Goal: Information Seeking & Learning: Learn about a topic

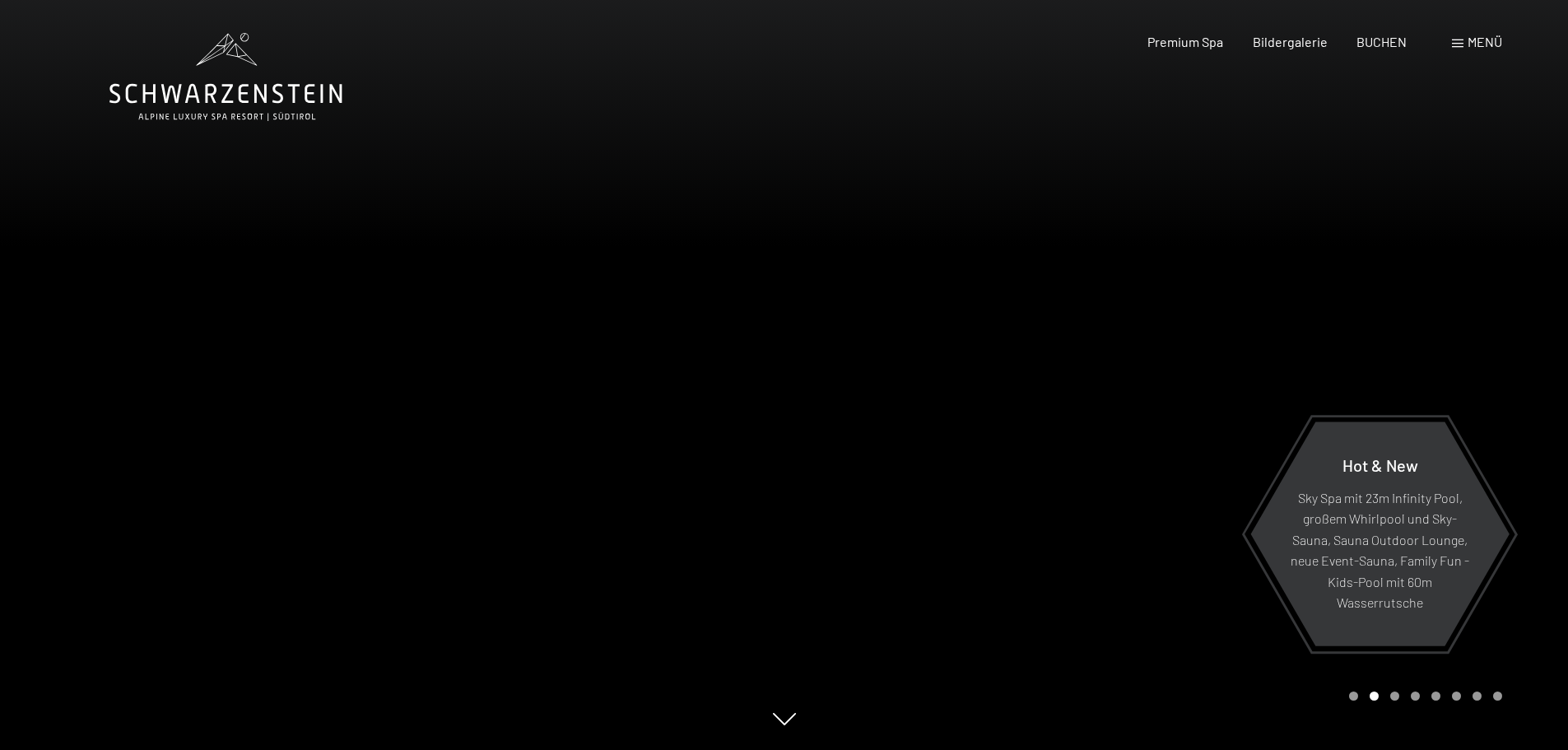
click at [1478, 37] on span "Menü" at bounding box center [1484, 42] width 35 height 15
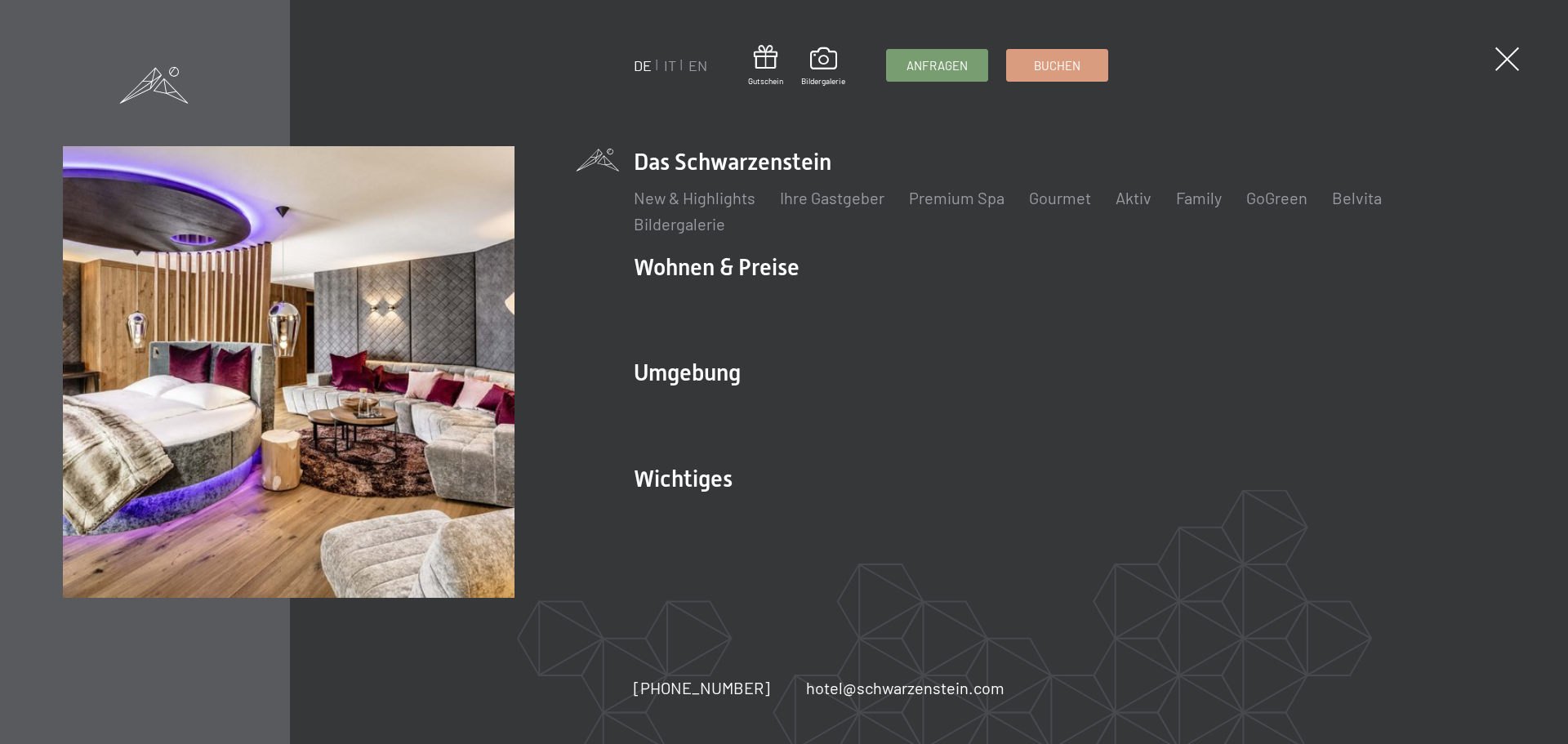
click at [1194, 306] on link "Spa Anwendungen" at bounding box center [1222, 302] width 132 height 19
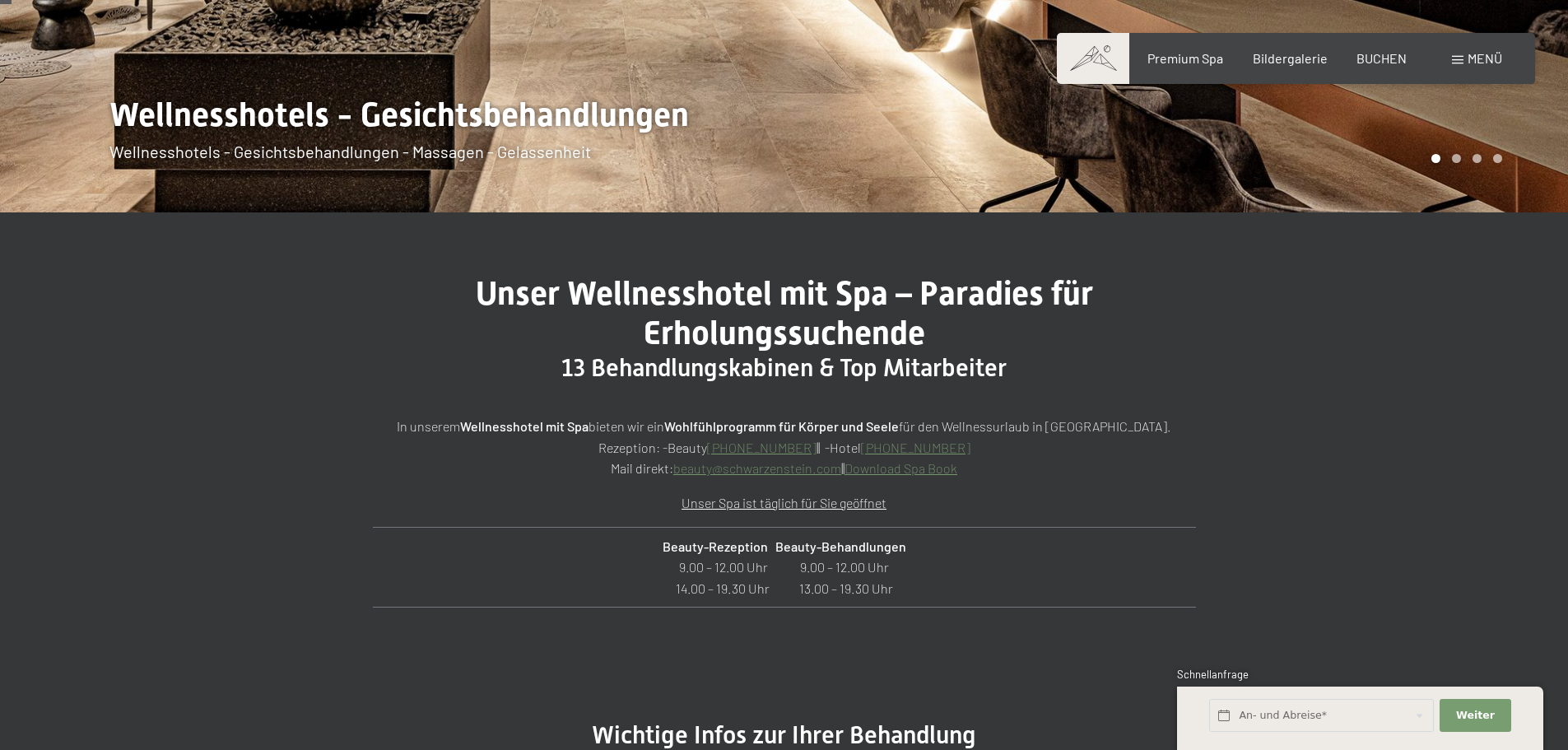
scroll to position [576, 0]
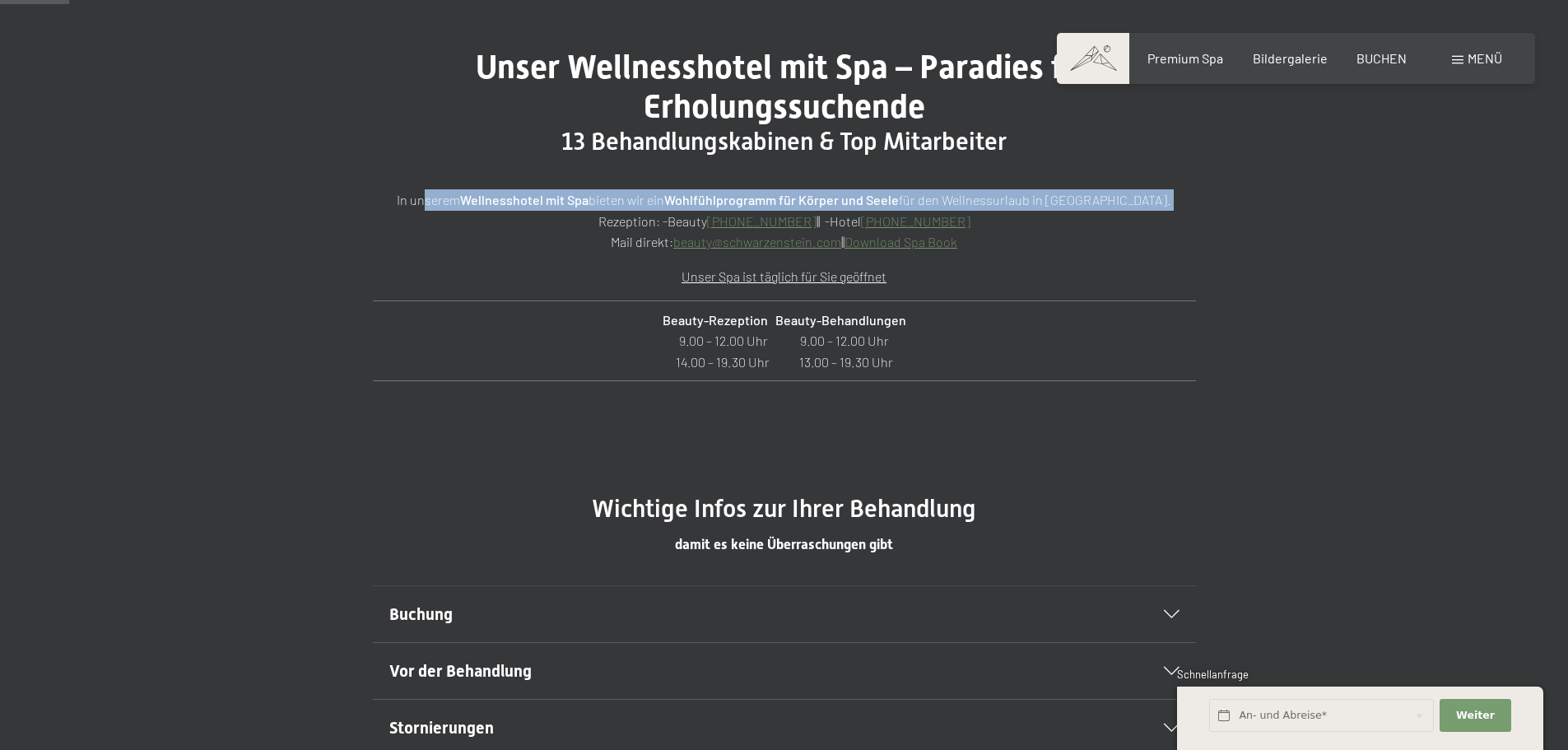
drag, startPoint x: 462, startPoint y: 189, endPoint x: 555, endPoint y: 213, distance: 96.0
click at [555, 213] on p "In unserem Wellnesshotel mit Spa bieten wir ein Wohlfühlprogramm für Körper und…" at bounding box center [784, 221] width 823 height 63
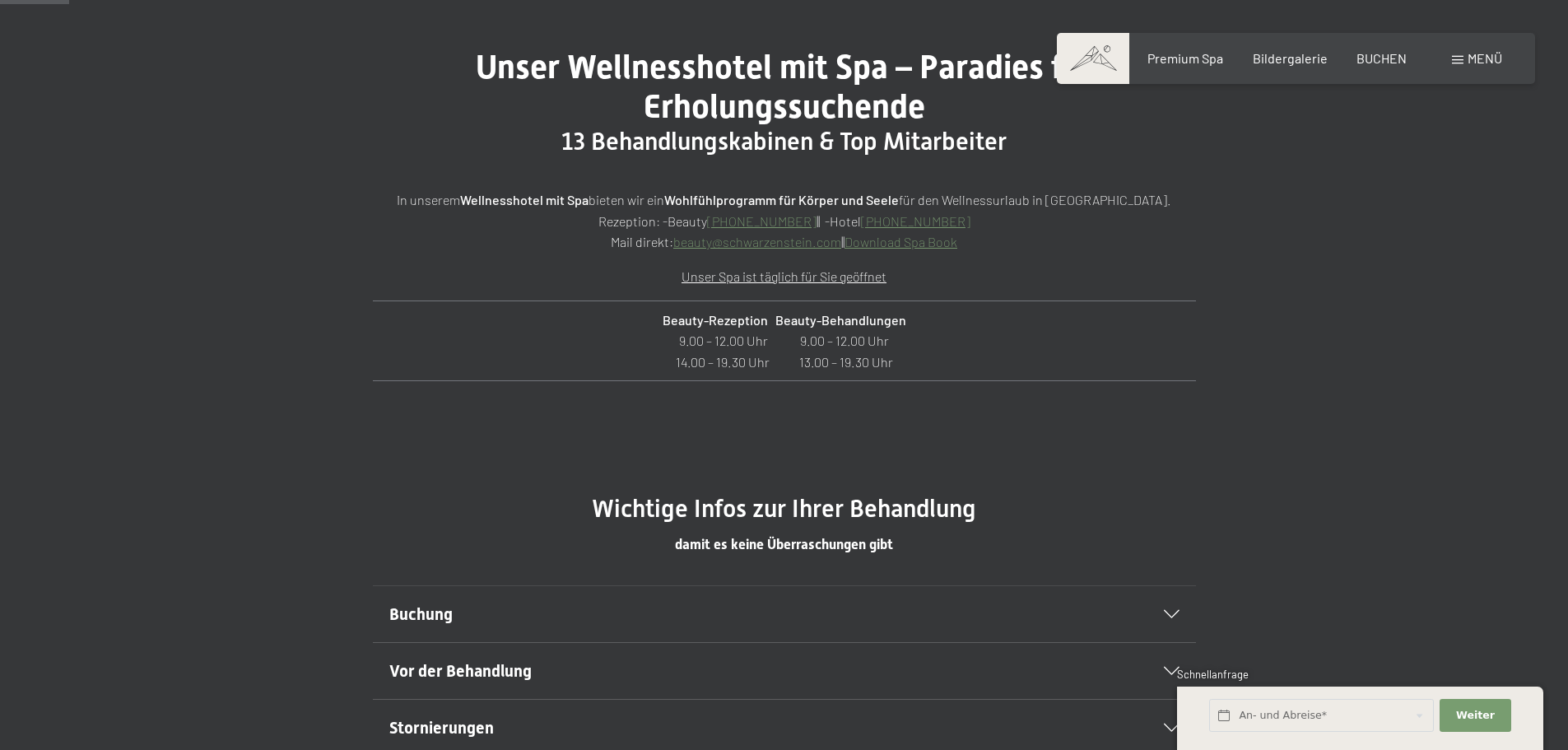
click at [539, 254] on div "In unserem Wellnesshotel mit Spa bieten wir ein Wohlfühlprogramm für Körper und…" at bounding box center [784, 311] width 823 height 242
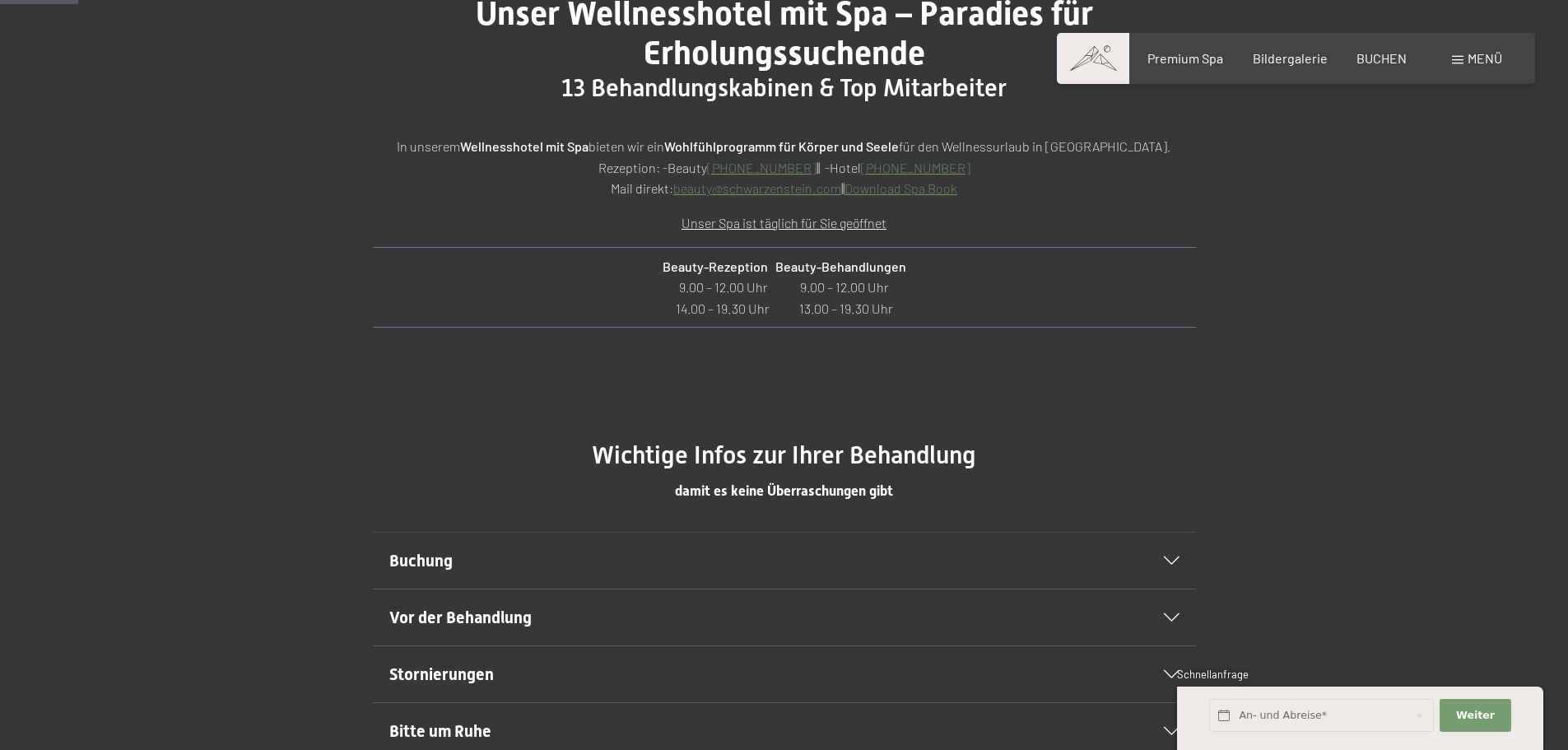
scroll to position [659, 0]
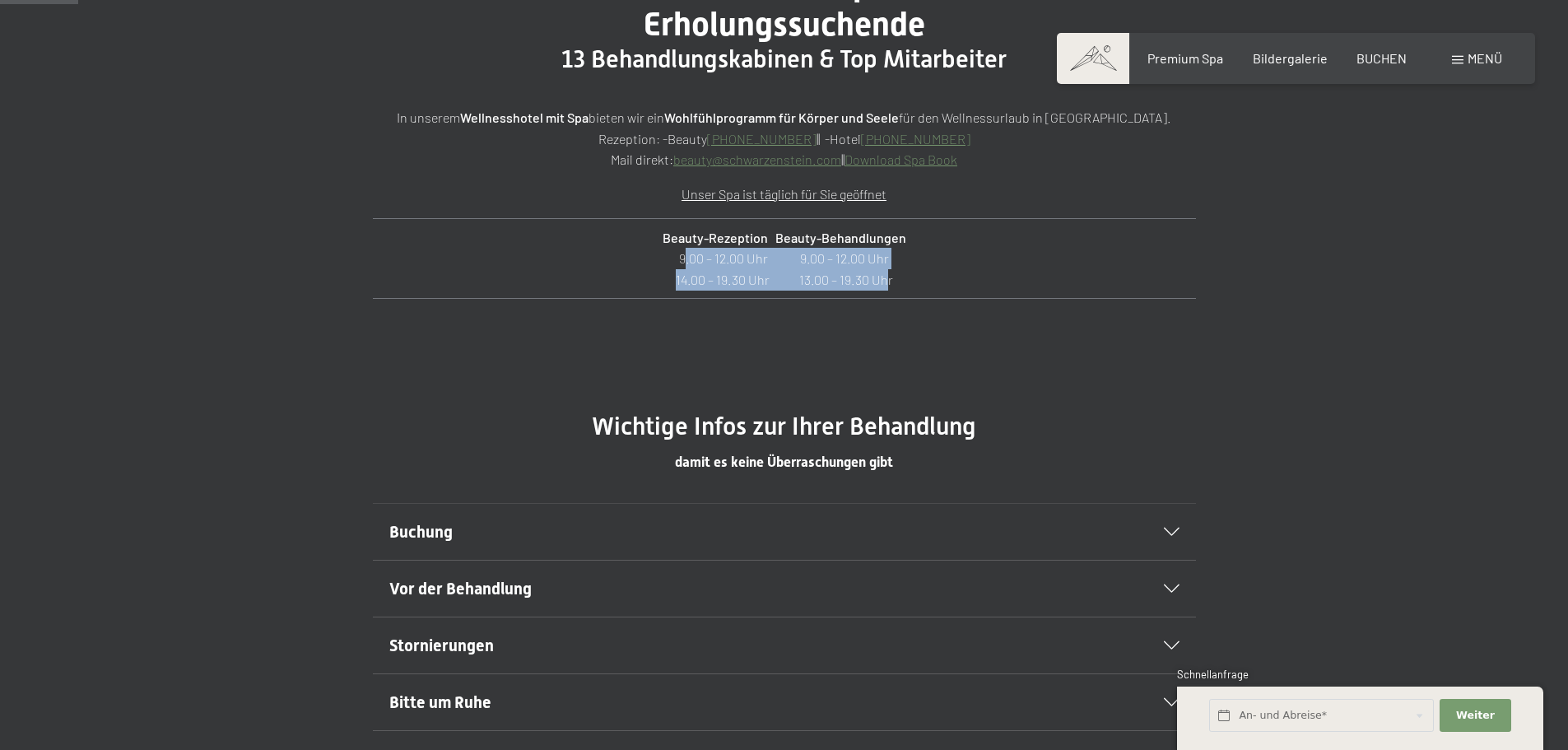
drag, startPoint x: 650, startPoint y: 249, endPoint x: 885, endPoint y: 281, distance: 237.2
click at [880, 281] on p "Beauty-Rezeption Beauty-Behandlungen 9.00 – 12.00 Uhr 9.00 – 12.00 Uhr 14.00 – …" at bounding box center [784, 259] width 799 height 63
click at [886, 281] on p "Beauty-Rezeption Beauty-Behandlungen 9.00 – 12.00 Uhr 9.00 – 12.00 Uhr 14.00 – …" at bounding box center [784, 259] width 799 height 63
drag, startPoint x: 662, startPoint y: 254, endPoint x: 781, endPoint y: 279, distance: 121.6
click at [747, 277] on p "Beauty-Rezeption Beauty-Behandlungen 9.00 – 12.00 Uhr 9.00 – 12.00 Uhr 14.00 – …" at bounding box center [784, 259] width 799 height 63
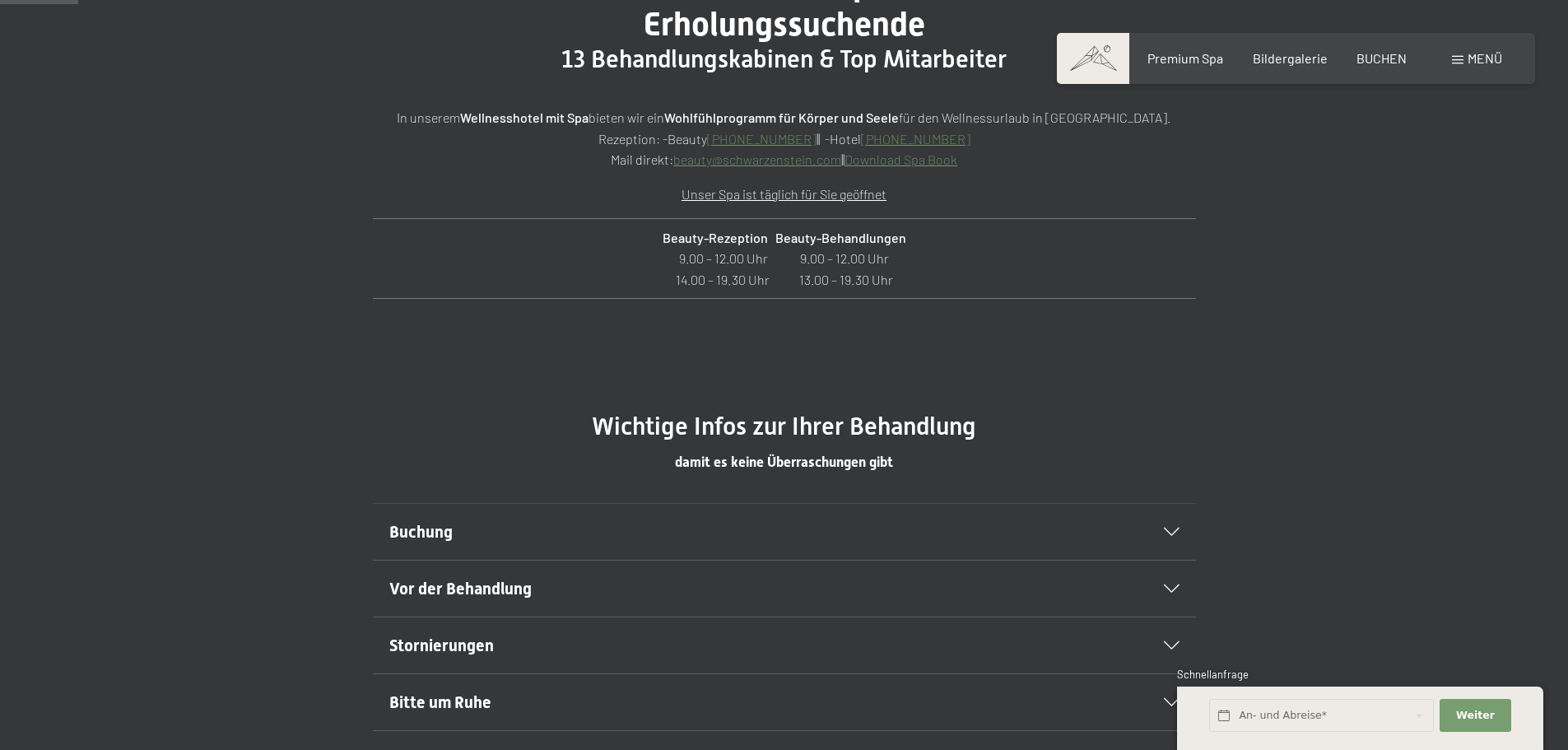
click at [781, 279] on p "Beauty-Rezeption Beauty-Behandlungen 9.00 – 12.00 Uhr 9.00 – 12.00 Uhr 14.00 – …" at bounding box center [784, 259] width 799 height 63
drag, startPoint x: 802, startPoint y: 280, endPoint x: 884, endPoint y: 286, distance: 82.2
click at [879, 287] on p "Beauty-Rezeption Beauty-Behandlungen 9.00 – 12.00 Uhr 9.00 – 12.00 Uhr 14.00 – …" at bounding box center [784, 259] width 799 height 63
click at [886, 285] on p "Beauty-Rezeption Beauty-Behandlungen 9.00 – 12.00 Uhr 9.00 – 12.00 Uhr 14.00 – …" at bounding box center [784, 259] width 799 height 63
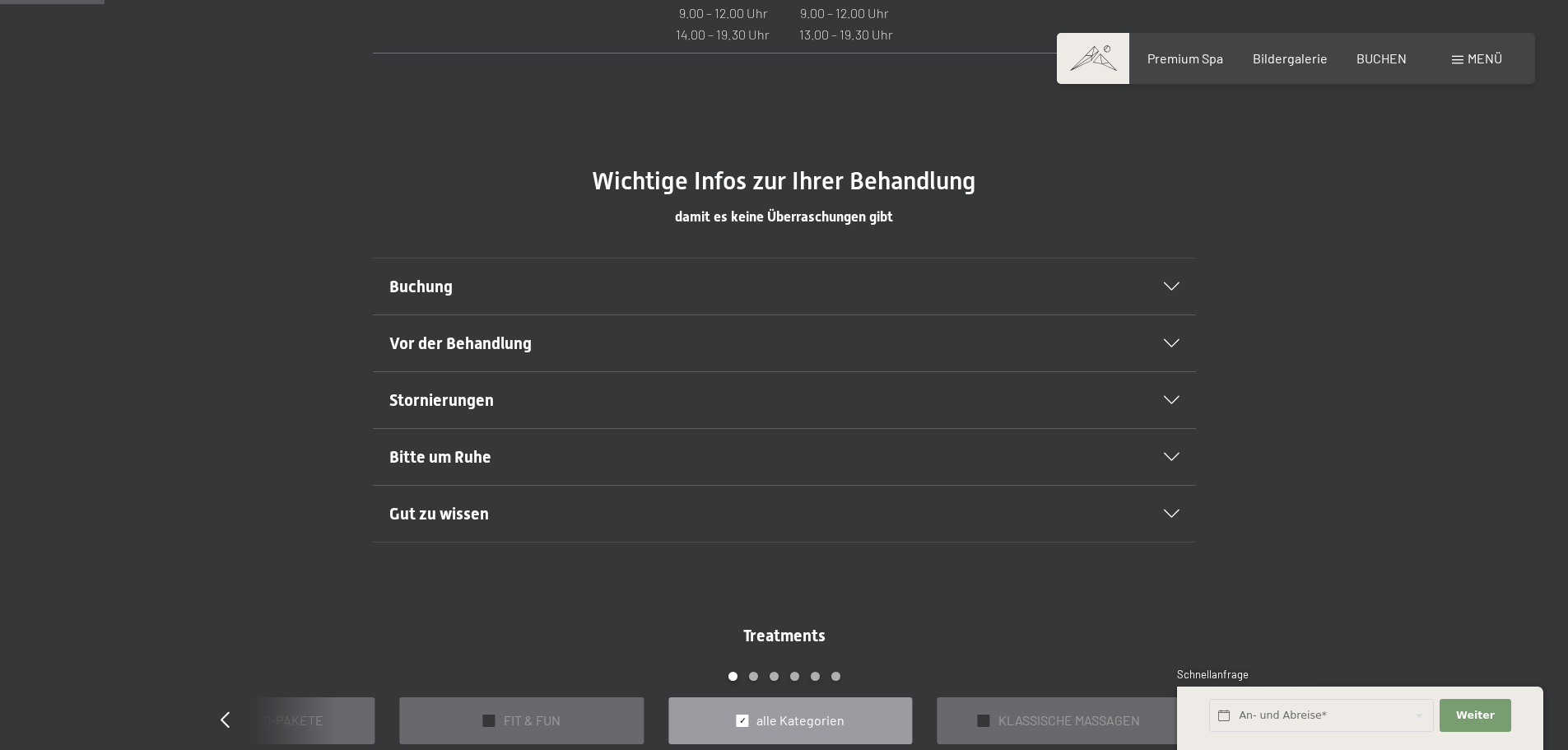
scroll to position [905, 0]
click at [441, 276] on span "Buchung" at bounding box center [421, 284] width 63 height 20
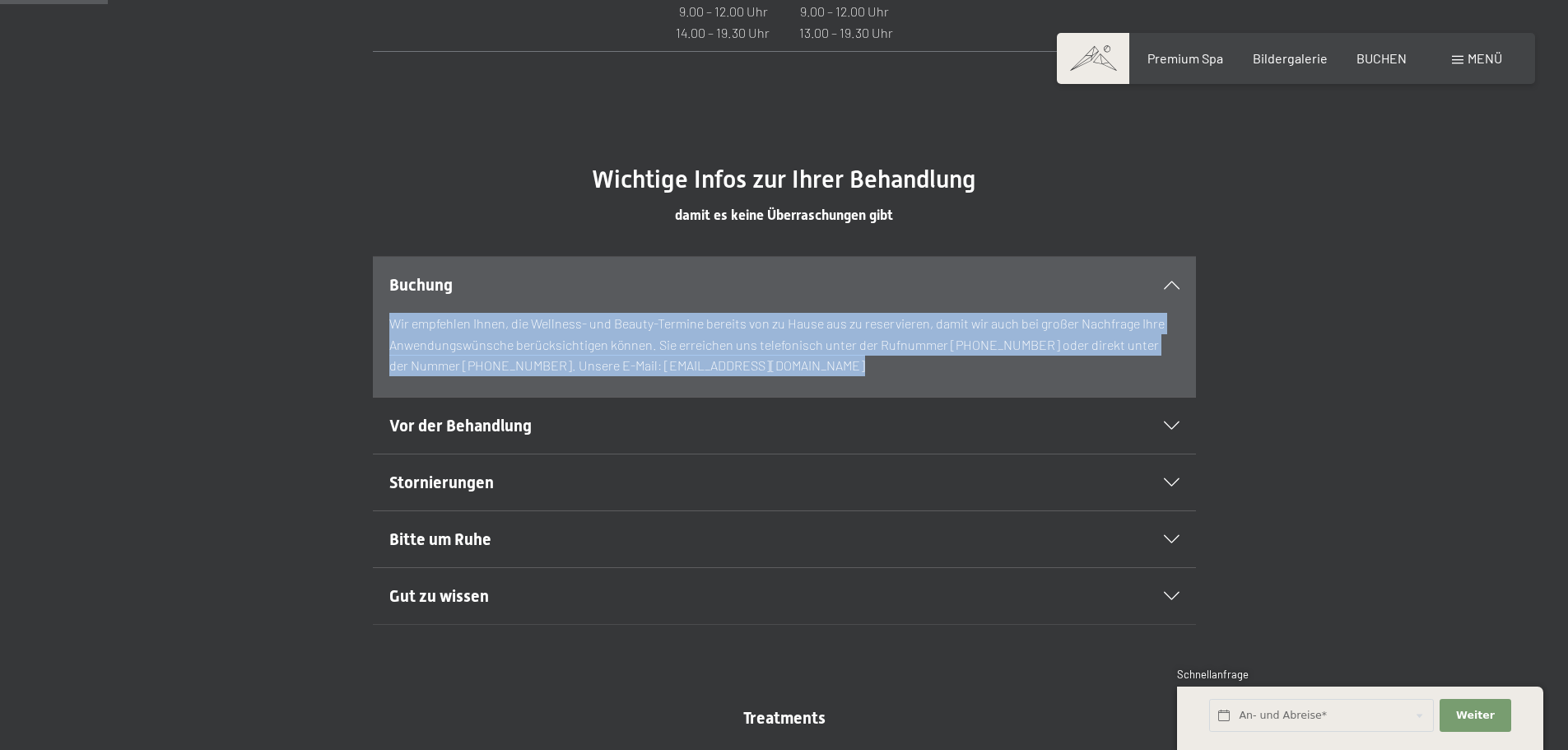
drag, startPoint x: 392, startPoint y: 320, endPoint x: 857, endPoint y: 369, distance: 467.6
click at [854, 369] on p "Wir empfehlen Ihnen, die Wellness- und Beauty-Termine bereits von zu Hause aus …" at bounding box center [784, 345] width 790 height 63
click at [857, 369] on p "Wir empfehlen Ihnen, die Wellness- und Beauty-Termine bereits von zu Hause aus …" at bounding box center [784, 345] width 790 height 63
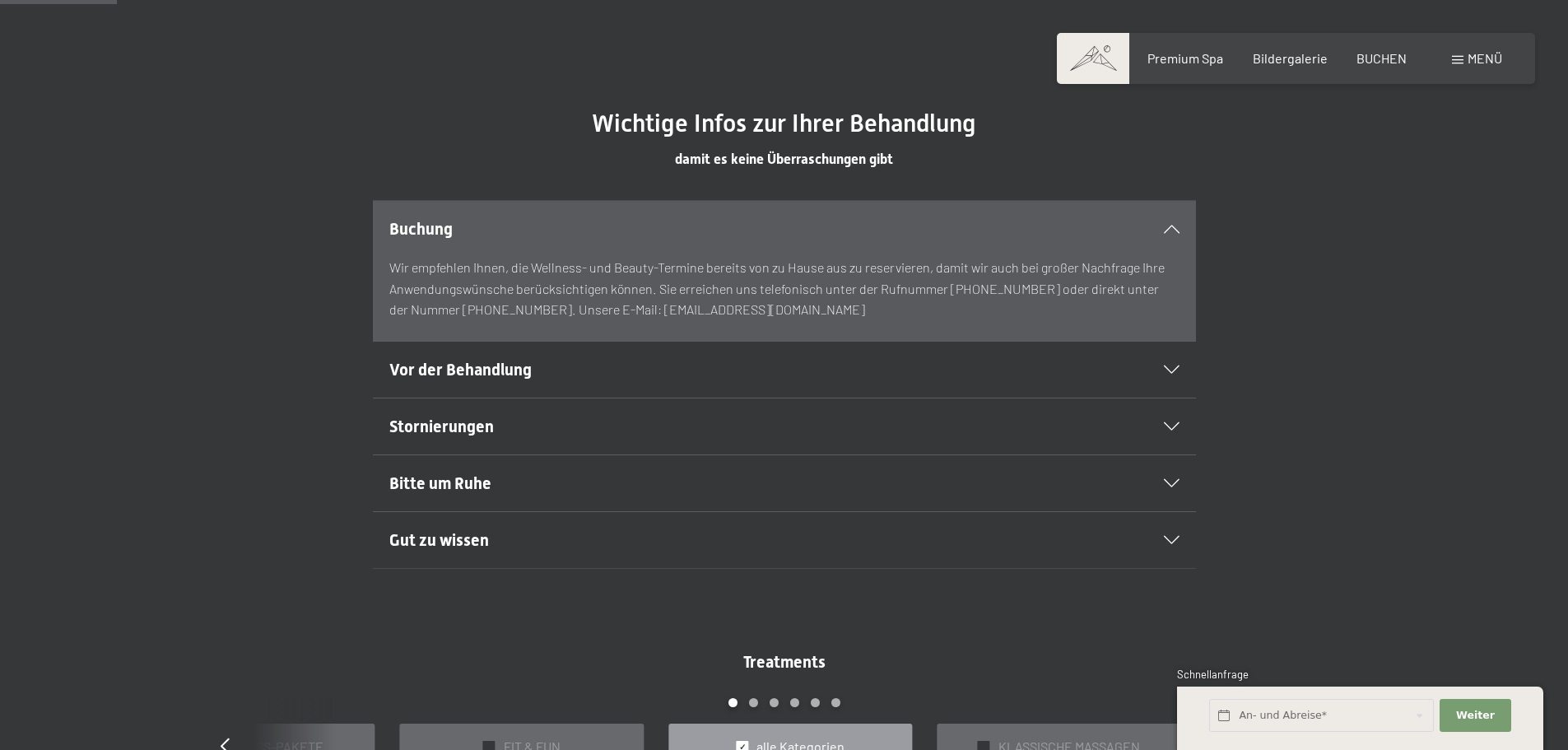
scroll to position [988, 0]
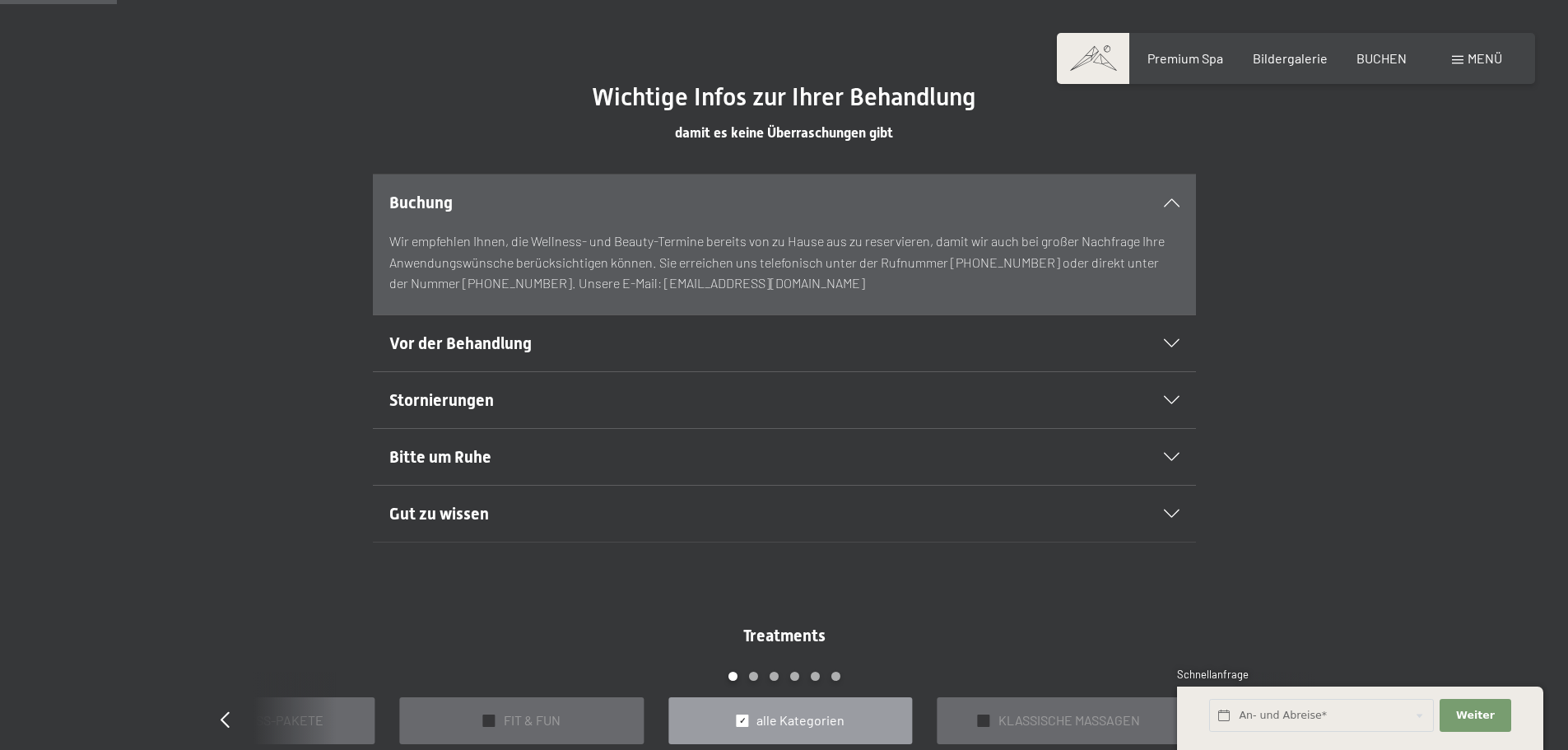
click at [572, 335] on h2 "Vor der Behandlung" at bounding box center [745, 343] width 711 height 23
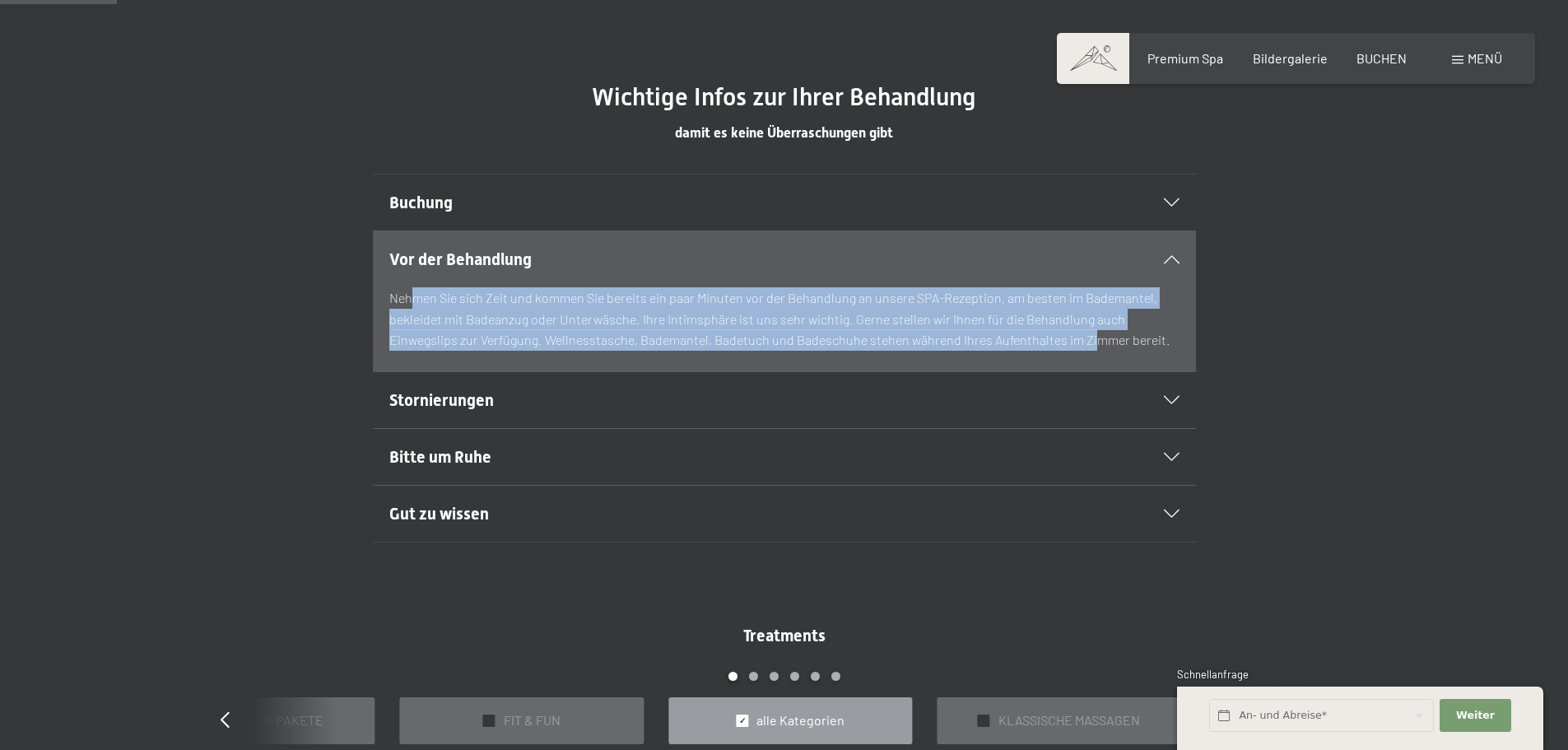
drag, startPoint x: 414, startPoint y: 300, endPoint x: 1093, endPoint y: 356, distance: 681.3
click at [1093, 356] on div "Nehmen Sie sich Zeit und kommen Sie bereits ein paar Minuten vor der Behandlung…" at bounding box center [784, 329] width 790 height 84
click at [986, 345] on p "Nehmen Sie sich Zeit und kommen Sie bereits ein paar Minuten vor der Behandlung…" at bounding box center [784, 319] width 790 height 63
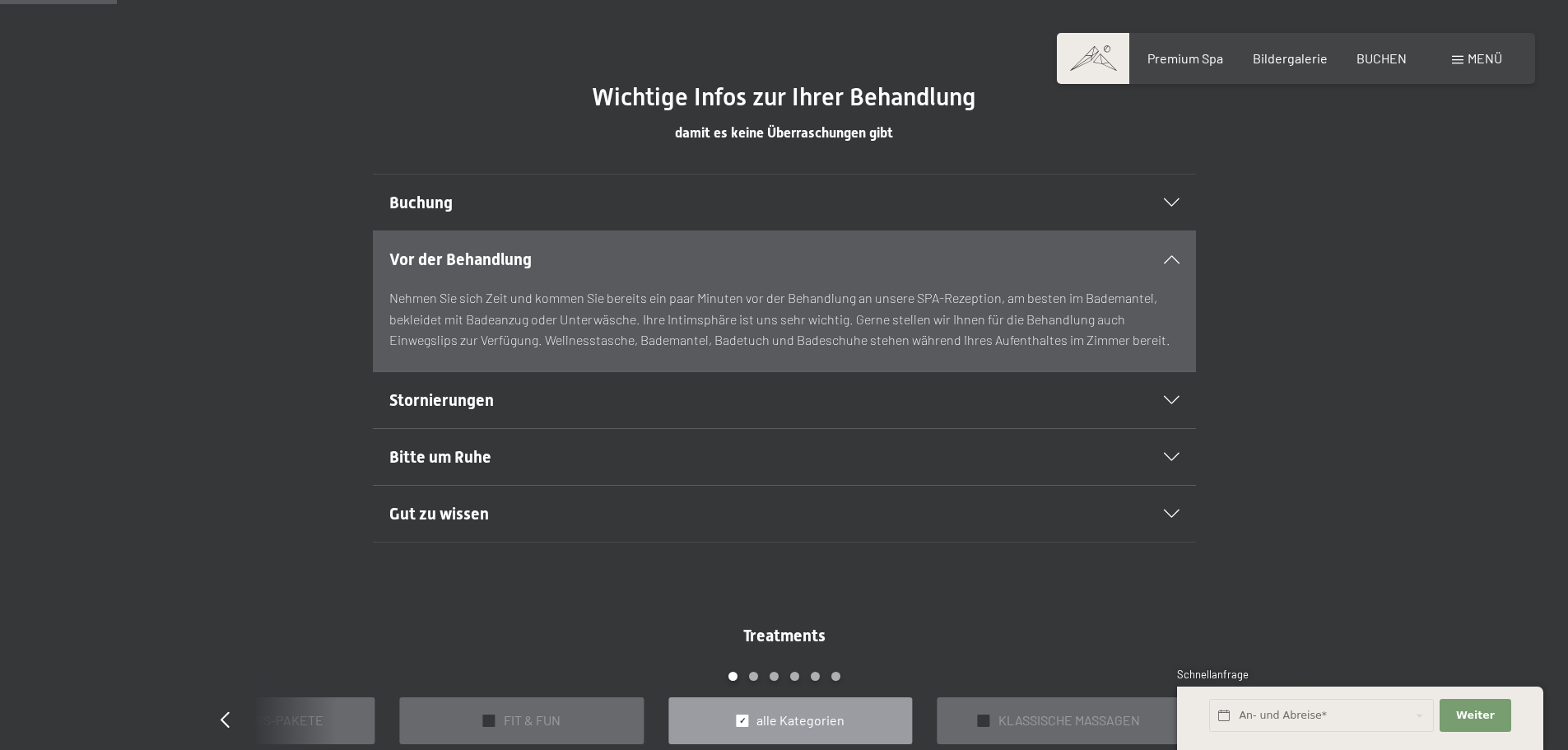
click at [477, 383] on div "Stornierungen" at bounding box center [784, 400] width 790 height 56
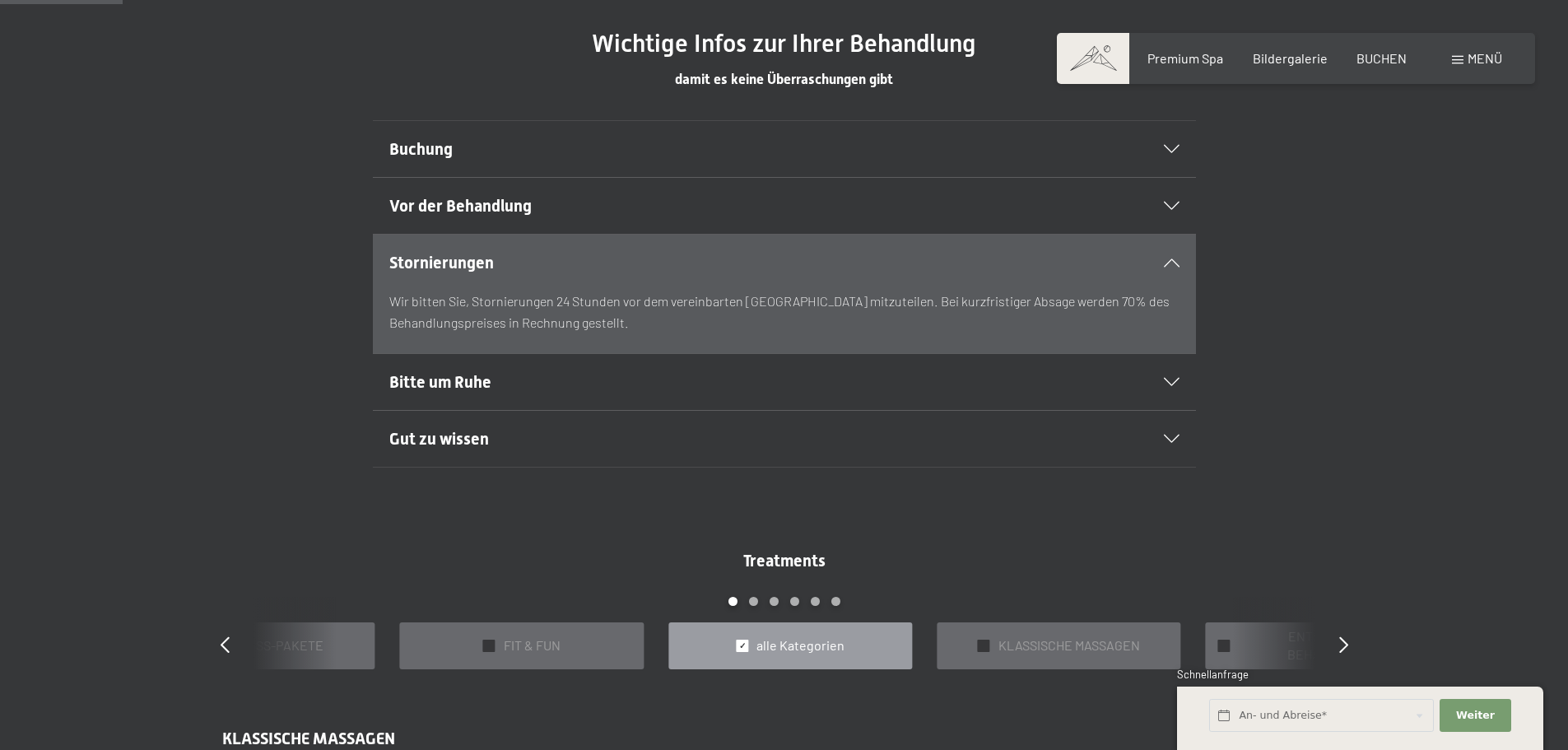
scroll to position [1070, 0]
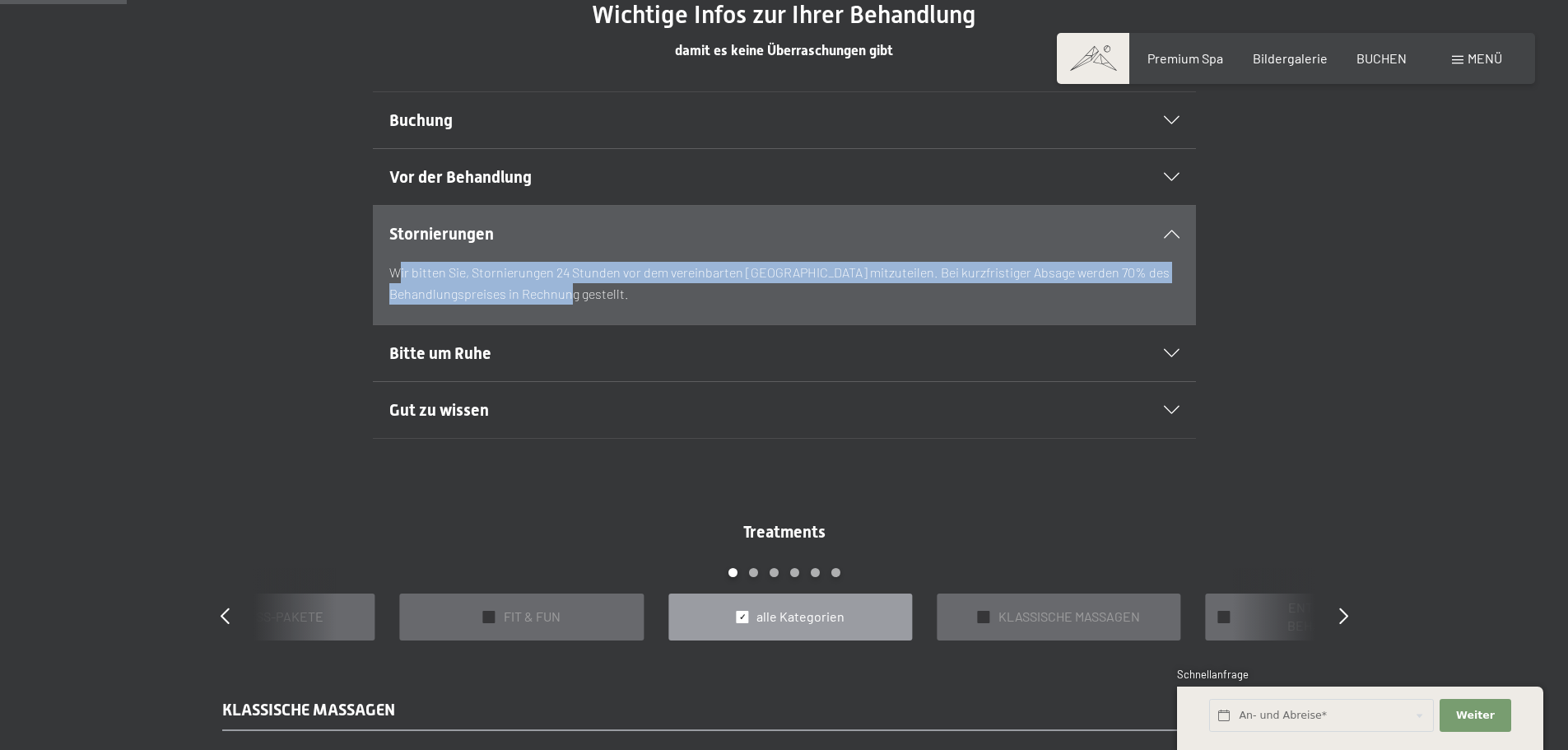
drag, startPoint x: 402, startPoint y: 270, endPoint x: 712, endPoint y: 307, distance: 312.2
click at [711, 307] on div "Wir bitten Sie, Stornierungen 24 Stunden vor dem vereinbarten Termin mitzuteile…" at bounding box center [784, 293] width 790 height 62
click at [717, 299] on p "Wir bitten Sie, Stornierungen 24 Stunden vor dem vereinbarten Termin mitzuteile…" at bounding box center [784, 282] width 790 height 42
drag, startPoint x: 682, startPoint y: 294, endPoint x: 365, endPoint y: 278, distance: 317.4
click at [365, 278] on div "Stornierungen Wir bitten Sie, Stornierungen 24 Stunden vor dem vereinbarten Ter…" at bounding box center [783, 265] width 1124 height 120
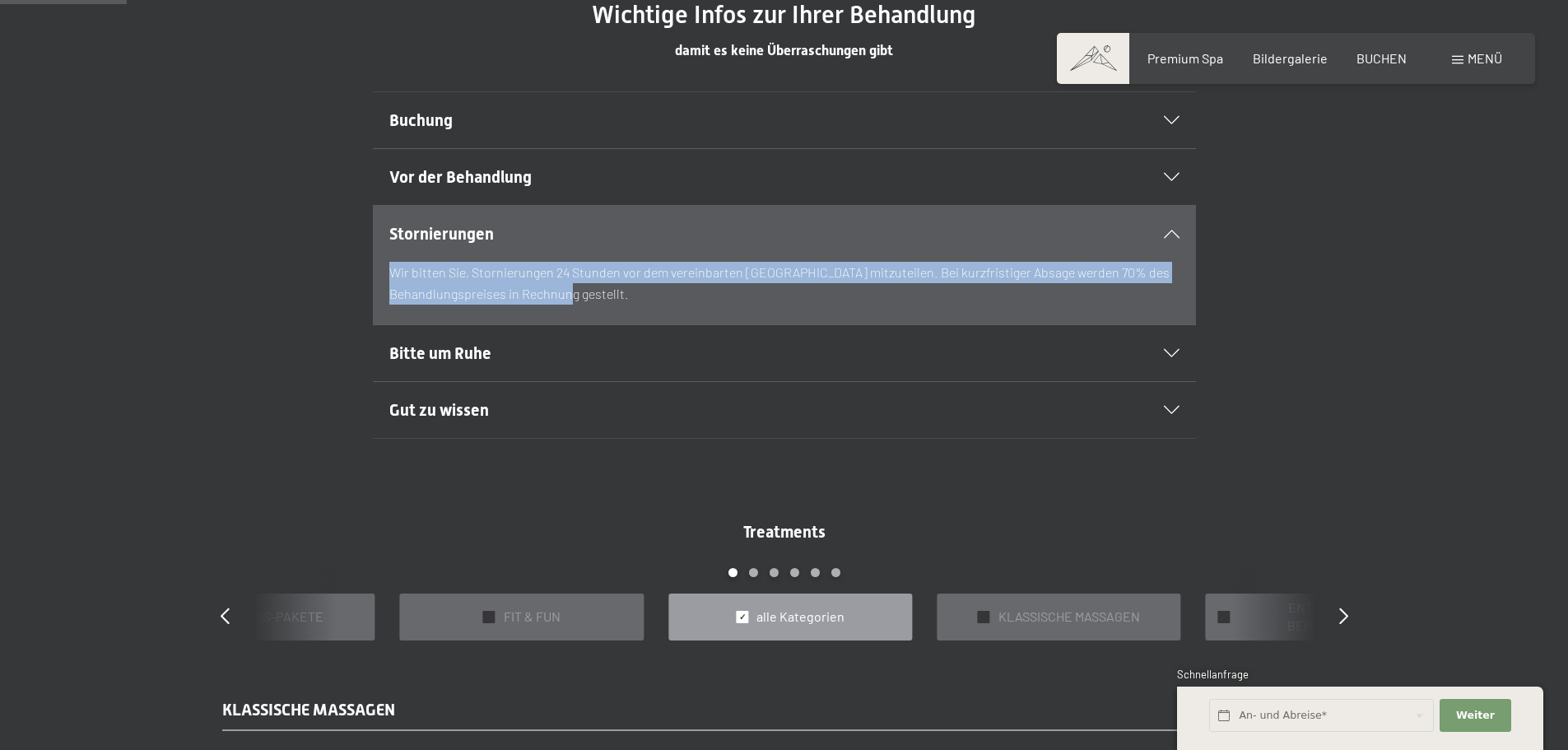
click at [365, 277] on div "Stornierungen Wir bitten Sie, Stornierungen 24 Stunden vor dem vereinbarten Ter…" at bounding box center [783, 265] width 1124 height 120
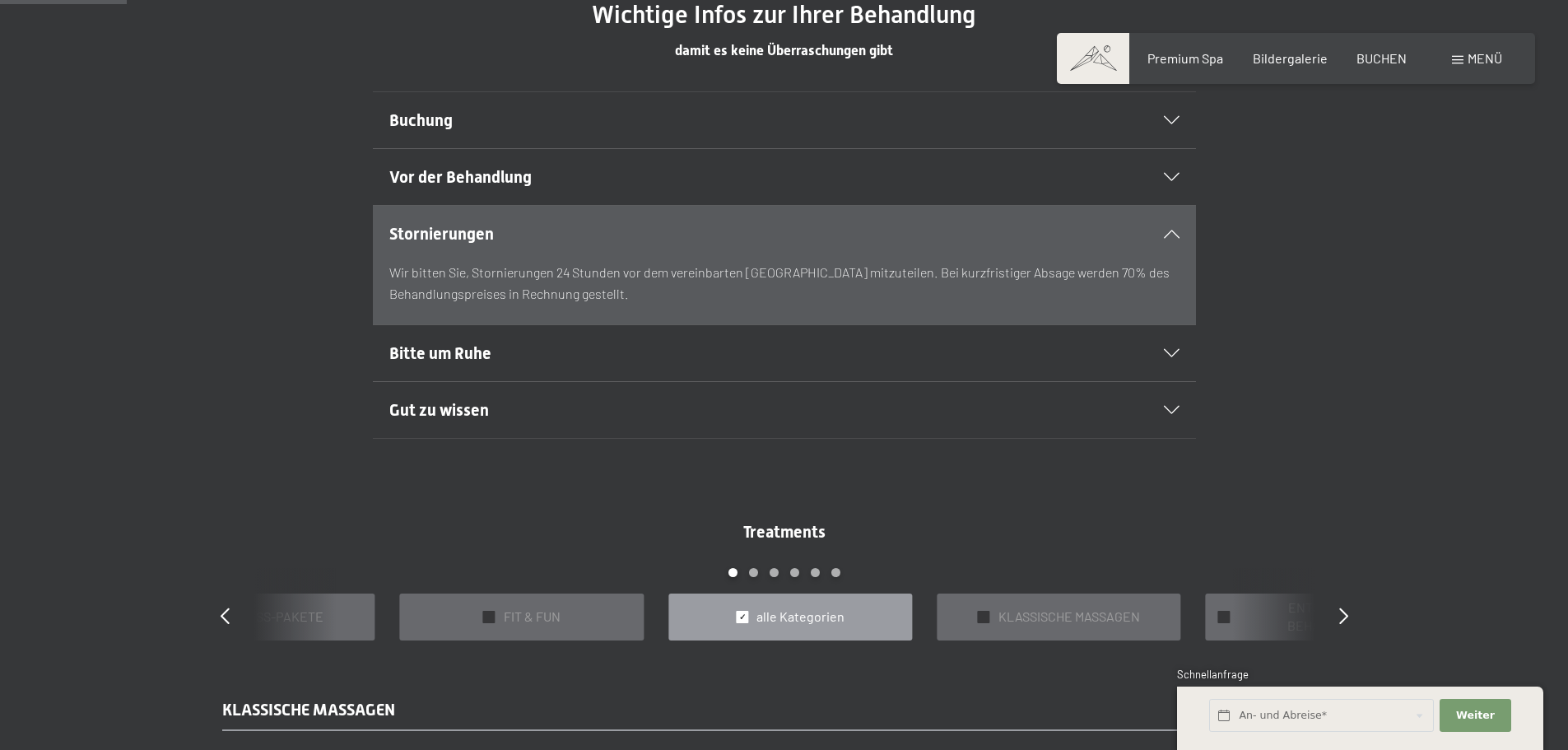
click at [435, 352] on span "Bitte um Ruhe" at bounding box center [440, 352] width 102 height 20
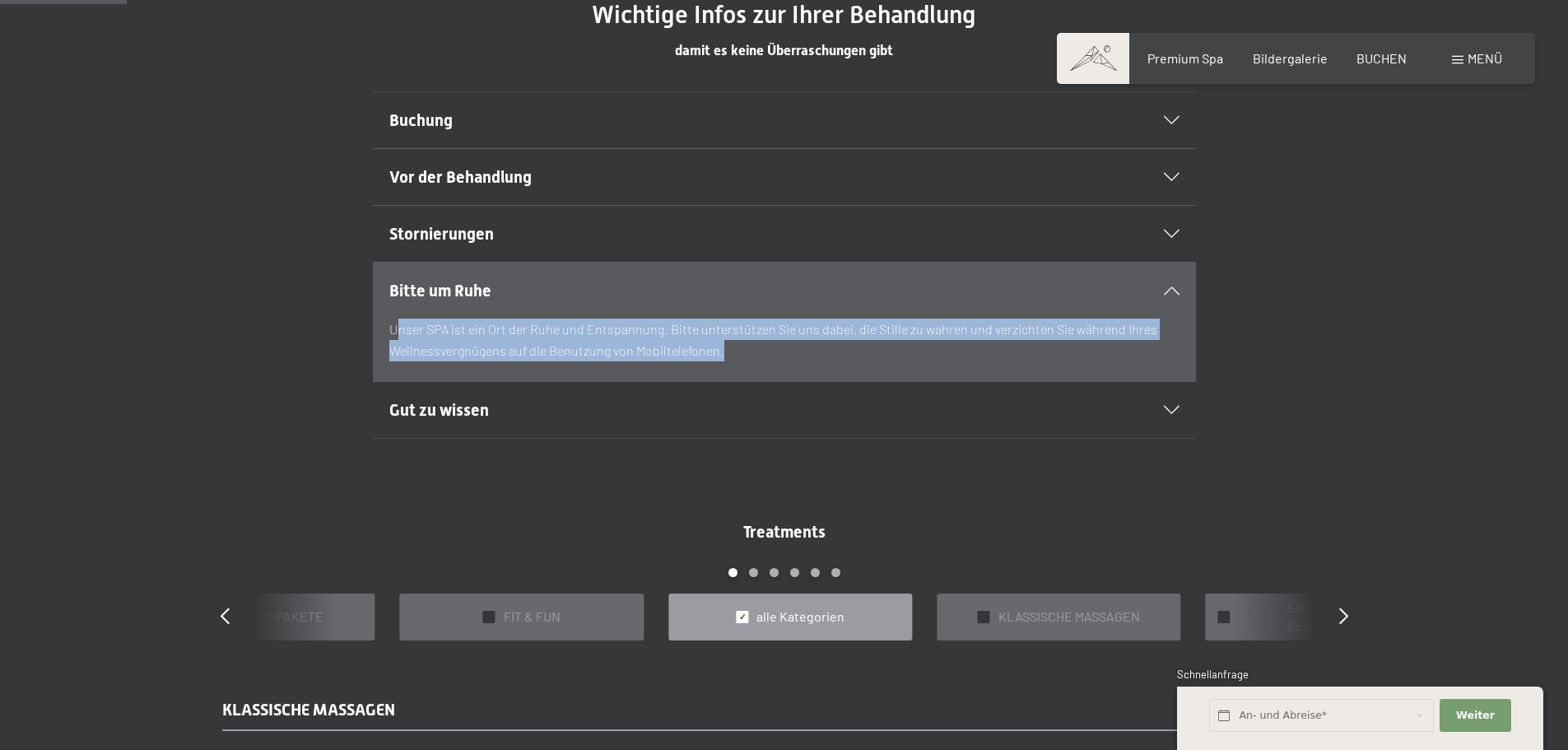
drag, startPoint x: 441, startPoint y: 336, endPoint x: 773, endPoint y: 356, distance: 332.6
click at [773, 356] on p "Unser SPA ist ein Ort der Ruhe und Entspannung. Bitte unterstützen Sie uns dabe…" at bounding box center [784, 339] width 790 height 42
drag, startPoint x: 773, startPoint y: 355, endPoint x: 729, endPoint y: 353, distance: 44.0
click at [772, 355] on p "Unser SPA ist ein Ort der Ruhe und Entspannung. Bitte unterstützen Sie uns dabe…" at bounding box center [784, 339] width 790 height 42
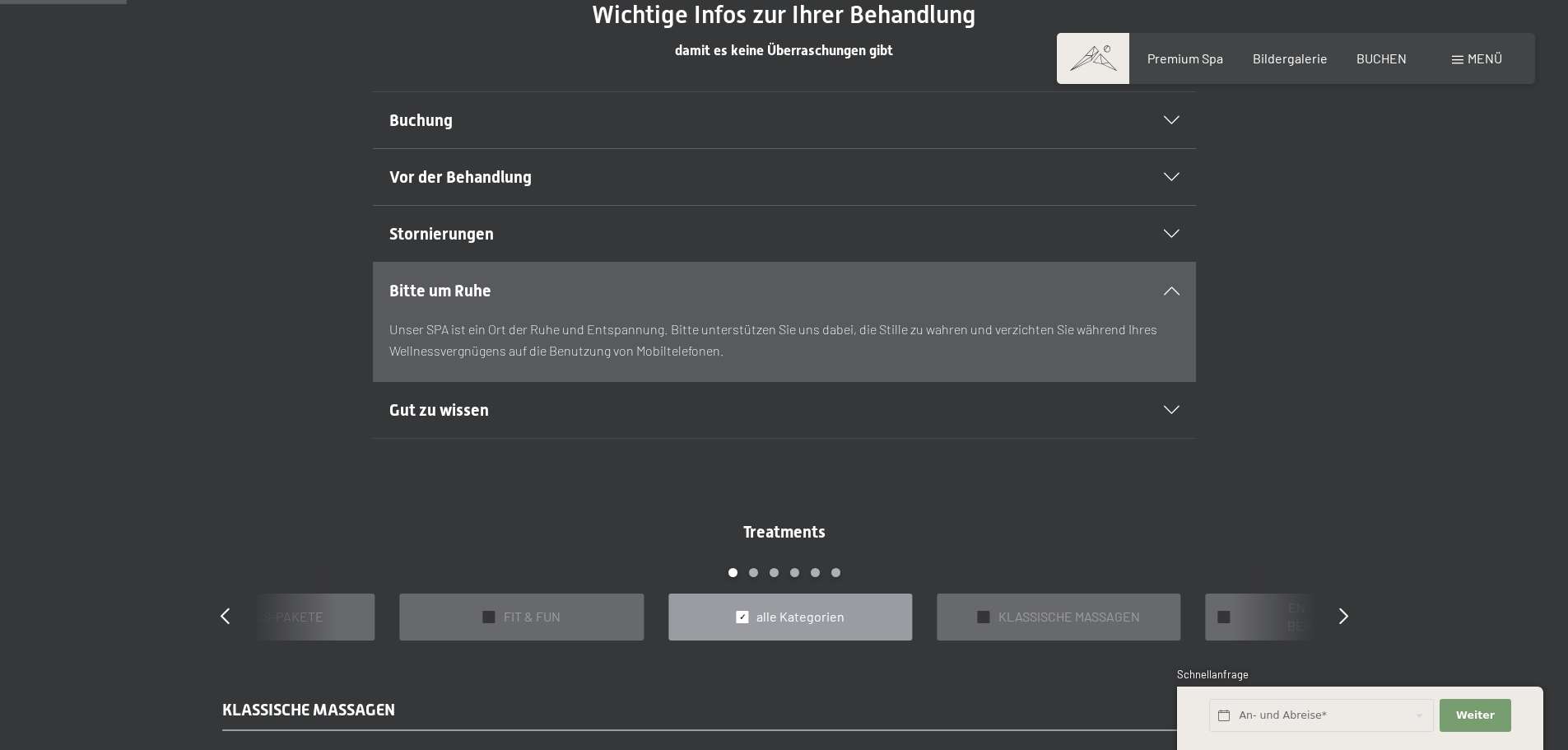
click at [462, 403] on span "Gut zu wissen" at bounding box center [438, 410] width 100 height 20
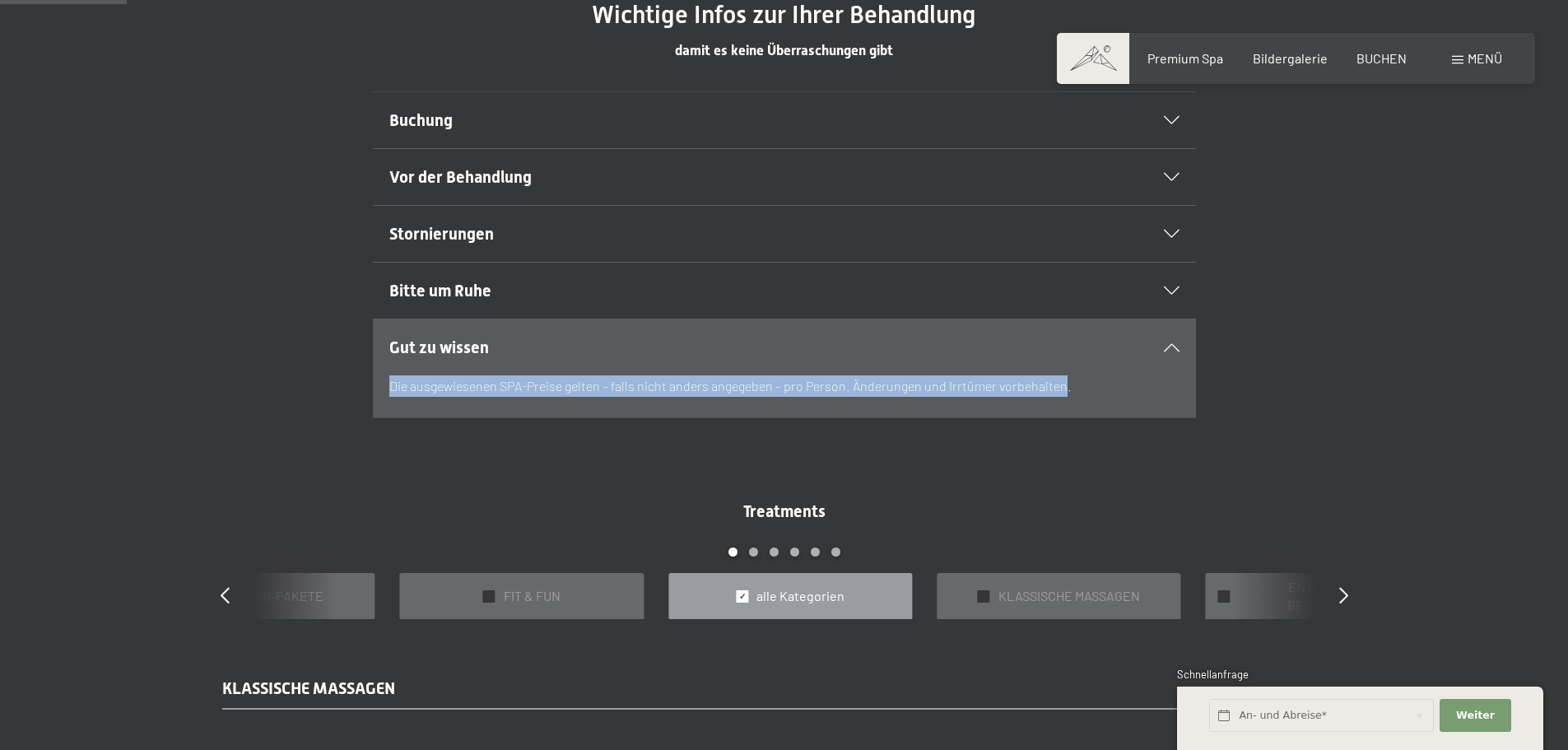
drag, startPoint x: 374, startPoint y: 387, endPoint x: 1064, endPoint y: 395, distance: 690.0
click at [1064, 395] on div "Gut zu wissen Die ausgewiesenen SPA-Preise gelten – falls nicht anders angegebe…" at bounding box center [783, 368] width 1124 height 100
click at [1071, 392] on p "Die ausgewiesenen SPA-Preise gelten – falls nicht anders angegeben – pro Person…" at bounding box center [784, 386] width 790 height 21
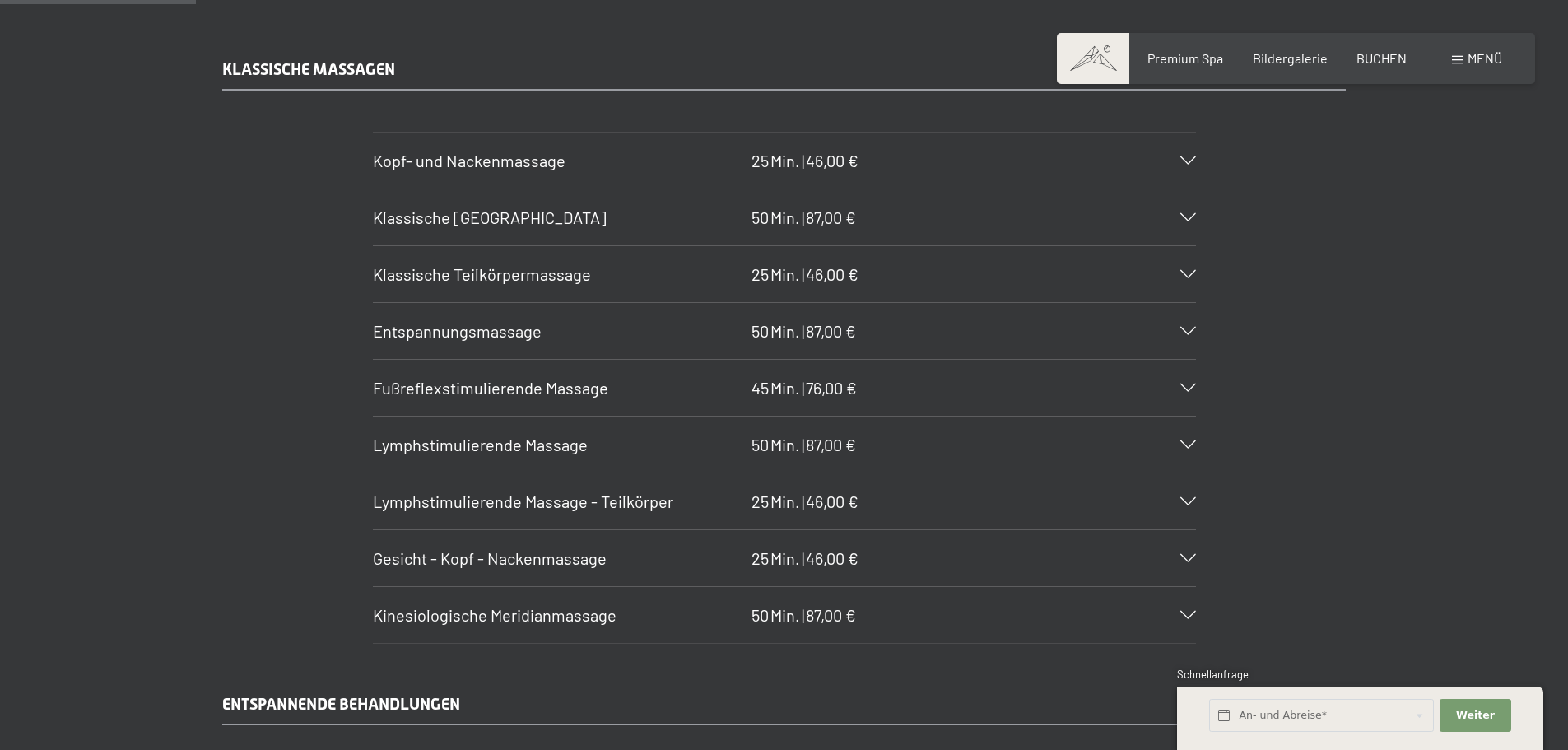
scroll to position [1729, 0]
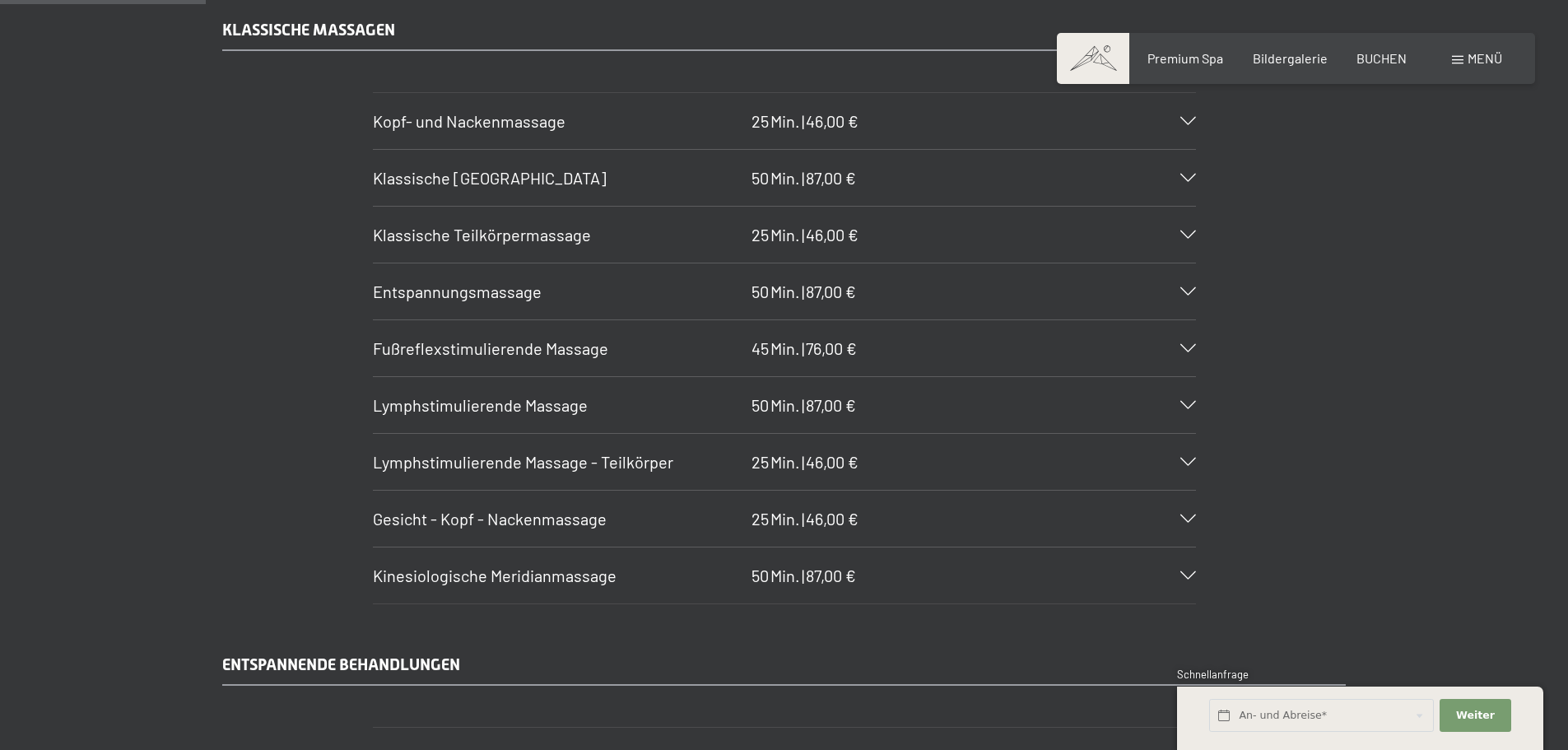
click at [488, 175] on span "Klassische Ganzkörpermassage" at bounding box center [490, 177] width 234 height 20
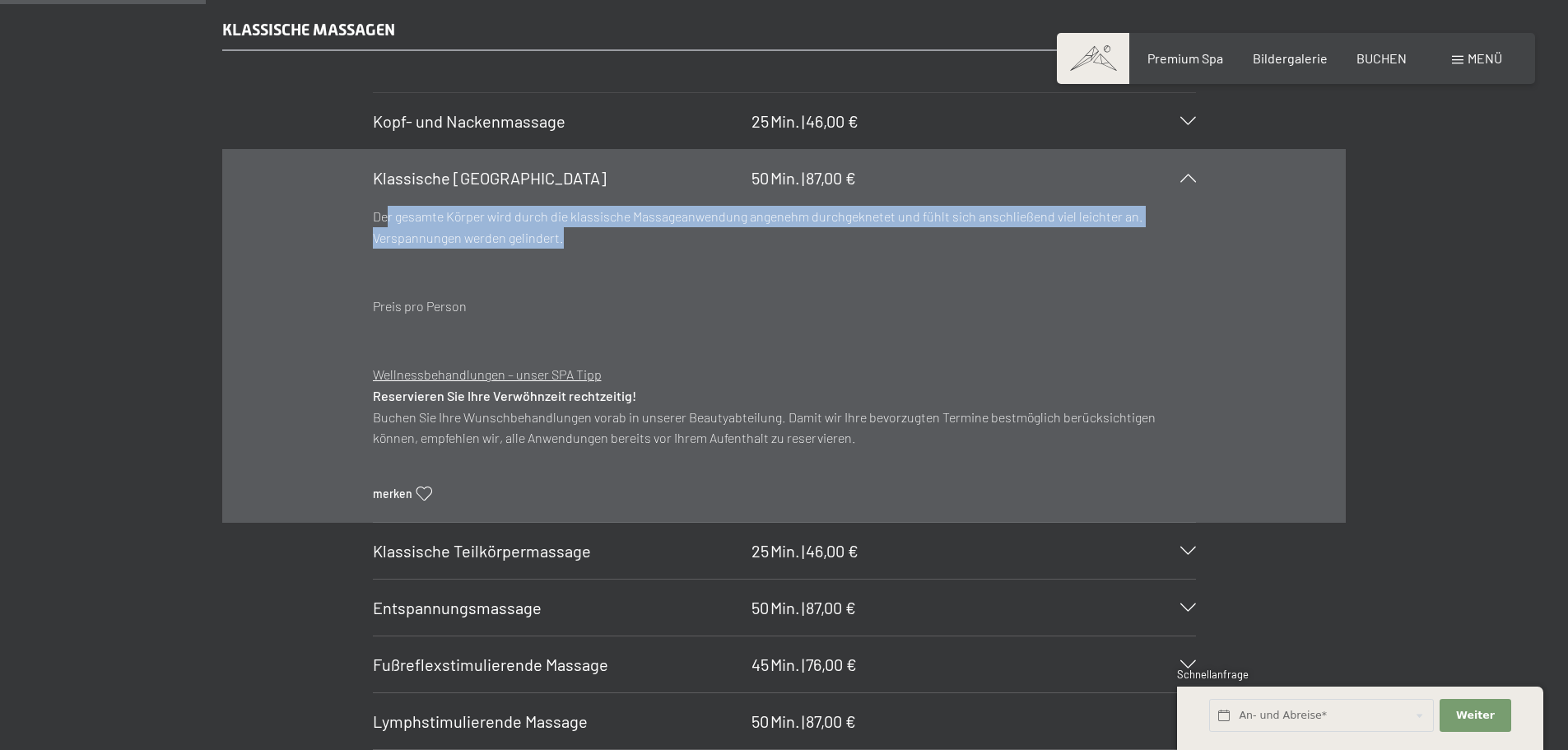
drag, startPoint x: 386, startPoint y: 222, endPoint x: 698, endPoint y: 242, distance: 312.6
click at [698, 242] on p "Der gesamte Körper wird durch die klassische Massageanwendung angenehm durchgek…" at bounding box center [784, 226] width 823 height 42
click at [640, 241] on p "Der gesamte Körper wird durch die klassische Massageanwendung angenehm durchgek…" at bounding box center [784, 226] width 823 height 42
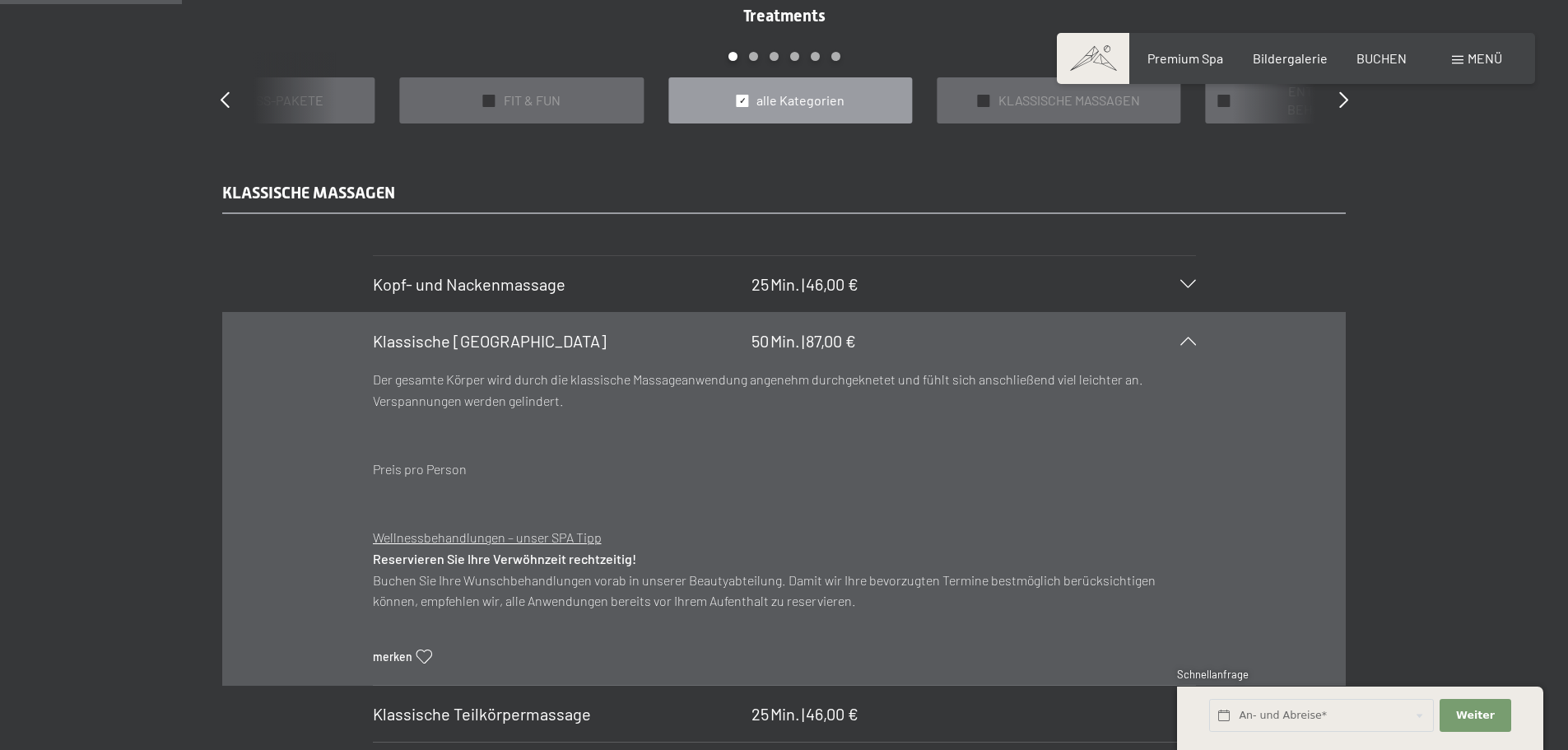
scroll to position [1564, 0]
click at [485, 288] on span "Kopf- und Nackenmassage" at bounding box center [469, 285] width 193 height 20
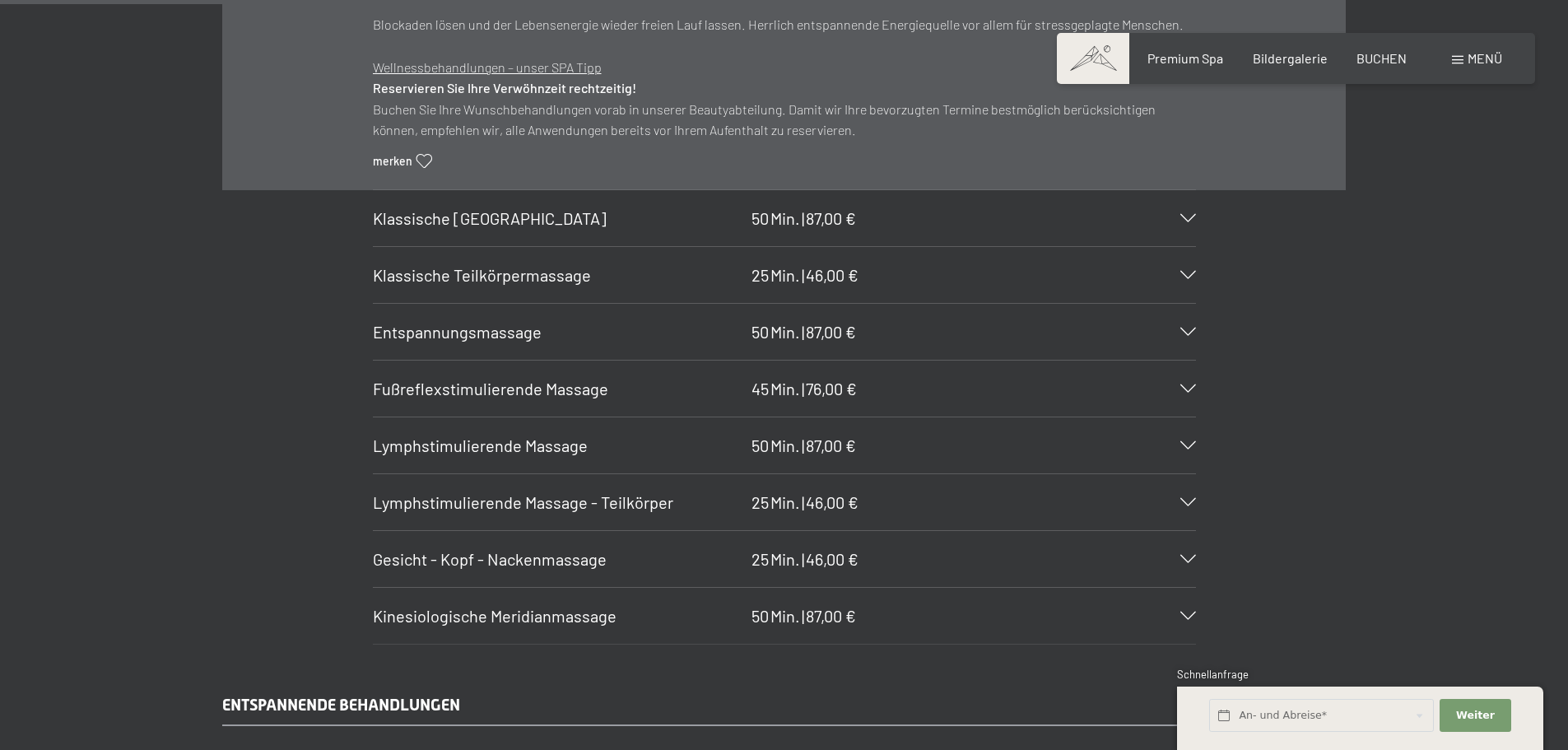
scroll to position [1893, 0]
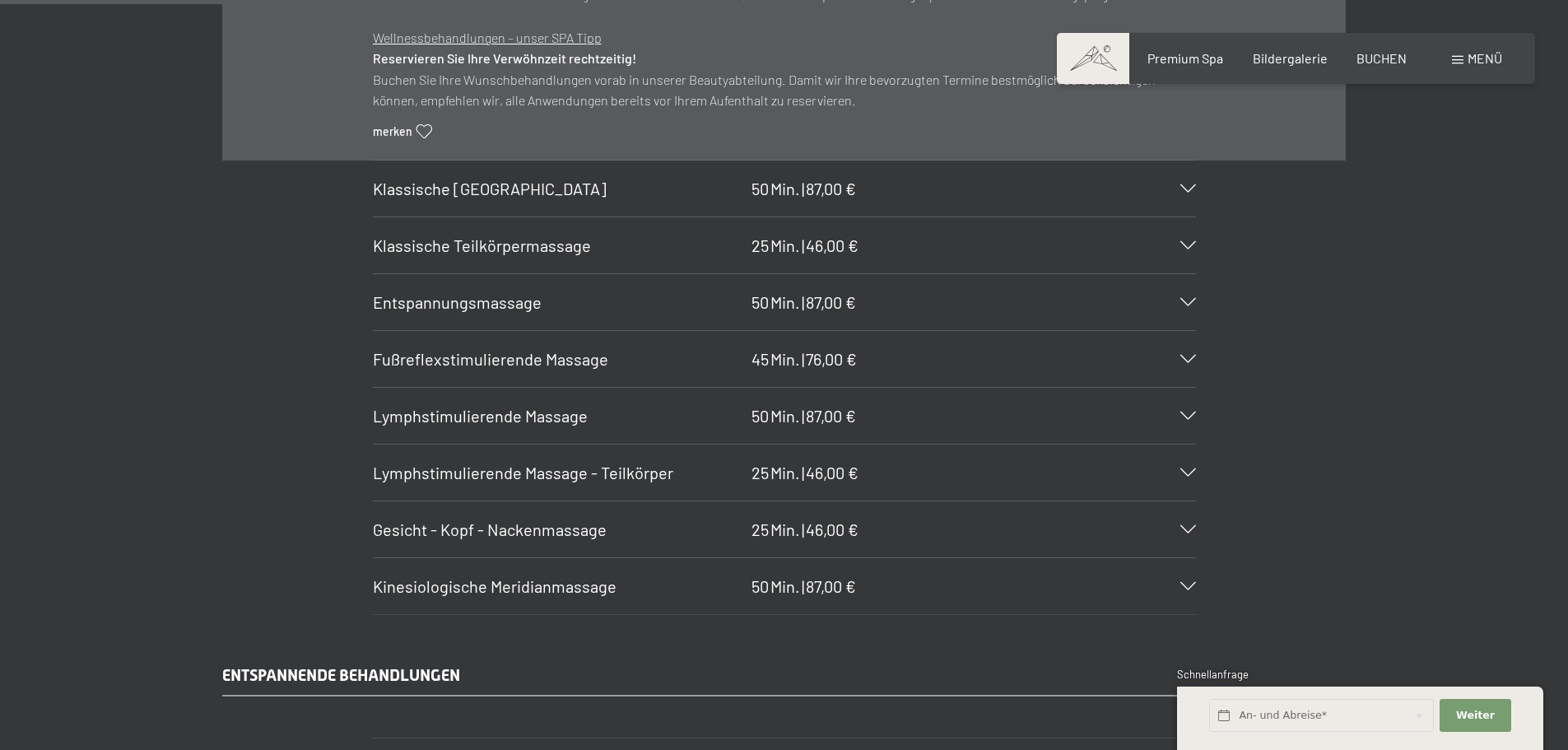
click at [443, 190] on span "Klassische Ganzkörpermassage" at bounding box center [490, 188] width 234 height 20
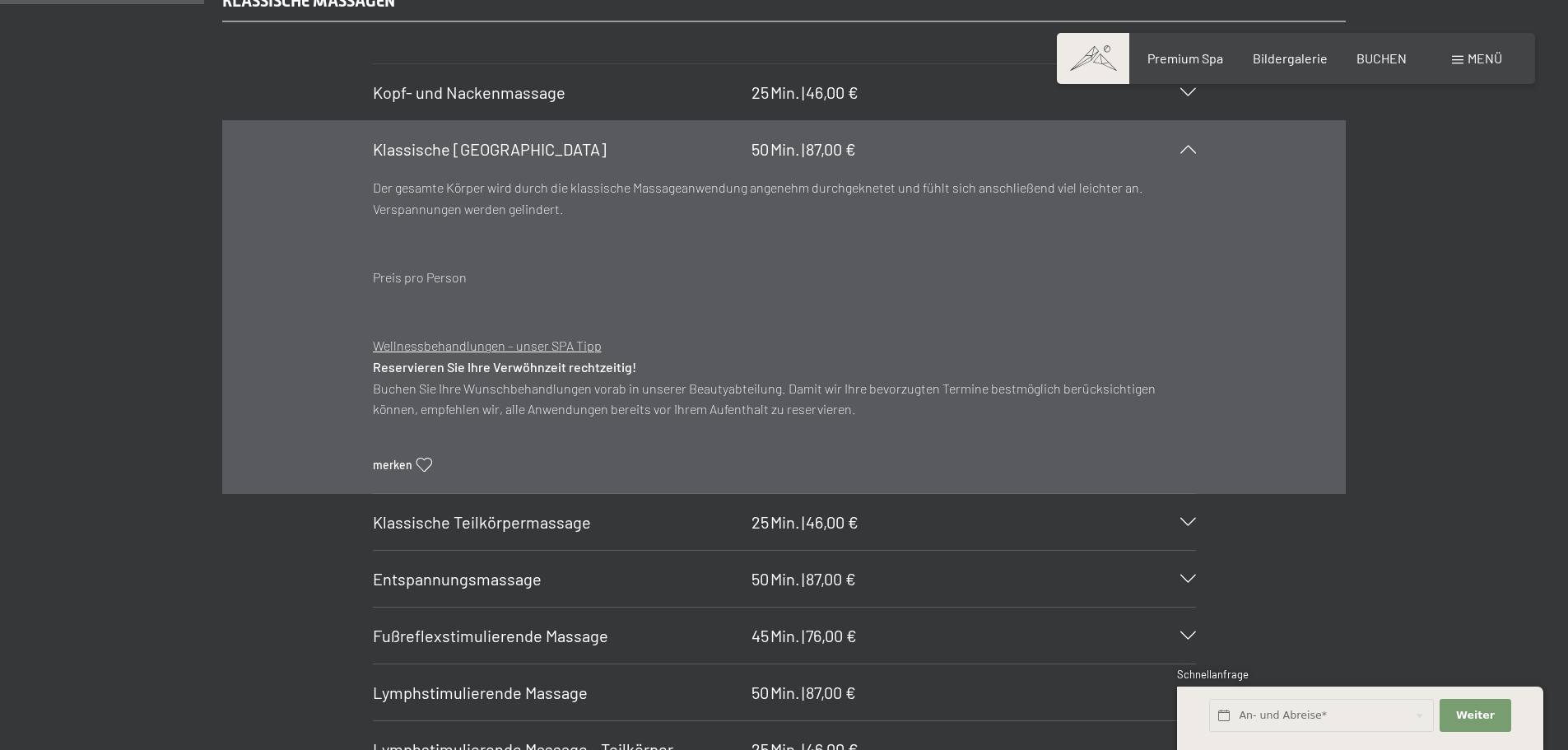
scroll to position [1729, 0]
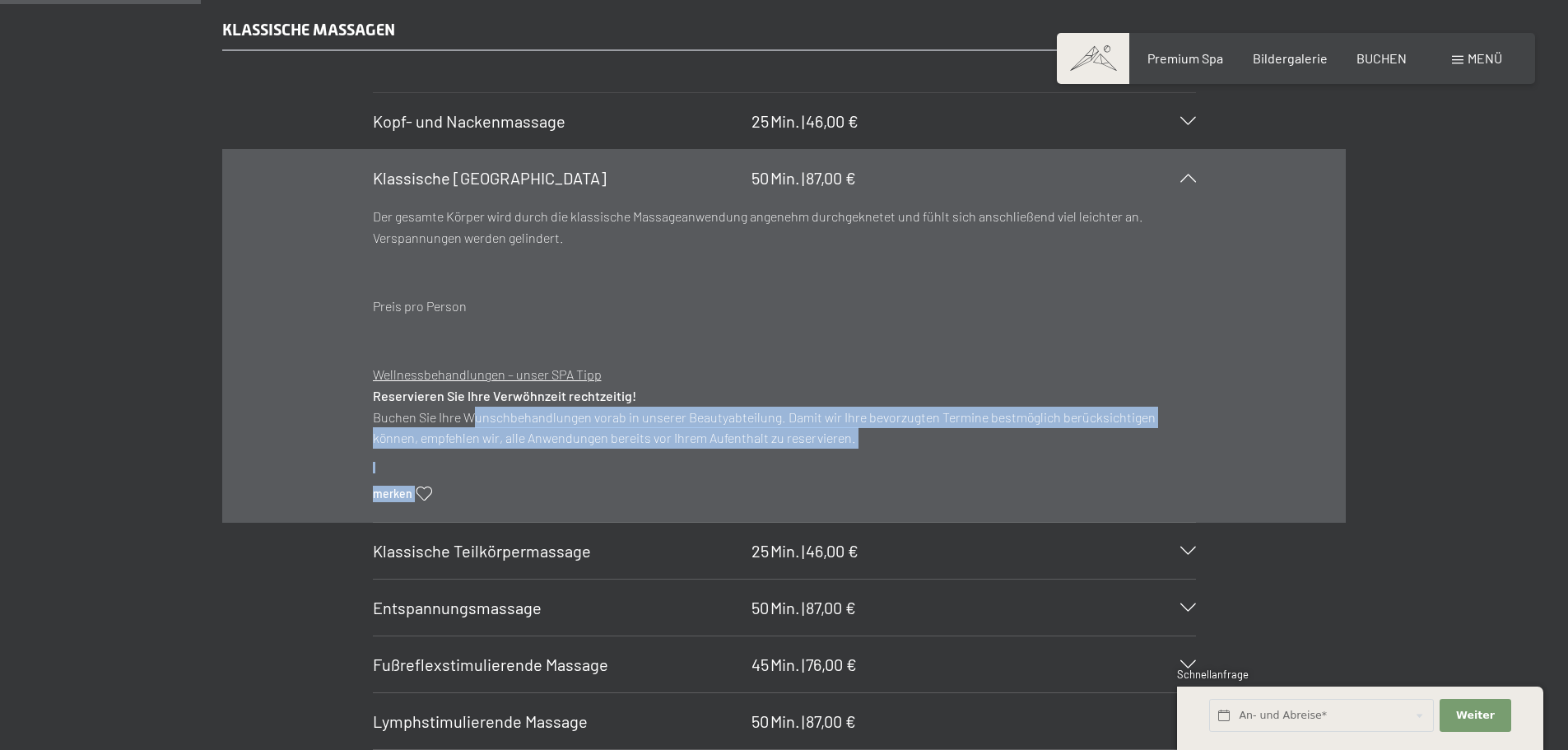
drag, startPoint x: 400, startPoint y: 404, endPoint x: 466, endPoint y: 410, distance: 66.3
click at [465, 410] on section "Klassische Ganzkörpermassage 50 Min. | 87,00 € Der gesamte Körper wird durch di…" at bounding box center [784, 336] width 823 height 374
click at [470, 410] on p "Wellnessbehandlungen – unser SPA Tipp Reservieren Sie Ihre Verwöhnzeit rechtzei…" at bounding box center [784, 405] width 823 height 84
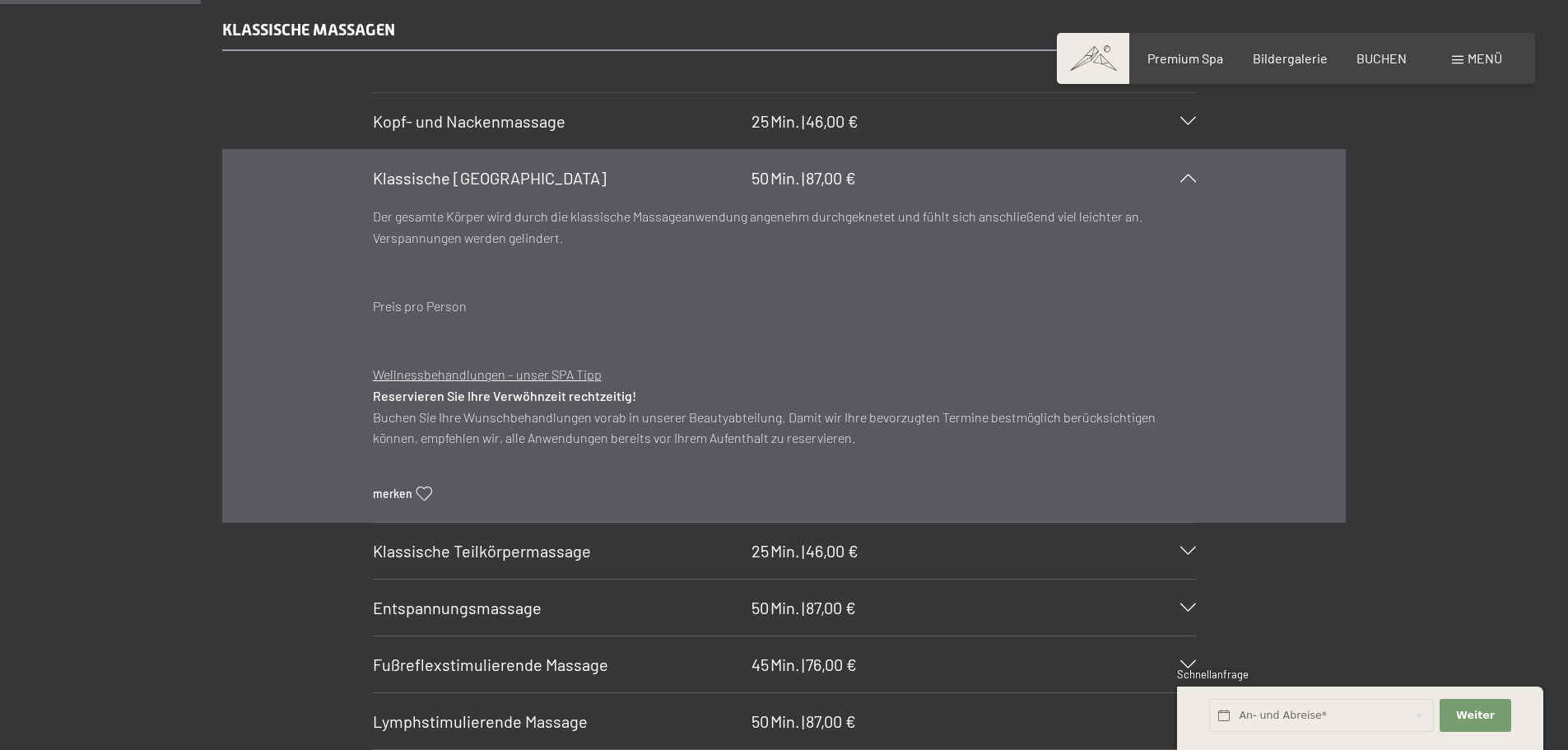
click at [390, 424] on p "Wellnessbehandlungen – unser SPA Tipp Reservieren Sie Ihre Verwöhnzeit rechtzei…" at bounding box center [784, 405] width 823 height 84
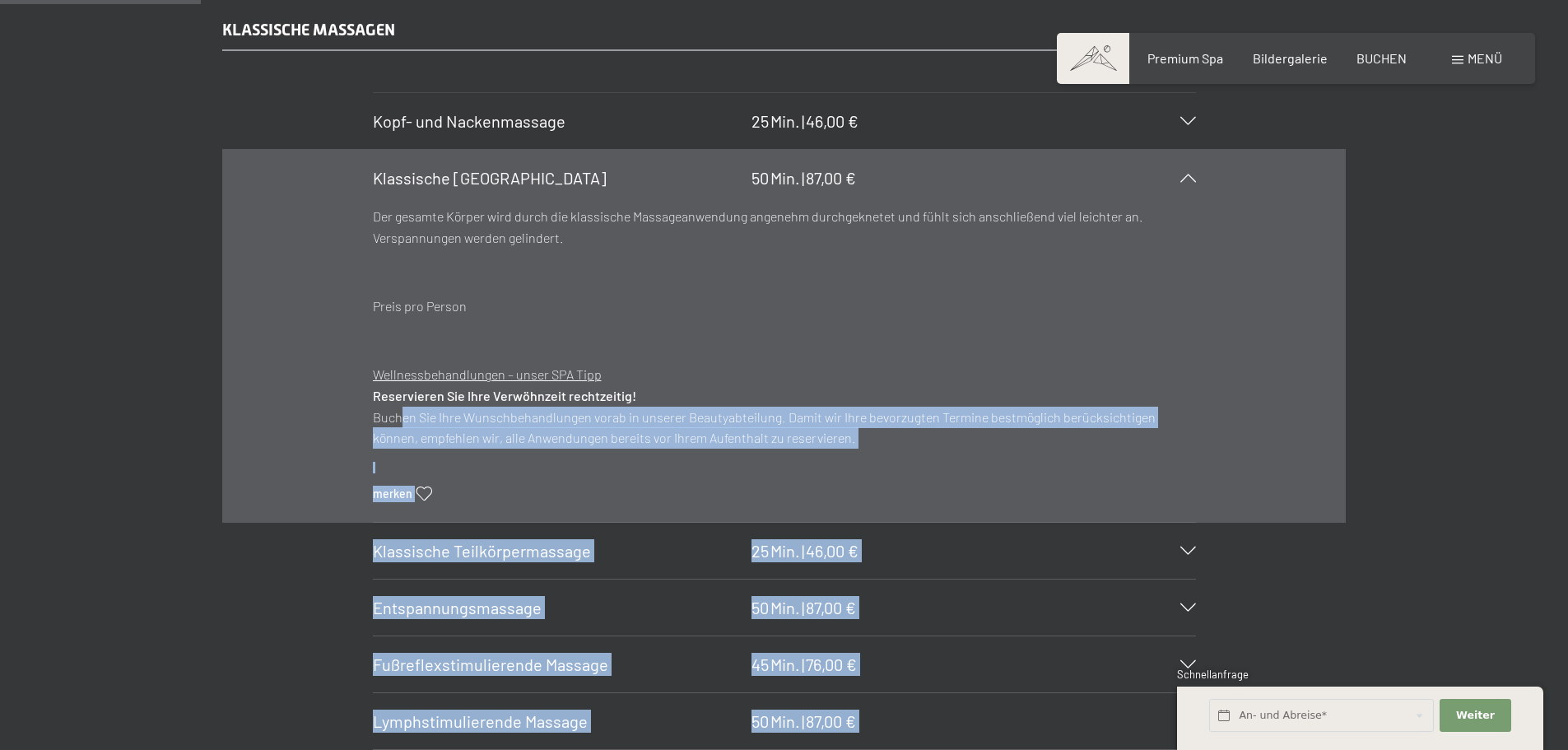
drag, startPoint x: 391, startPoint y: 411, endPoint x: 742, endPoint y: 416, distance: 351.0
click at [765, 417] on p "Wellnessbehandlungen – unser SPA Tipp Reservieren Sie Ihre Verwöhnzeit rechtzei…" at bounding box center [784, 405] width 823 height 84
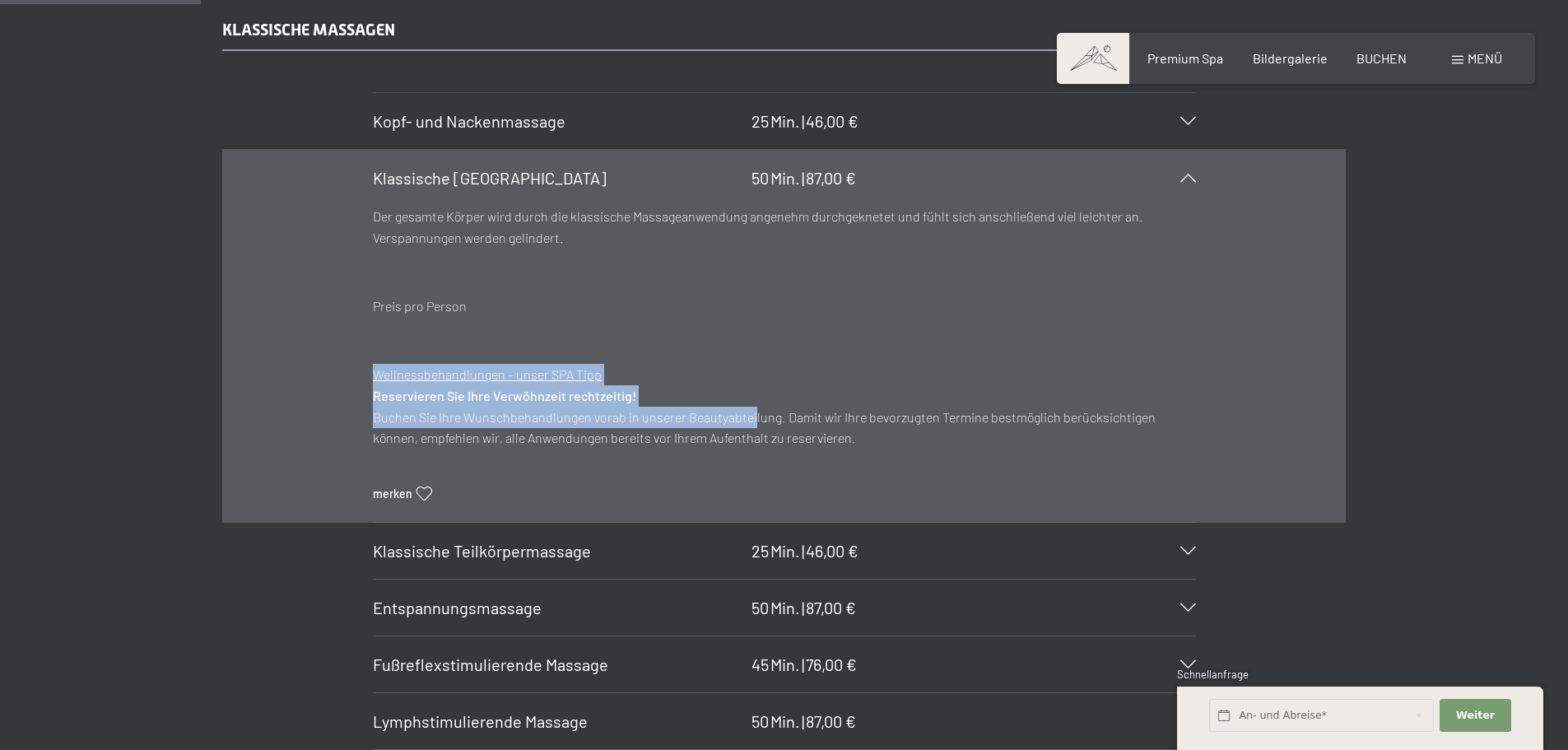
drag, startPoint x: 749, startPoint y: 417, endPoint x: 960, endPoint y: 450, distance: 213.6
click at [960, 450] on div "Wellnessbehandlungen – unser SPA Tipp Reservieren Sie Ihre Verwöhnzeit rechtzei…" at bounding box center [784, 417] width 823 height 108
drag, startPoint x: 920, startPoint y: 445, endPoint x: 431, endPoint y: 427, distance: 489.3
click at [431, 427] on p "Wellnessbehandlungen – unser SPA Tipp Reservieren Sie Ihre Verwöhnzeit rechtzei…" at bounding box center [784, 405] width 823 height 84
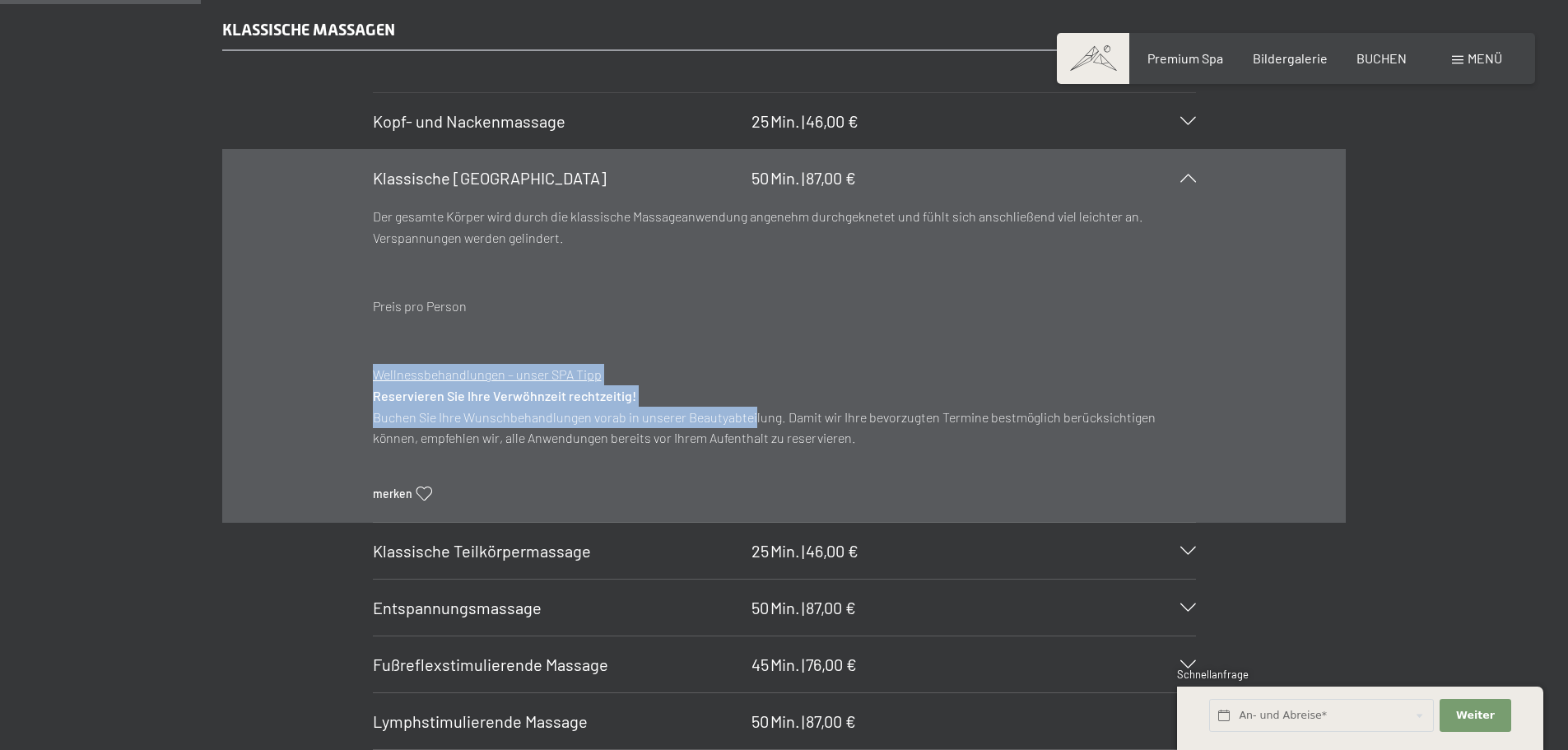
click at [431, 427] on p "Wellnessbehandlungen – unser SPA Tipp Reservieren Sie Ihre Verwöhnzeit rechtzei…" at bounding box center [784, 405] width 823 height 84
drag, startPoint x: 417, startPoint y: 427, endPoint x: 822, endPoint y: 445, distance: 405.4
click at [820, 446] on p "Wellnessbehandlungen – unser SPA Tipp Reservieren Sie Ihre Verwöhnzeit rechtzei…" at bounding box center [784, 405] width 823 height 84
click at [825, 443] on p "Wellnessbehandlungen – unser SPA Tipp Reservieren Sie Ihre Verwöhnzeit rechtzei…" at bounding box center [784, 405] width 823 height 84
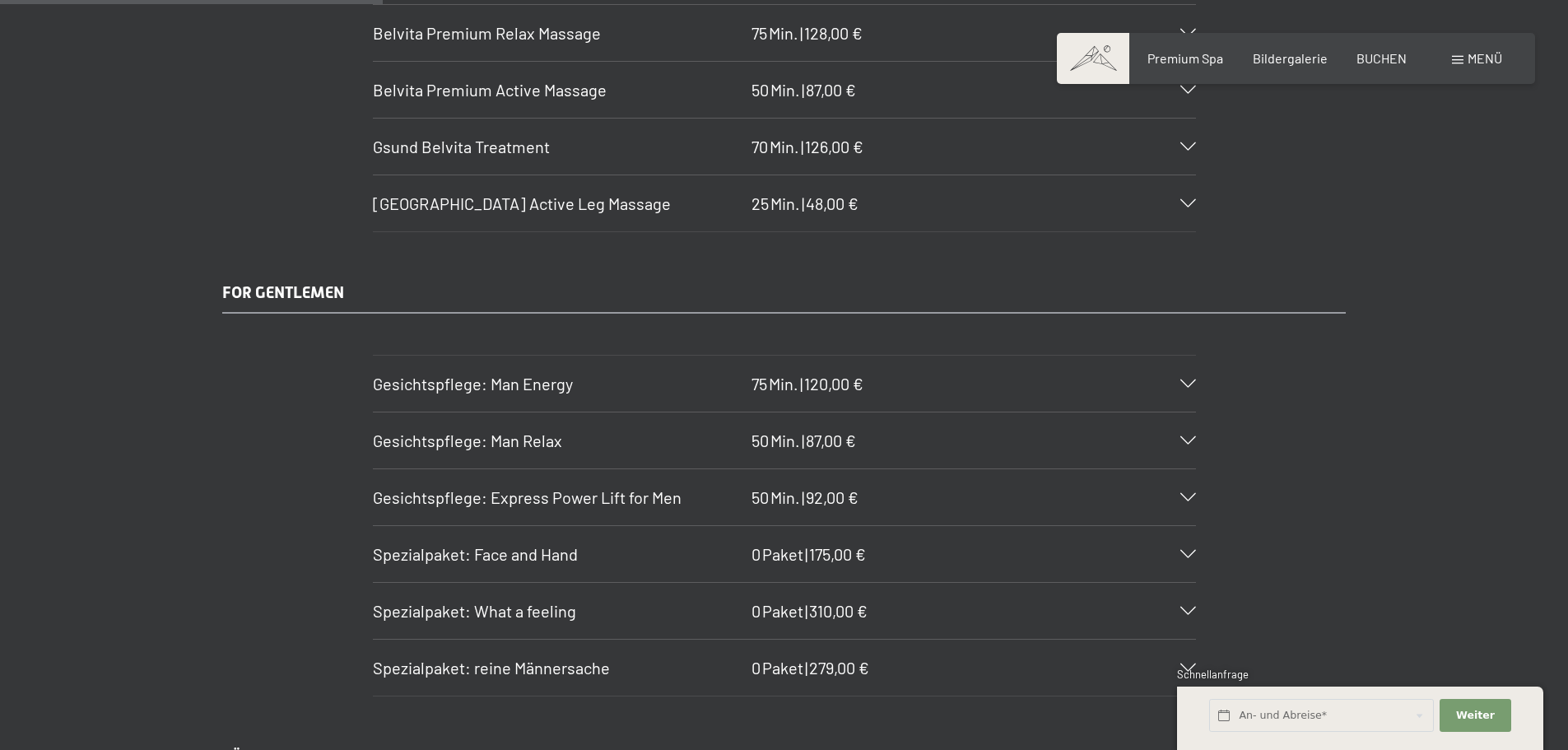
scroll to position [3293, 0]
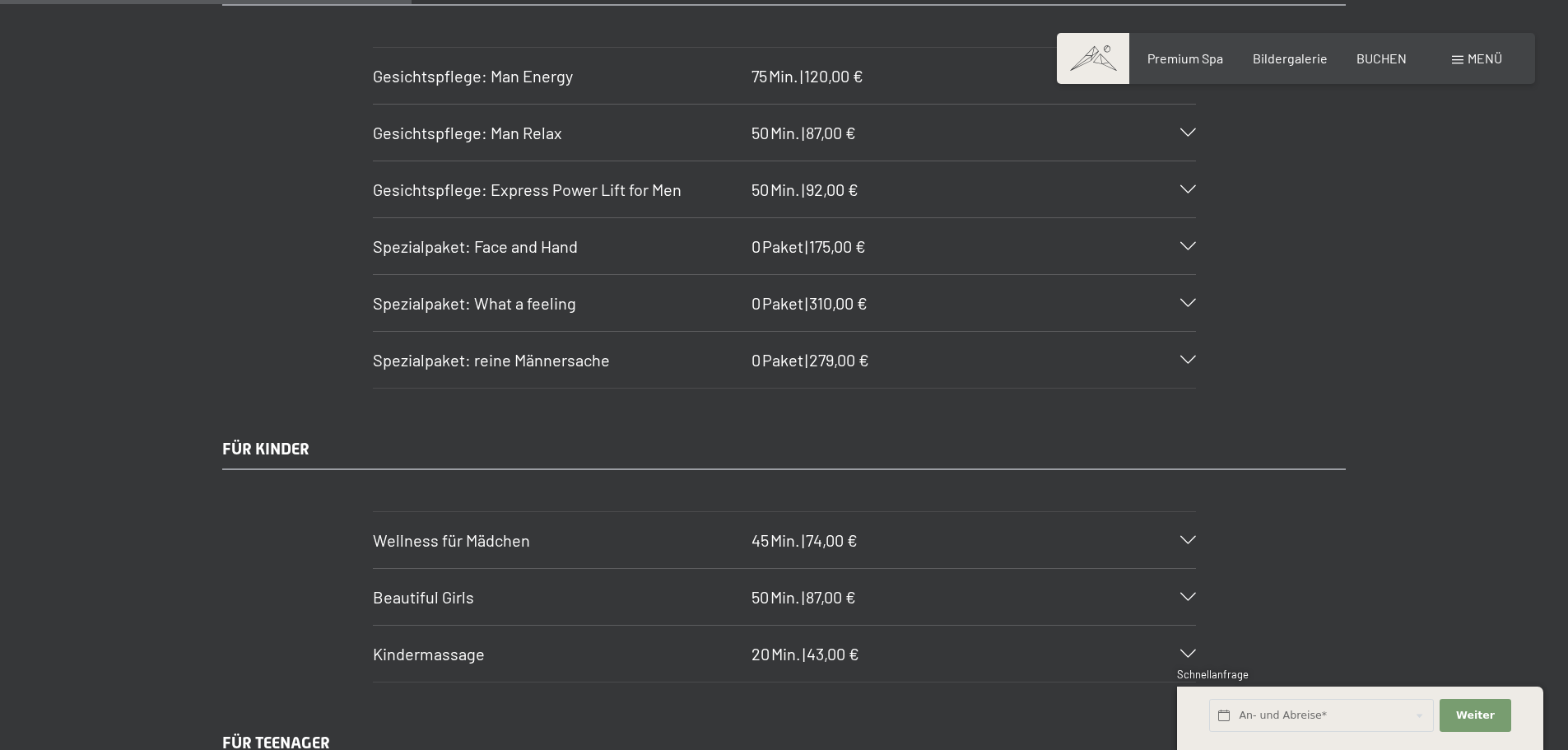
click at [595, 359] on span "Spezialpaket: reine Männersache" at bounding box center [491, 359] width 237 height 20
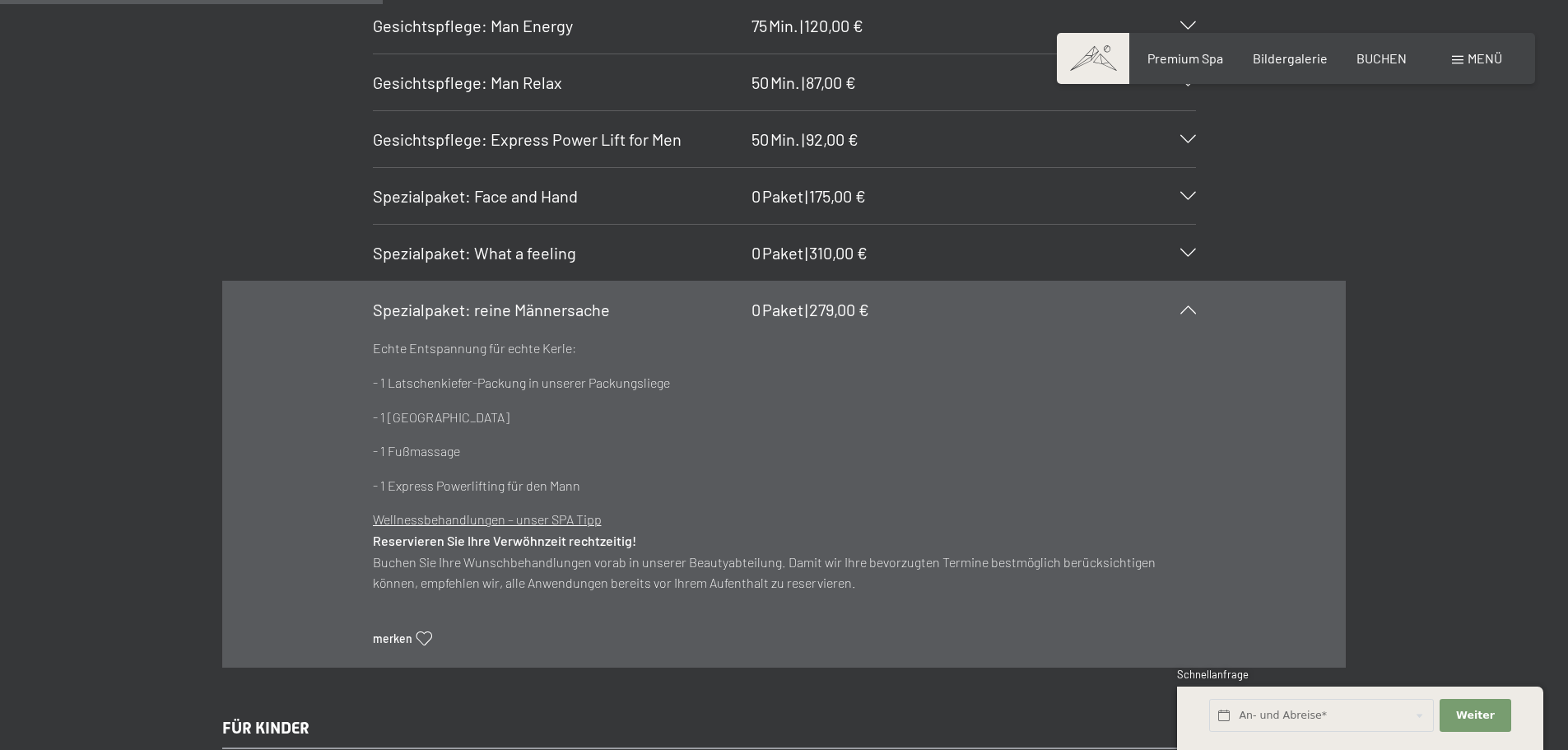
scroll to position [3224, 0]
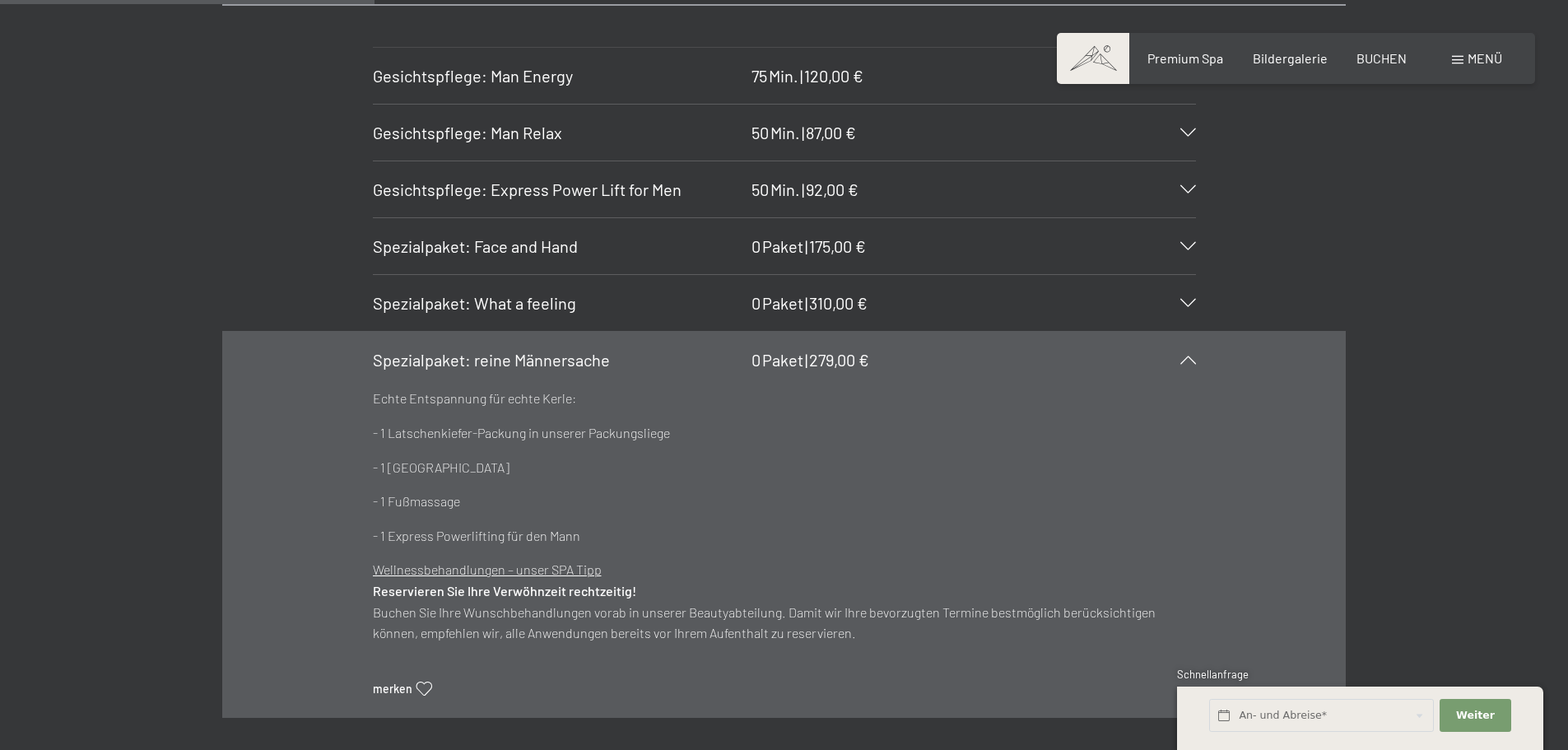
click at [569, 355] on span "Spezialpaket: reine Männersache" at bounding box center [491, 359] width 237 height 20
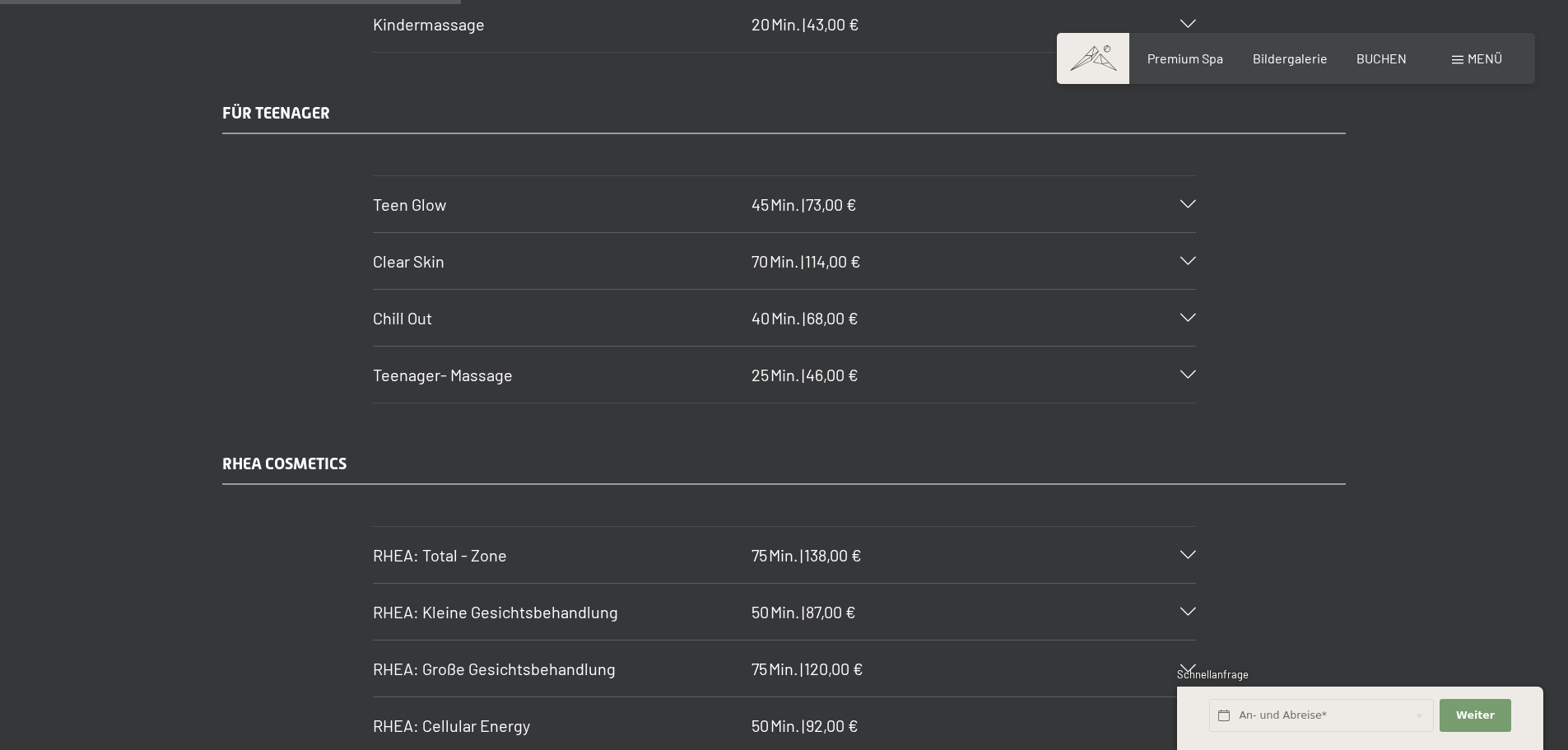
scroll to position [3882, 0]
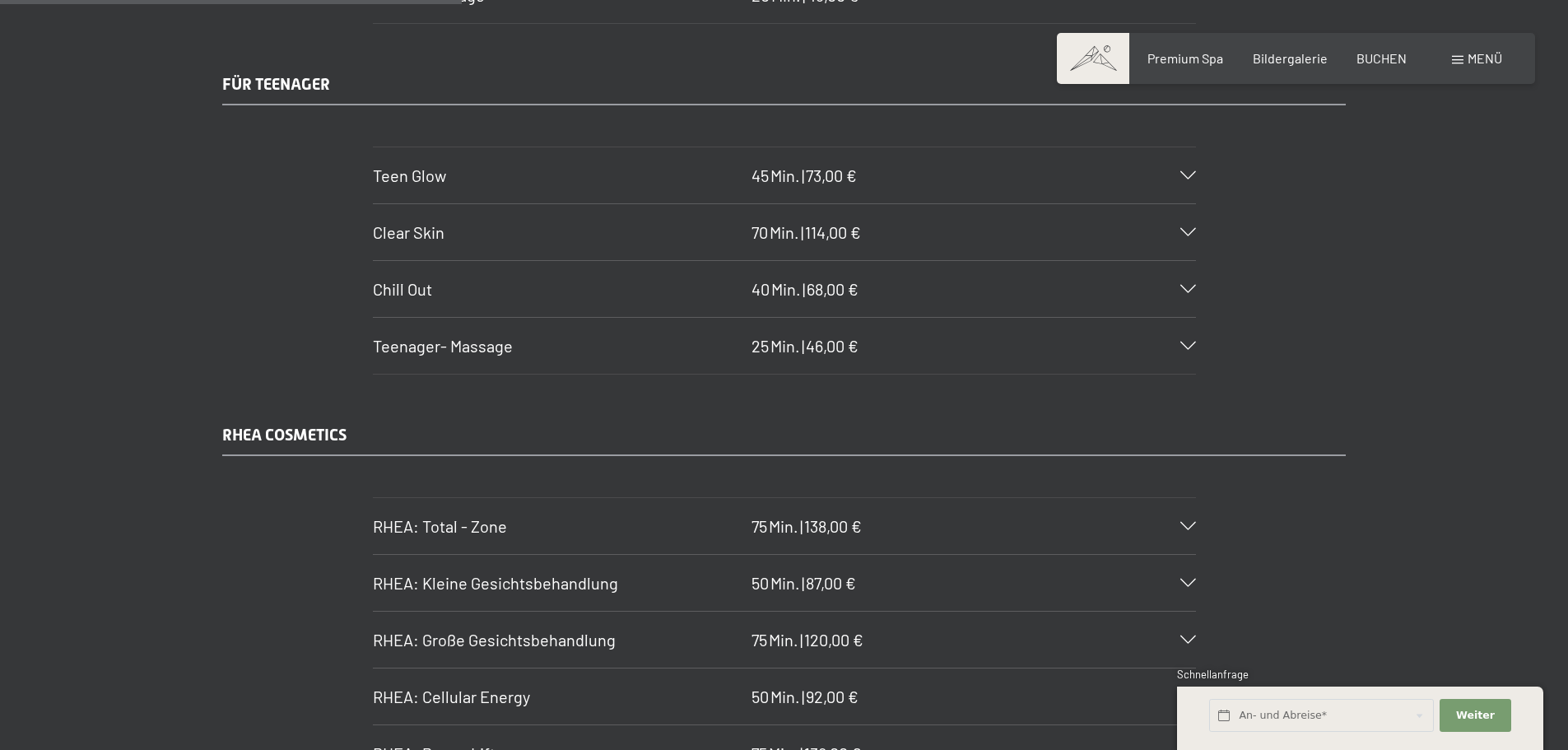
click at [569, 355] on h3 "Teenager- Massage" at bounding box center [558, 346] width 370 height 23
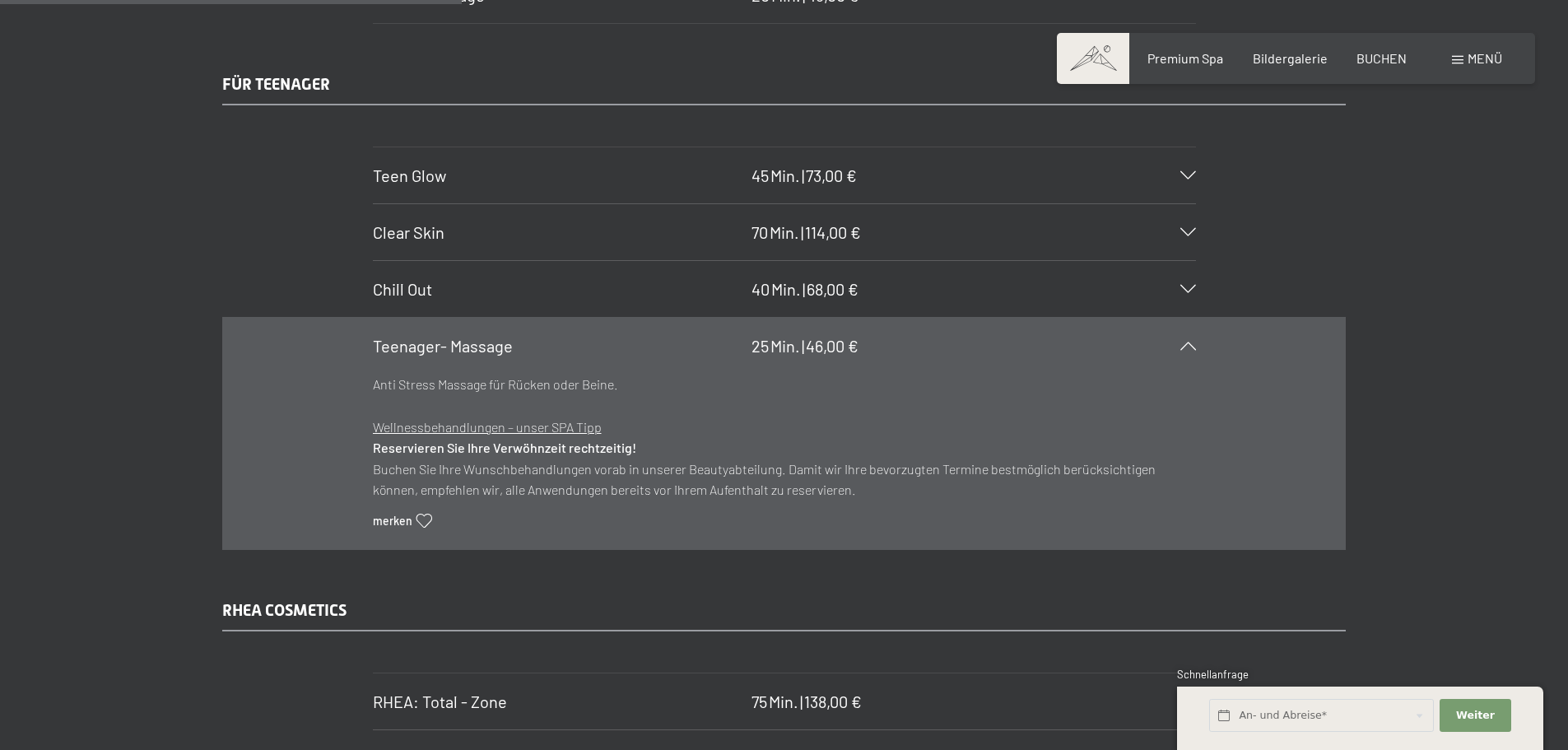
click at [569, 355] on h3 "Teenager- Massage" at bounding box center [558, 346] width 370 height 23
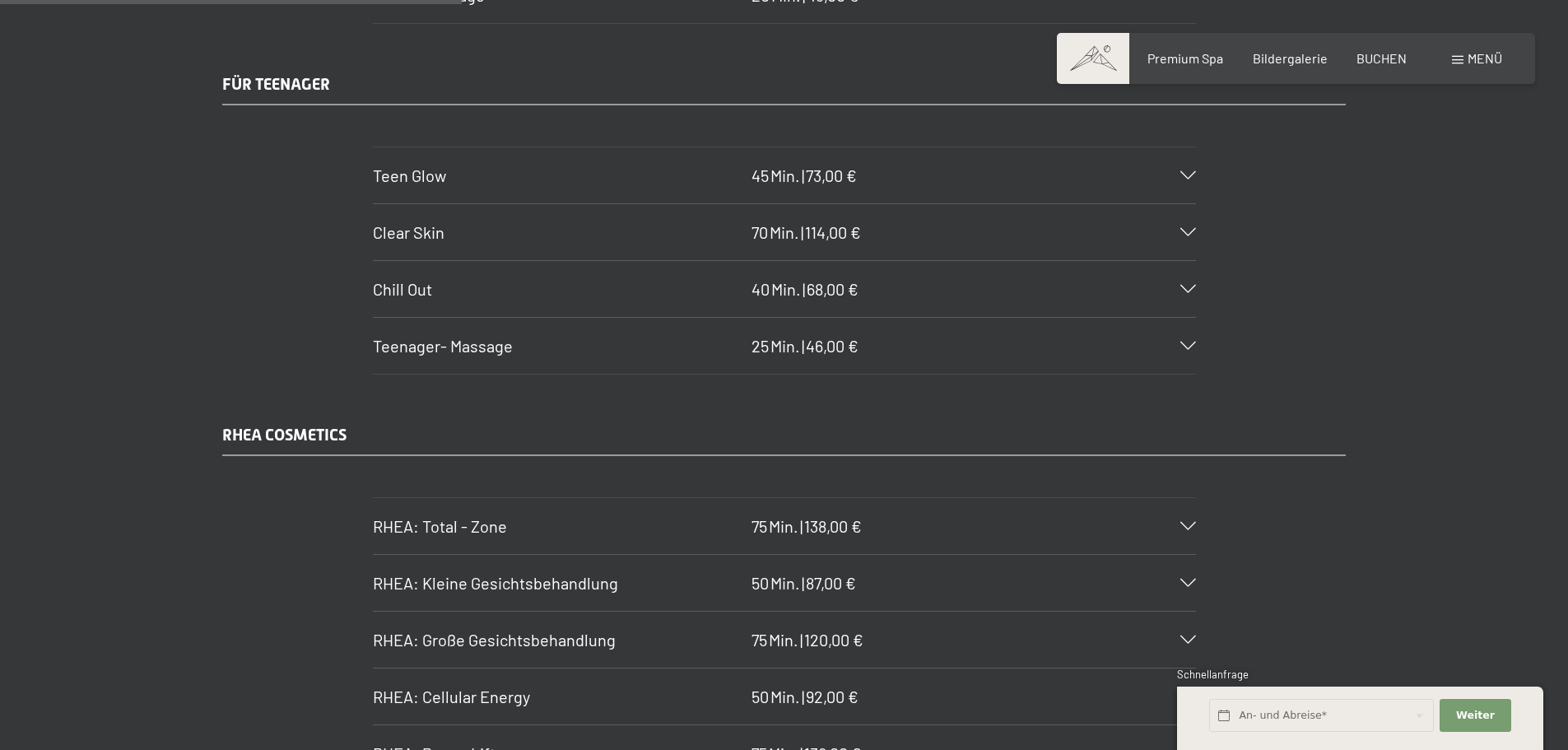
click at [569, 355] on h3 "Teenager- Massage" at bounding box center [558, 346] width 370 height 23
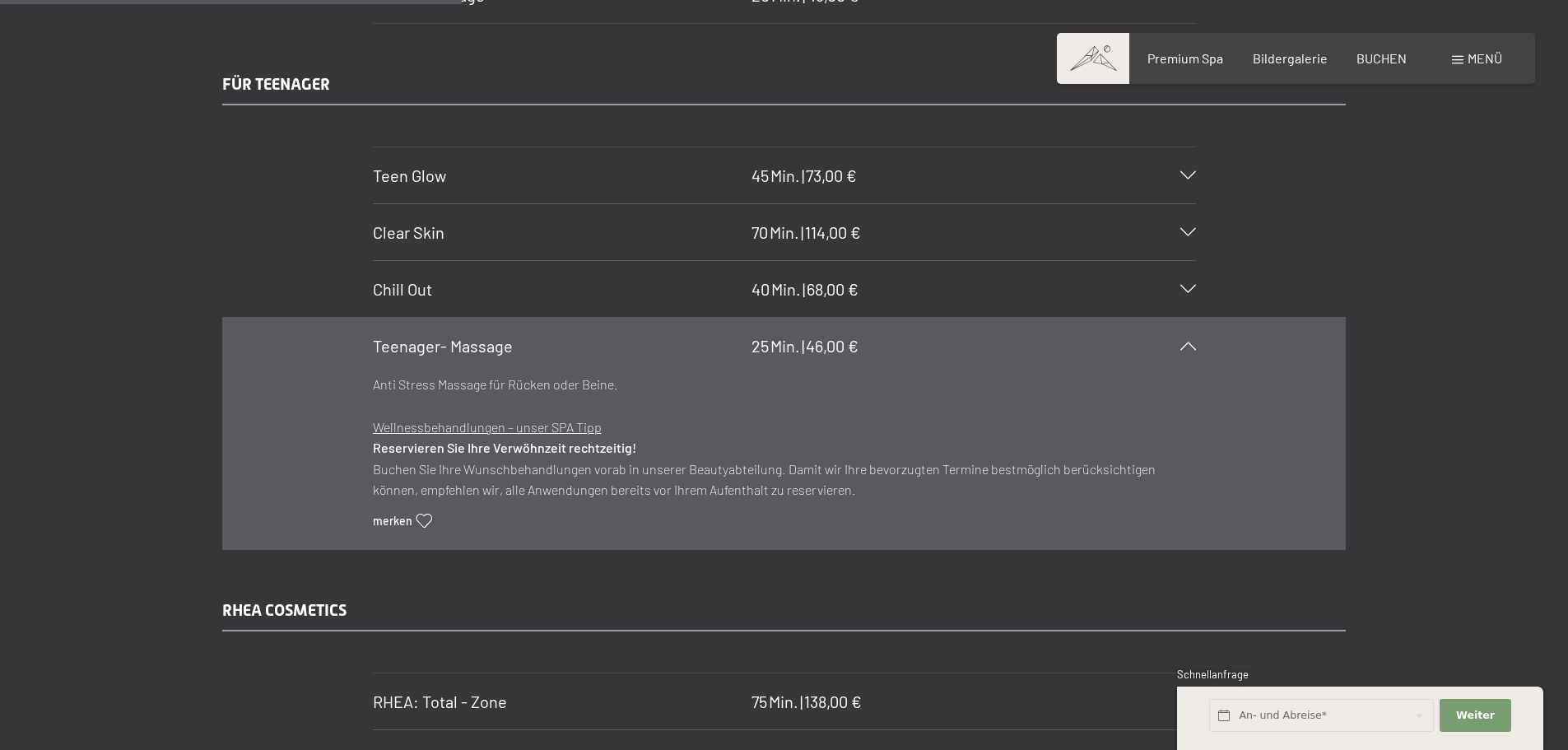
click at [569, 355] on h3 "Teenager- Massage" at bounding box center [558, 346] width 370 height 23
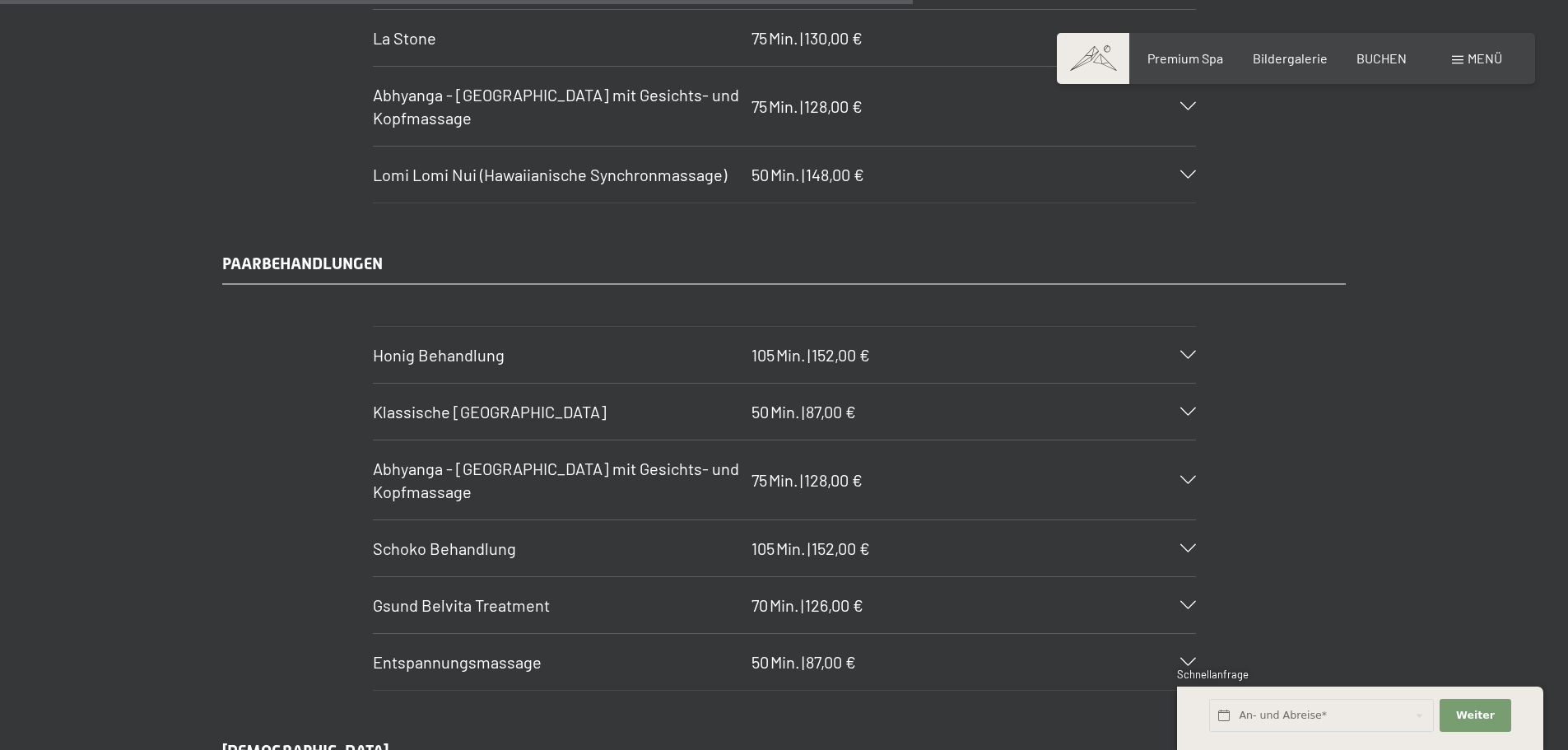
scroll to position [7751, 0]
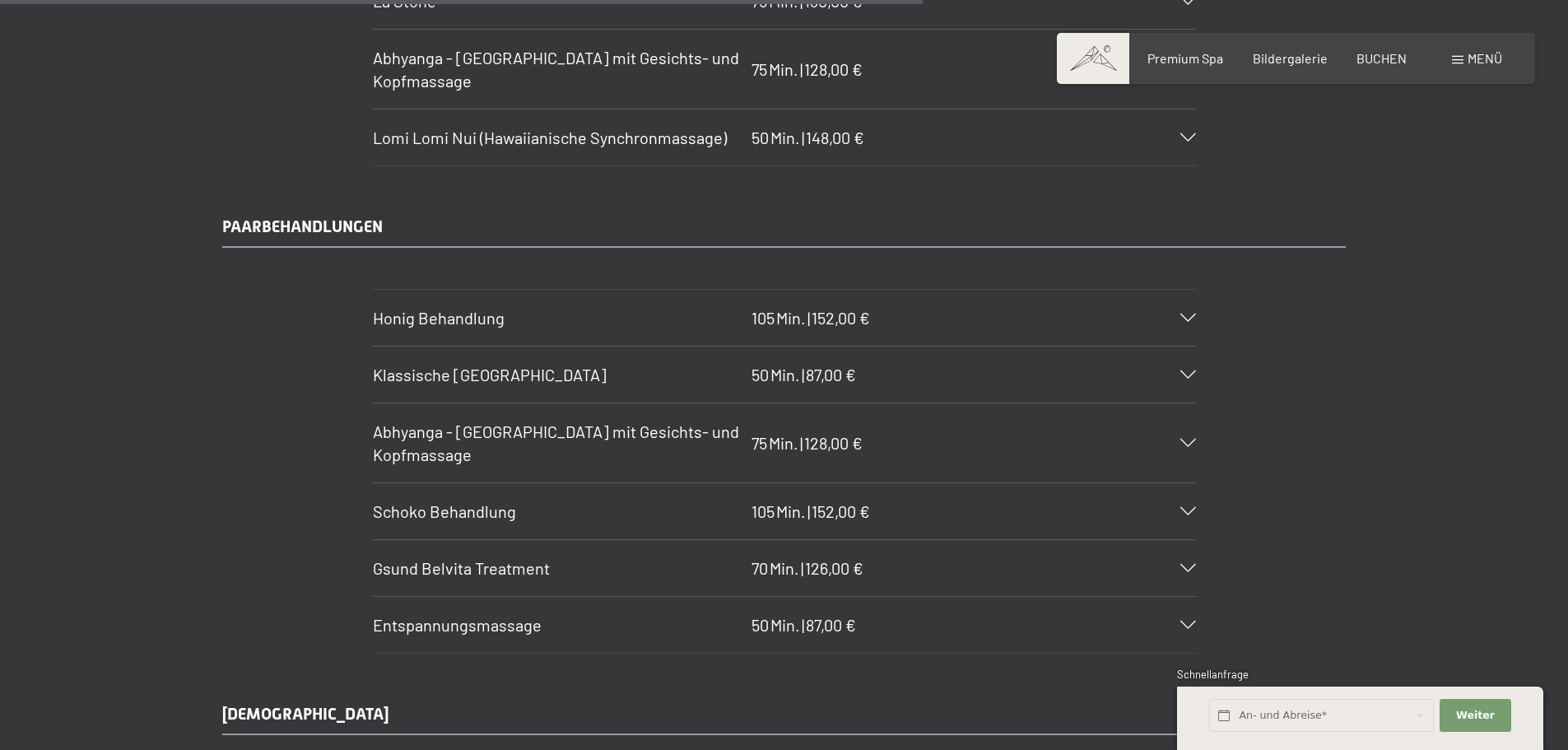
click at [510, 370] on span "Klassische Ganzkörpermassage" at bounding box center [490, 374] width 234 height 20
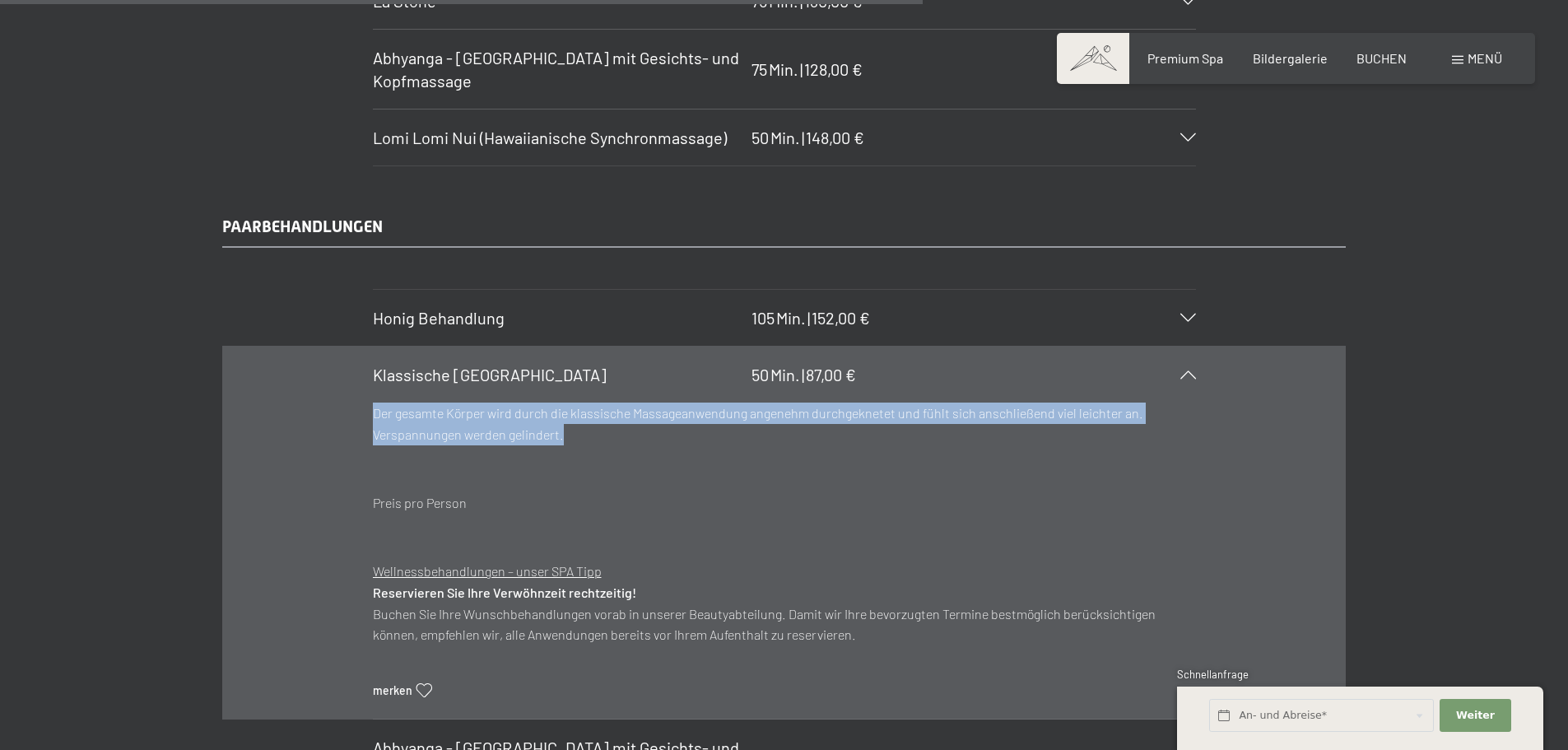
drag, startPoint x: 374, startPoint y: 410, endPoint x: 641, endPoint y: 439, distance: 268.6
click at [639, 439] on p "Der gesamte Körper wird durch die klassische Massageanwendung angenehm durchgek…" at bounding box center [784, 423] width 823 height 42
click at [641, 439] on p "Der gesamte Körper wird durch die klassische Massageanwendung angenehm durchgek…" at bounding box center [784, 423] width 823 height 42
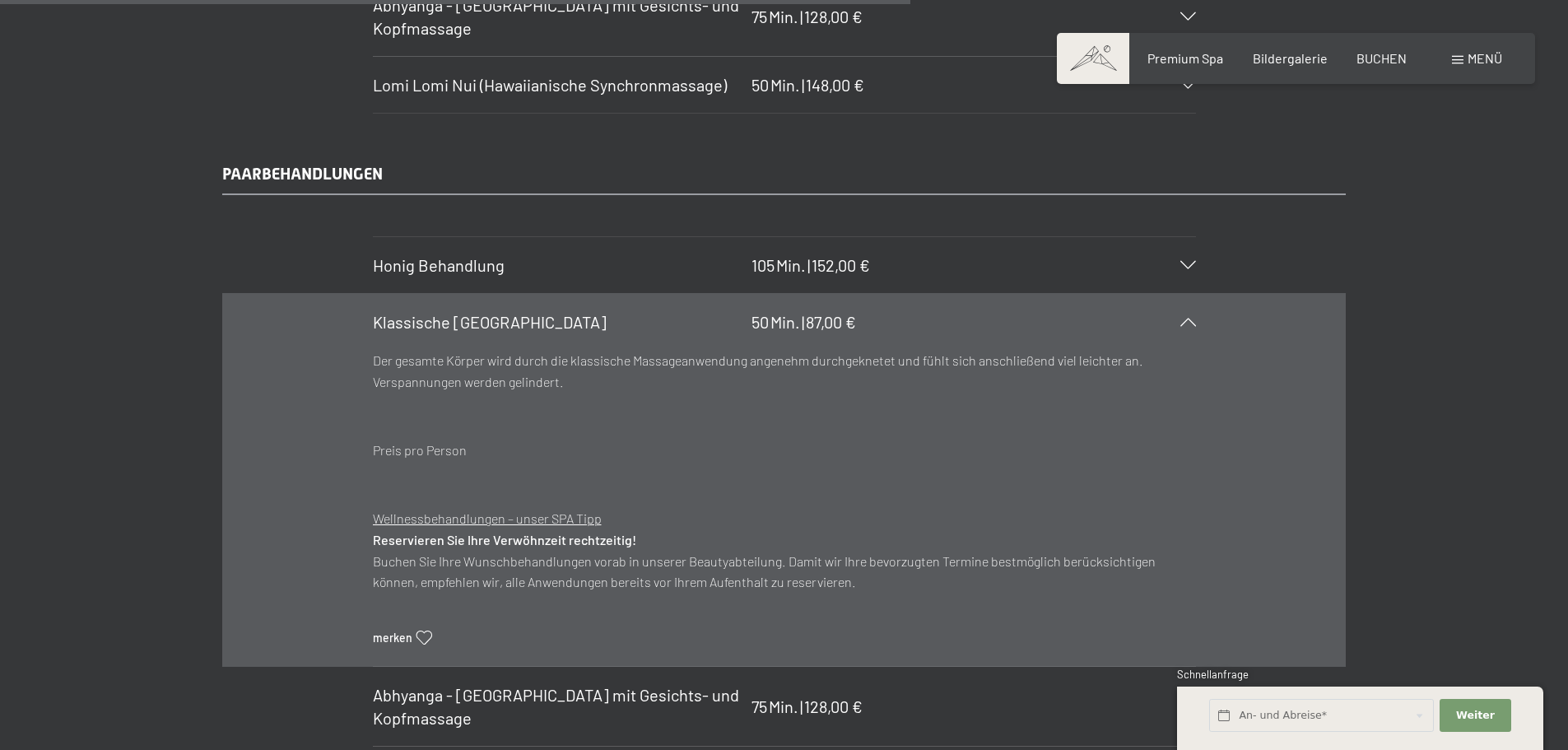
scroll to position [7833, 0]
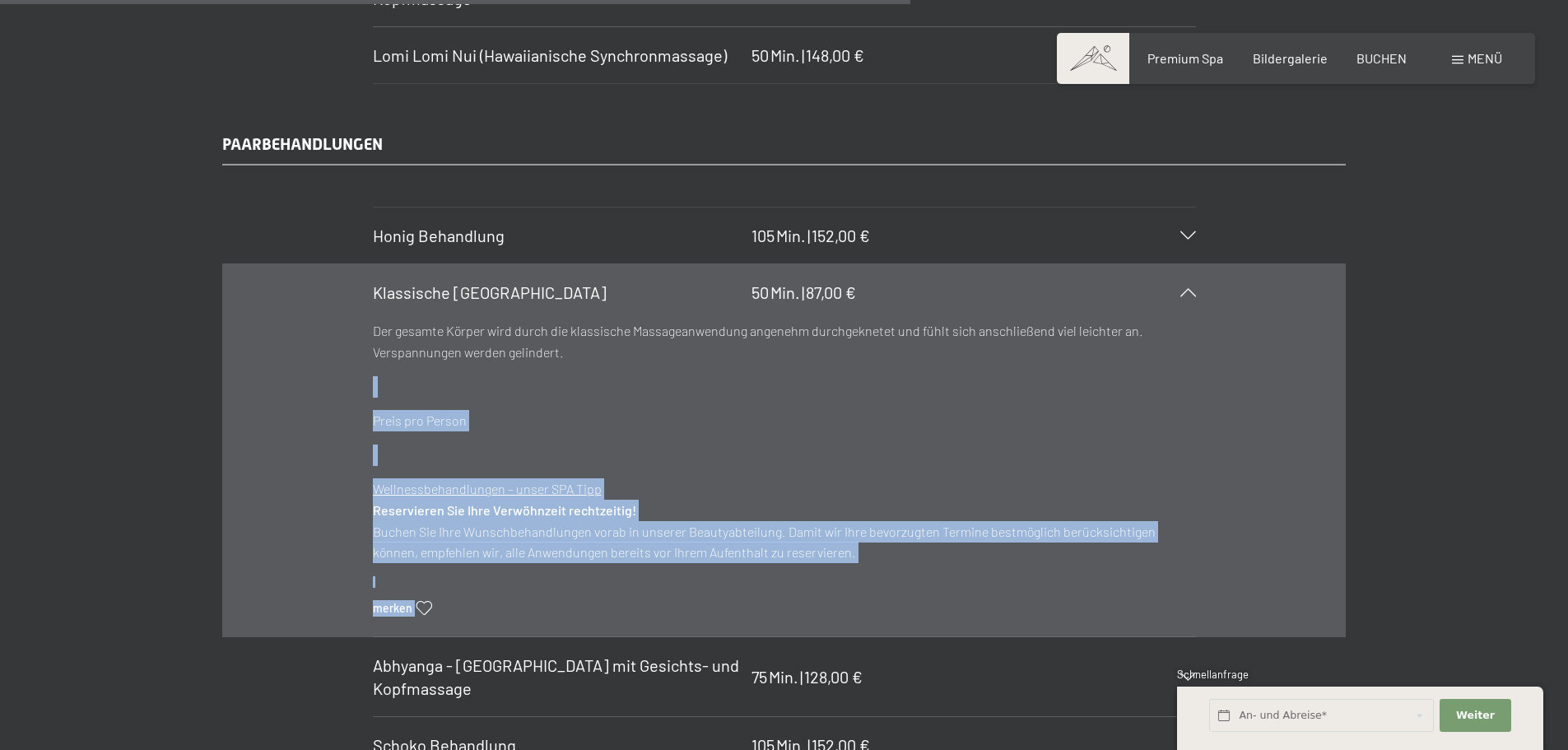
drag, startPoint x: 362, startPoint y: 328, endPoint x: 591, endPoint y: 357, distance: 230.8
click at [588, 357] on section "Klassische Ganzkörpermassage 50 Min. | 87,00 € Der gesamte Körper wird durch di…" at bounding box center [784, 451] width 823 height 374
click at [595, 356] on p "Der gesamte Körper wird durch die klassische Massageanwendung angenehm durchgek…" at bounding box center [784, 340] width 823 height 42
drag, startPoint x: 608, startPoint y: 352, endPoint x: 345, endPoint y: 340, distance: 263.3
click at [373, 340] on section "Klassische Ganzkörpermassage 50 Min. | 87,00 € Der gesamte Körper wird durch di…" at bounding box center [784, 451] width 823 height 374
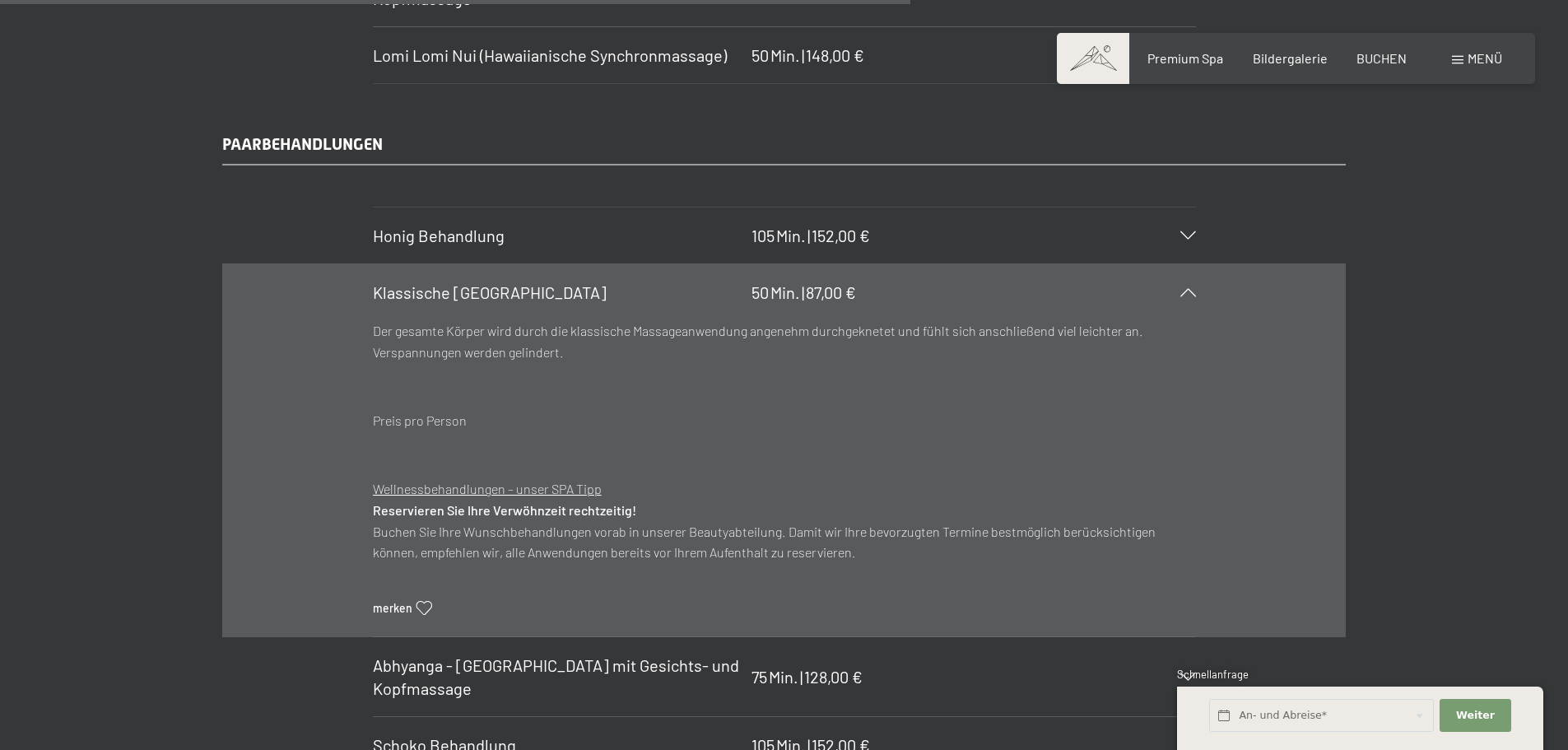
click at [379, 334] on p "Der gesamte Körper wird durch die klassische Massageanwendung angenehm durchgek…" at bounding box center [784, 340] width 823 height 42
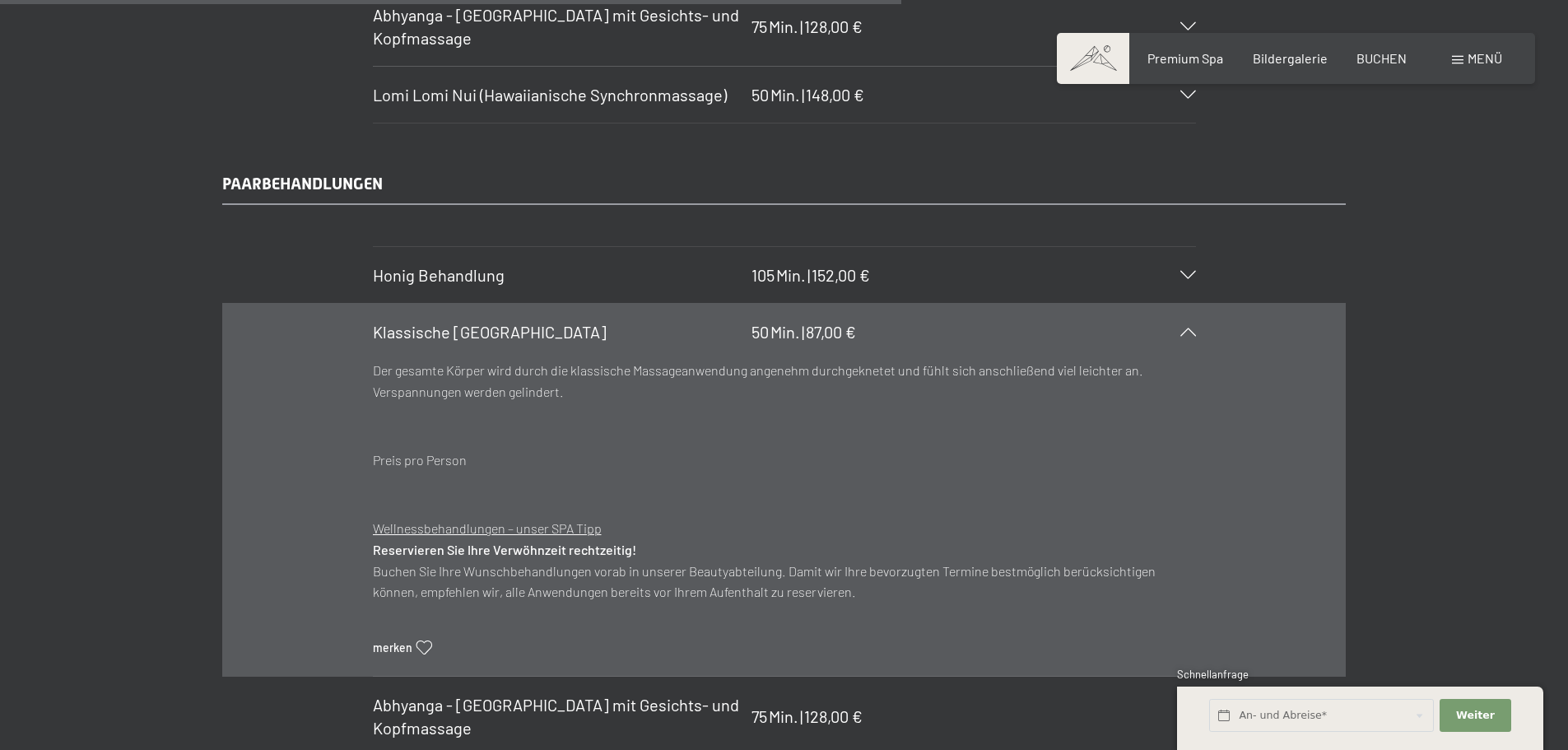
scroll to position [7751, 0]
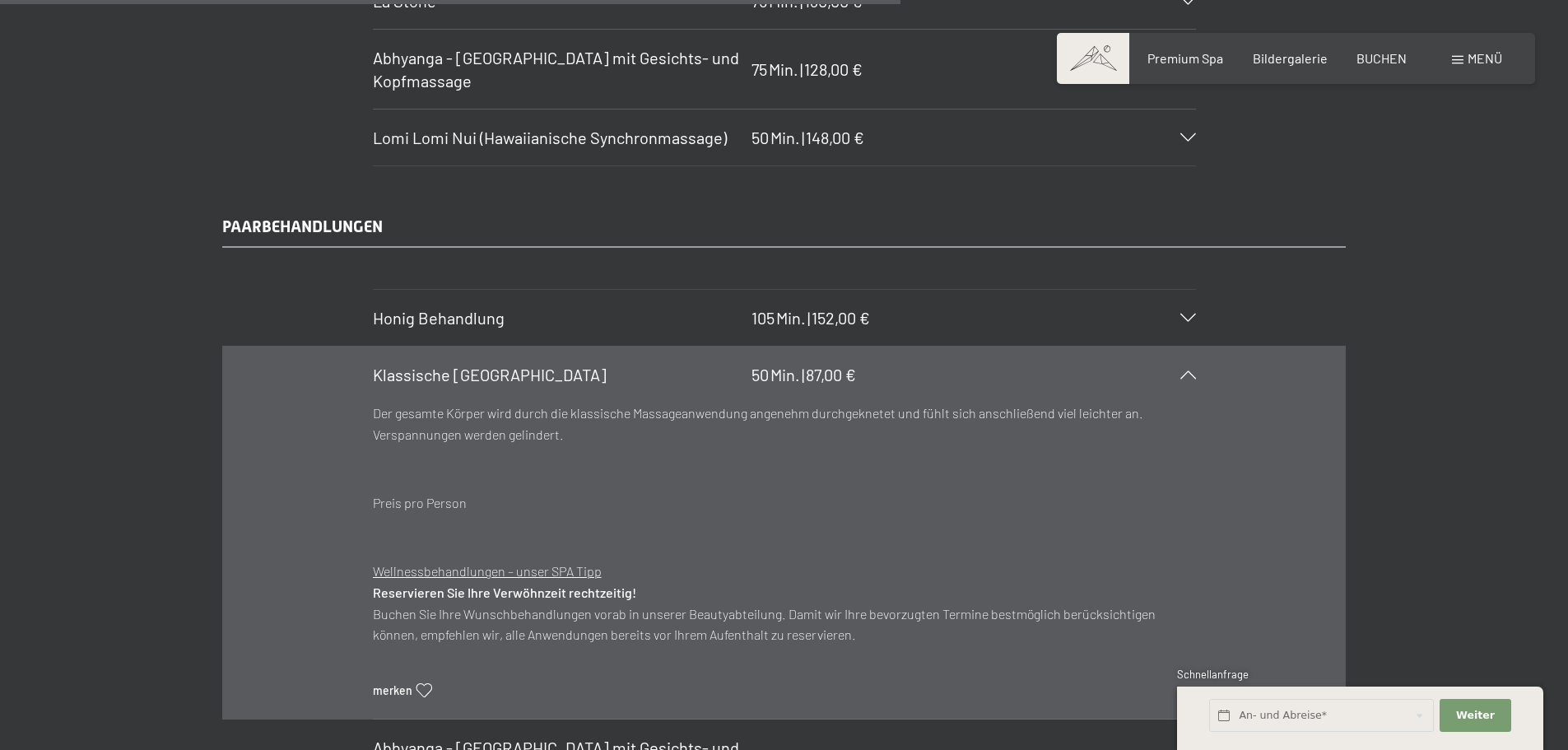
click at [502, 374] on span "Klassische Ganzkörpermassage" at bounding box center [490, 374] width 234 height 20
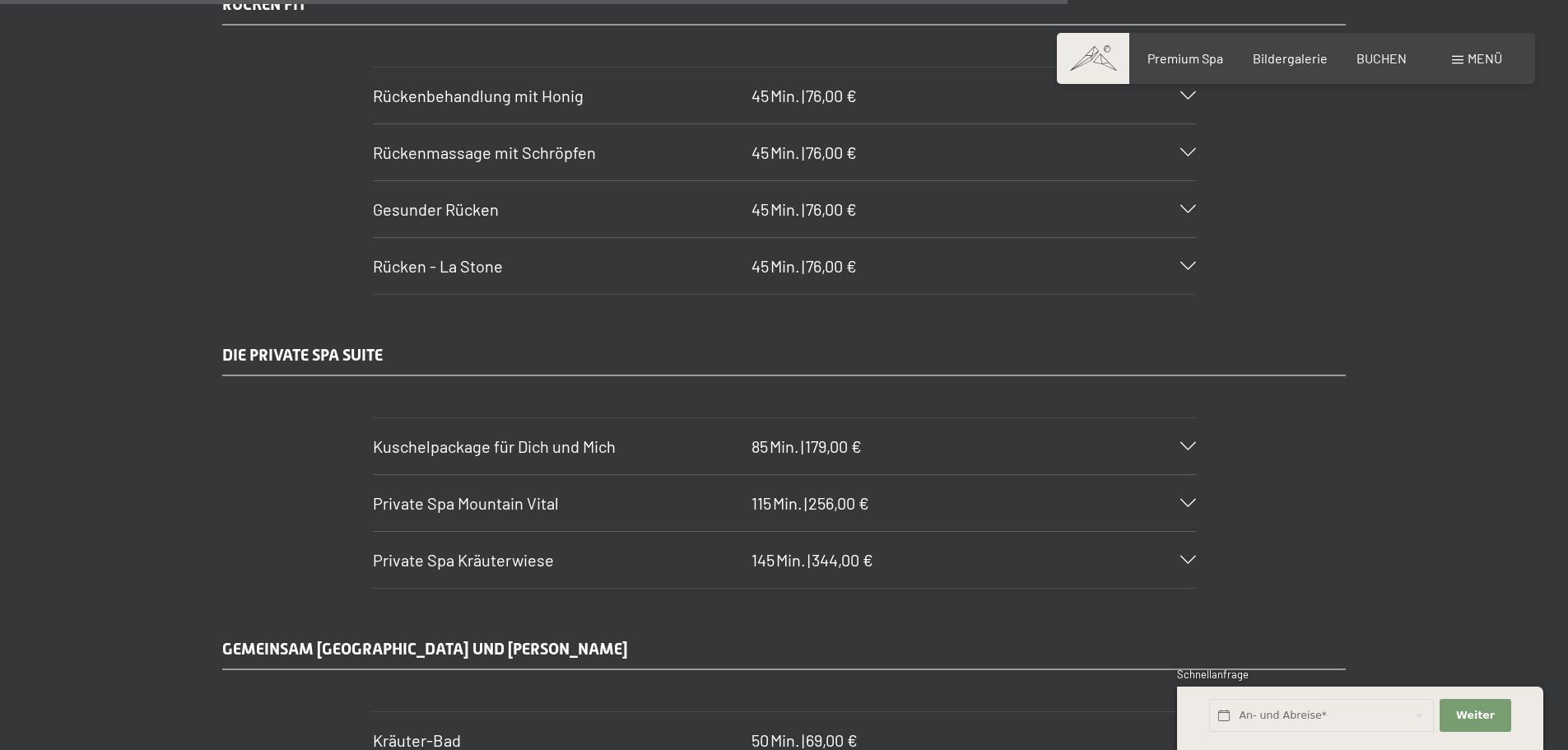
scroll to position [8985, 0]
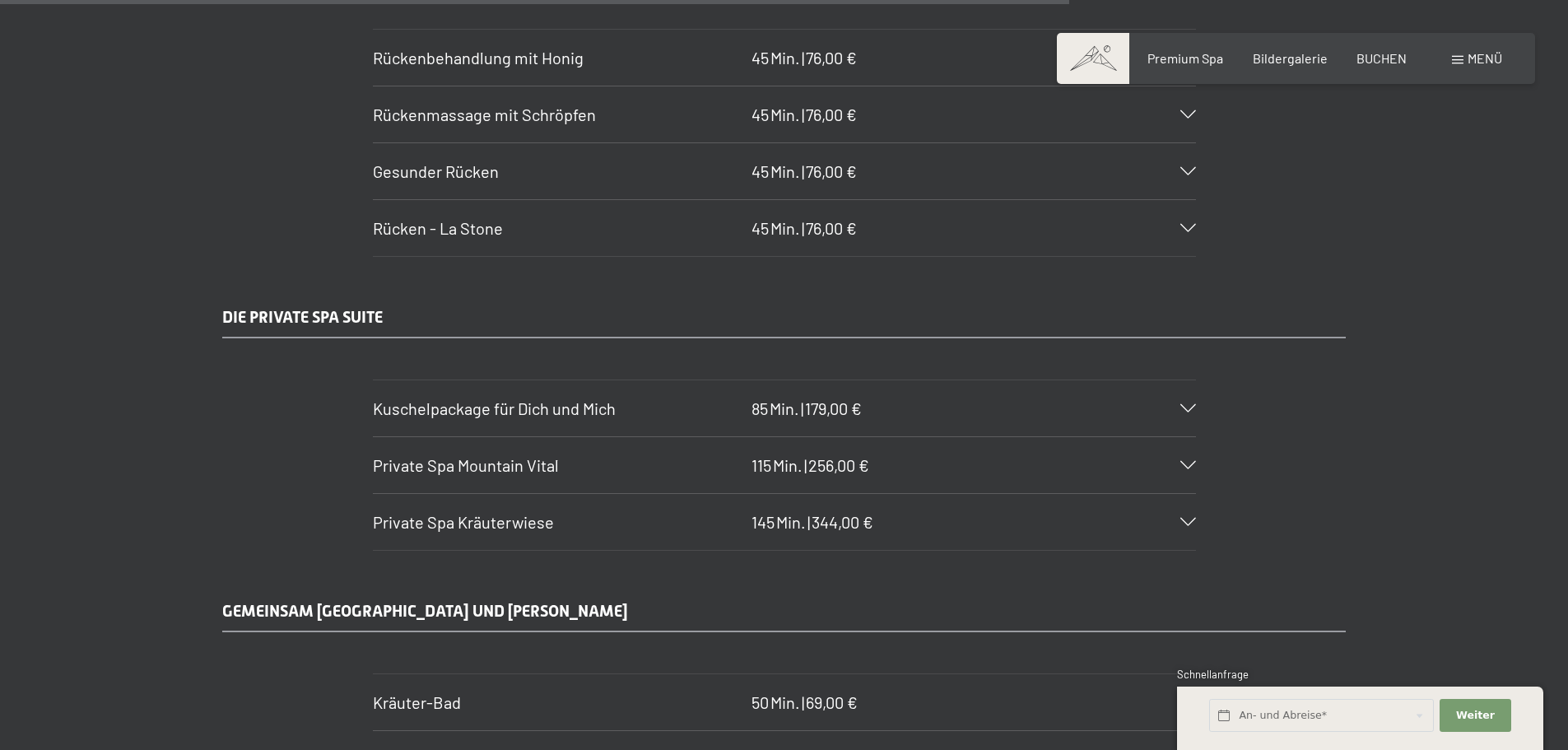
click at [443, 409] on span "Kuschelpackage für Dich und Mich" at bounding box center [494, 408] width 243 height 20
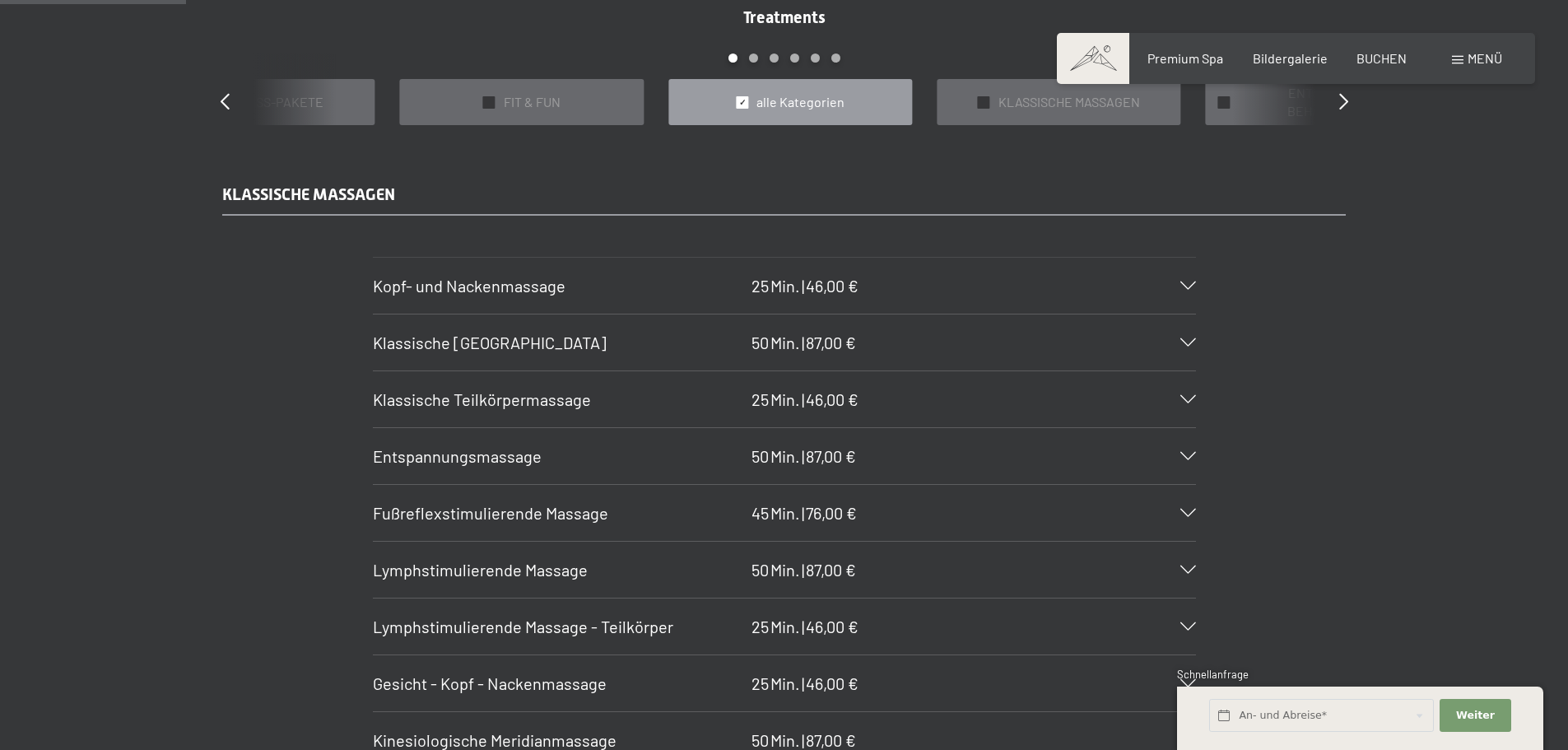
scroll to position [1646, 0]
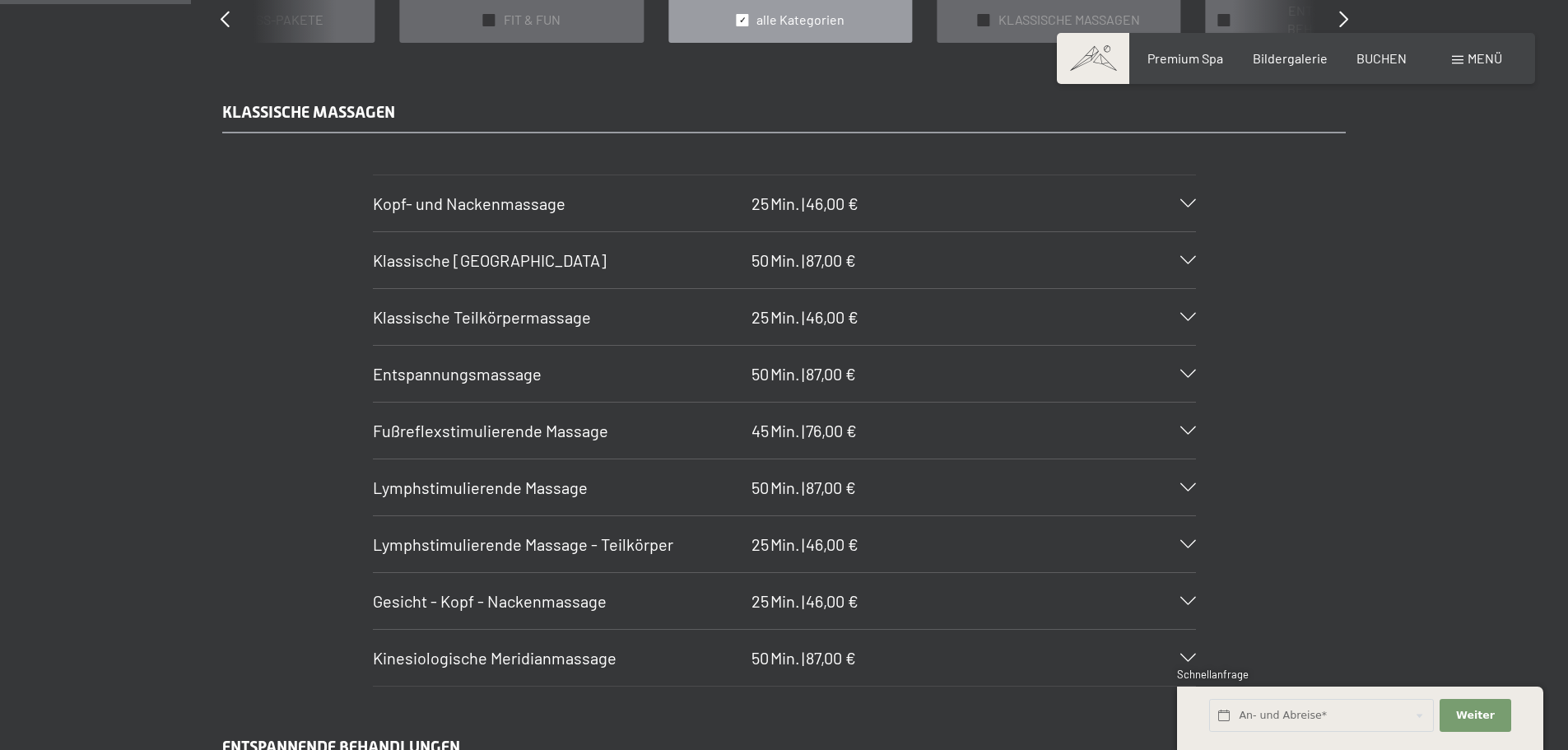
click at [540, 382] on h3 "Entspannungsmassage" at bounding box center [558, 373] width 370 height 23
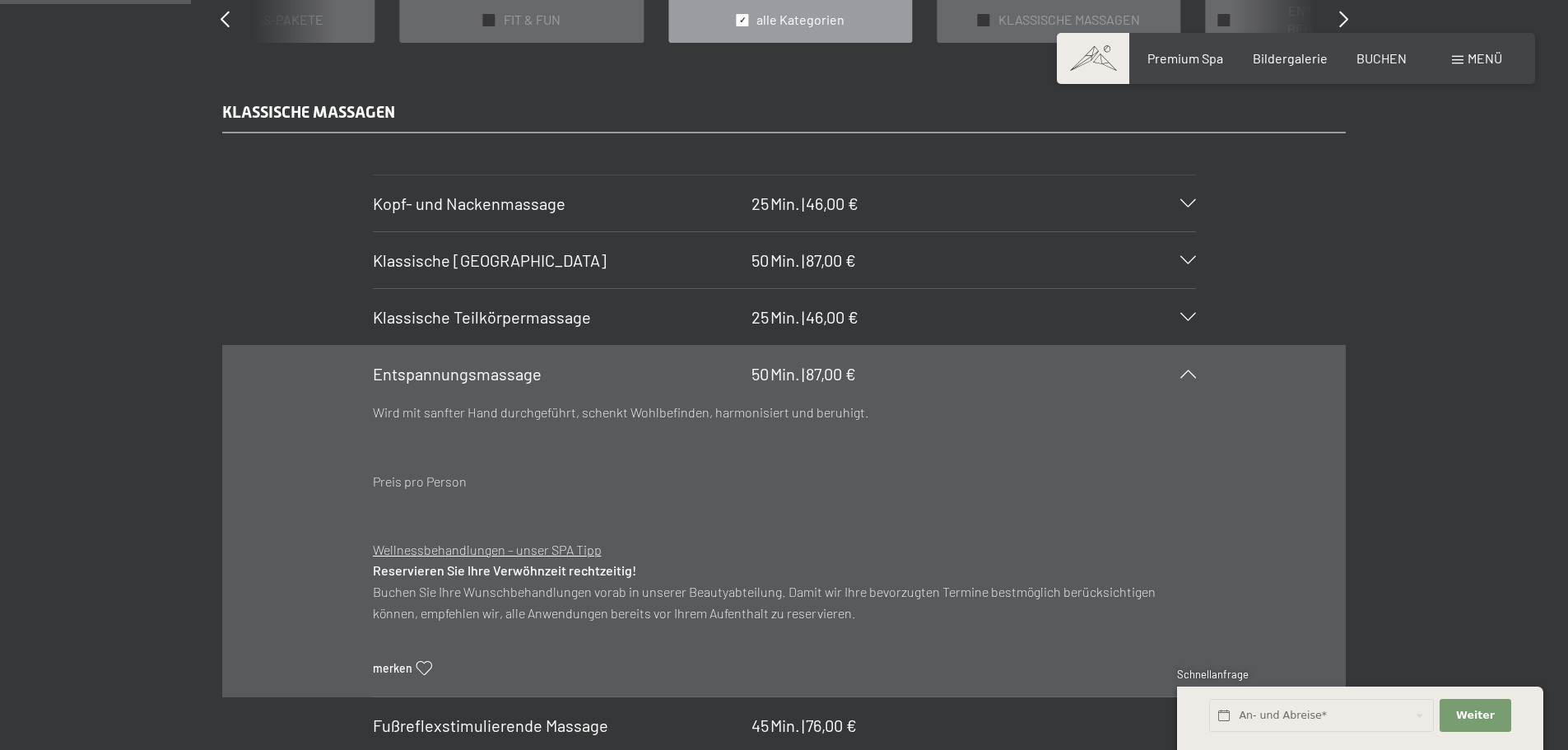
click at [497, 370] on span "Entspannungsmassage" at bounding box center [457, 373] width 169 height 20
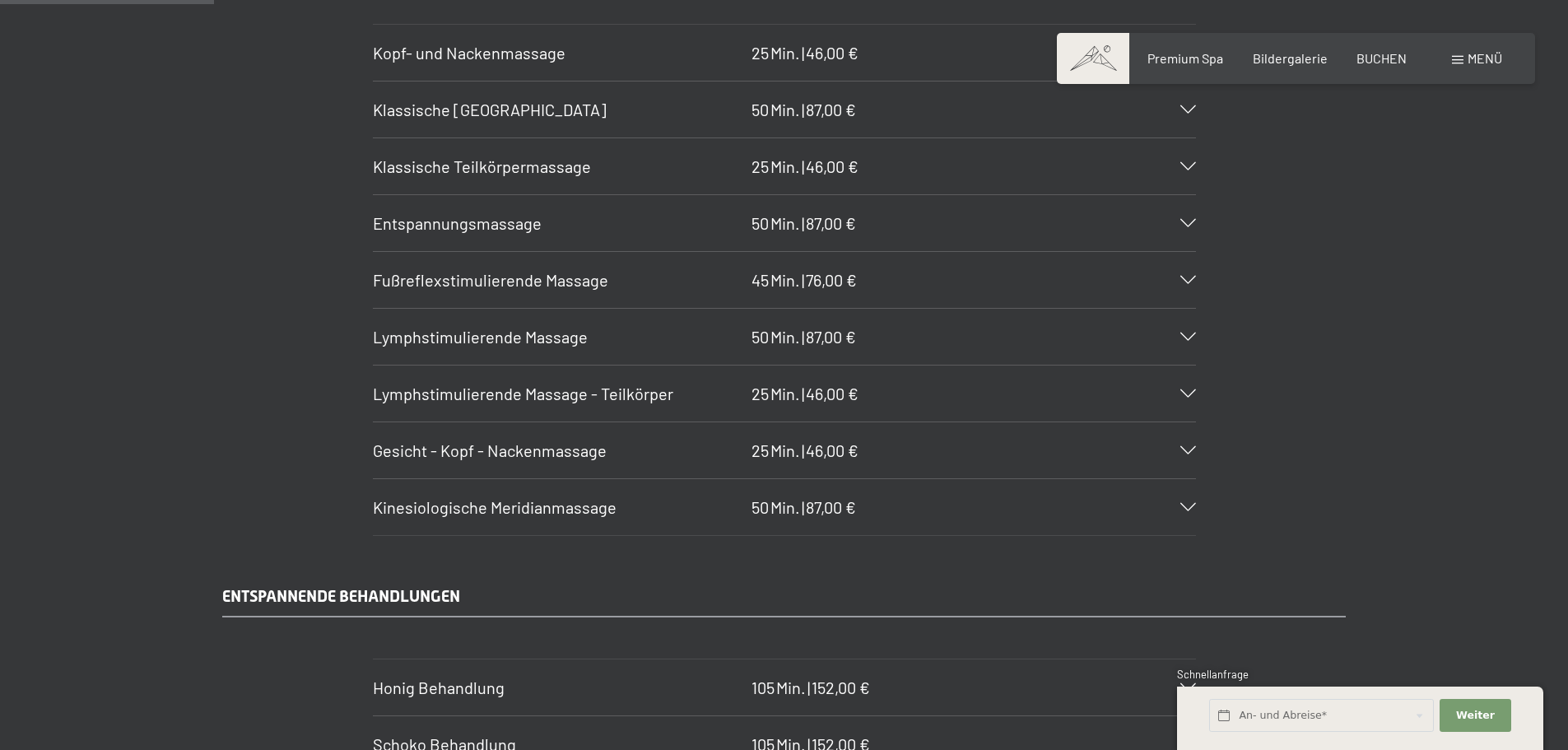
scroll to position [1811, 0]
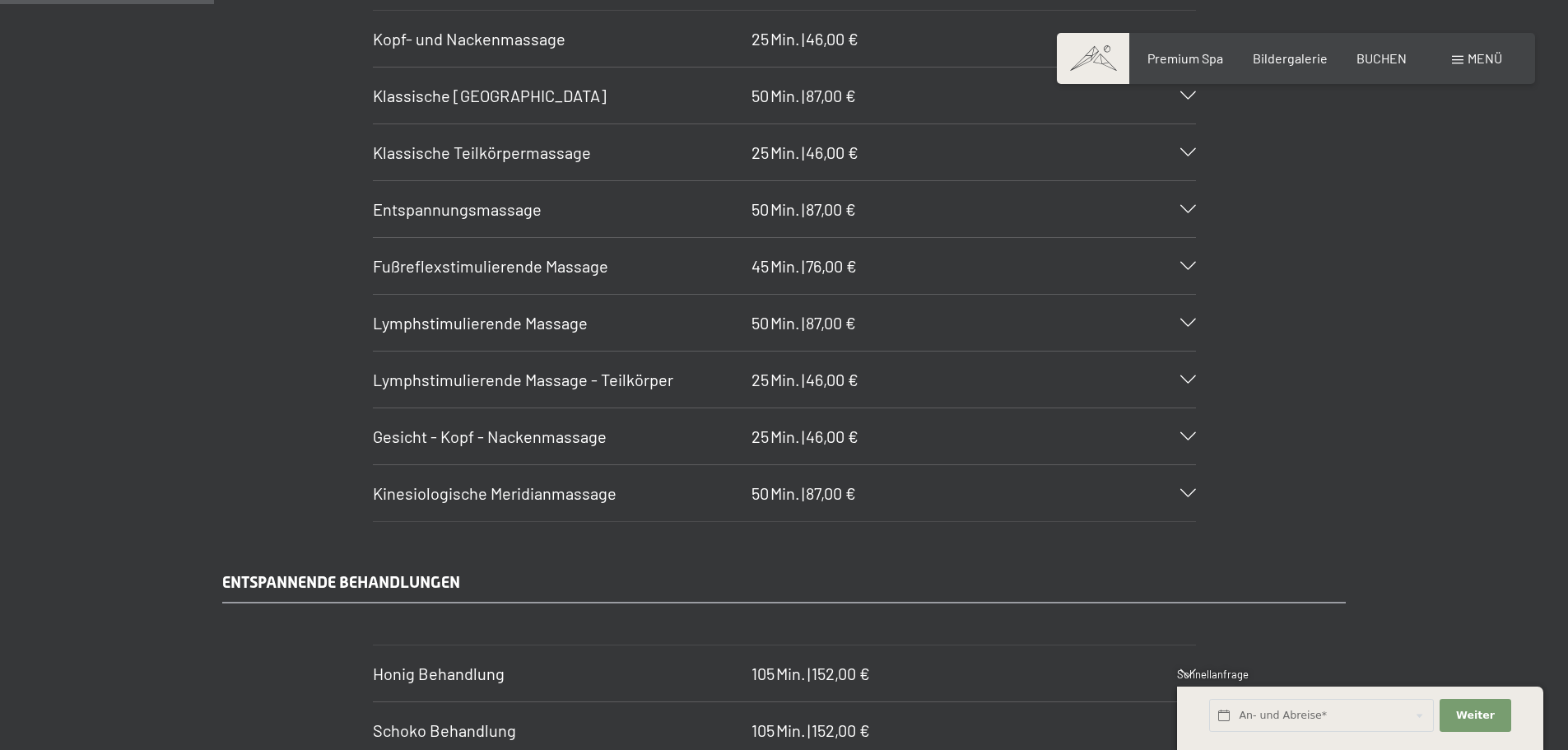
click at [481, 488] on span "Kinesiologische Meridianmassage" at bounding box center [495, 492] width 244 height 20
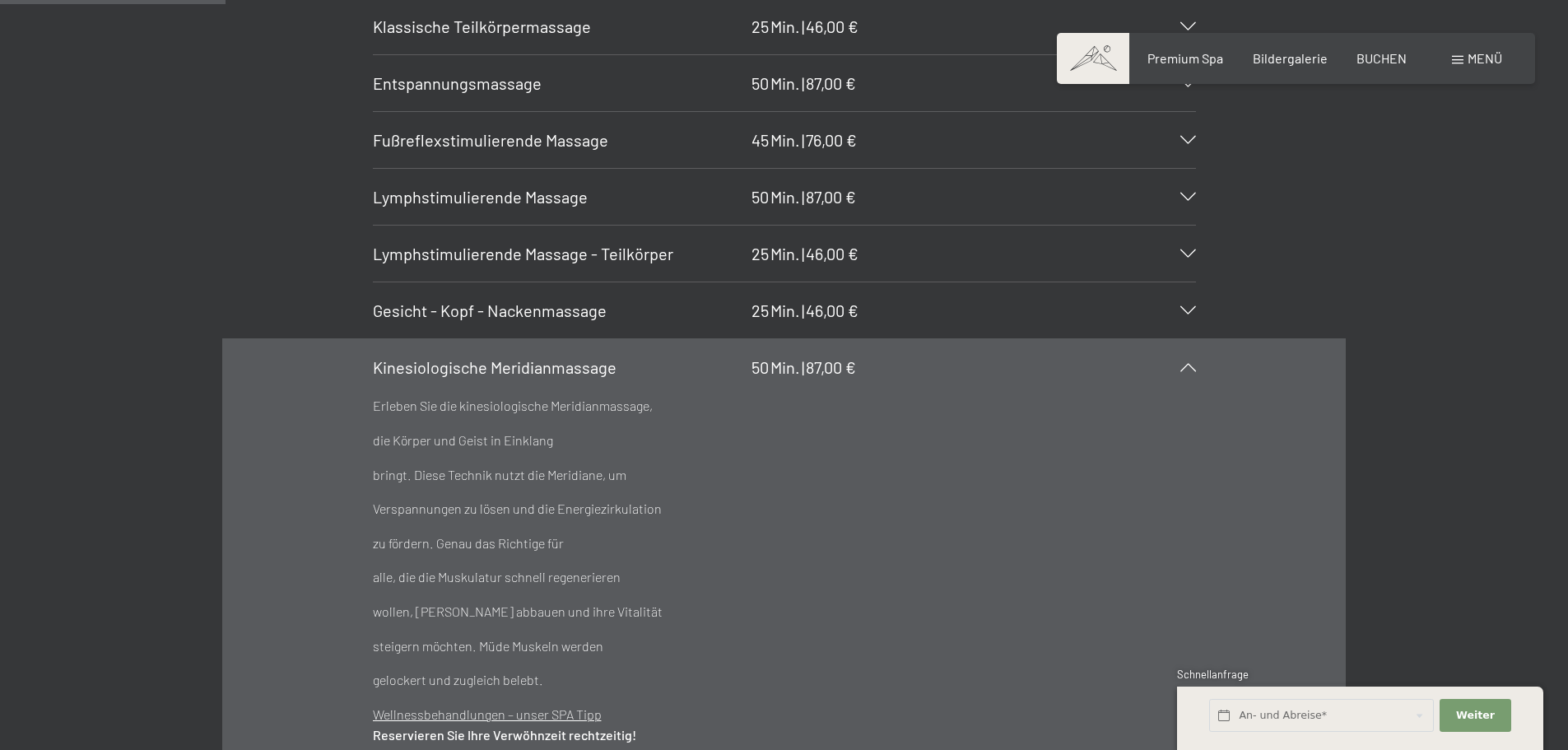
scroll to position [1975, 0]
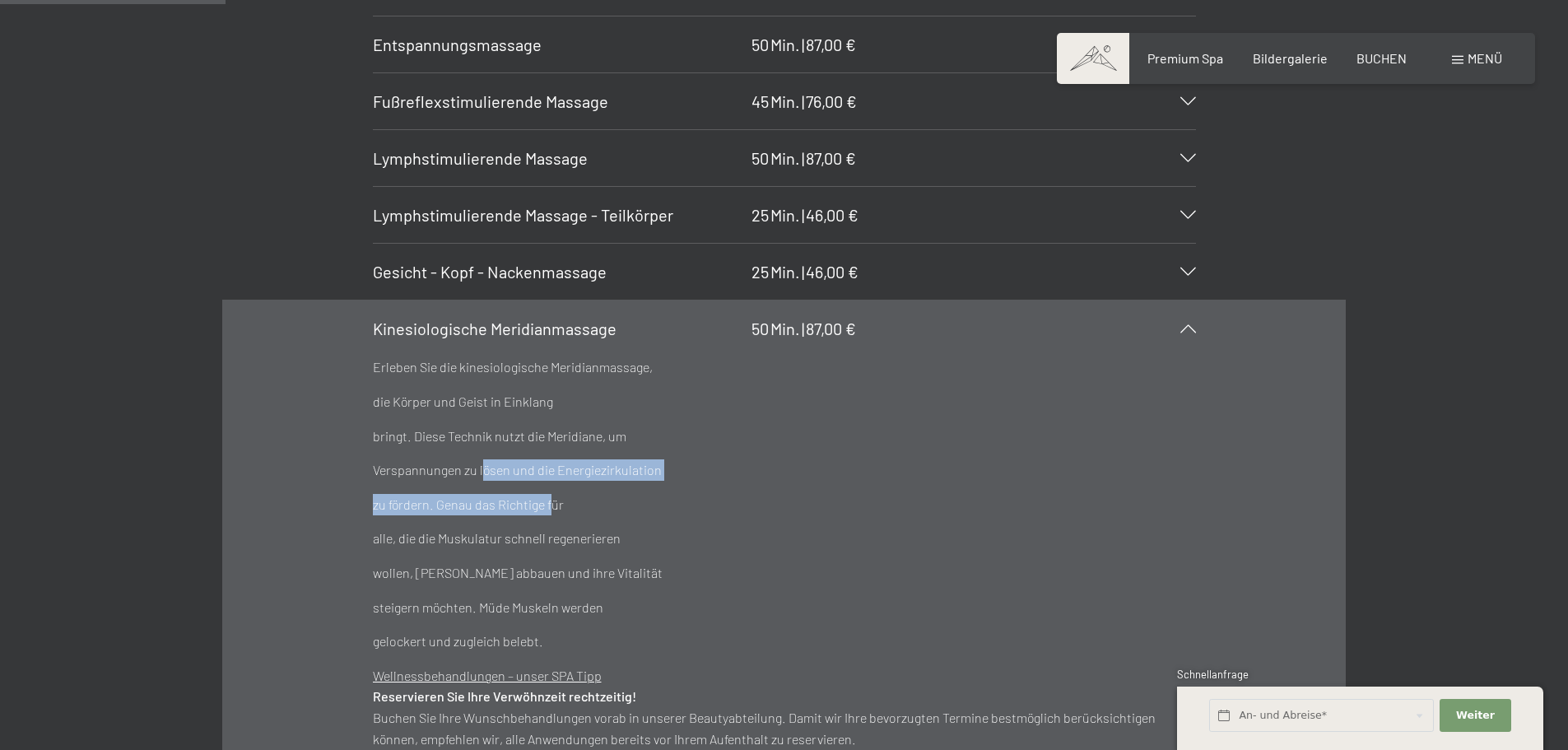
drag, startPoint x: 489, startPoint y: 474, endPoint x: 564, endPoint y: 502, distance: 80.1
click at [558, 497] on div "Erleben Sie die kinesiologische Meridianmassage, die Körper und Geist in Einkla…" at bounding box center [784, 503] width 823 height 294
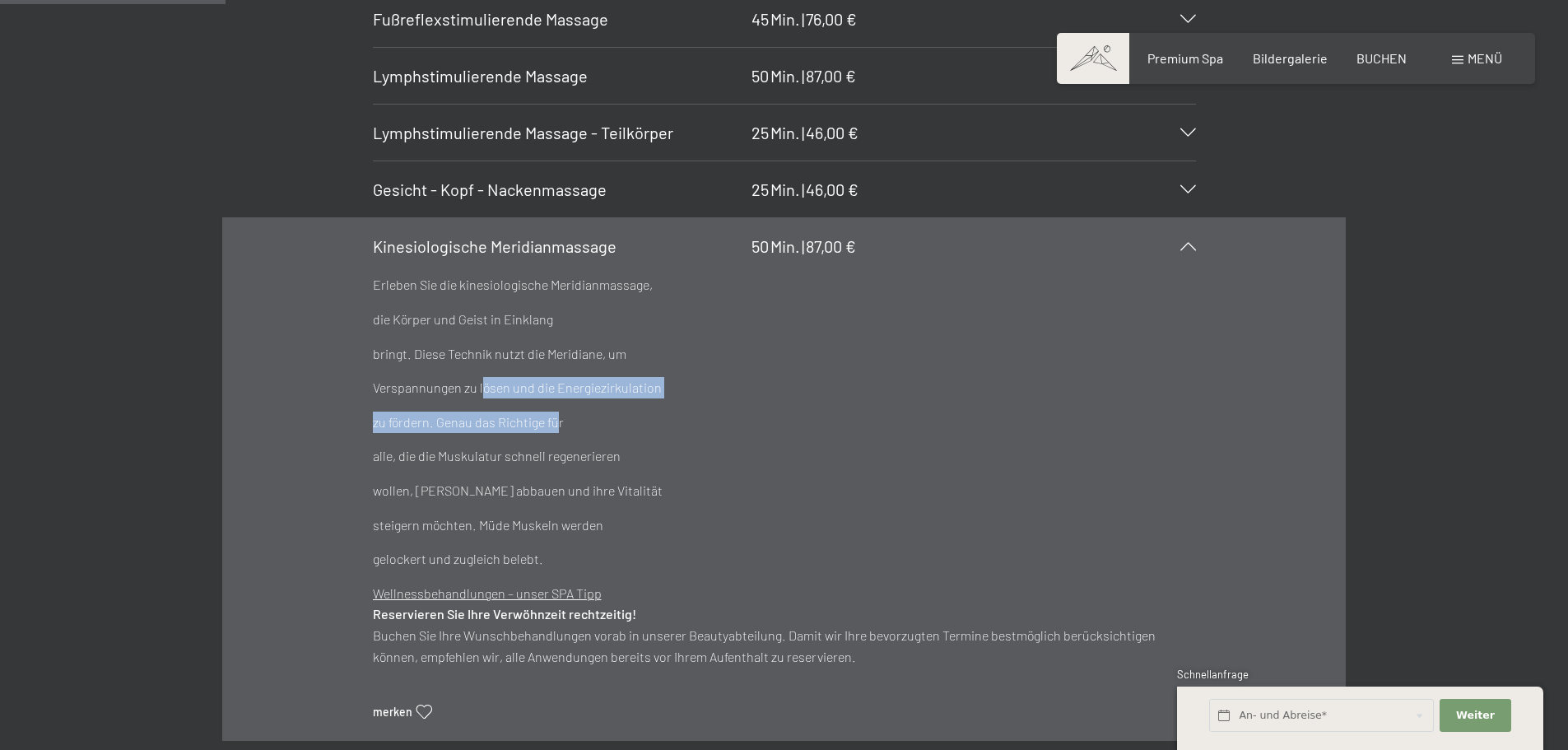
scroll to position [1729, 0]
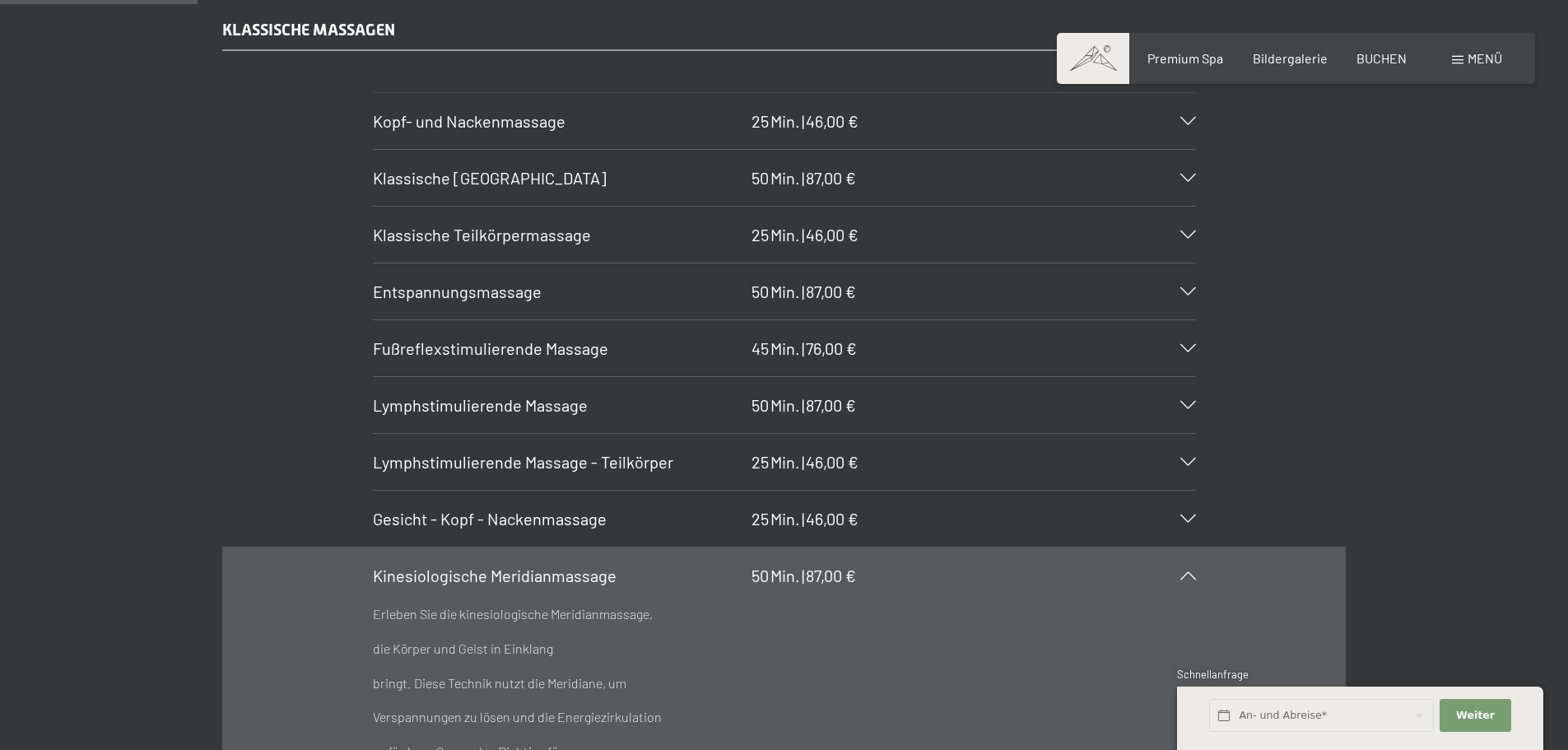
click at [520, 565] on h3 "Kinesiologische Meridianmassage" at bounding box center [558, 575] width 370 height 23
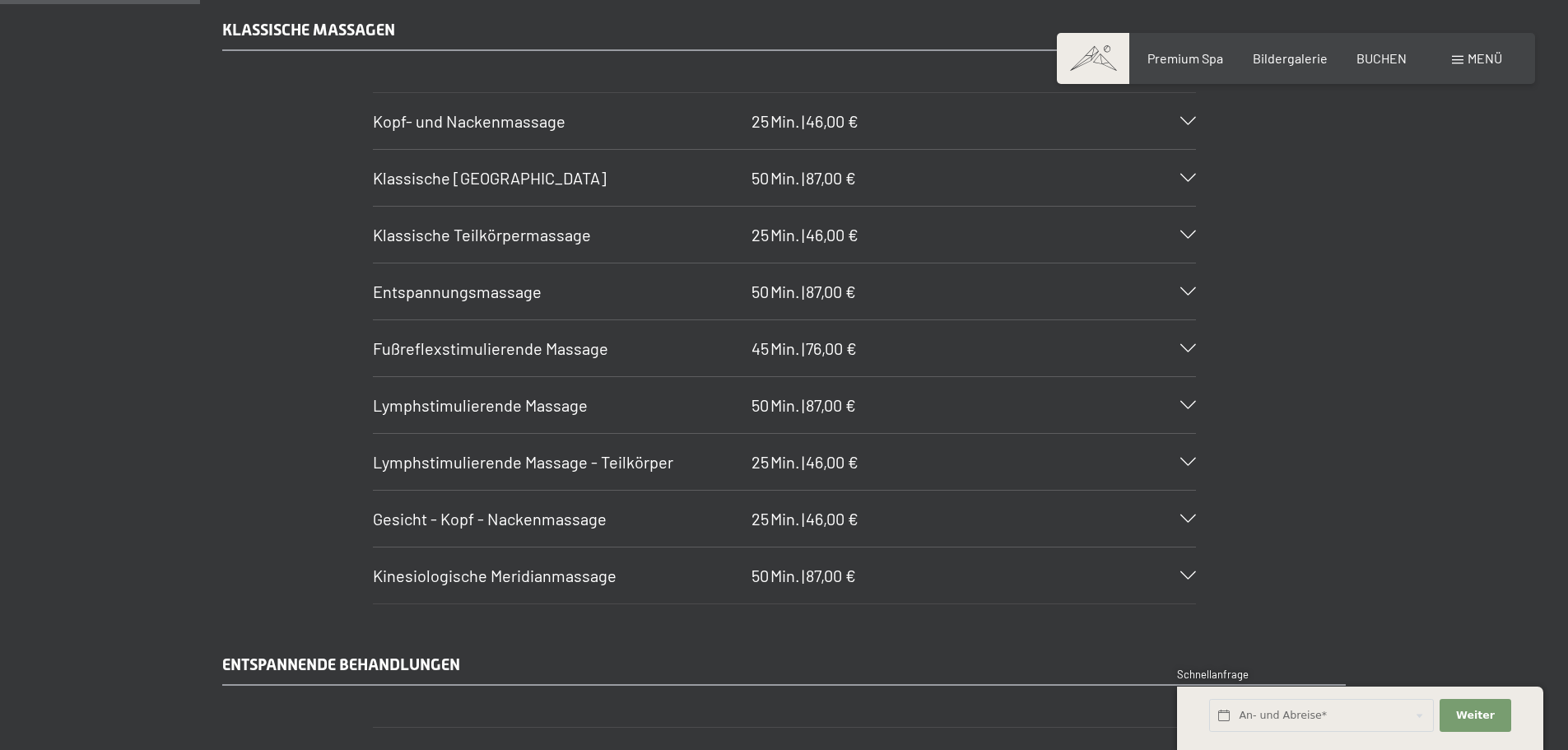
scroll to position [1646, 0]
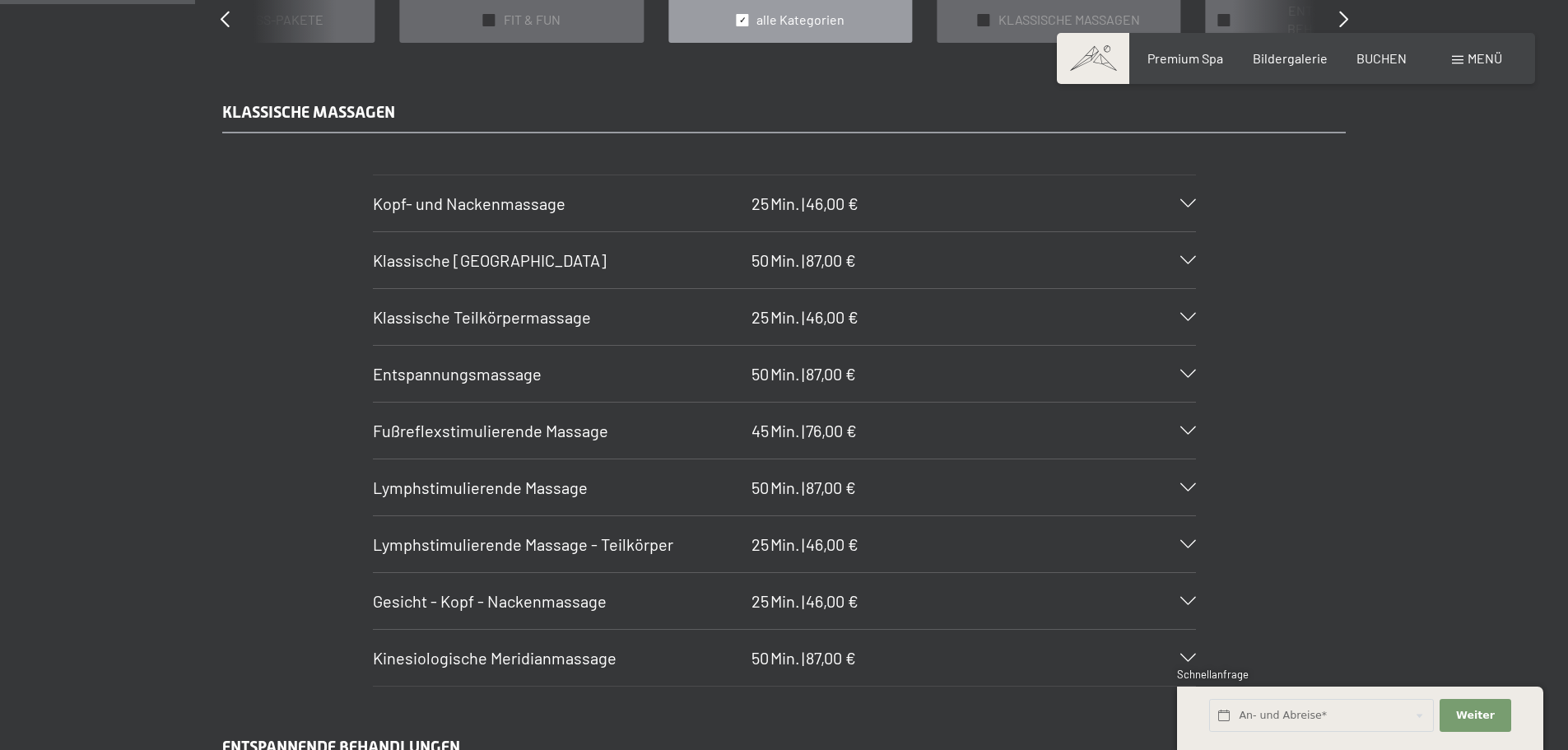
click at [502, 376] on span "Entspannungsmassage" at bounding box center [457, 373] width 169 height 20
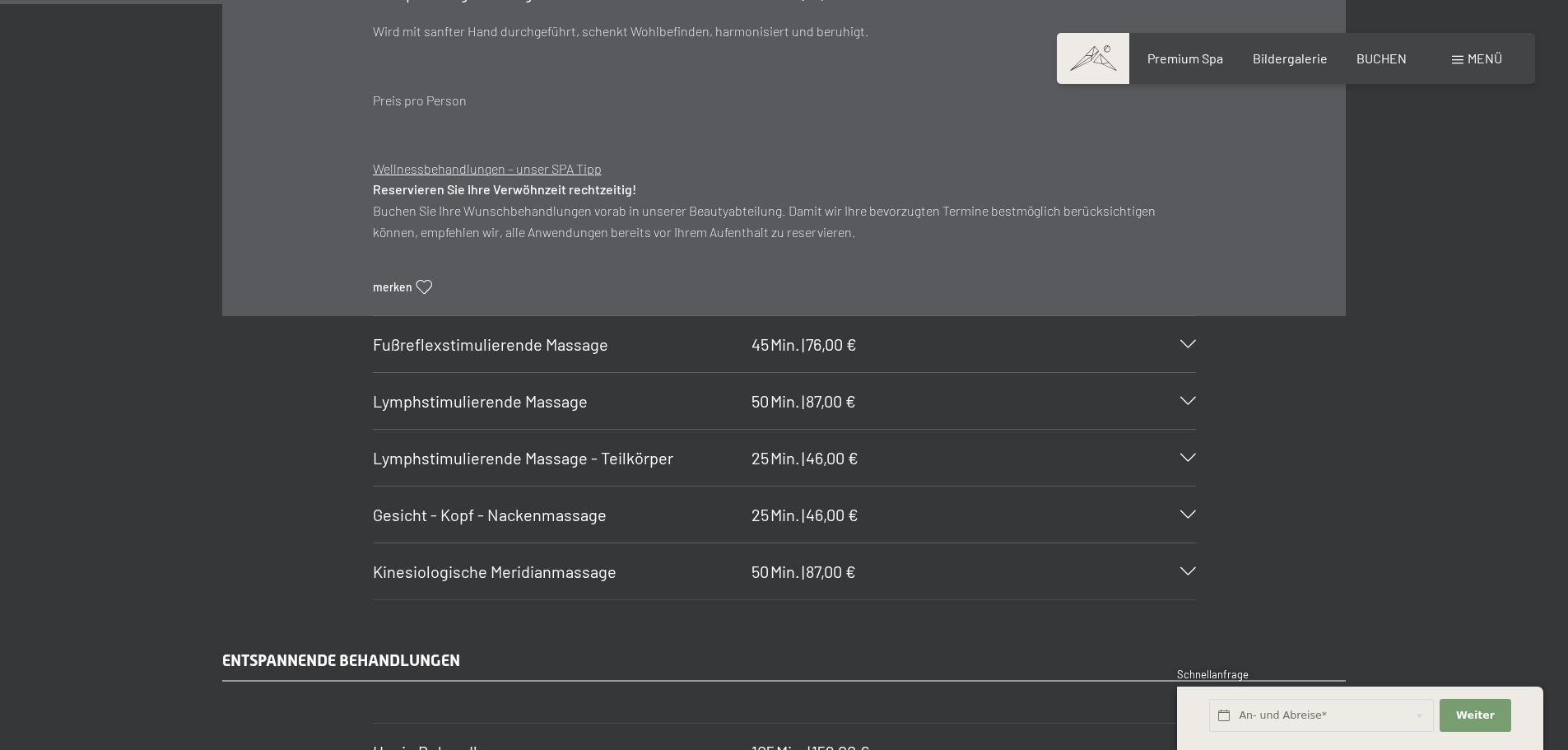
scroll to position [2058, 0]
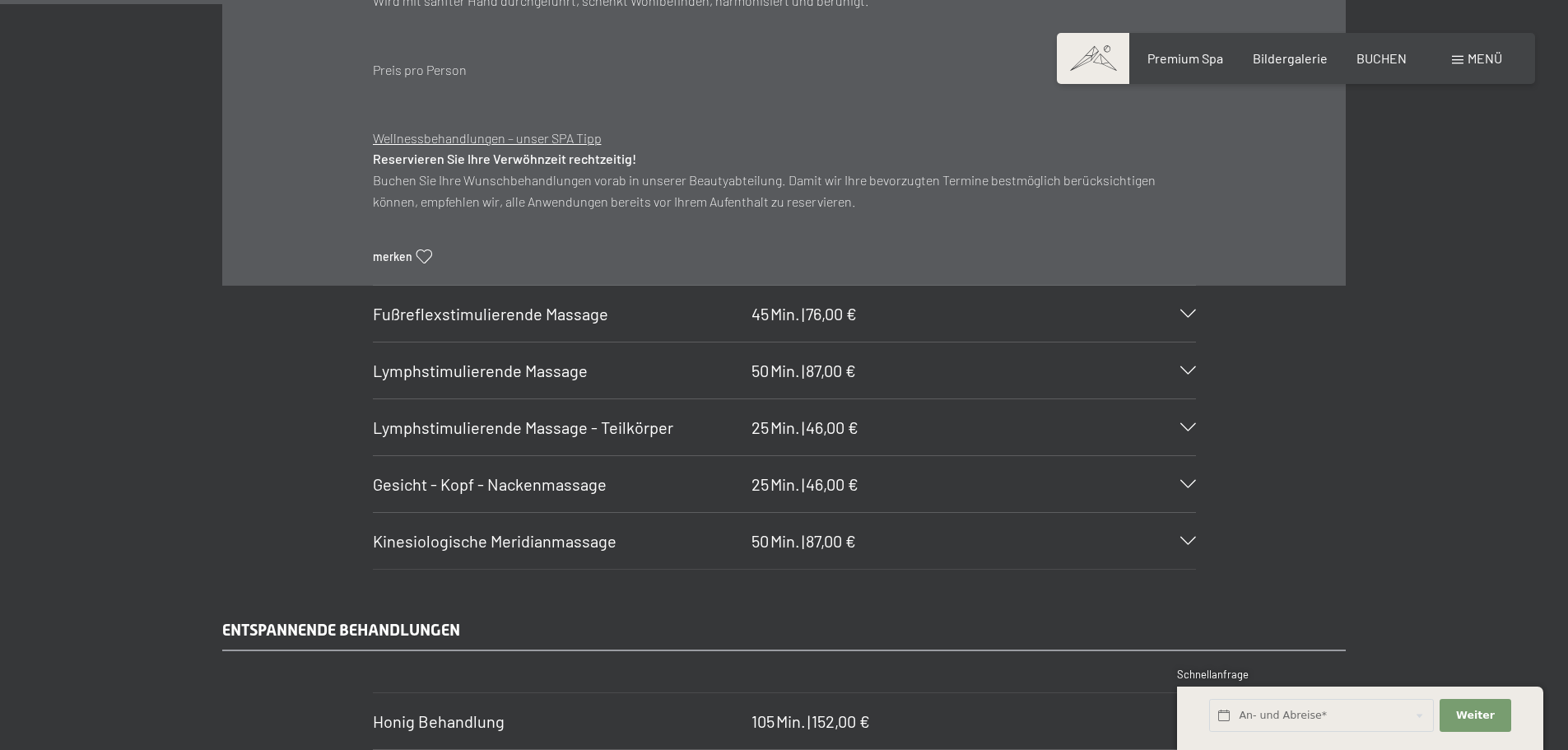
click at [559, 492] on span "Gesicht - Kopf - Nackenmassage" at bounding box center [490, 484] width 234 height 20
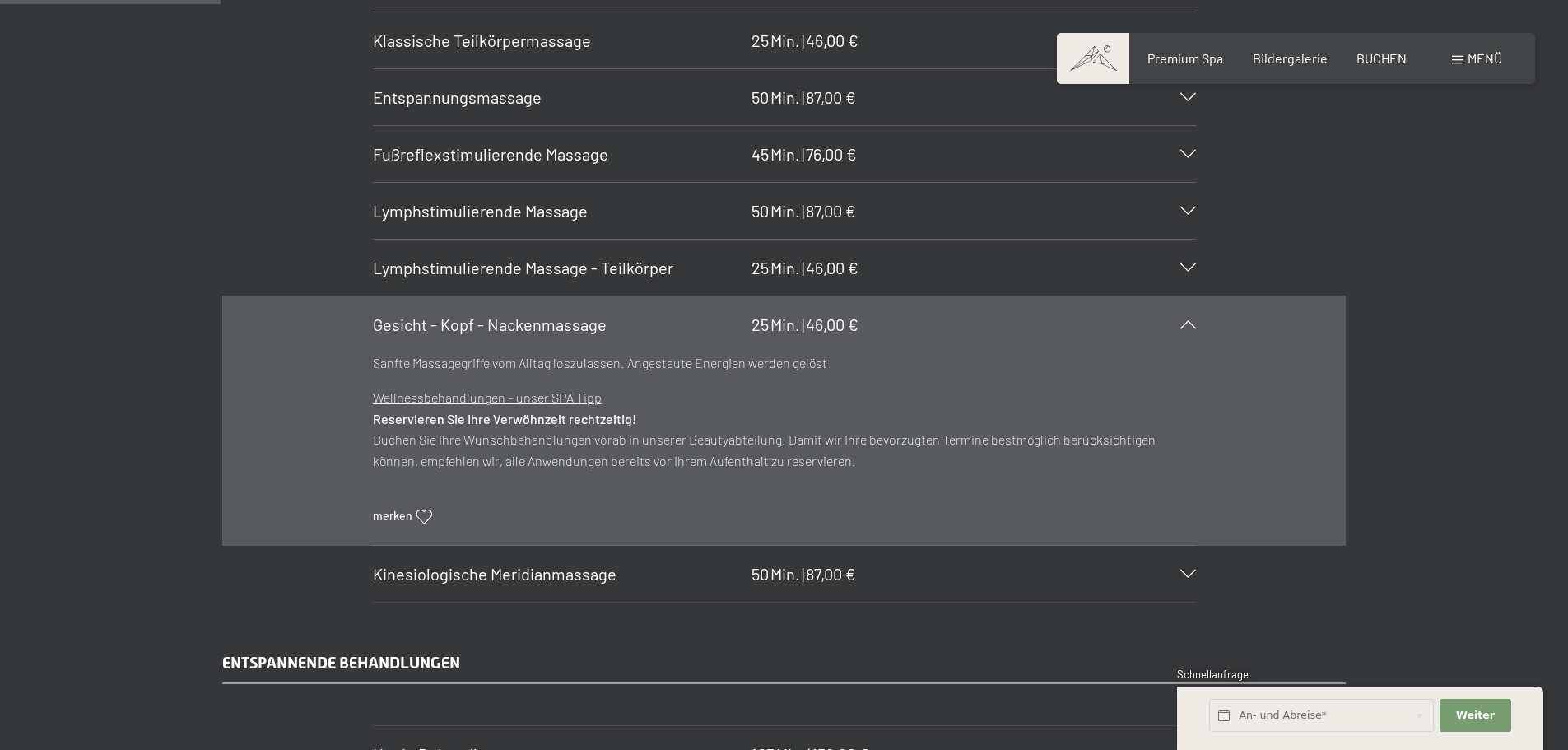
scroll to position [1893, 0]
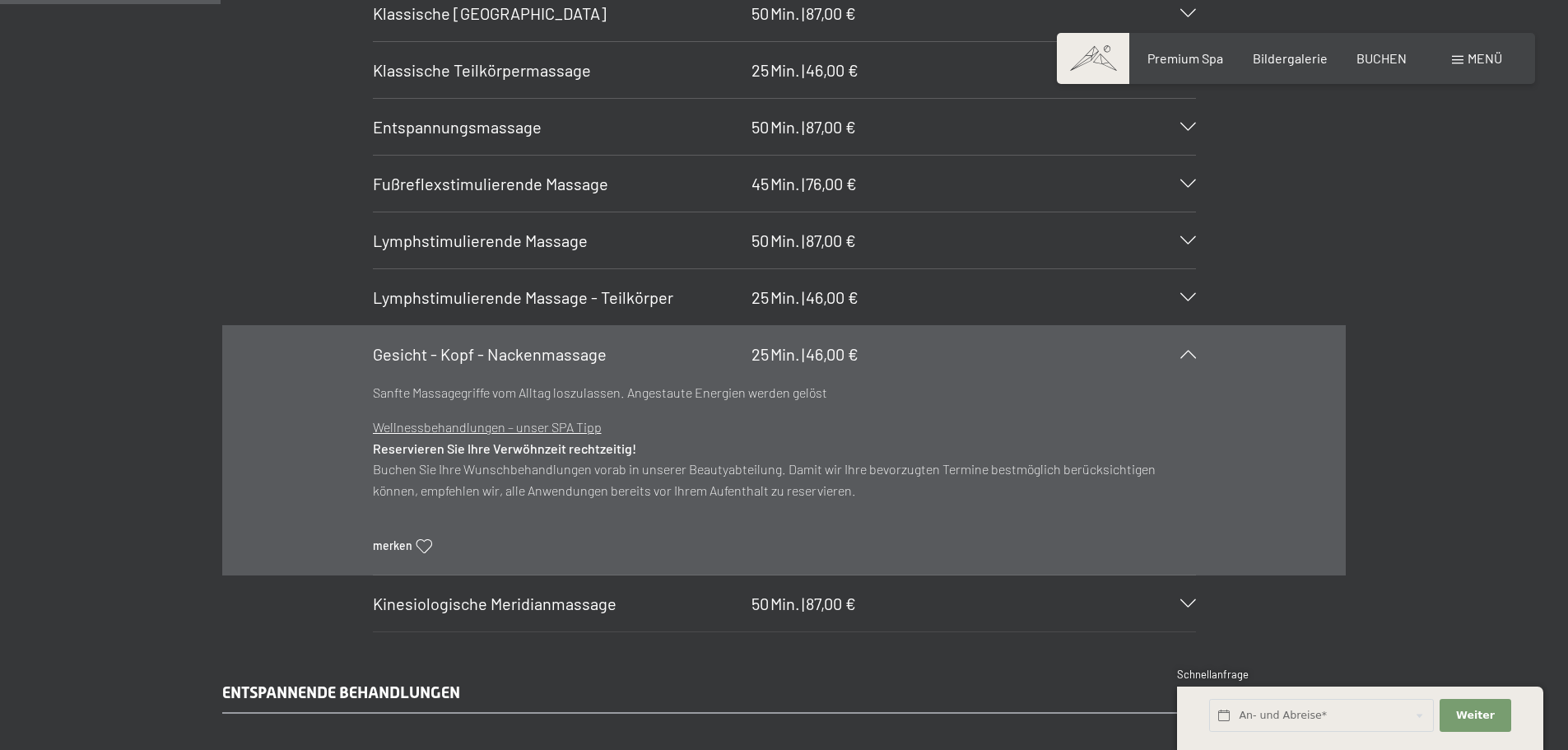
drag, startPoint x: 361, startPoint y: 365, endPoint x: 807, endPoint y: 499, distance: 465.7
click at [807, 499] on section "Gesicht - Kopf - Nackenmassage 25 Min. | 46,00 € Sanfte Massagegriffe vom Allta…" at bounding box center [784, 450] width 823 height 250
click at [813, 498] on p "Wellnessbehandlungen – unser SPA Tipp Reservieren Sie Ihre Verwöhnzeit rechtzei…" at bounding box center [784, 458] width 823 height 84
drag, startPoint x: 820, startPoint y: 495, endPoint x: 397, endPoint y: 372, distance: 440.5
click at [376, 375] on section "Gesicht - Kopf - Nackenmassage 25 Min. | 46,00 € Sanfte Massagegriffe vom Allta…" at bounding box center [784, 450] width 823 height 250
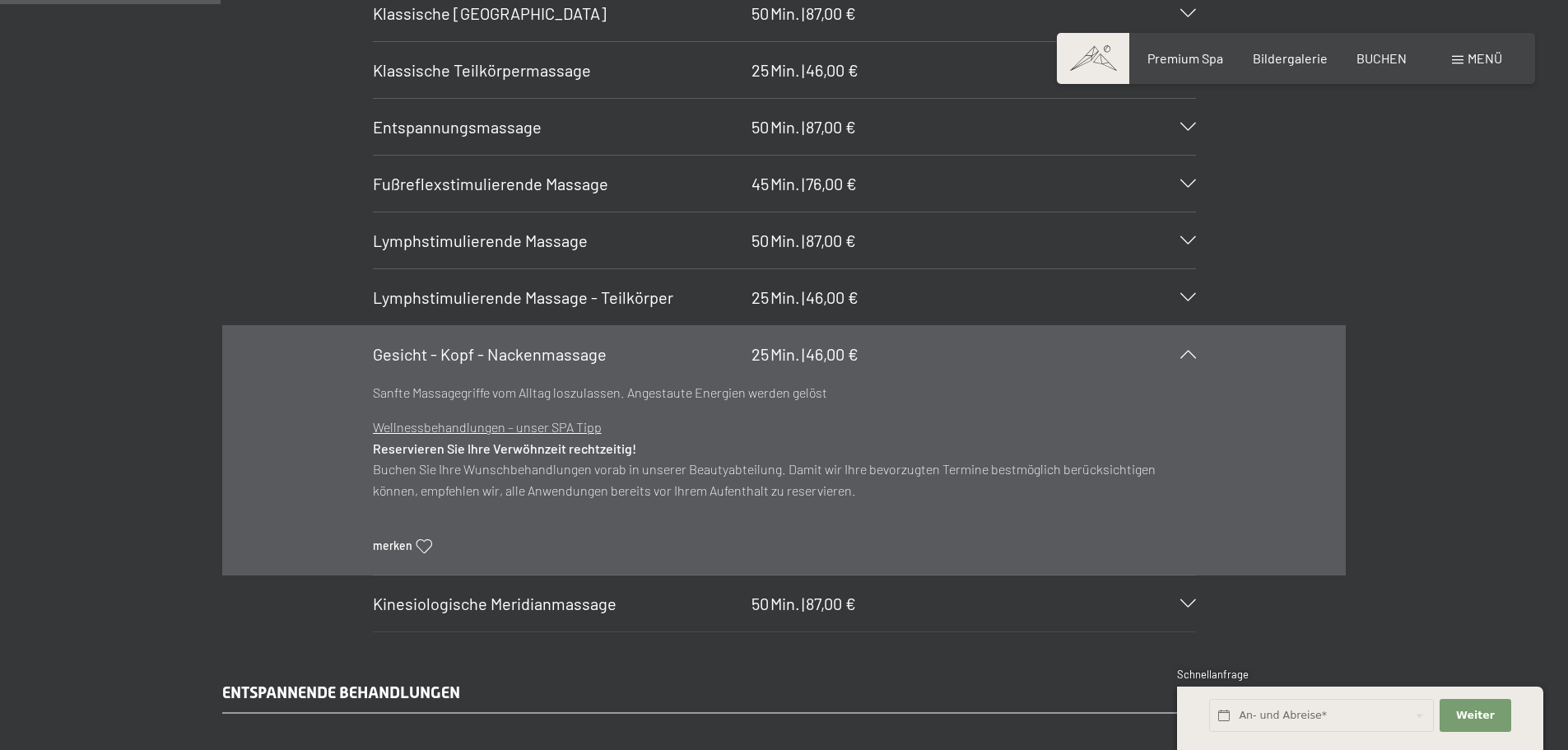
click at [373, 400] on section "Gesicht - Kopf - Nackenmassage 25 Min. | 46,00 € Sanfte Massagegriffe vom Allta…" at bounding box center [784, 450] width 823 height 250
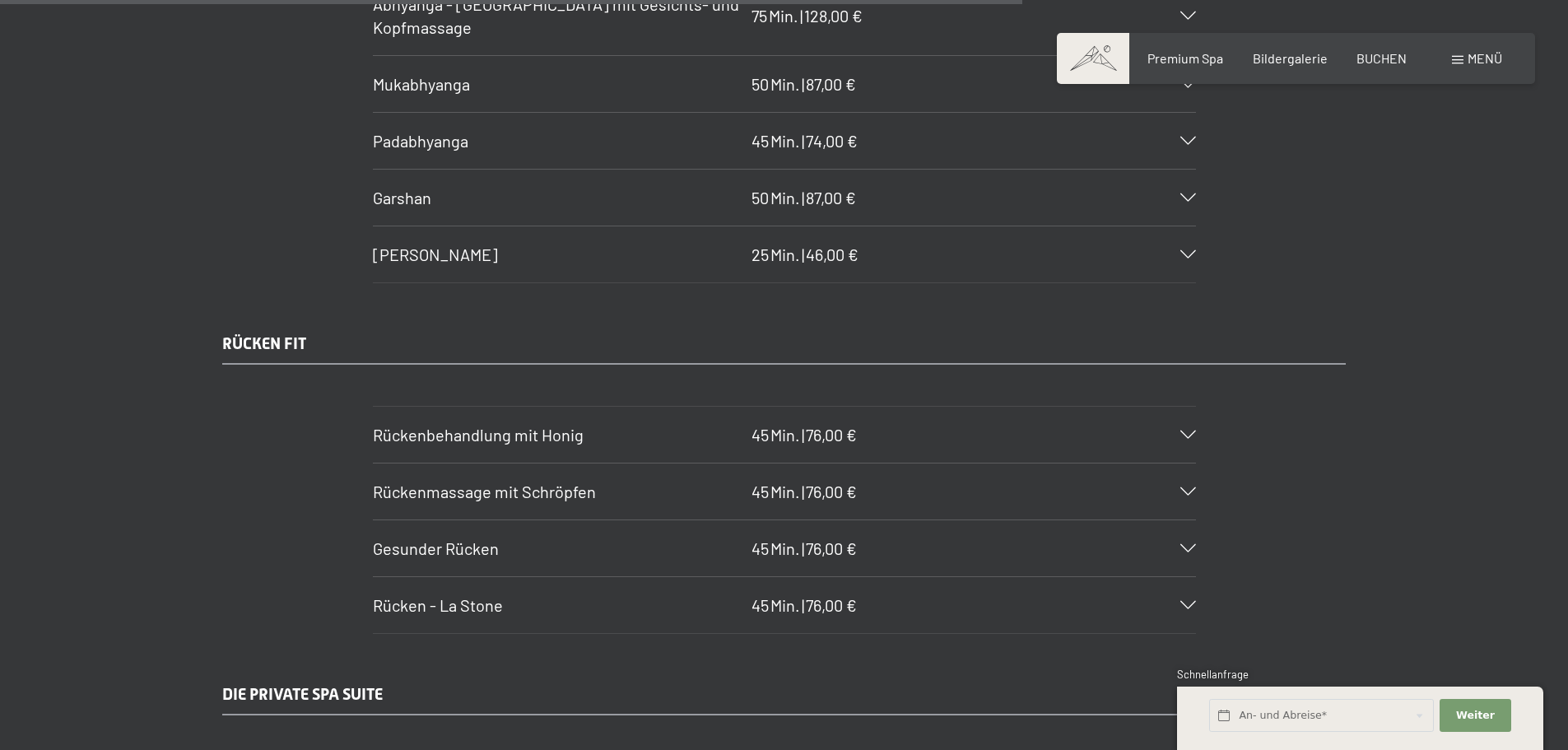
scroll to position [8807, 0]
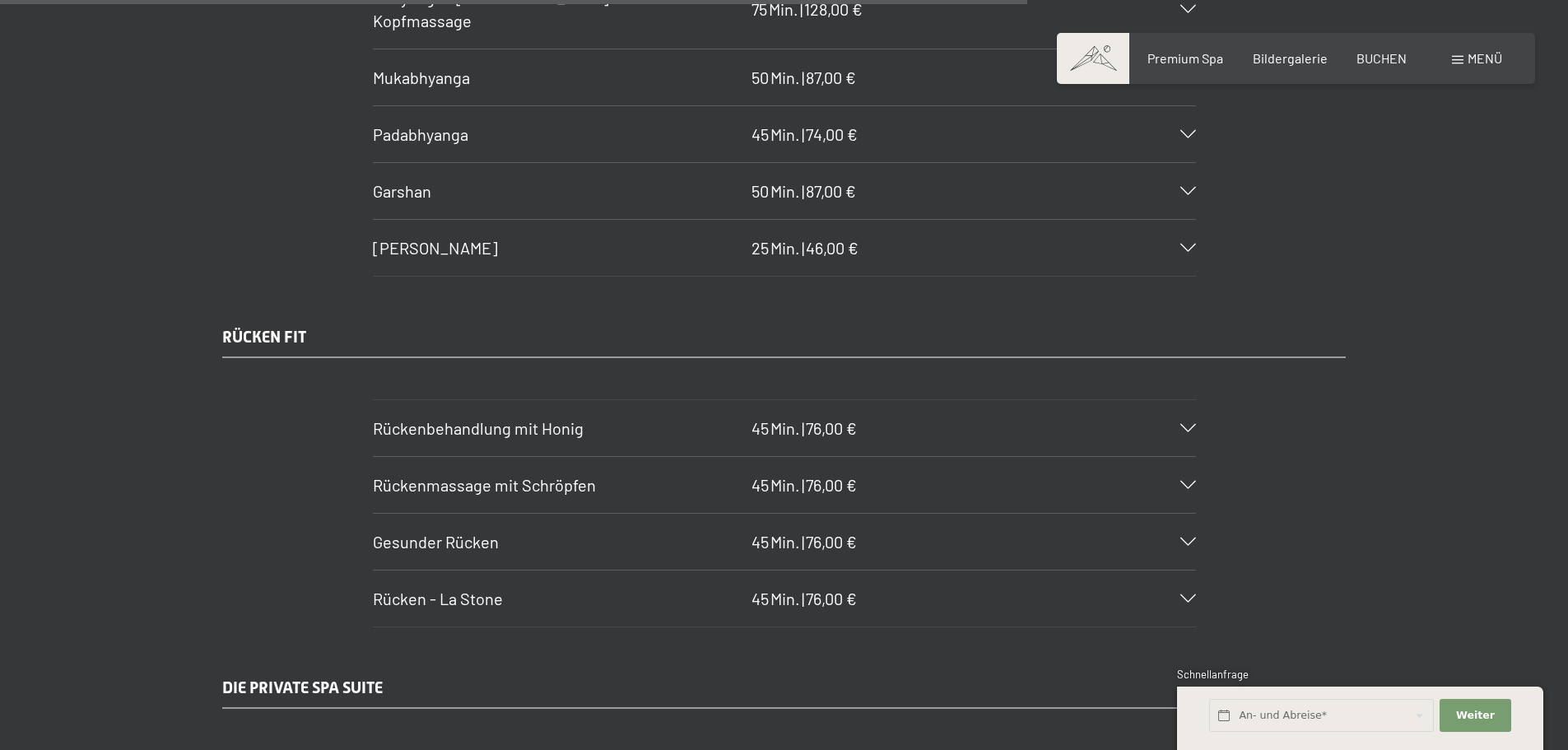
click at [452, 533] on span "Gesunder Rücken" at bounding box center [436, 541] width 126 height 20
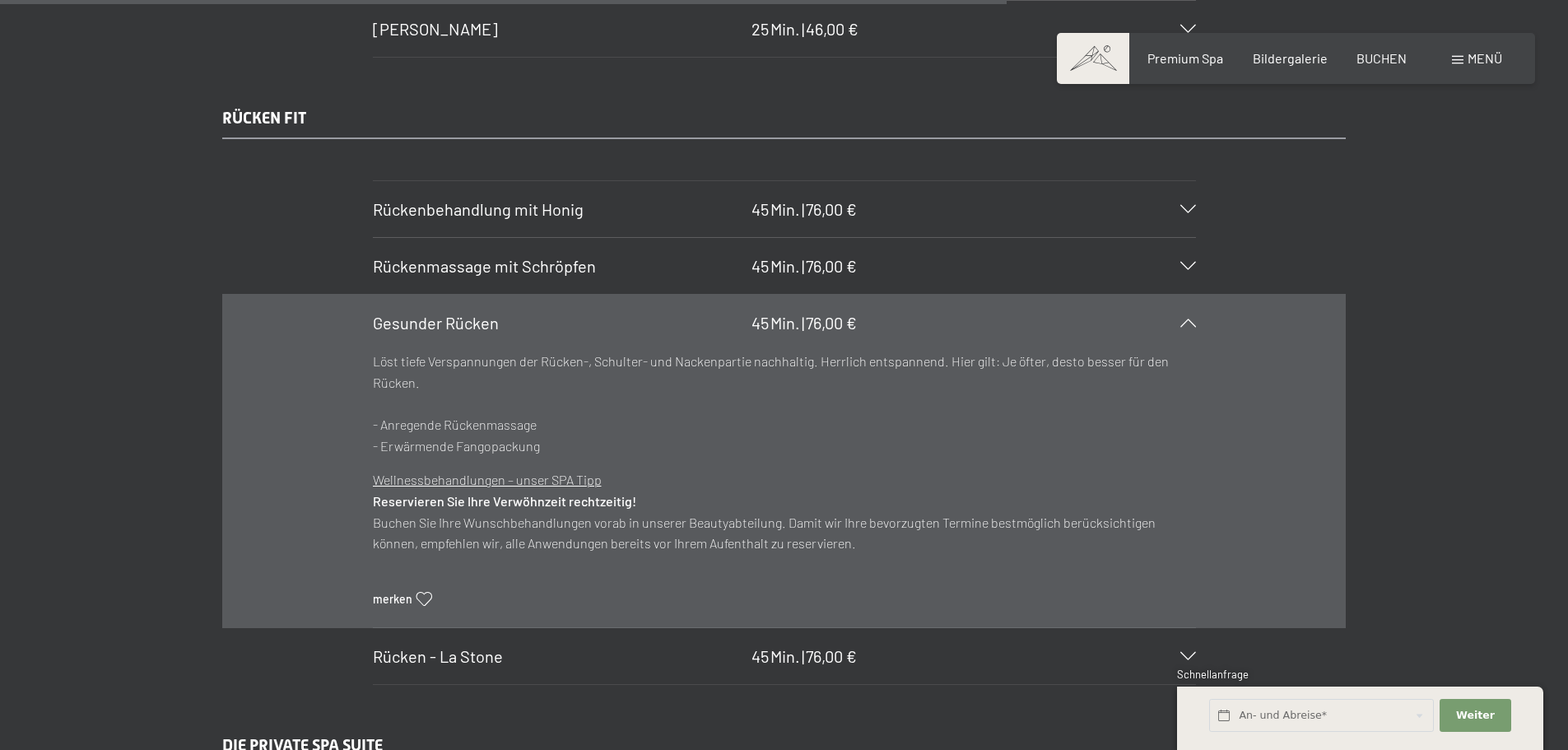
scroll to position [8862, 0]
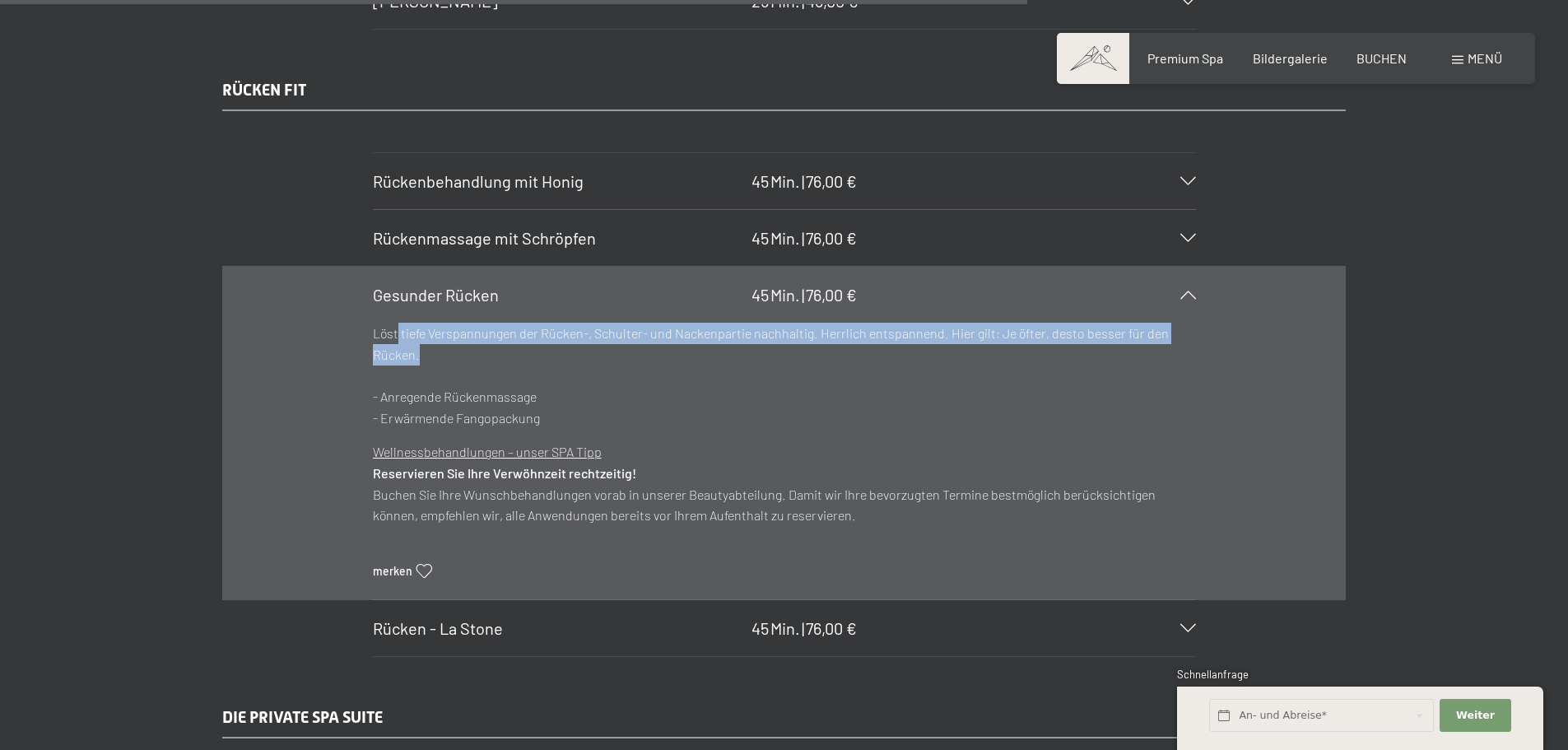
drag, startPoint x: 407, startPoint y: 338, endPoint x: 735, endPoint y: 353, distance: 328.3
click at [735, 353] on p "Löst tiefe Verspannungen der Rücken-, Schulter- und Nackenpartie nachhaltig. He…" at bounding box center [784, 375] width 823 height 105
click at [739, 353] on p "Löst tiefe Verspannungen der Rücken-, Schulter- und Nackenpartie nachhaltig. He…" at bounding box center [784, 375] width 823 height 105
click at [735, 353] on p "Löst tiefe Verspannungen der Rücken-, Schulter- und Nackenpartie nachhaltig. He…" at bounding box center [784, 375] width 823 height 105
drag, startPoint x: 643, startPoint y: 331, endPoint x: 1031, endPoint y: 347, distance: 388.3
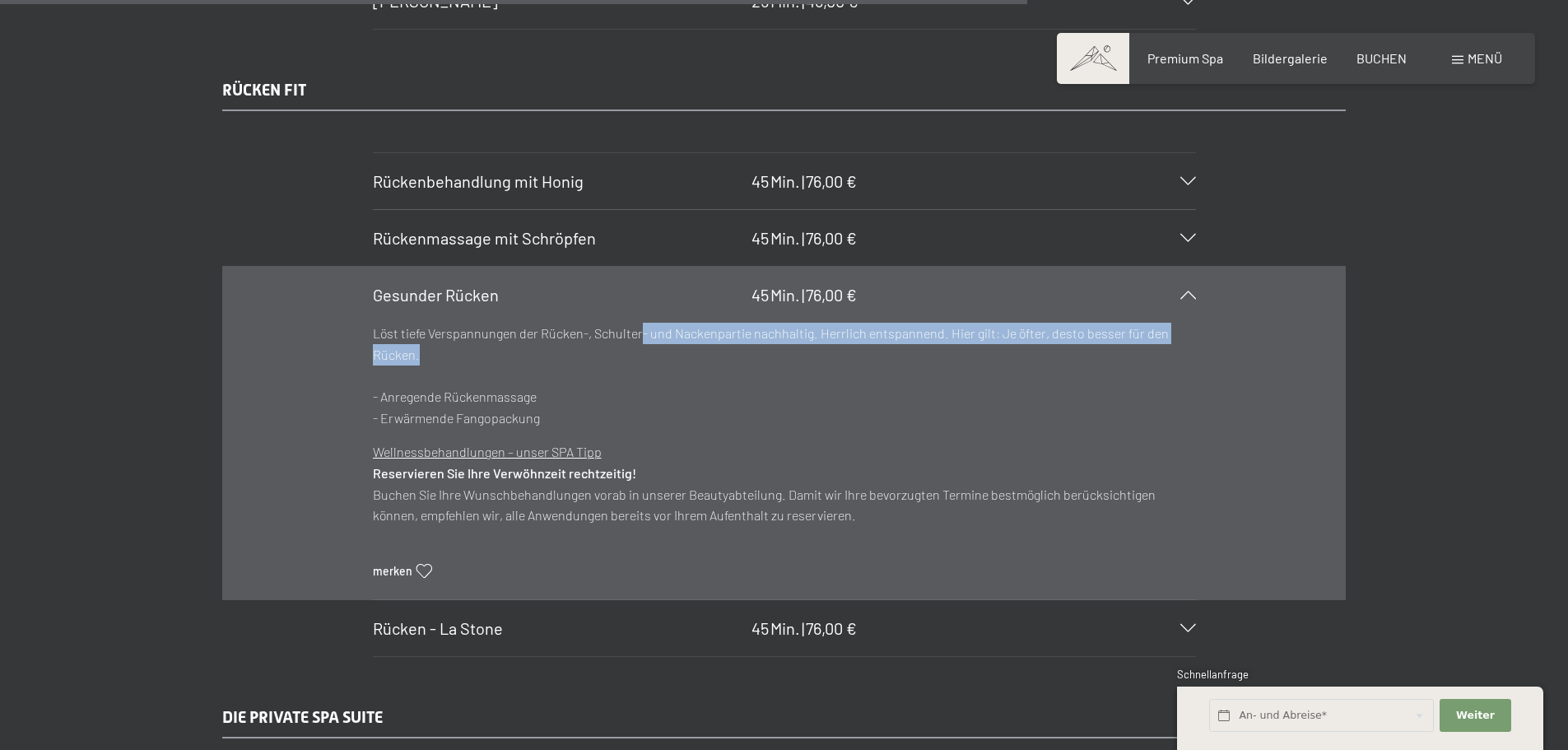
click at [1023, 347] on p "Löst tiefe Verspannungen der Rücken-, Schulter- und Nackenpartie nachhaltig. He…" at bounding box center [784, 375] width 823 height 105
click at [1031, 347] on p "Löst tiefe Verspannungen der Rücken-, Schulter- und Nackenpartie nachhaltig. He…" at bounding box center [784, 375] width 823 height 105
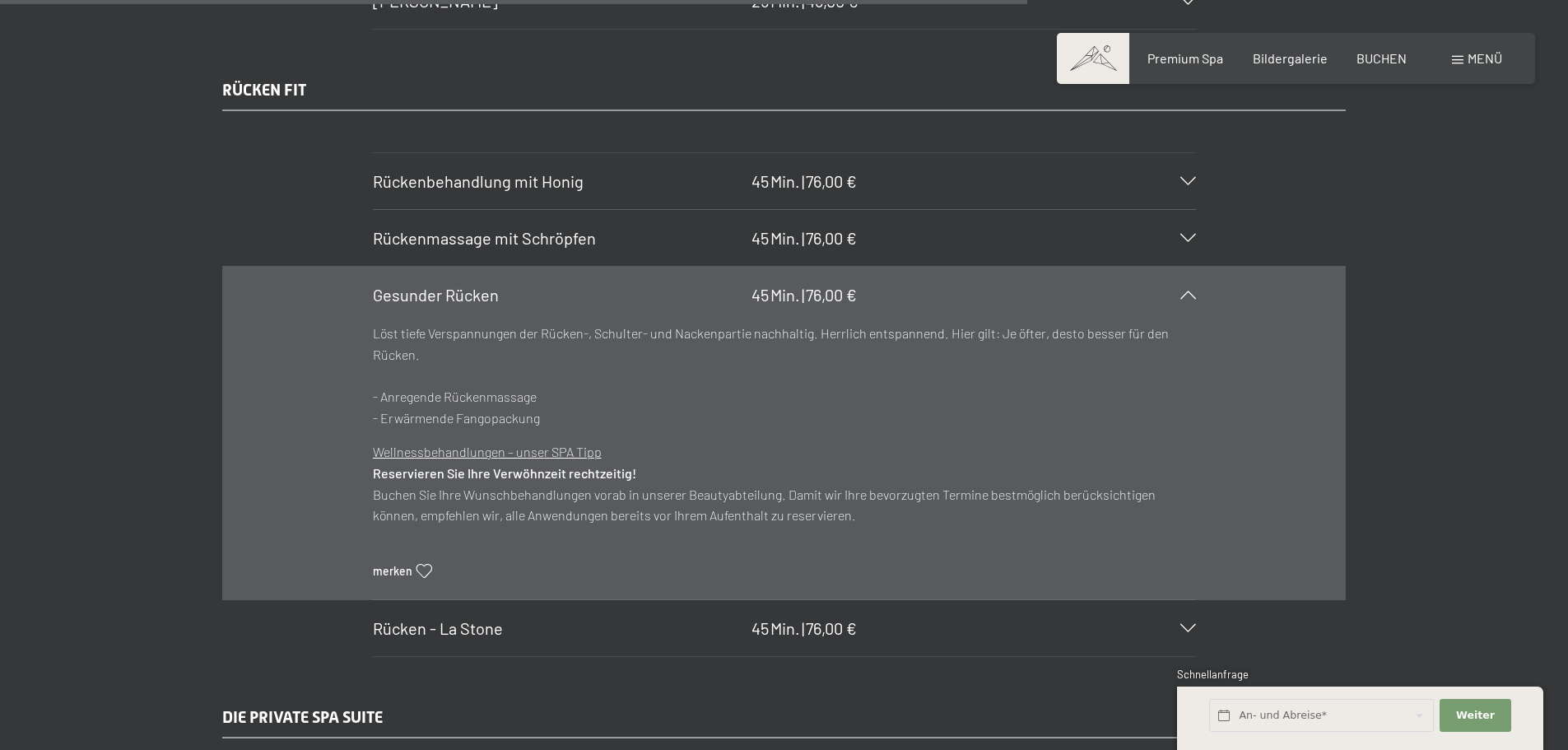
drag, startPoint x: 682, startPoint y: 364, endPoint x: 492, endPoint y: 375, distance: 190.3
click at [492, 375] on p "Löst tiefe Verspannungen der Rücken-, Schulter- und Nackenpartie nachhaltig. He…" at bounding box center [784, 375] width 823 height 105
drag, startPoint x: 404, startPoint y: 409, endPoint x: 503, endPoint y: 417, distance: 99.3
click at [501, 417] on p "Löst tiefe Verspannungen der Rücken-, Schulter- und Nackenpartie nachhaltig. He…" at bounding box center [784, 375] width 823 height 105
click at [508, 416] on p "Löst tiefe Verspannungen der Rücken-, Schulter- und Nackenpartie nachhaltig. He…" at bounding box center [784, 375] width 823 height 105
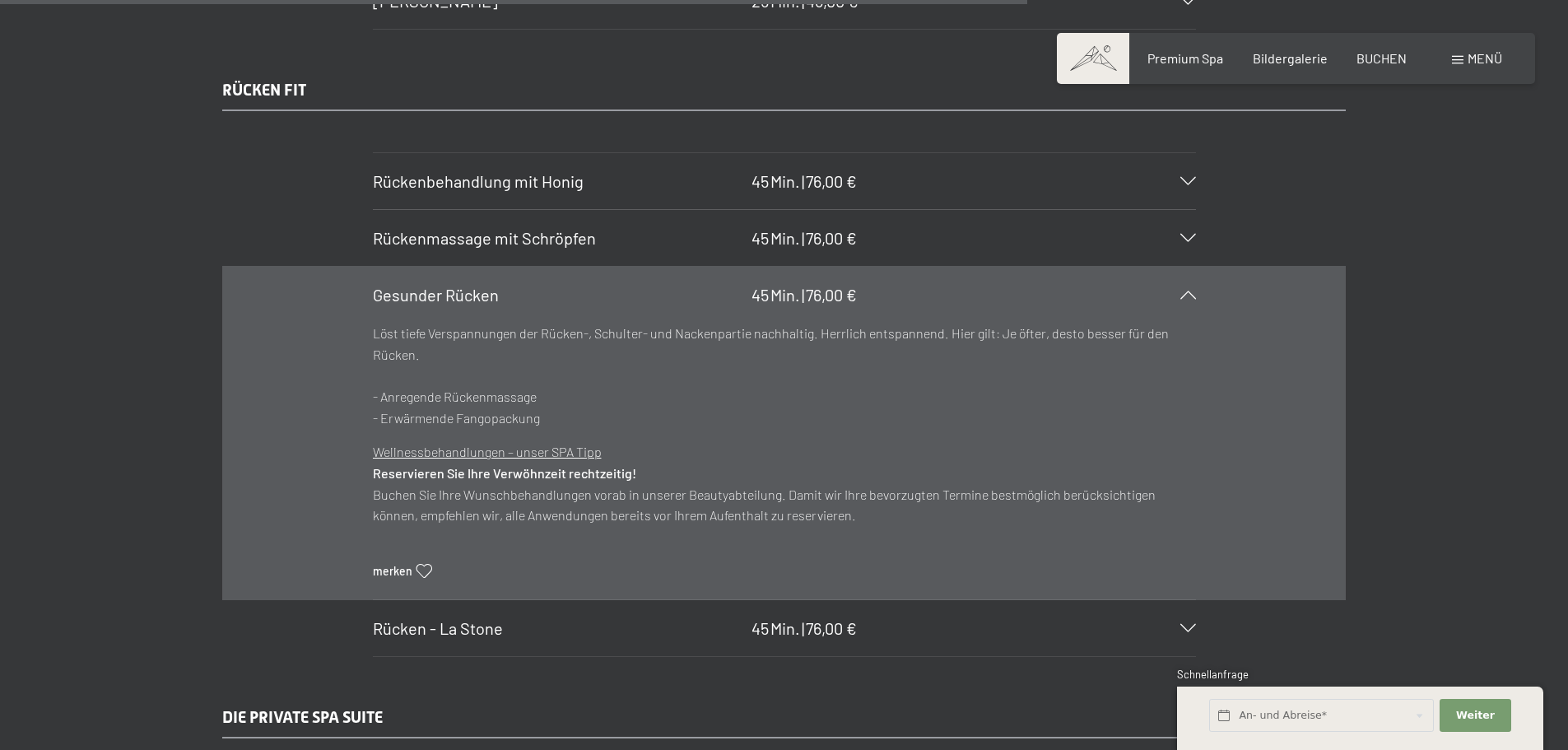
click at [549, 416] on p "Löst tiefe Verspannungen der Rücken-, Schulter- und Nackenpartie nachhaltig. He…" at bounding box center [784, 375] width 823 height 105
click at [470, 290] on span "Gesunder Rücken" at bounding box center [436, 294] width 126 height 20
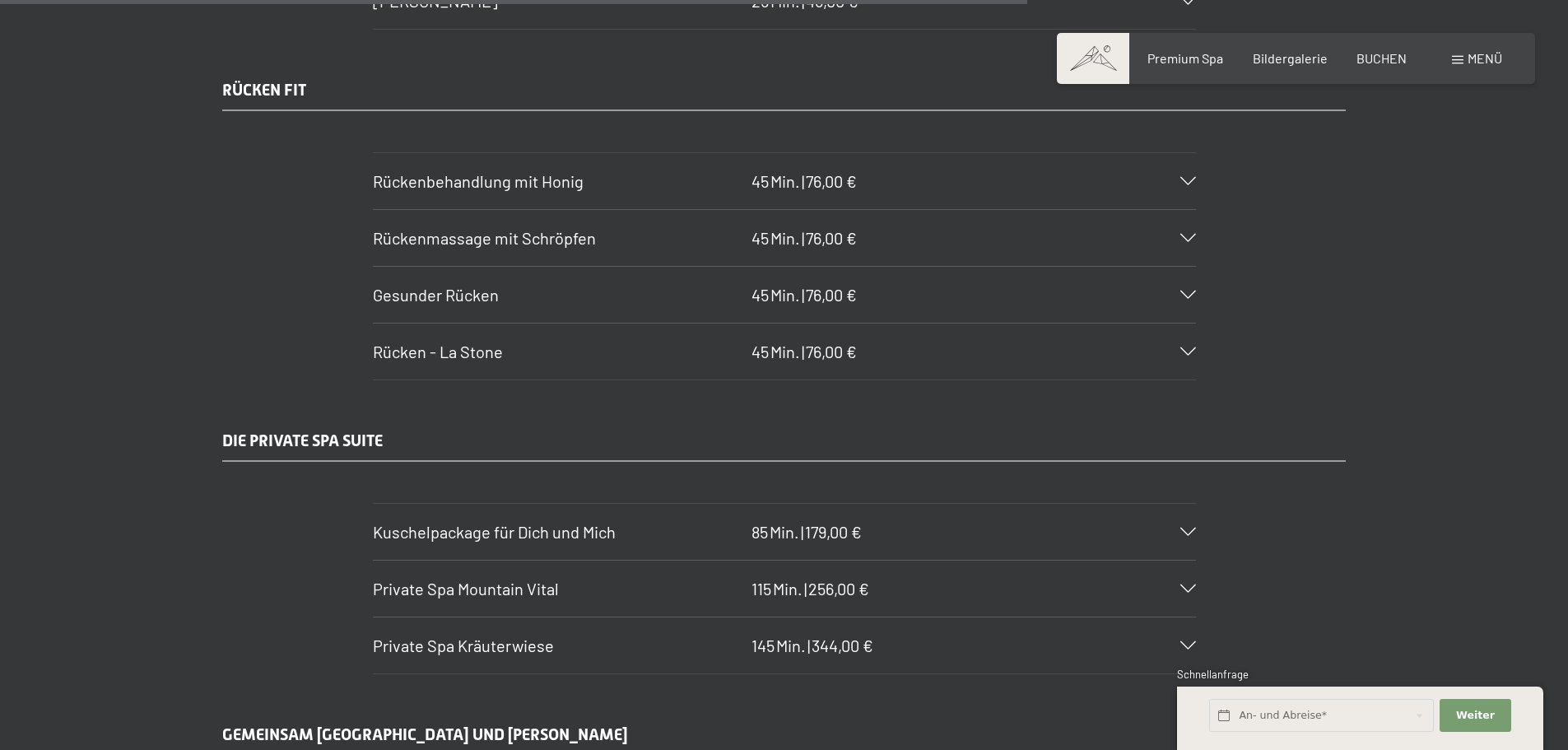
click at [423, 348] on span "Rücken - La Stone" at bounding box center [438, 351] width 130 height 20
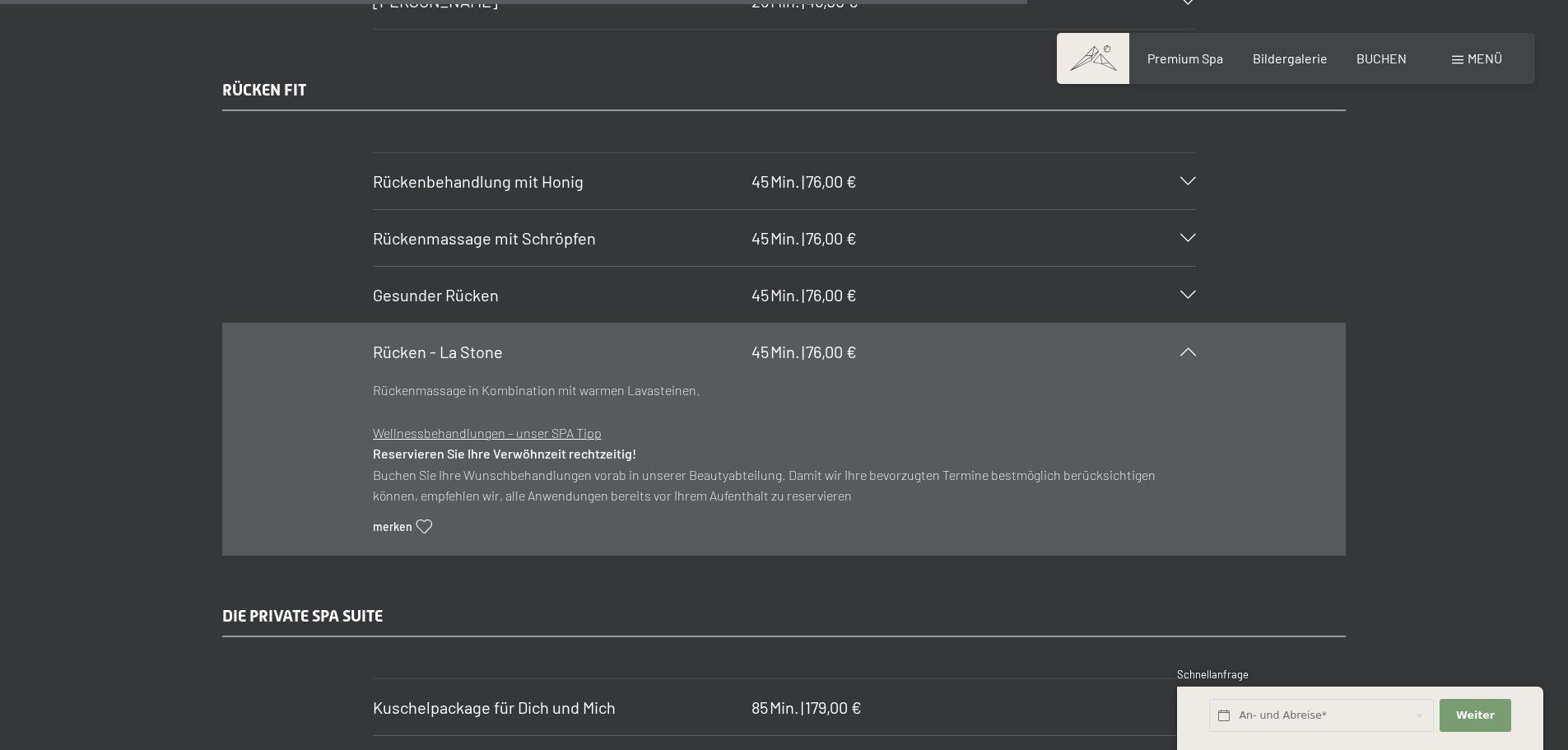
click at [424, 348] on span "Rücken - La Stone" at bounding box center [438, 351] width 130 height 20
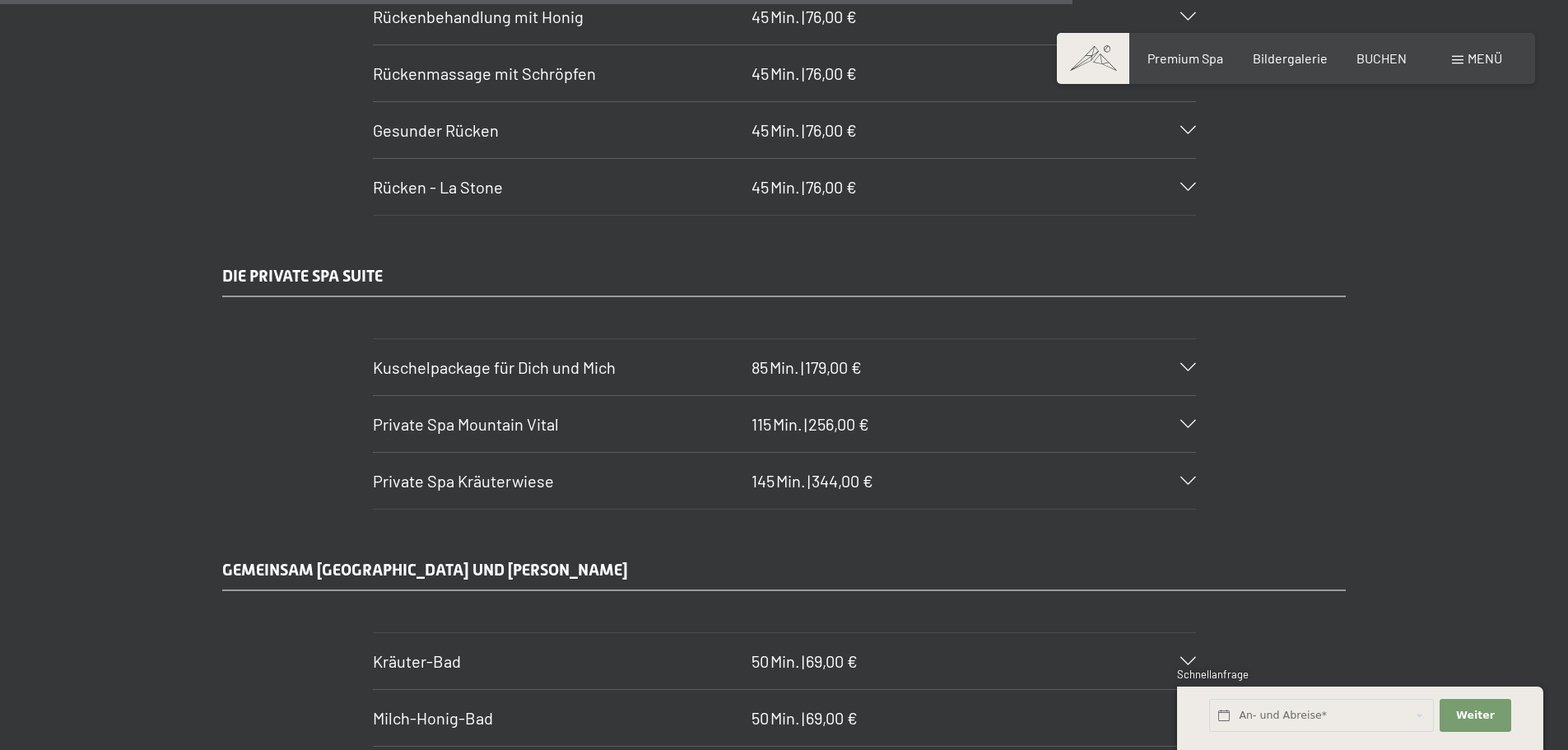
scroll to position [9109, 0]
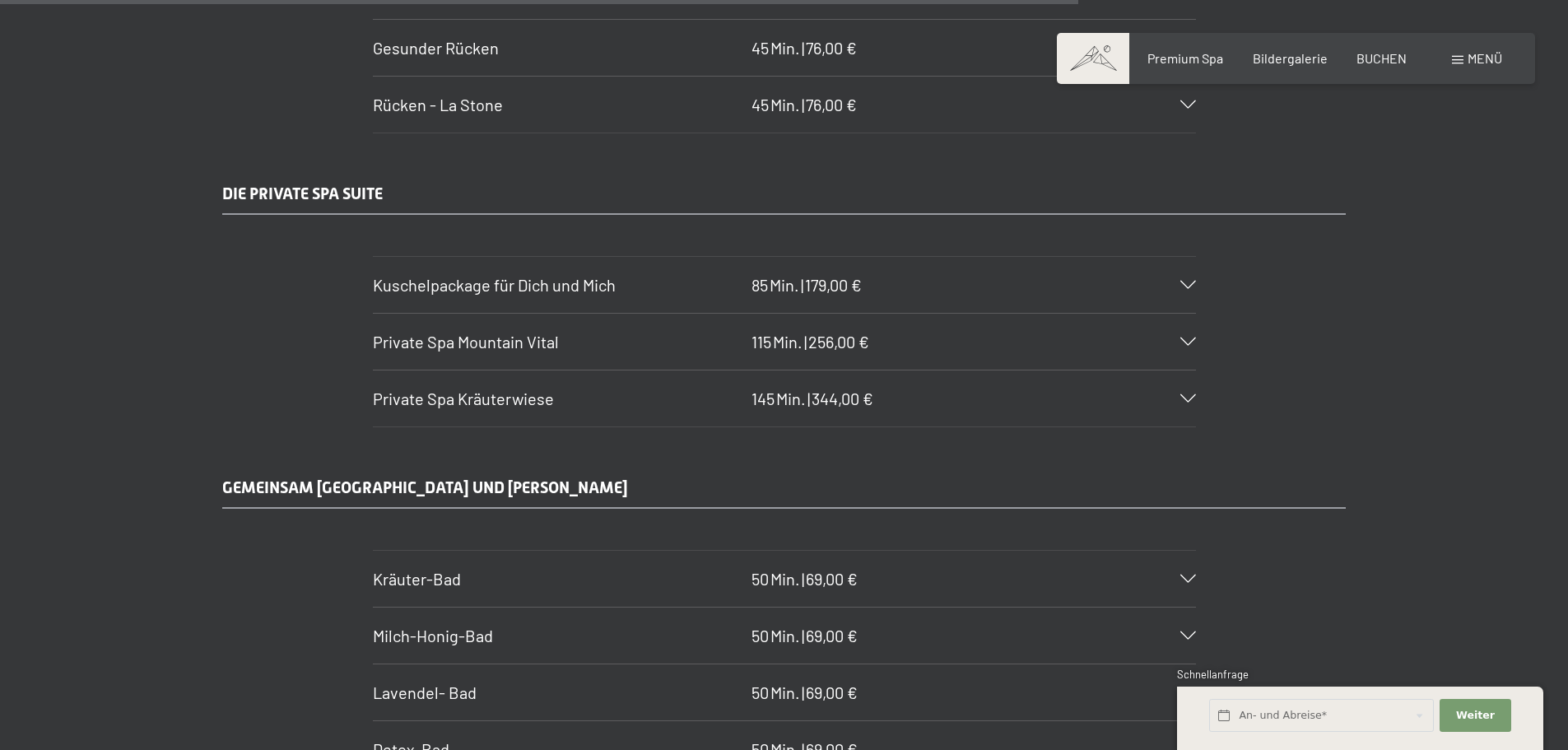
click at [463, 270] on div "Kuschelpackage für Dich und Mich 85 Min. | 179,00 €" at bounding box center [784, 285] width 823 height 56
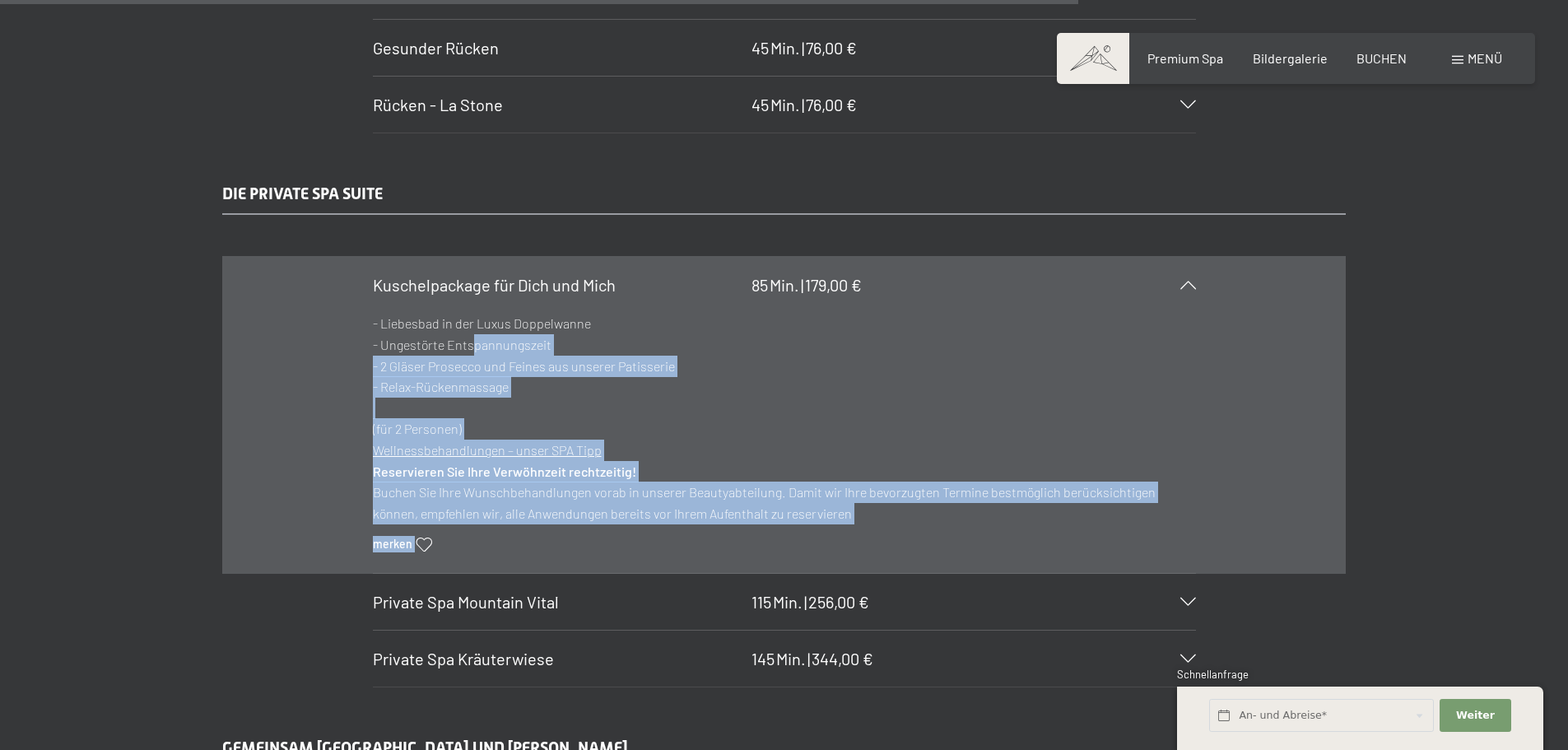
drag, startPoint x: 369, startPoint y: 321, endPoint x: 479, endPoint y: 337, distance: 111.2
click at [475, 336] on section "Kuschelpackage für Dich und Mich 85 Min. | 179,00 € - Liebesbad in der Luxus Do…" at bounding box center [784, 415] width 823 height 317
click at [492, 338] on p "- Liebesbad in der Luxus Doppelwanne - Ungestörte Entspannungszeit - 2 Gläser P…" at bounding box center [784, 376] width 823 height 127
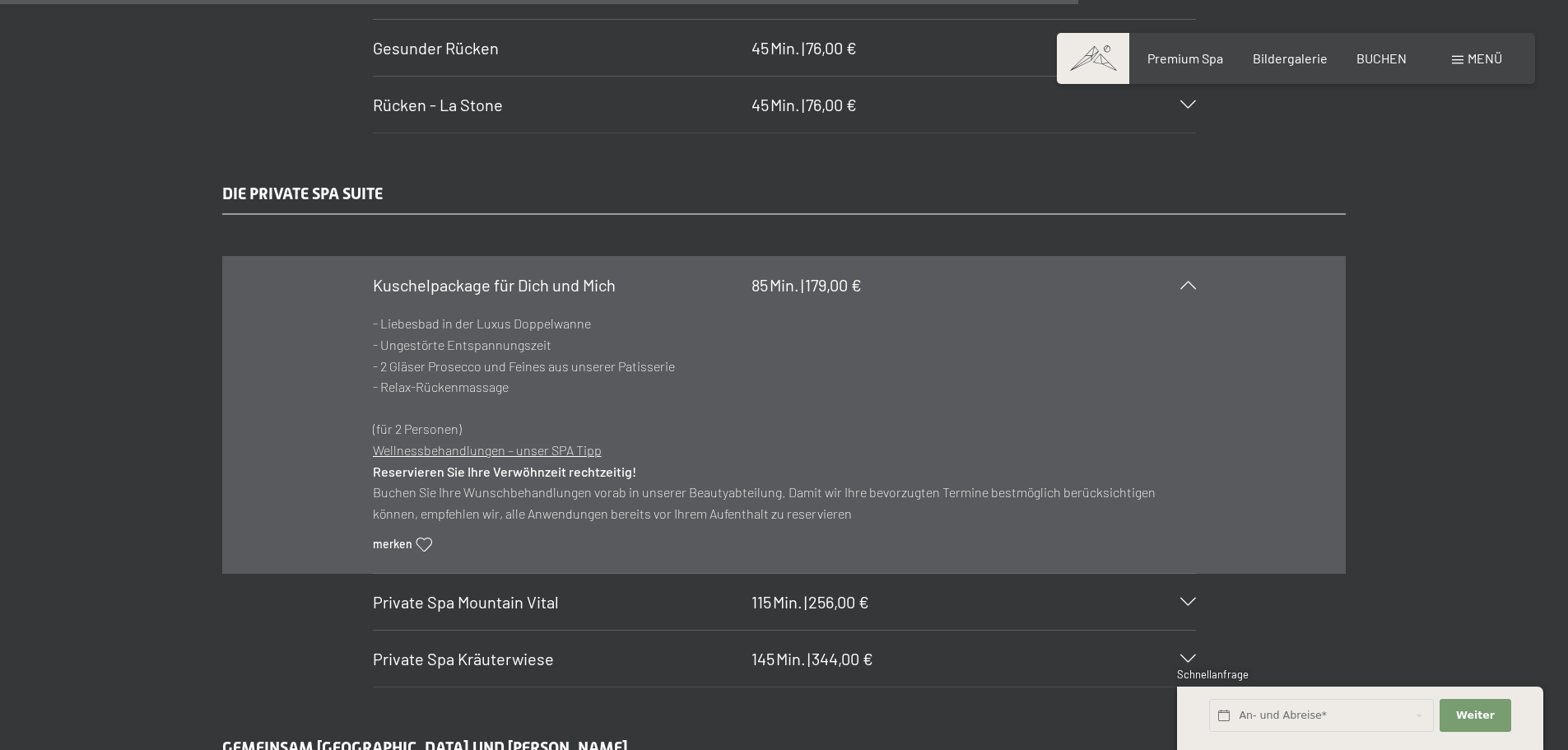
click at [374, 350] on p "- Liebesbad in der Luxus Doppelwanne - Ungestörte Entspannungszeit - 2 Gläser P…" at bounding box center [784, 376] width 823 height 127
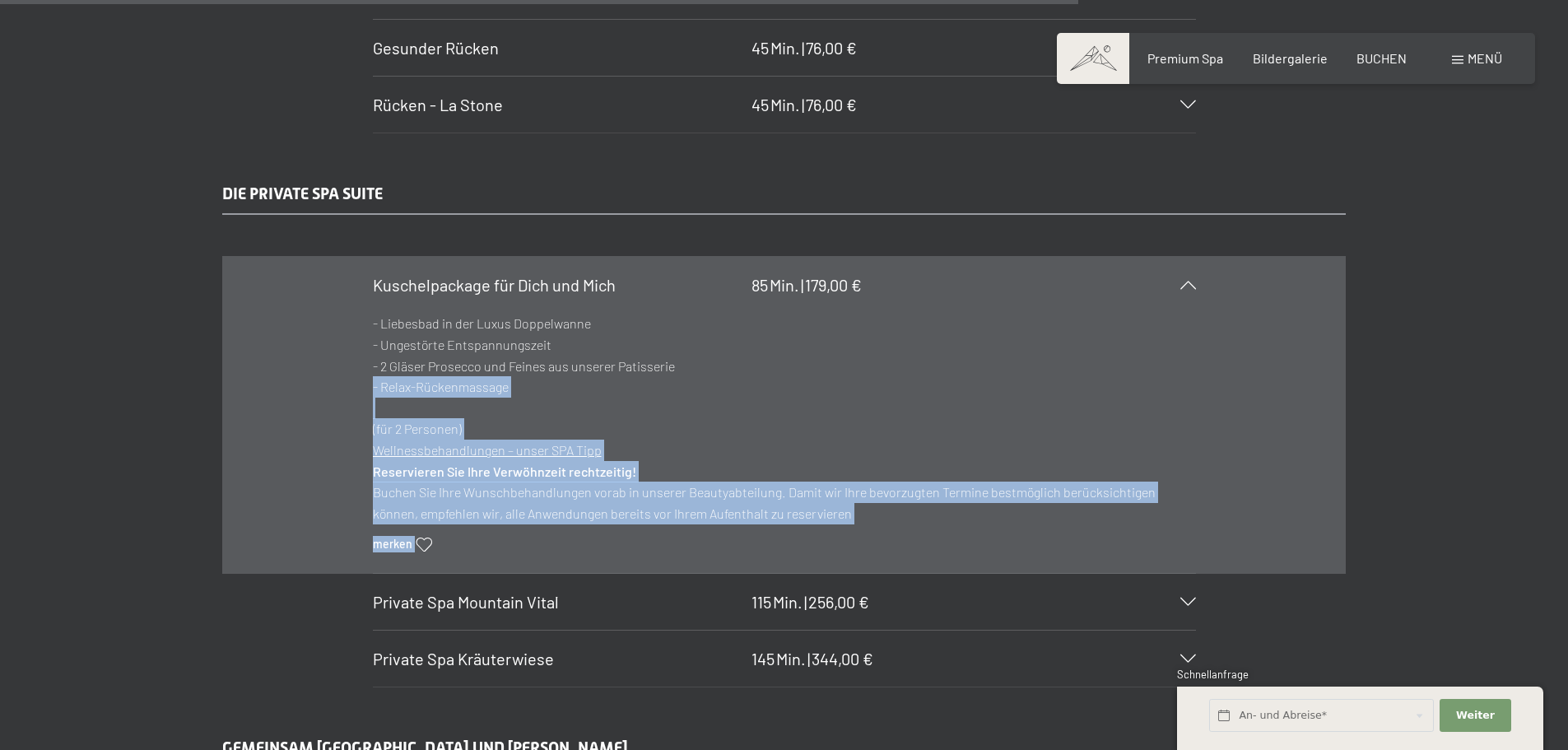
drag, startPoint x: 366, startPoint y: 361, endPoint x: 523, endPoint y: 388, distance: 159.3
click at [517, 388] on section "Kuschelpackage für Dich und Mich 85 Min. | 179,00 € - Liebesbad in der Luxus Do…" at bounding box center [784, 415] width 823 height 317
click at [524, 388] on p "- Liebesbad in der Luxus Doppelwanne - Ungestörte Entspannungszeit - 2 Gläser P…" at bounding box center [784, 376] width 823 height 127
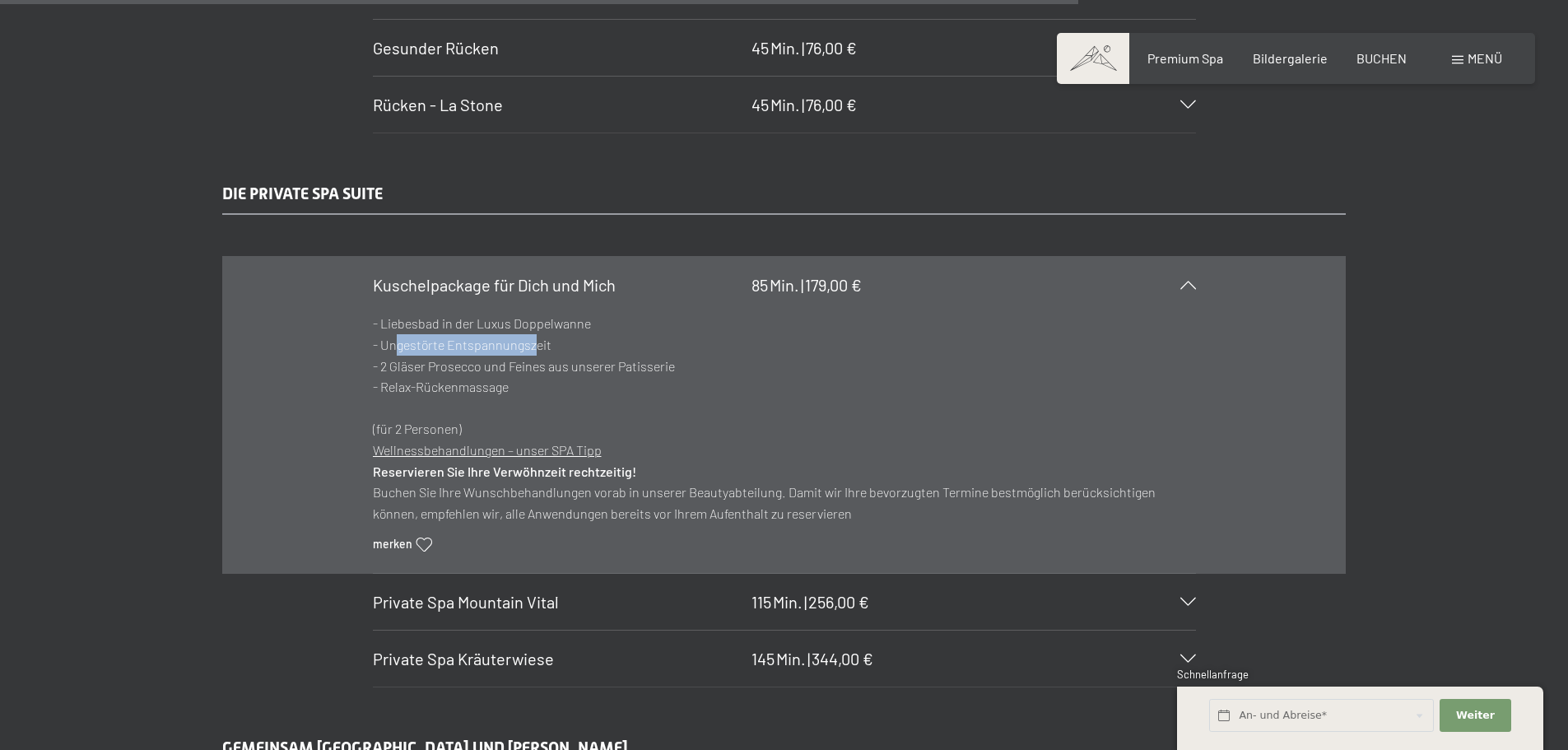
drag, startPoint x: 393, startPoint y: 336, endPoint x: 543, endPoint y: 346, distance: 150.3
click at [543, 346] on p "- Liebesbad in der Luxus Doppelwanne - Ungestörte Entspannungszeit - 2 Gläser P…" at bounding box center [784, 376] width 823 height 127
click at [560, 346] on p "- Liebesbad in der Luxus Doppelwanne - Ungestörte Entspannungszeit - 2 Gläser P…" at bounding box center [784, 376] width 823 height 127
drag, startPoint x: 547, startPoint y: 343, endPoint x: 377, endPoint y: 322, distance: 171.3
click at [378, 322] on p "- Liebesbad in der Luxus Doppelwanne - Ungestörte Entspannungszeit - 2 Gläser P…" at bounding box center [784, 376] width 823 height 127
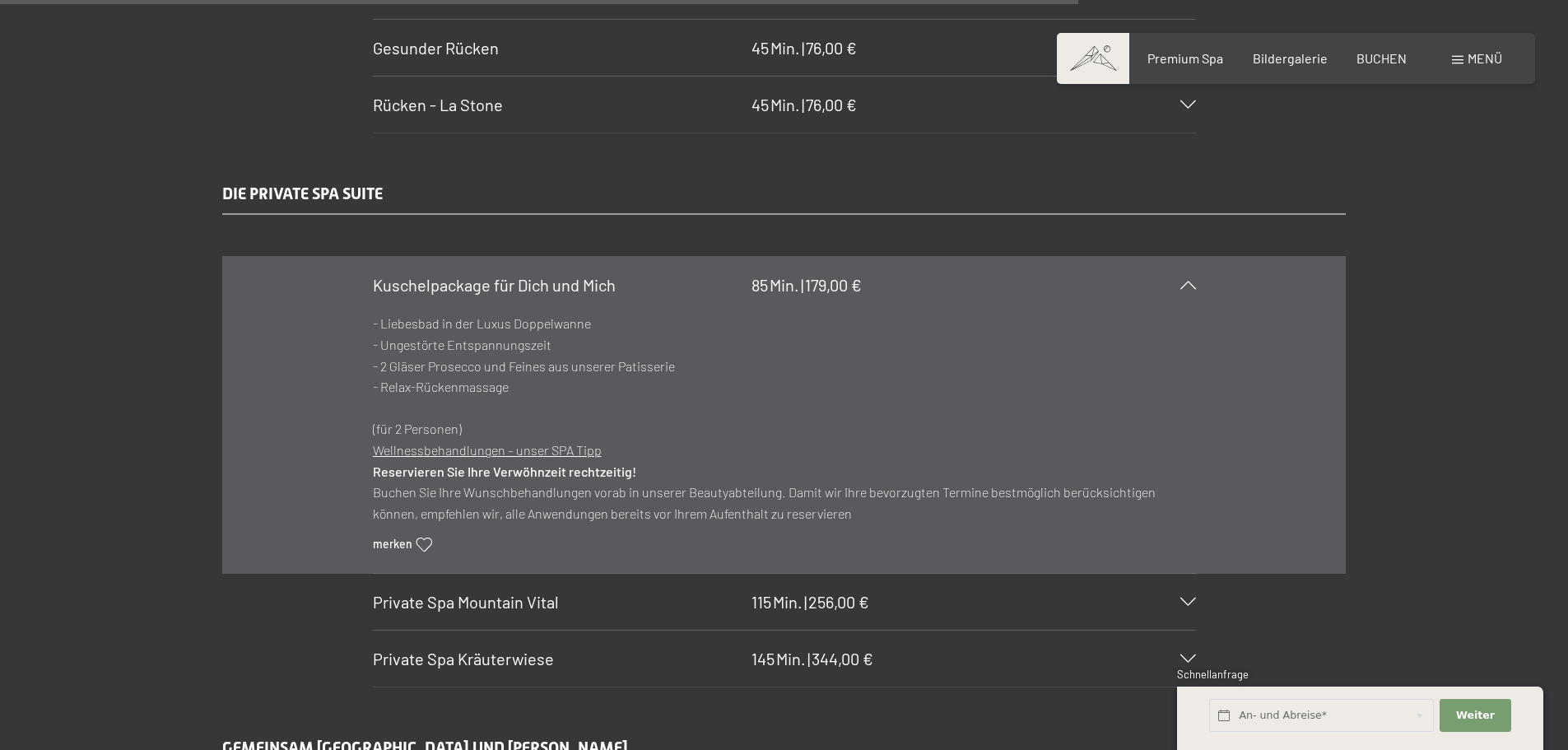
click at [373, 327] on section "Kuschelpackage für Dich und Mich 85 Min. | 179,00 € - Liebesbad in der Luxus Do…" at bounding box center [784, 415] width 823 height 317
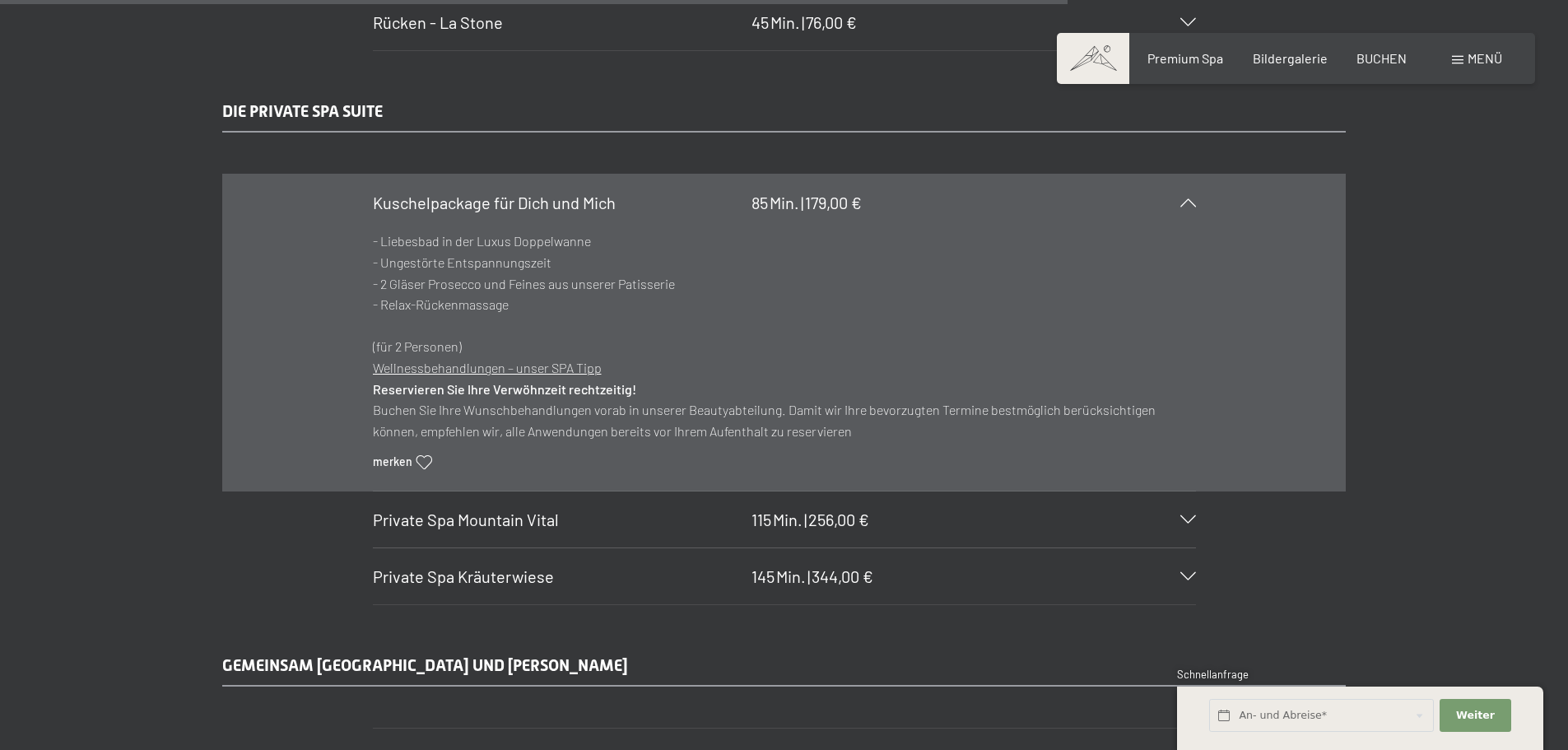
scroll to position [9273, 0]
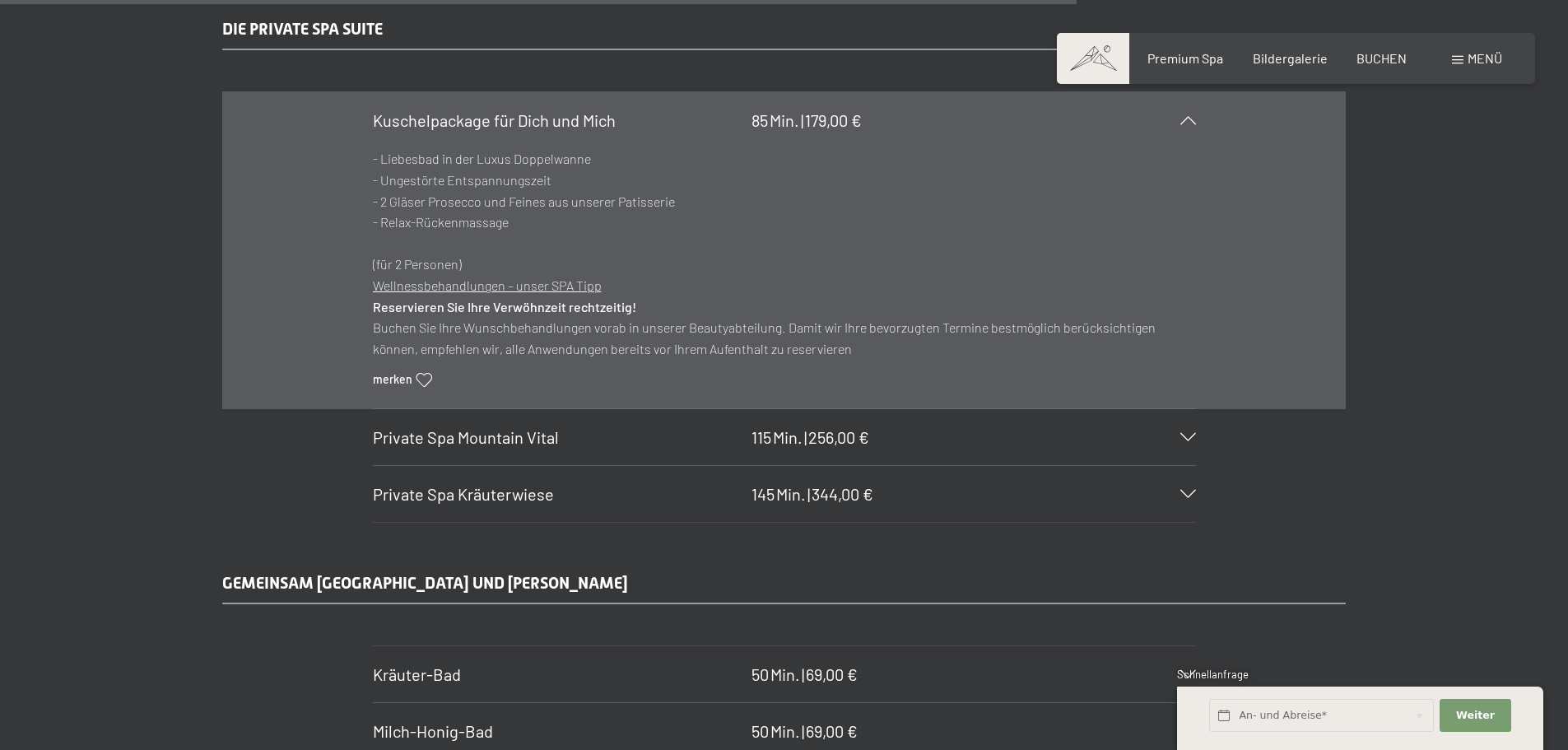
click at [427, 432] on span "Private Spa Mountain Vital" at bounding box center [466, 437] width 186 height 20
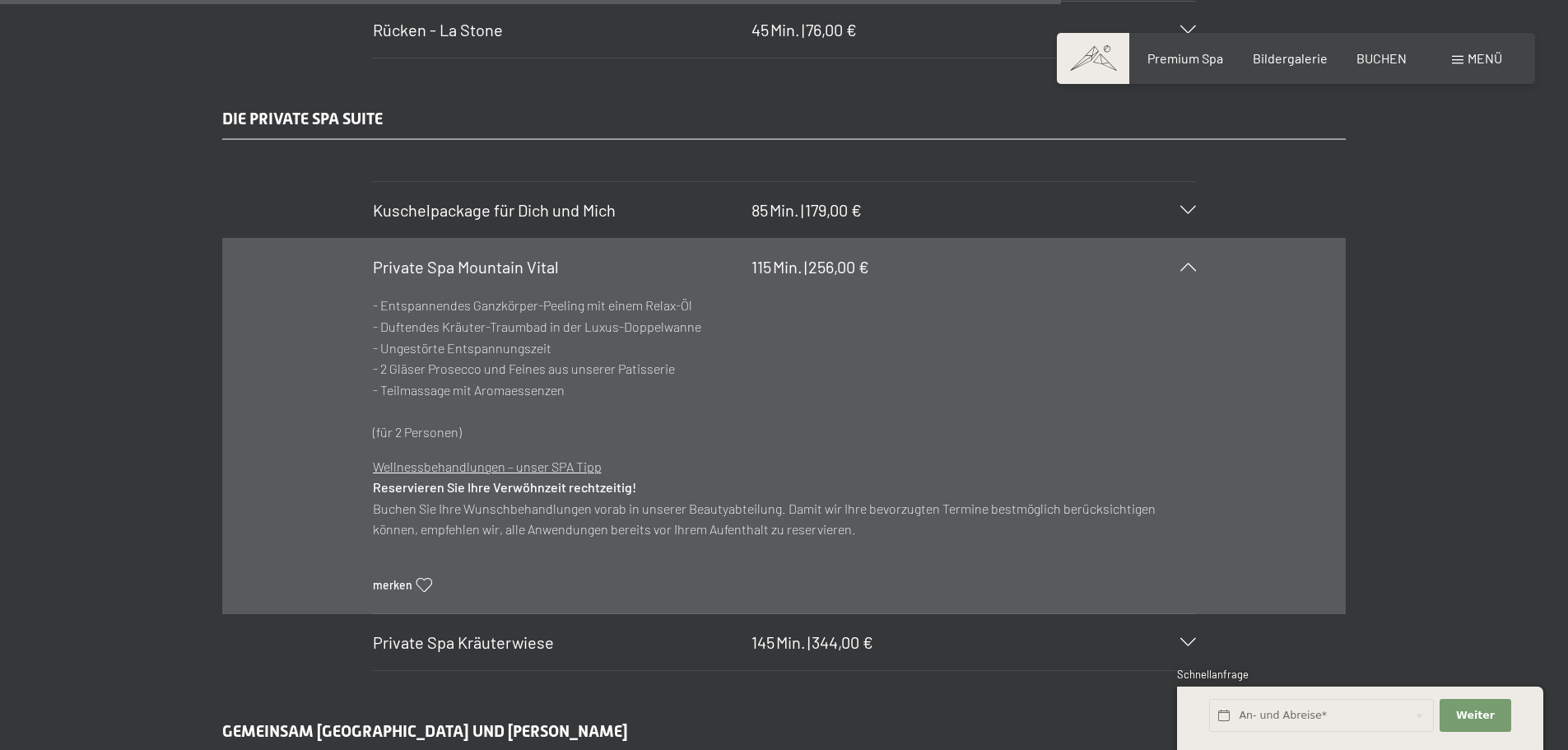
scroll to position [9191, 0]
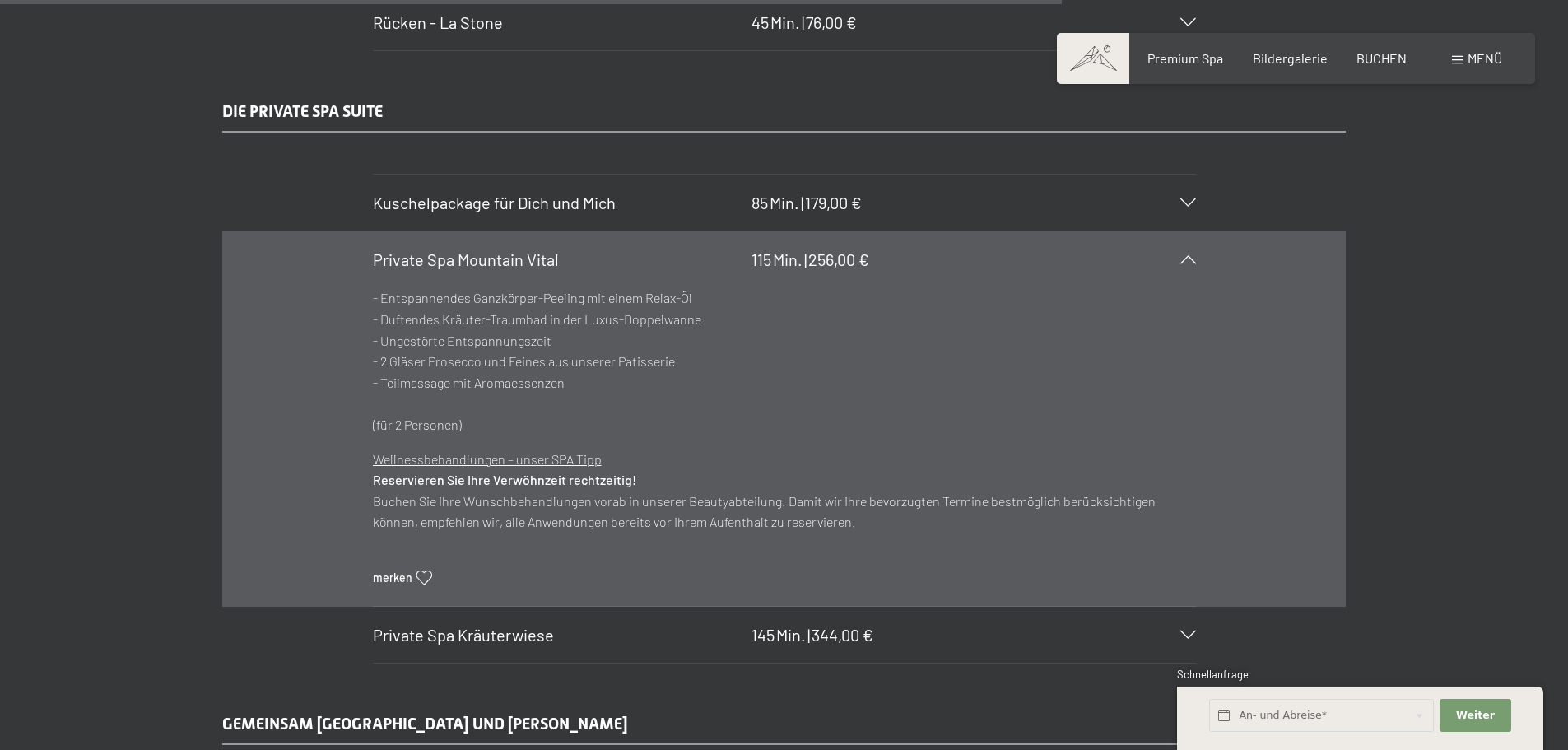
click at [752, 259] on span "115" at bounding box center [761, 259] width 20 height 20
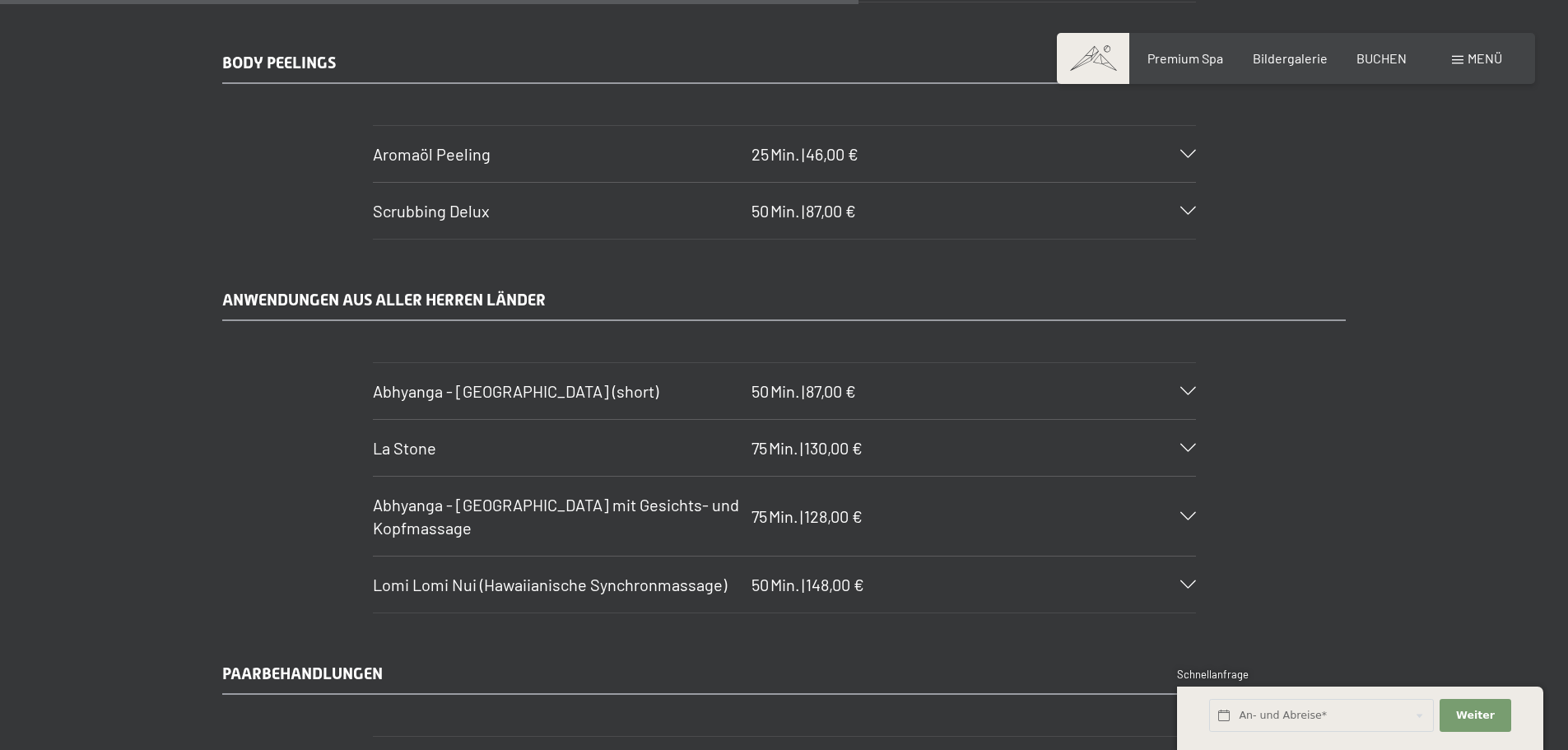
scroll to position [7462, 0]
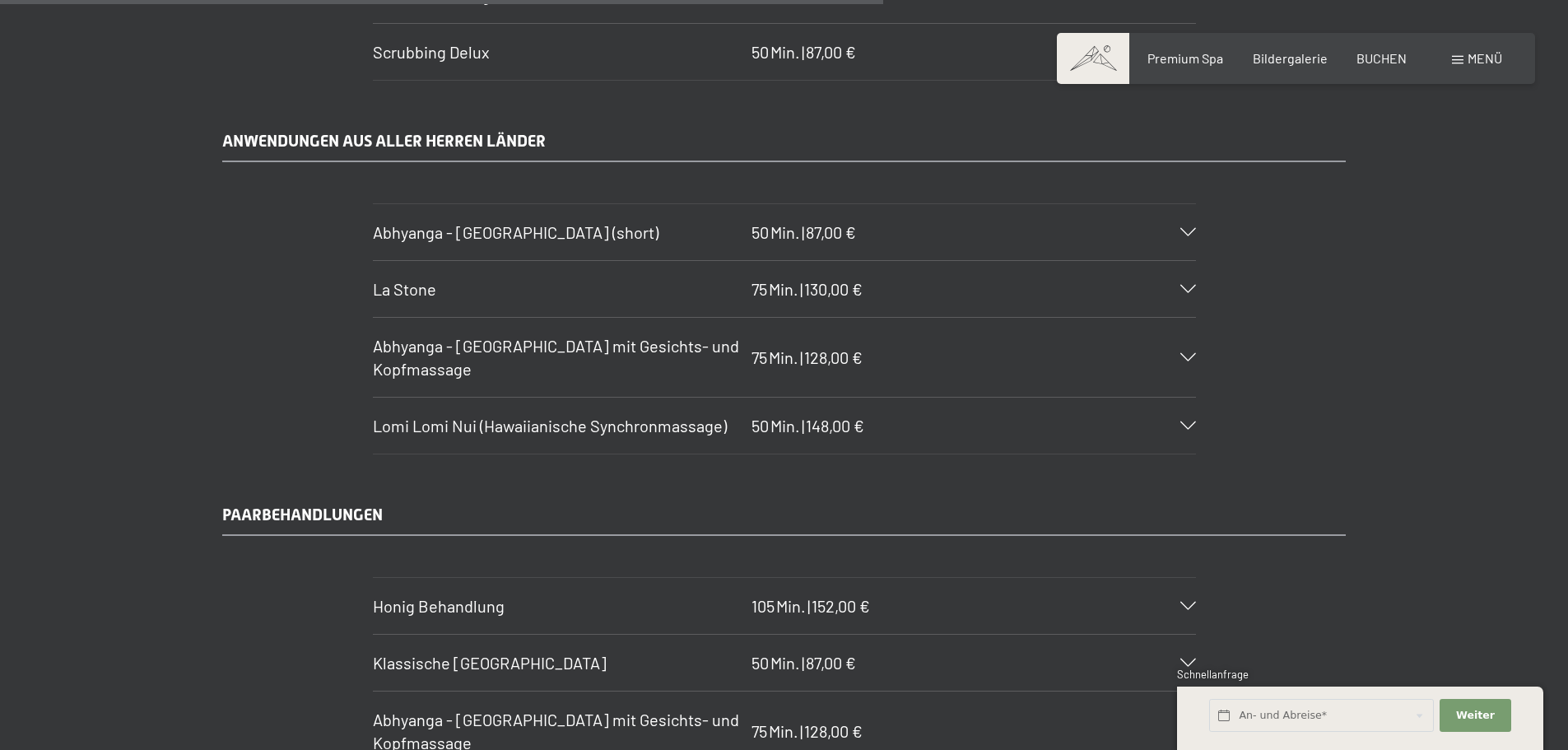
click at [552, 222] on h3 "Abhyanga - Ganzkörpermassage (short)" at bounding box center [558, 232] width 370 height 23
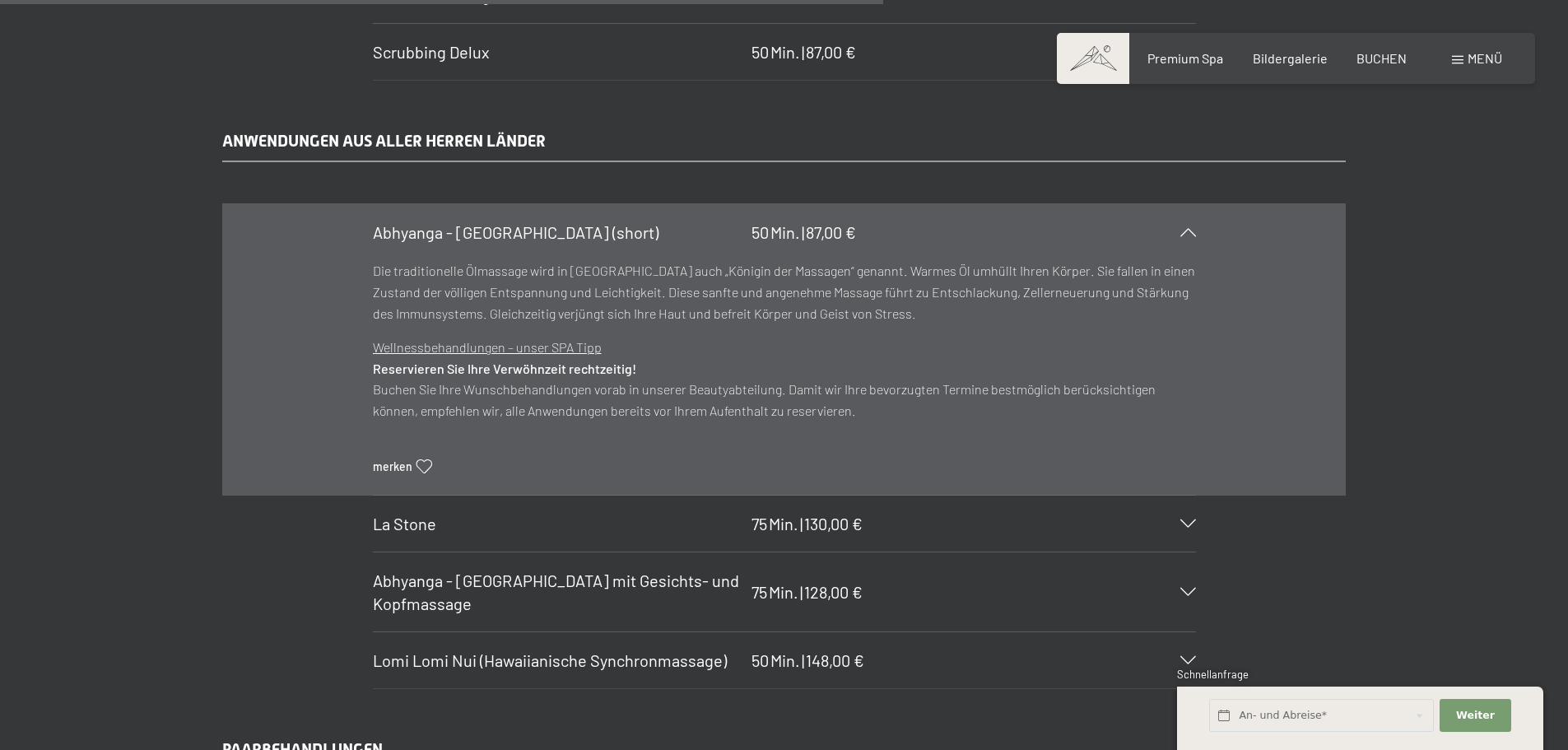
drag, startPoint x: 520, startPoint y: 240, endPoint x: 138, endPoint y: 279, distance: 384.0
click at [138, 279] on div "ANWENDUNGEN AUS ALLER HERREN LÄNDER Abhyanga - Ganzkörpermassage (short) 50 Min…" at bounding box center [784, 409] width 1568 height 560
click at [136, 285] on div "ANWENDUNGEN AUS ALLER HERREN LÄNDER Abhyanga - Ganzkörpermassage (short) 50 Min…" at bounding box center [784, 409] width 1568 height 560
click at [436, 241] on span "Abhyanga - Ganzkörpermassage (short)" at bounding box center [515, 231] width 286 height 20
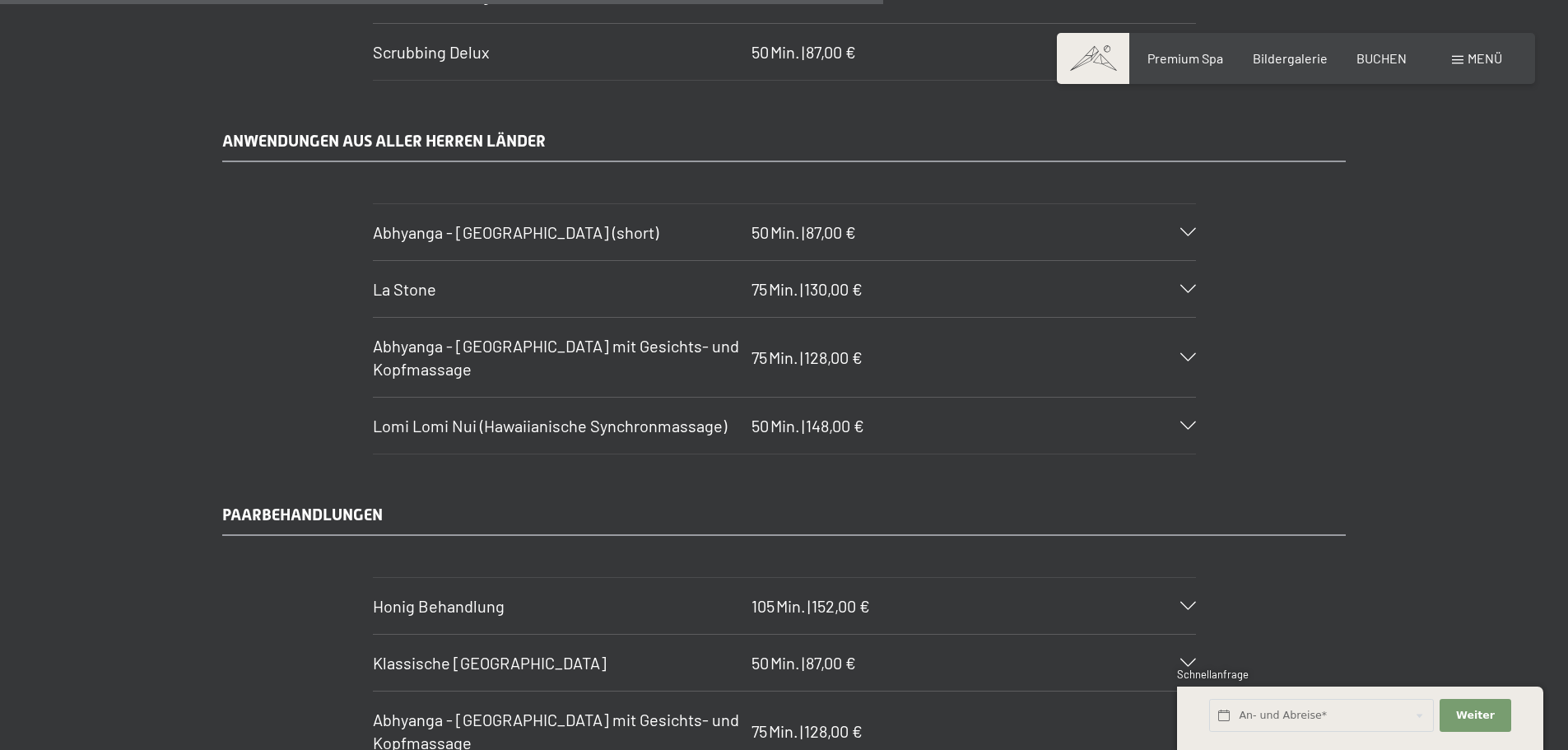
click at [549, 418] on span "Lomi Lomi Nui (Hawaiianische Synchronmassage)" at bounding box center [549, 425] width 354 height 20
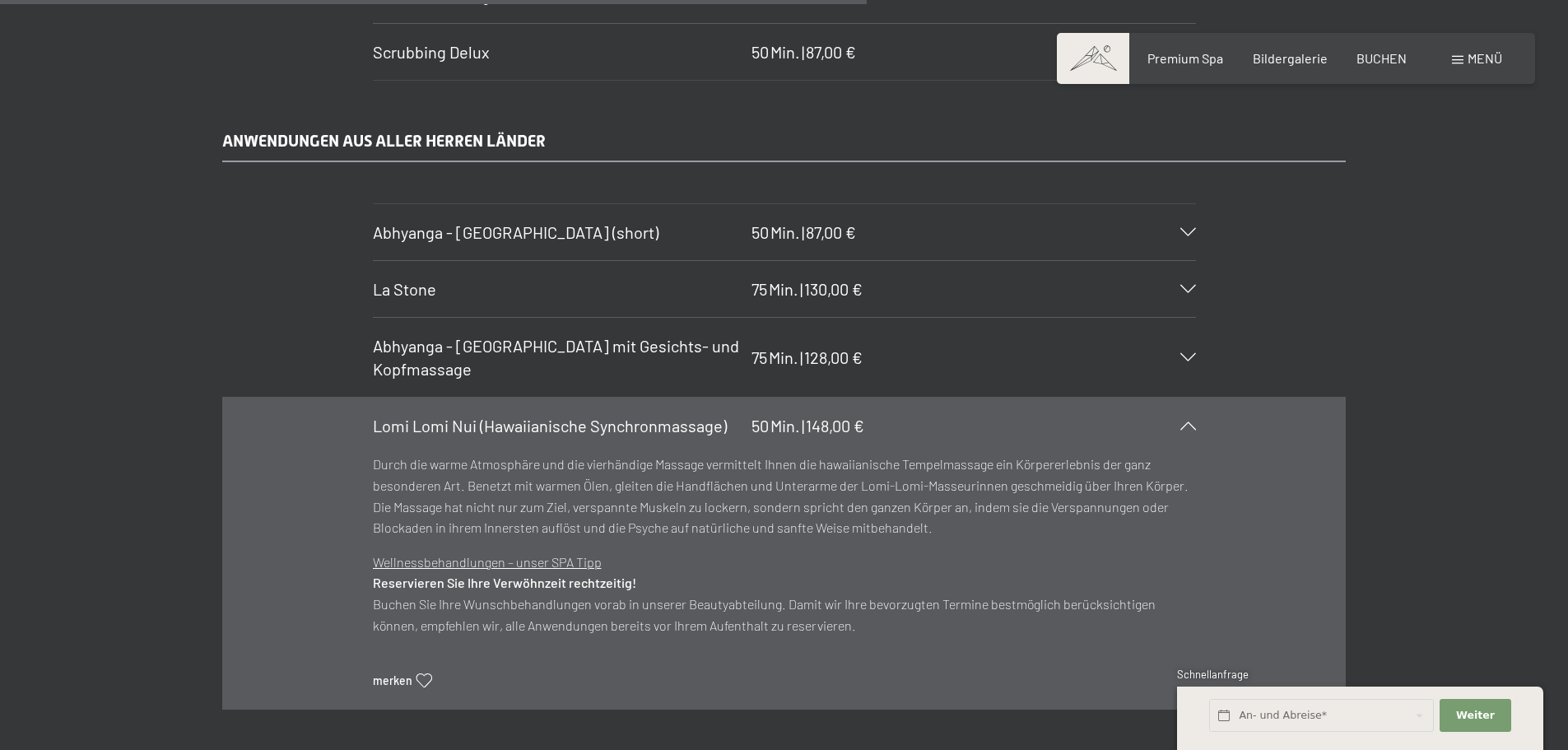
scroll to position [7545, 0]
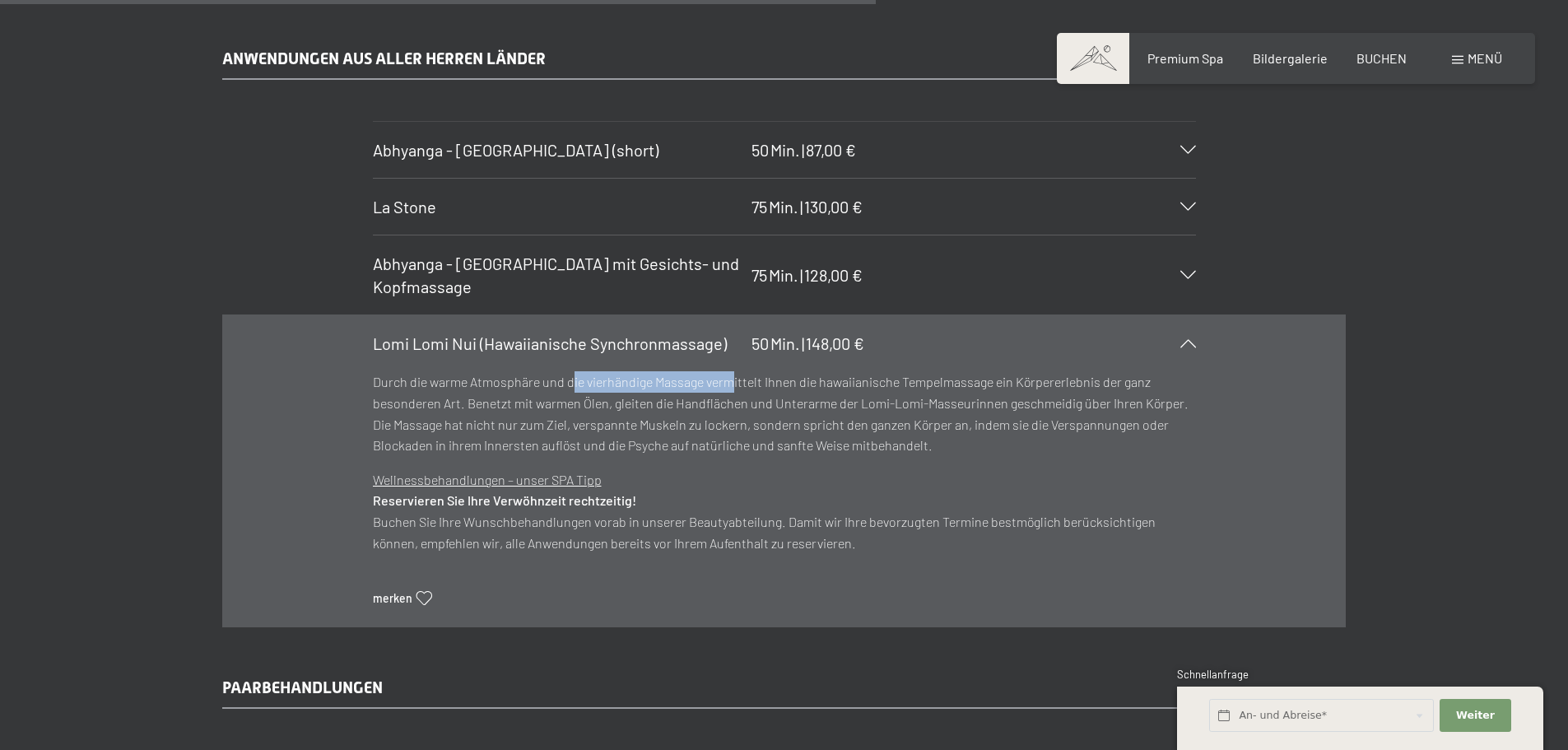
drag, startPoint x: 580, startPoint y: 377, endPoint x: 729, endPoint y: 385, distance: 149.2
click at [729, 385] on p "Durch die warme Atmosphäre und die vierhändige Massage vermittelt Ihnen die haw…" at bounding box center [784, 413] width 823 height 84
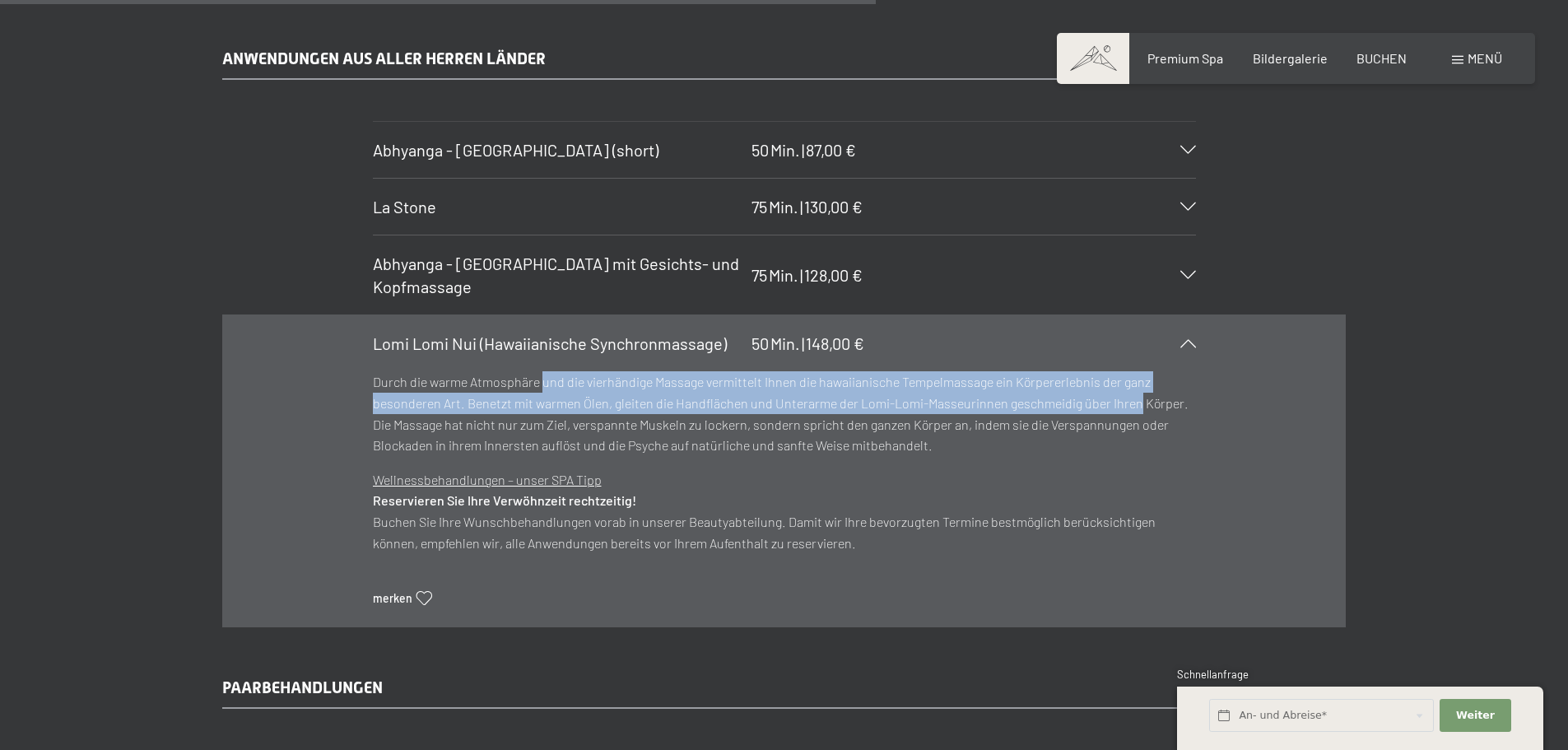
drag, startPoint x: 546, startPoint y: 392, endPoint x: 1140, endPoint y: 394, distance: 594.0
click at [1139, 394] on p "Durch die warme Atmosphäre und die vierhändige Massage vermittelt Ihnen die haw…" at bounding box center [784, 413] width 823 height 84
click at [1140, 394] on p "Durch die warme Atmosphäre und die vierhändige Massage vermittelt Ihnen die haw…" at bounding box center [784, 413] width 823 height 84
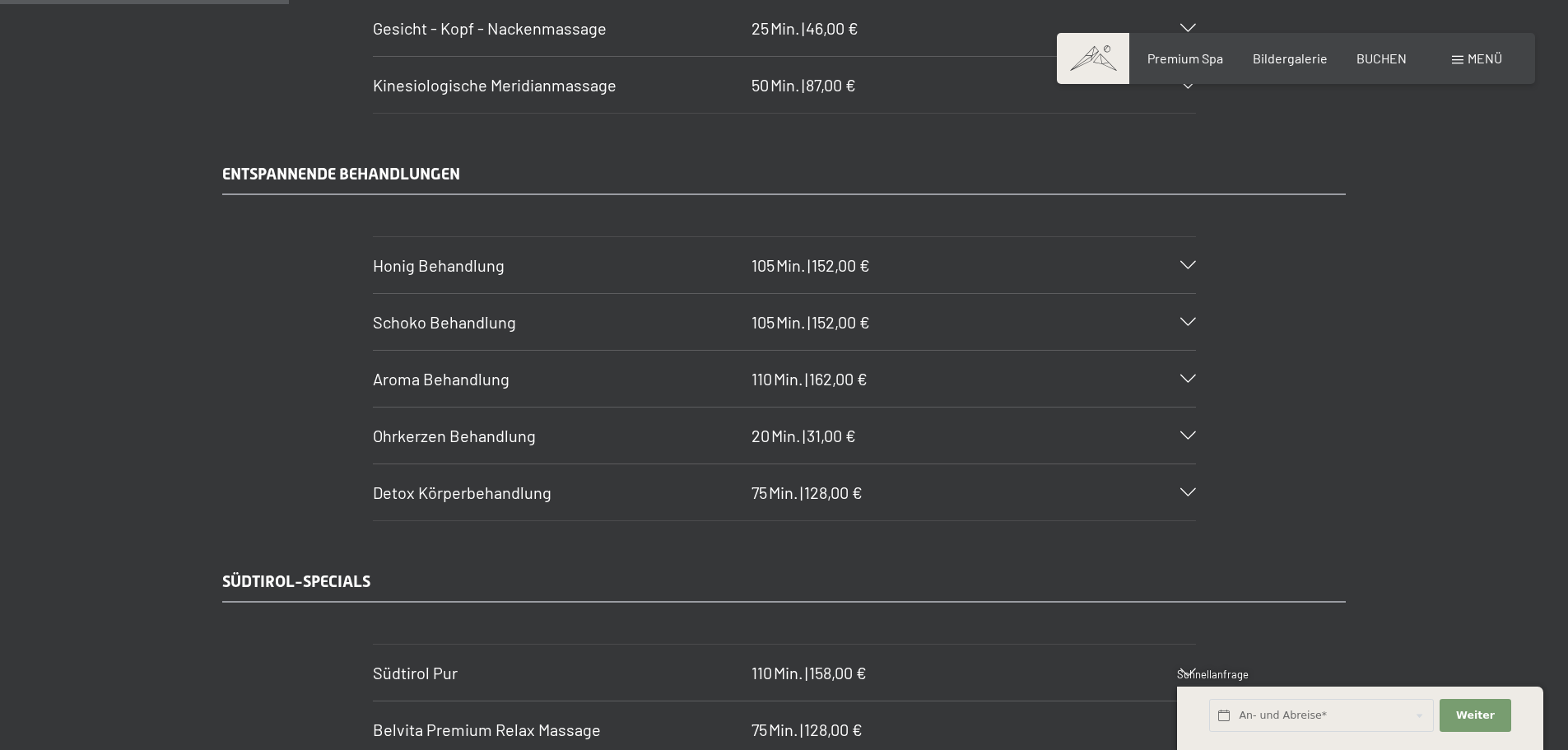
scroll to position [2524, 0]
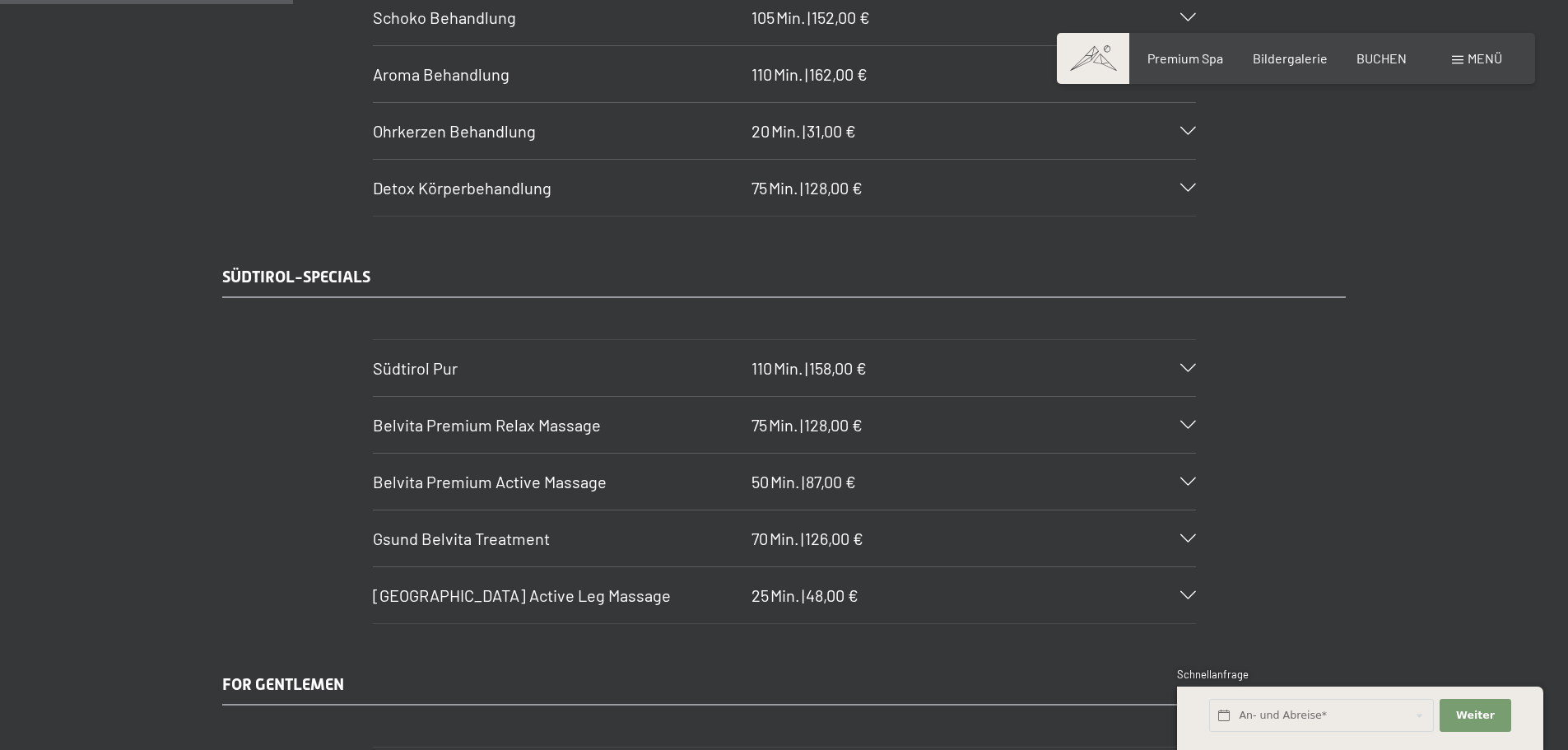
click at [446, 478] on span "Belvita Premium Active Massage" at bounding box center [490, 481] width 234 height 20
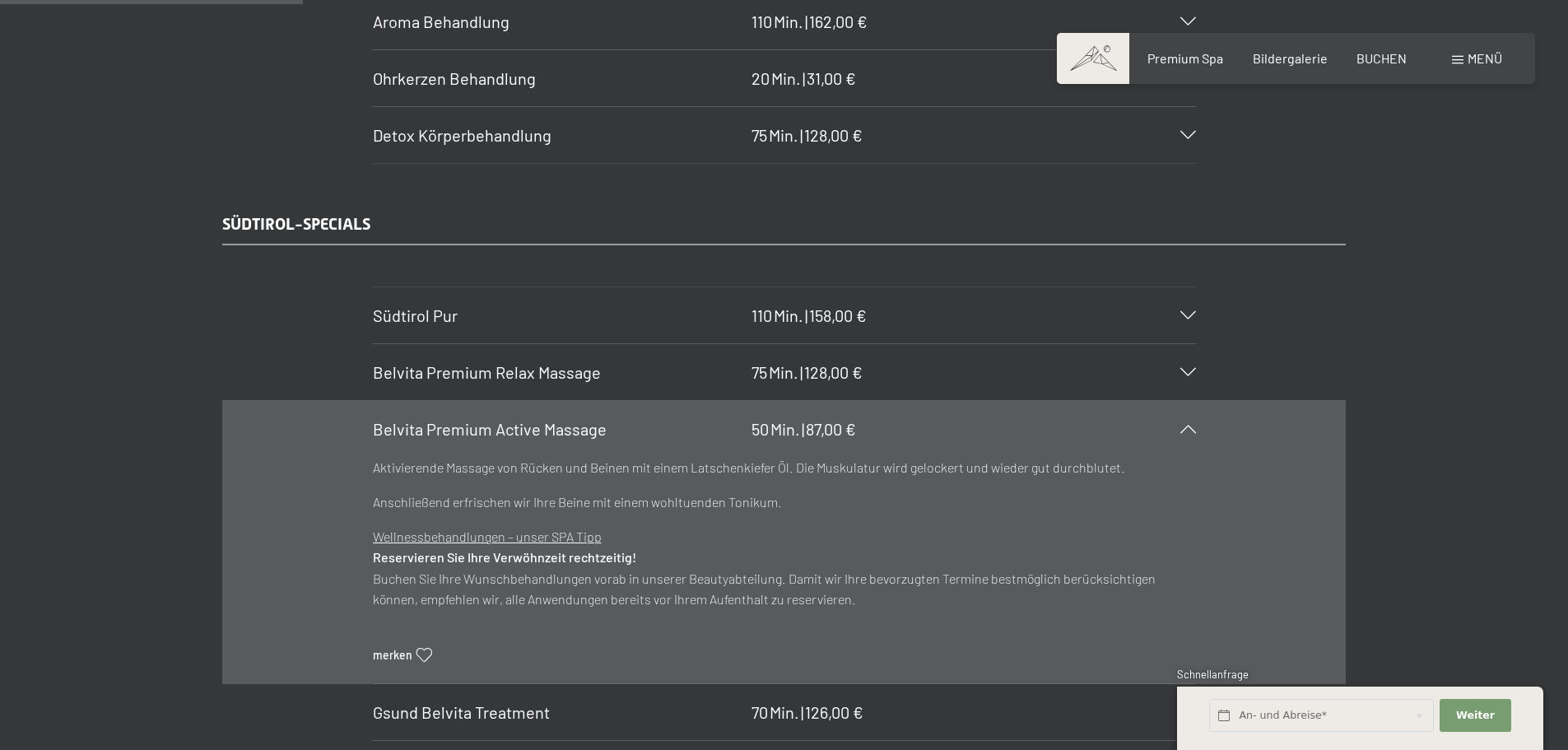
scroll to position [2606, 0]
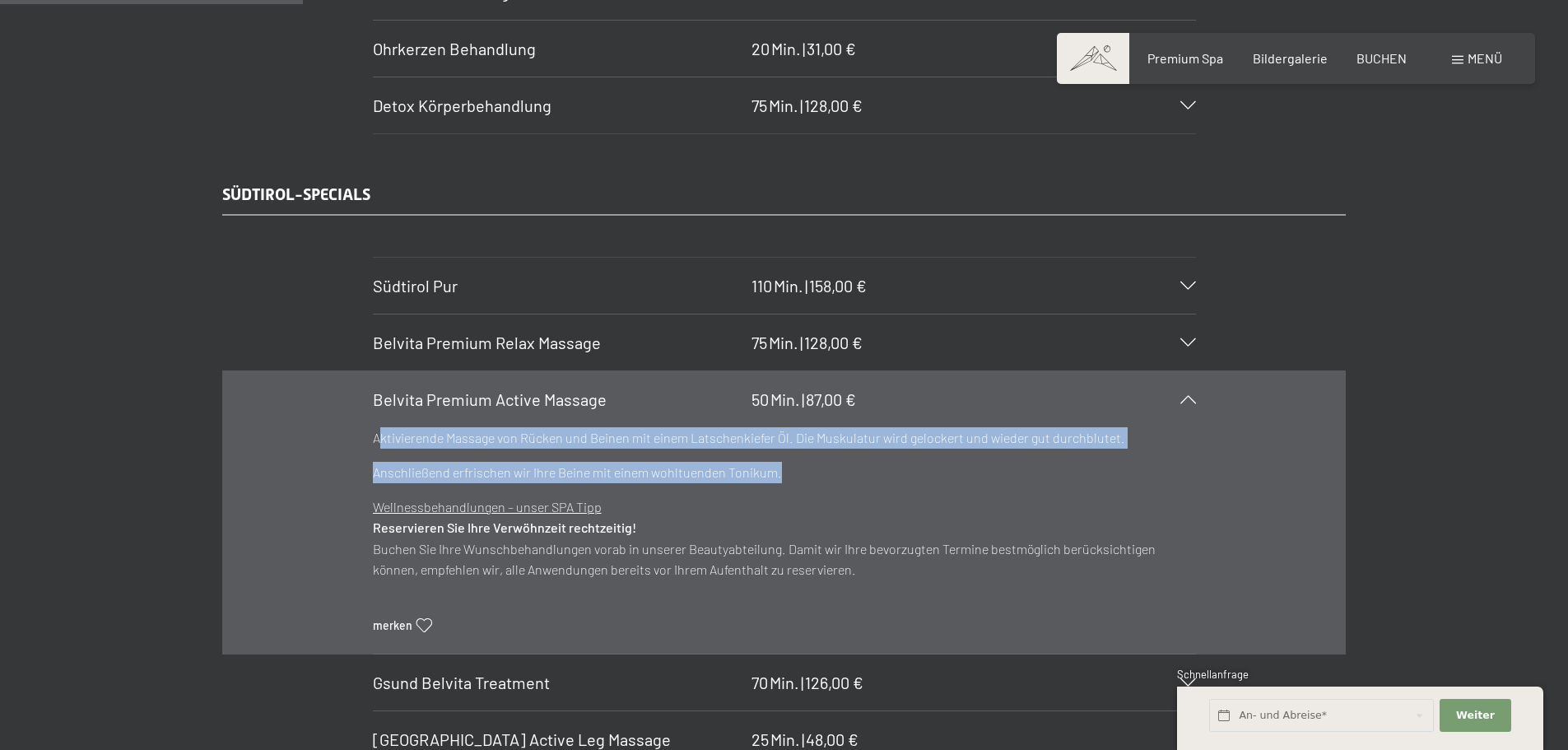
drag, startPoint x: 380, startPoint y: 436, endPoint x: 928, endPoint y: 473, distance: 549.2
click at [928, 472] on div "Aktivierende Massage von Rücken und Beinen mit einem Latschenkiefer Öl. Die Mus…" at bounding box center [784, 455] width 823 height 55
click at [928, 473] on p "Anschließend erfrischen wir Ihre Beine mit einem wohltuenden Tonikum." at bounding box center [784, 472] width 823 height 21
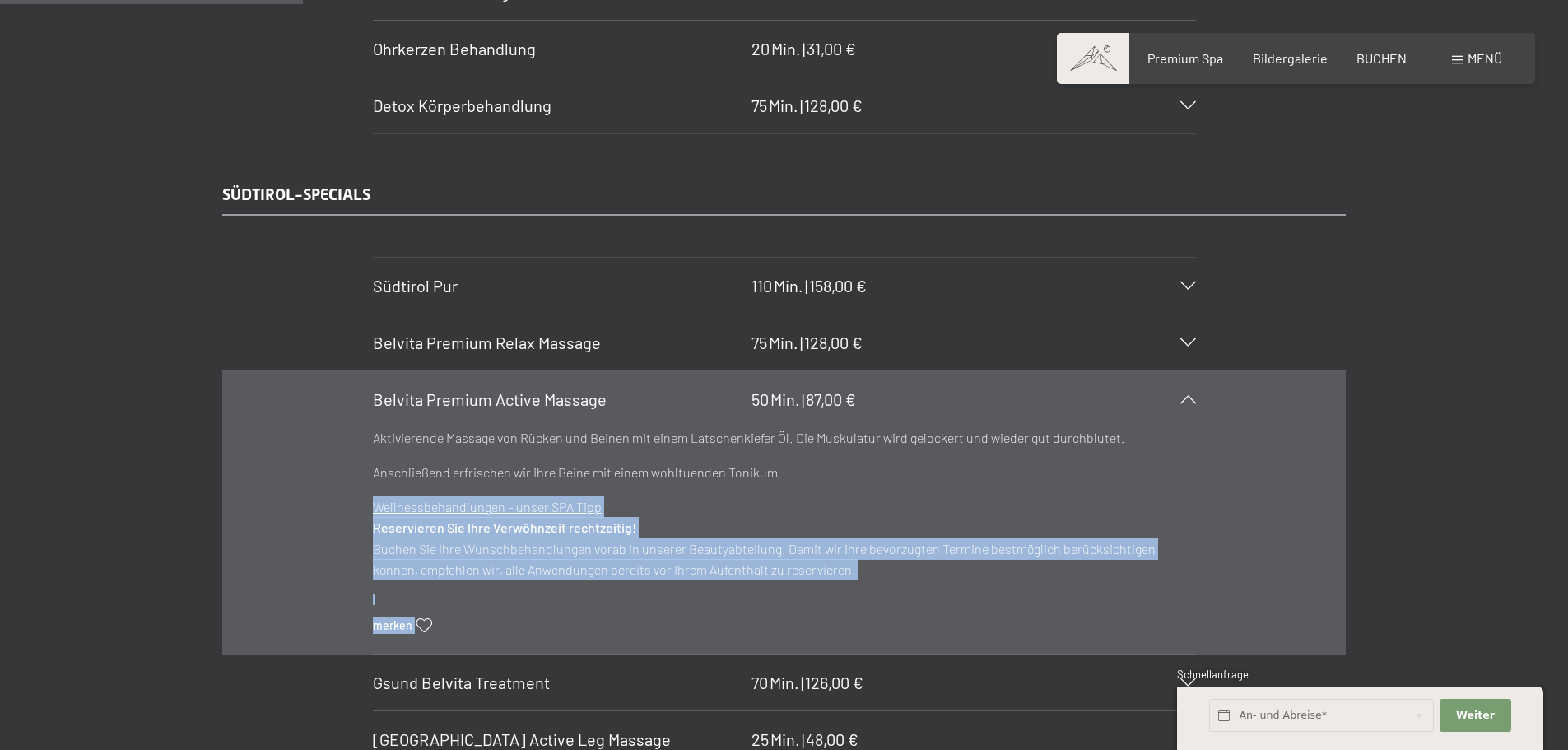
drag, startPoint x: 872, startPoint y: 484, endPoint x: 350, endPoint y: 452, distance: 523.0
click at [373, 452] on section "Belvita Premium Active Massage 50 Min. | 87,00 € Aktivierende Massage von Rücke…" at bounding box center [784, 512] width 823 height 284
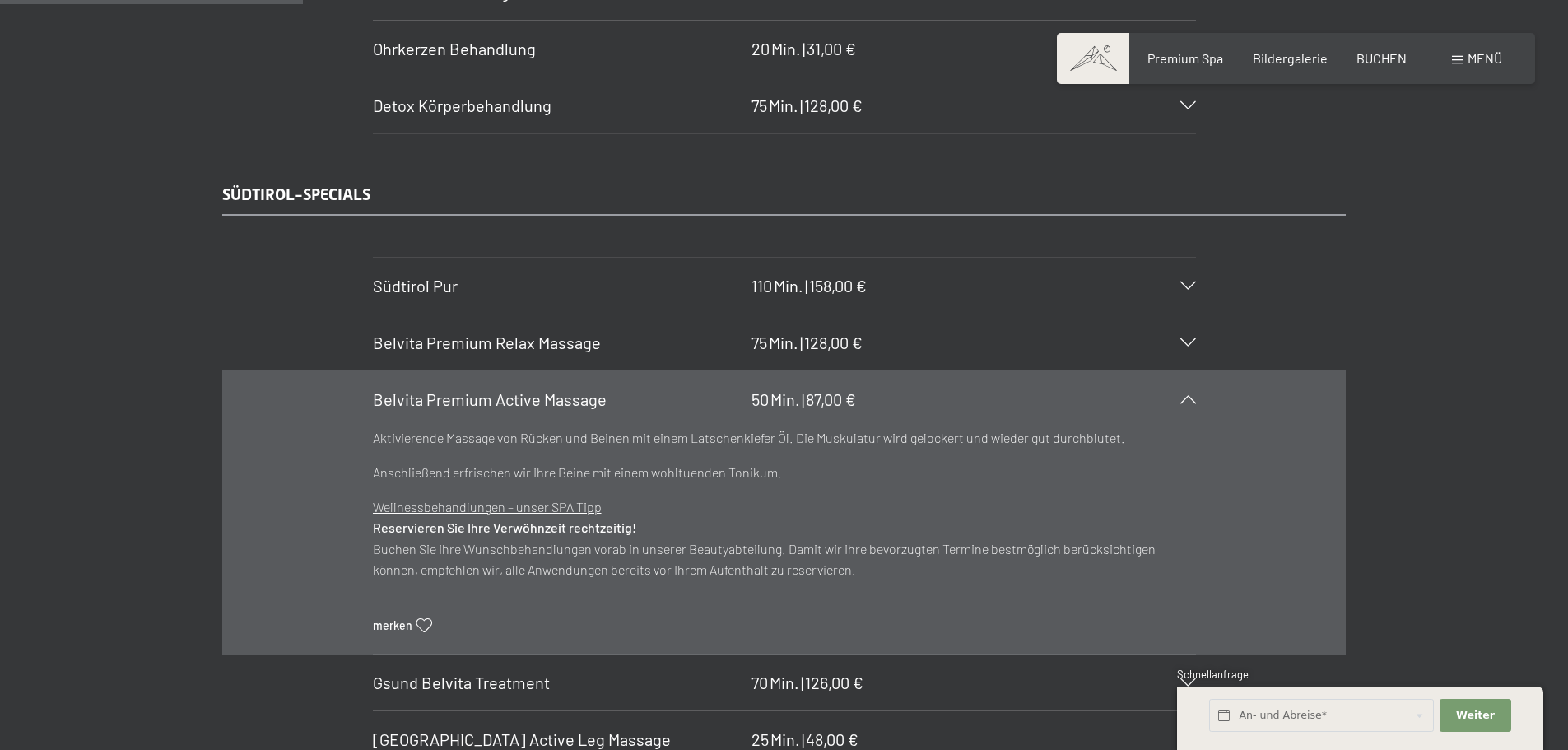
click at [375, 458] on div "Aktivierende Massage von Rücken und Beinen mit einem Latschenkiefer Öl. Die Mus…" at bounding box center [784, 455] width 823 height 55
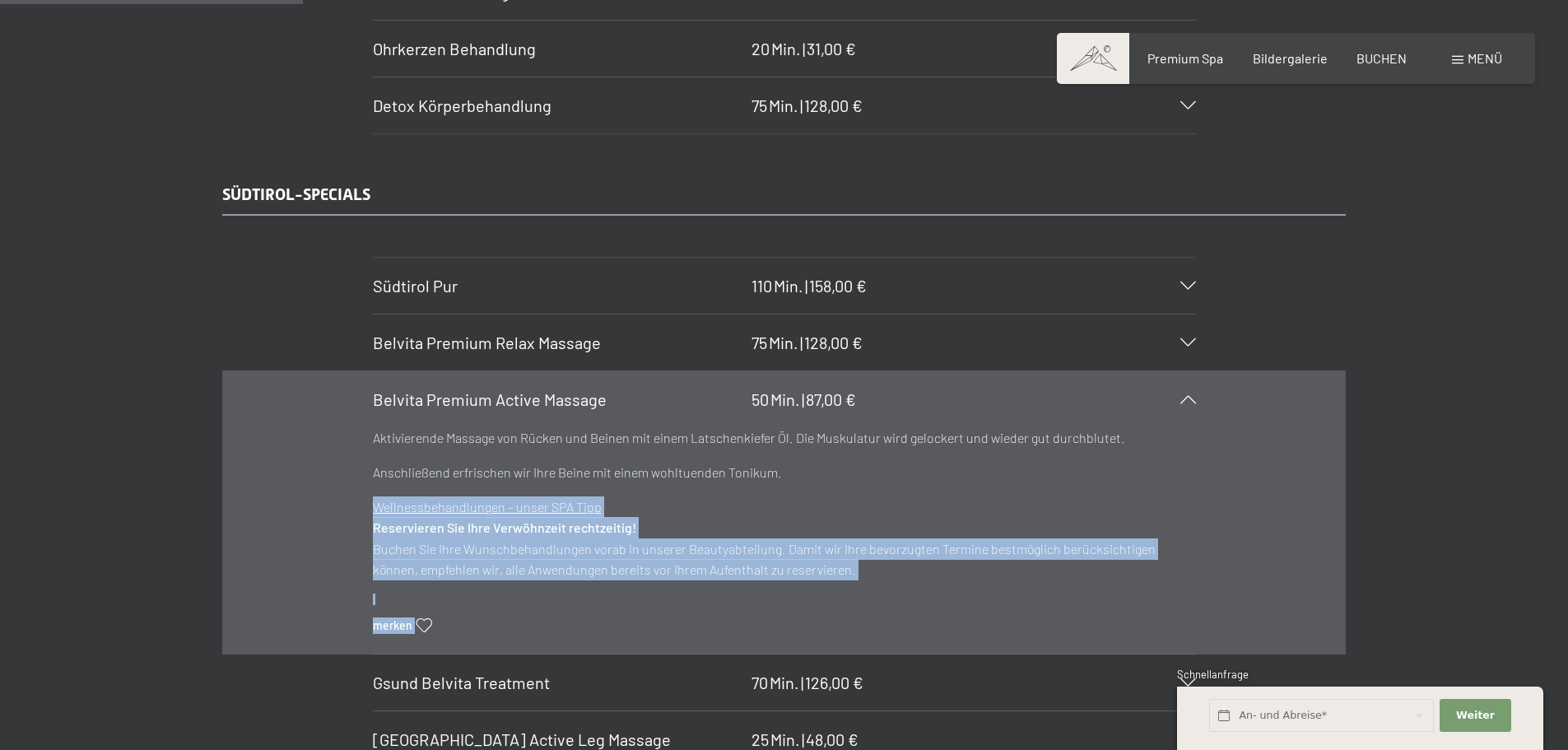
drag, startPoint x: 364, startPoint y: 460, endPoint x: 857, endPoint y: 478, distance: 493.3
click at [850, 478] on section "Belvita Premium Active Massage 50 Min. | 87,00 € Aktivierende Massage von Rücke…" at bounding box center [784, 512] width 823 height 284
click at [857, 478] on p "Anschließend erfrischen wir Ihre Beine mit einem wohltuenden Tonikum." at bounding box center [784, 472] width 823 height 21
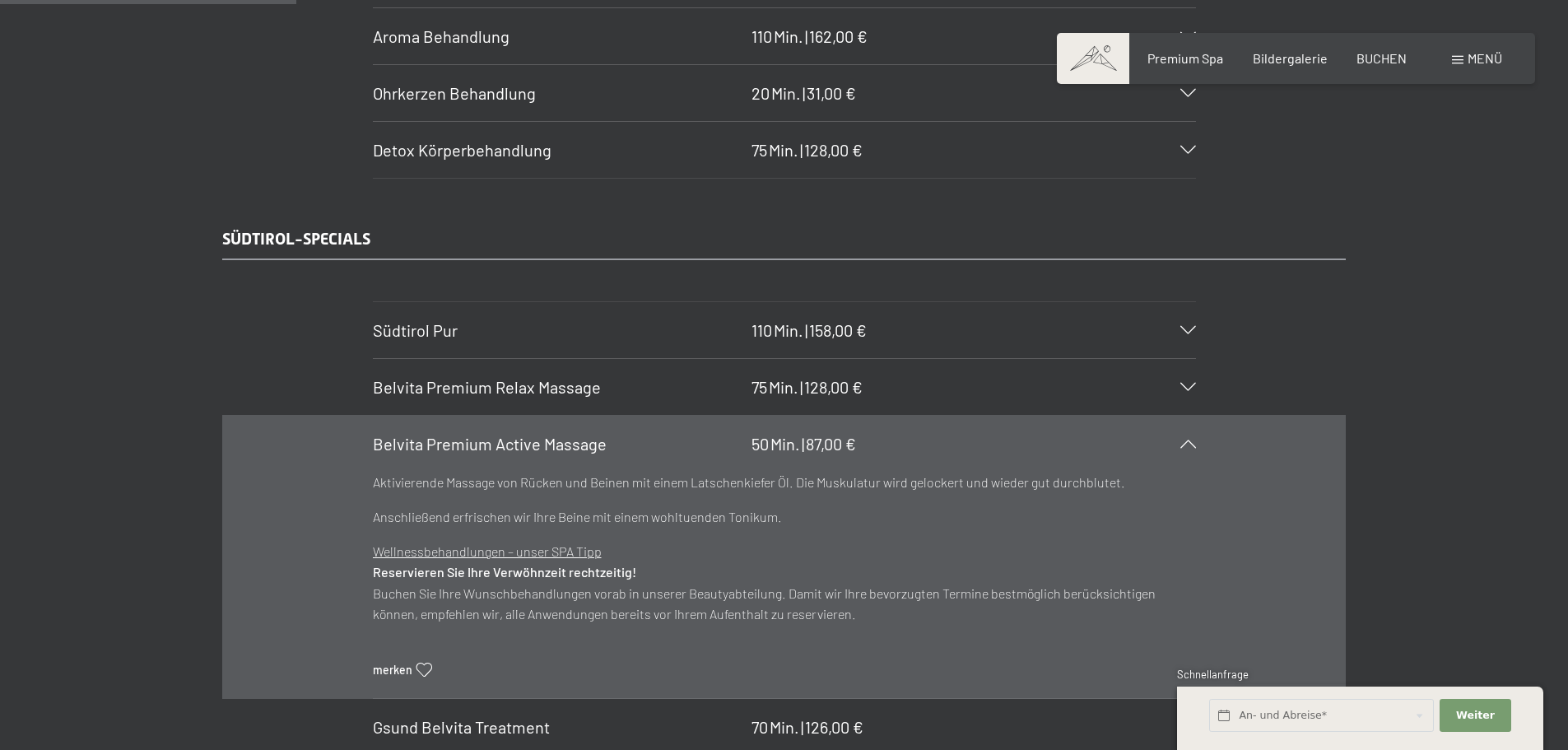
scroll to position [2524, 0]
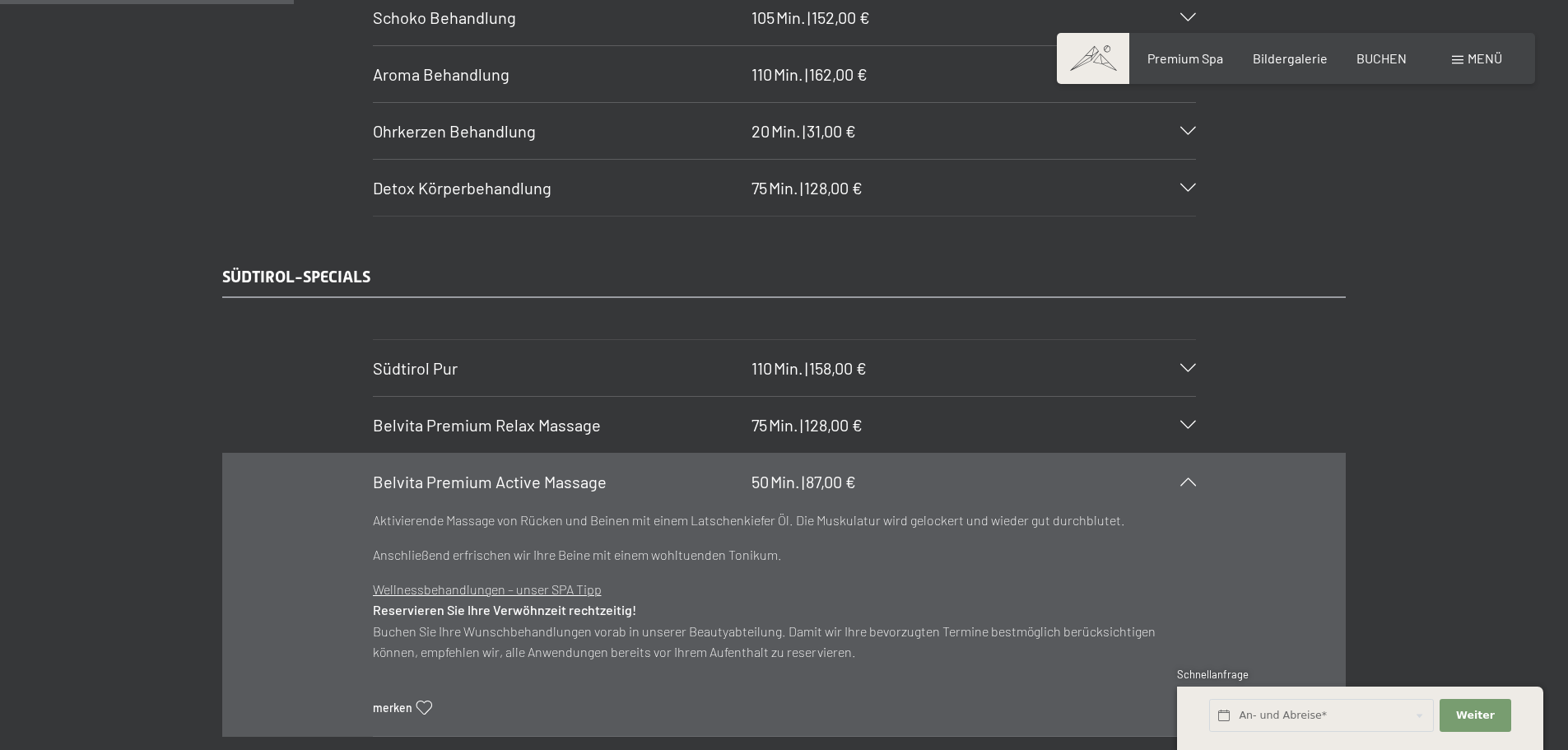
click at [519, 405] on div "Belvita Premium Relax Massage 75 Min. | 128,00 €" at bounding box center [784, 425] width 823 height 56
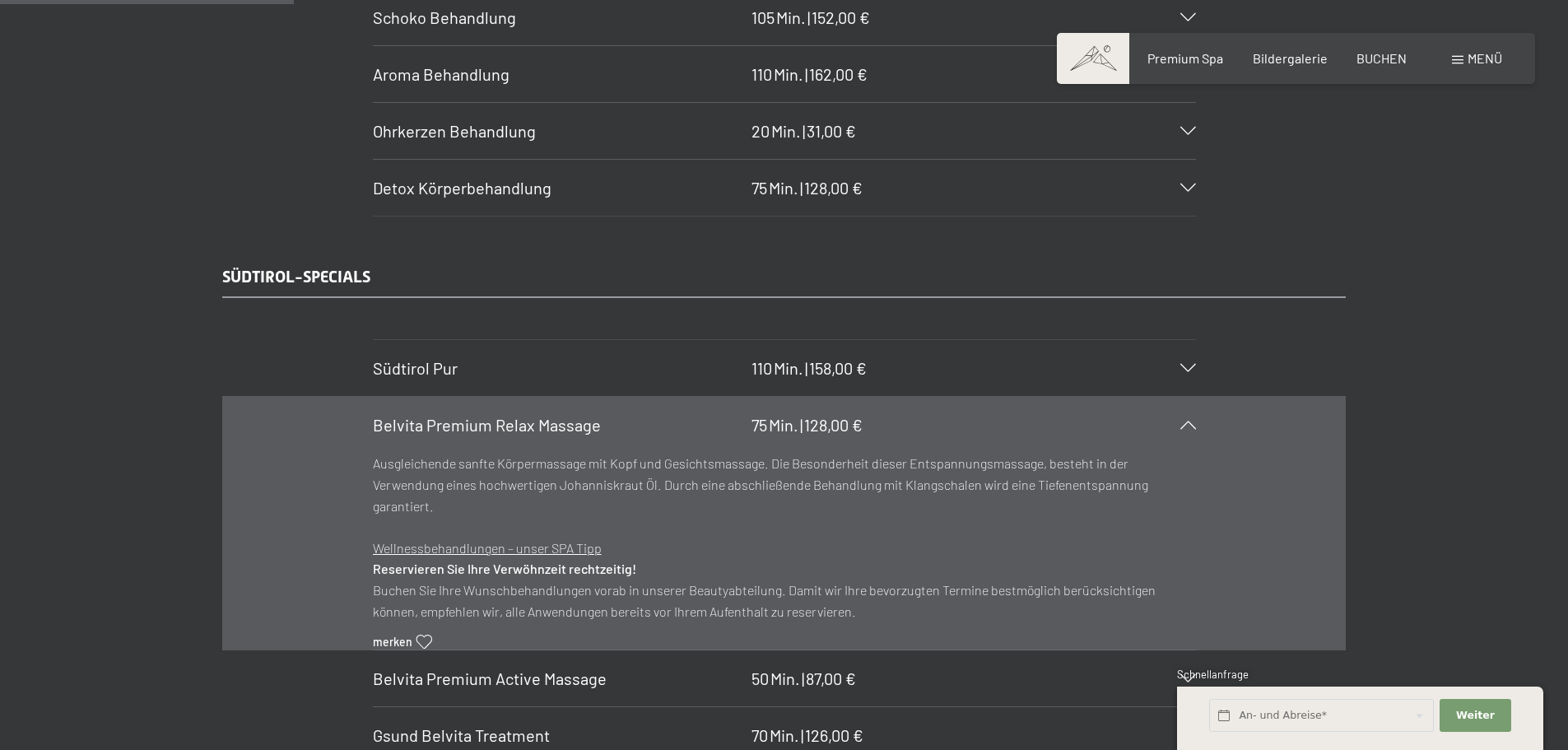
click at [543, 367] on h3 "Südtirol Pur" at bounding box center [558, 368] width 370 height 23
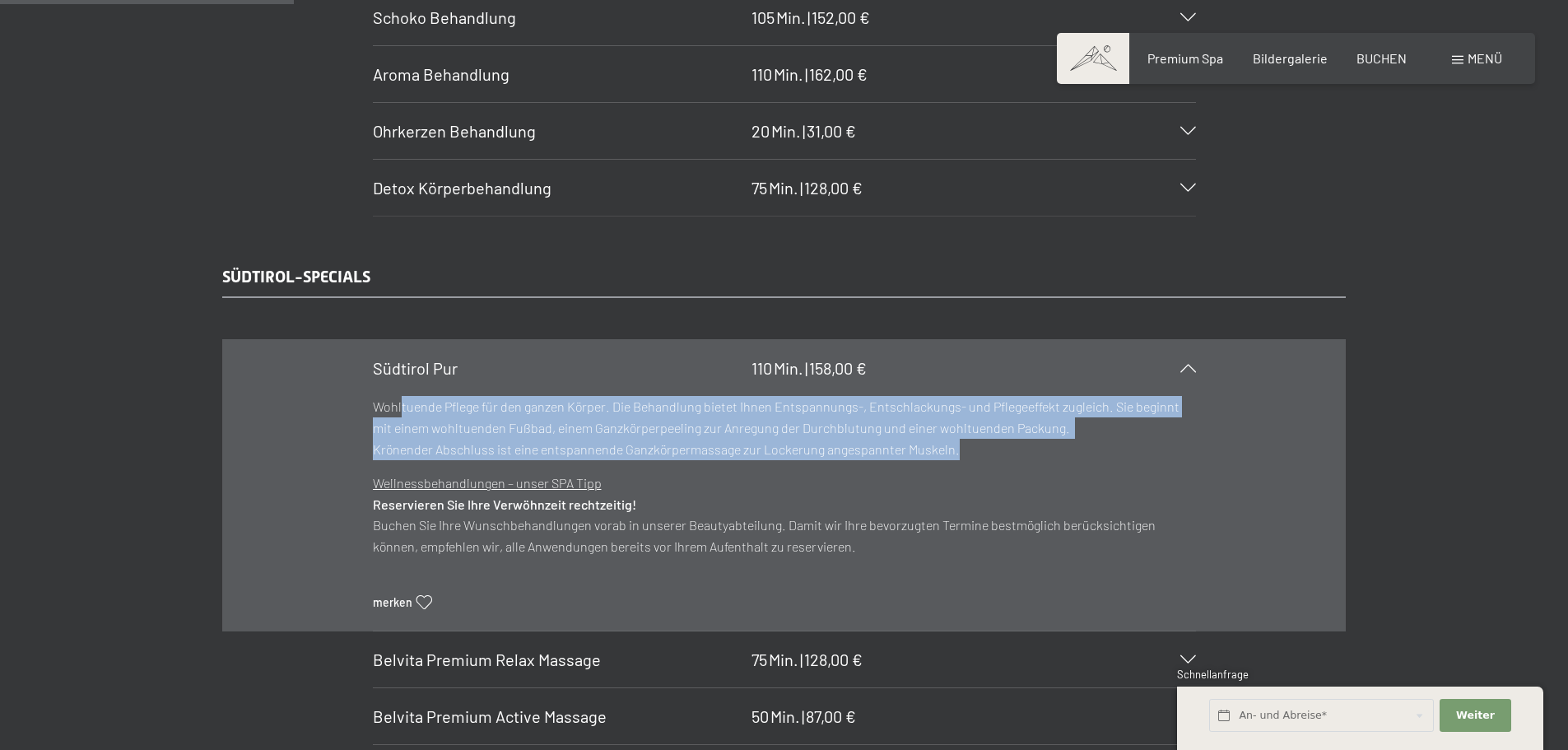
drag, startPoint x: 403, startPoint y: 397, endPoint x: 880, endPoint y: 448, distance: 479.7
click at [880, 448] on p "Wohltuende Pflege für den ganzen Körper. Die Behandlung bietet Ihnen Entspannun…" at bounding box center [784, 427] width 823 height 63
click at [880, 447] on p "Wohltuende Pflege für den ganzen Körper. Die Behandlung bietet Ihnen Entspannun…" at bounding box center [784, 427] width 823 height 63
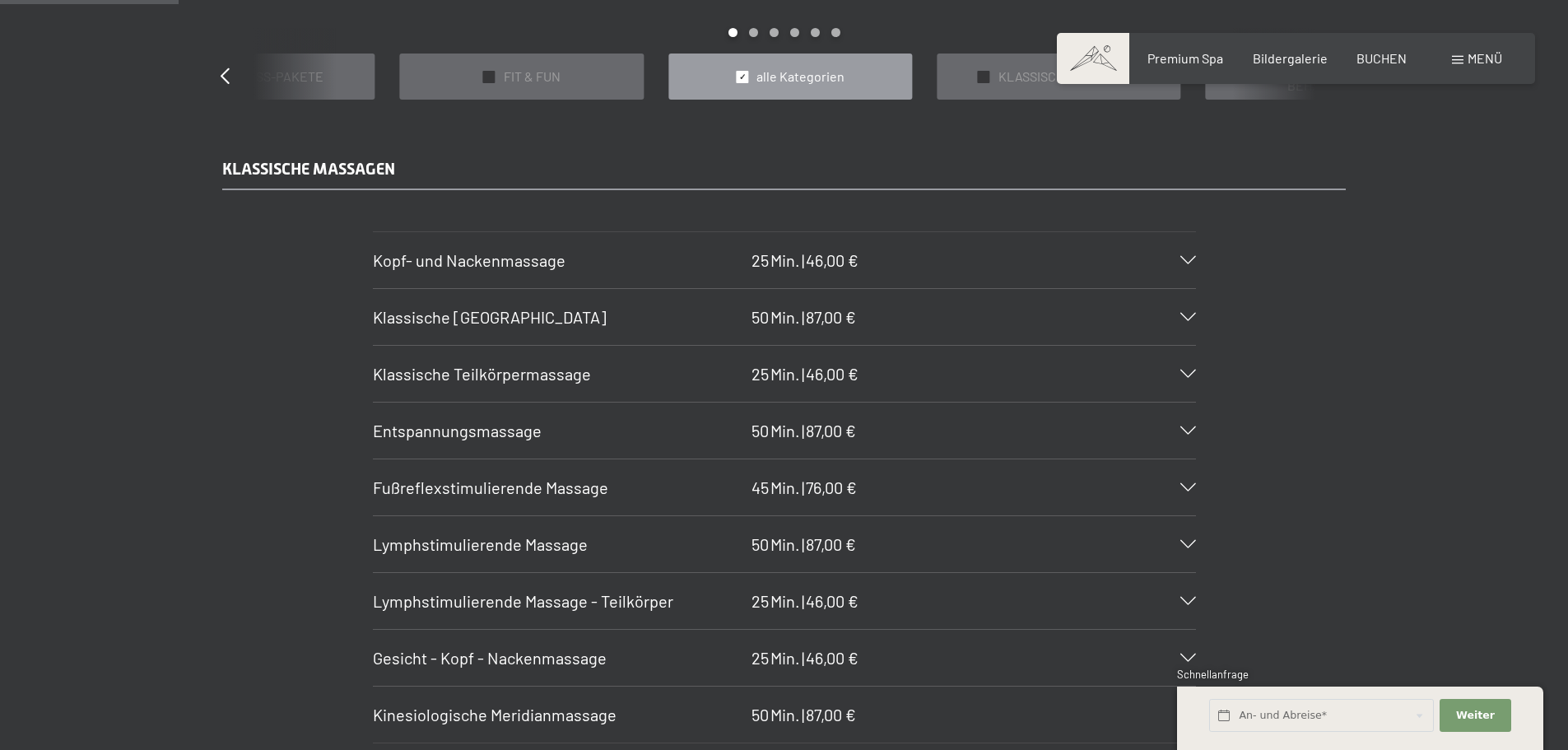
scroll to position [1619, 0]
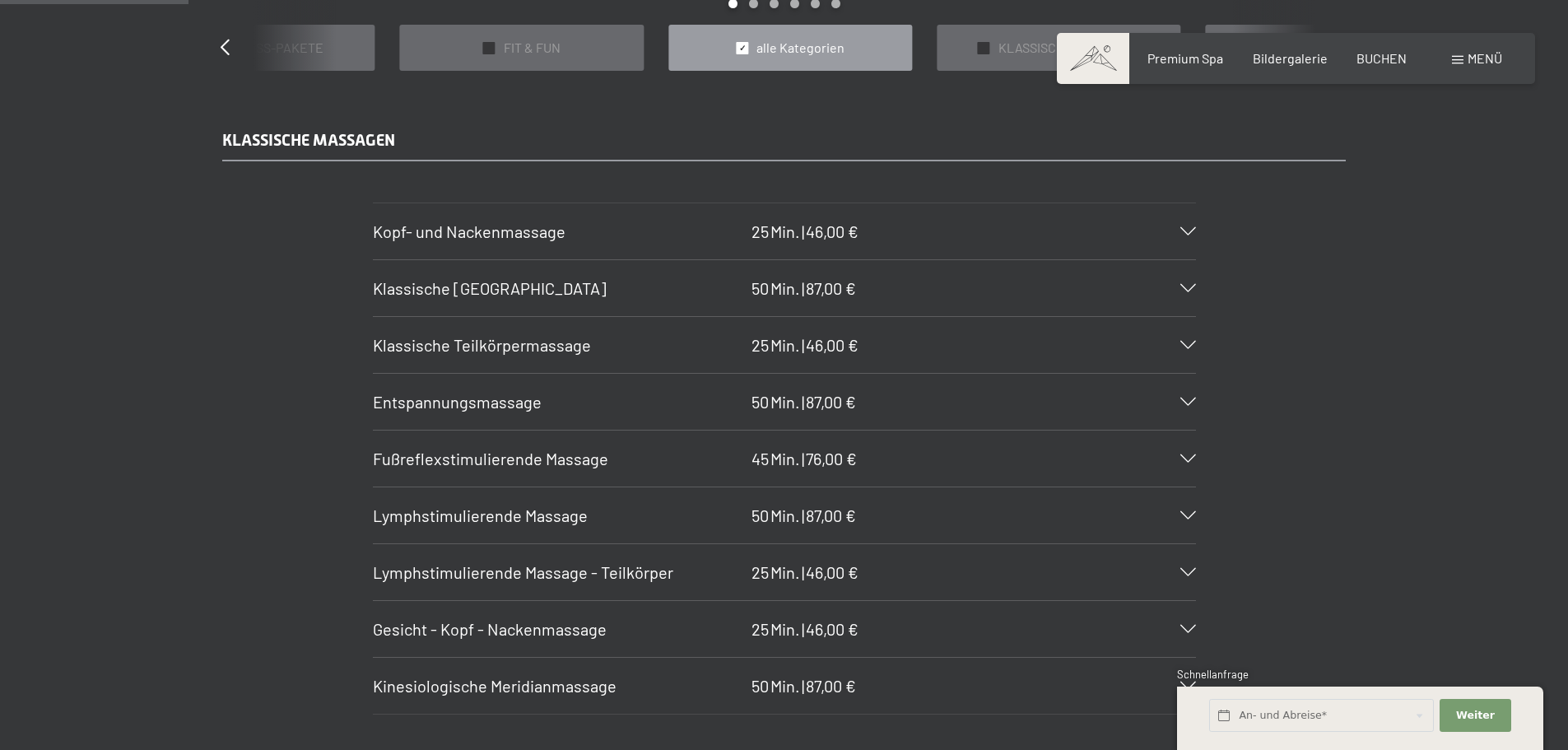
click at [573, 282] on span "Klassische Ganzkörpermassage" at bounding box center [490, 288] width 234 height 20
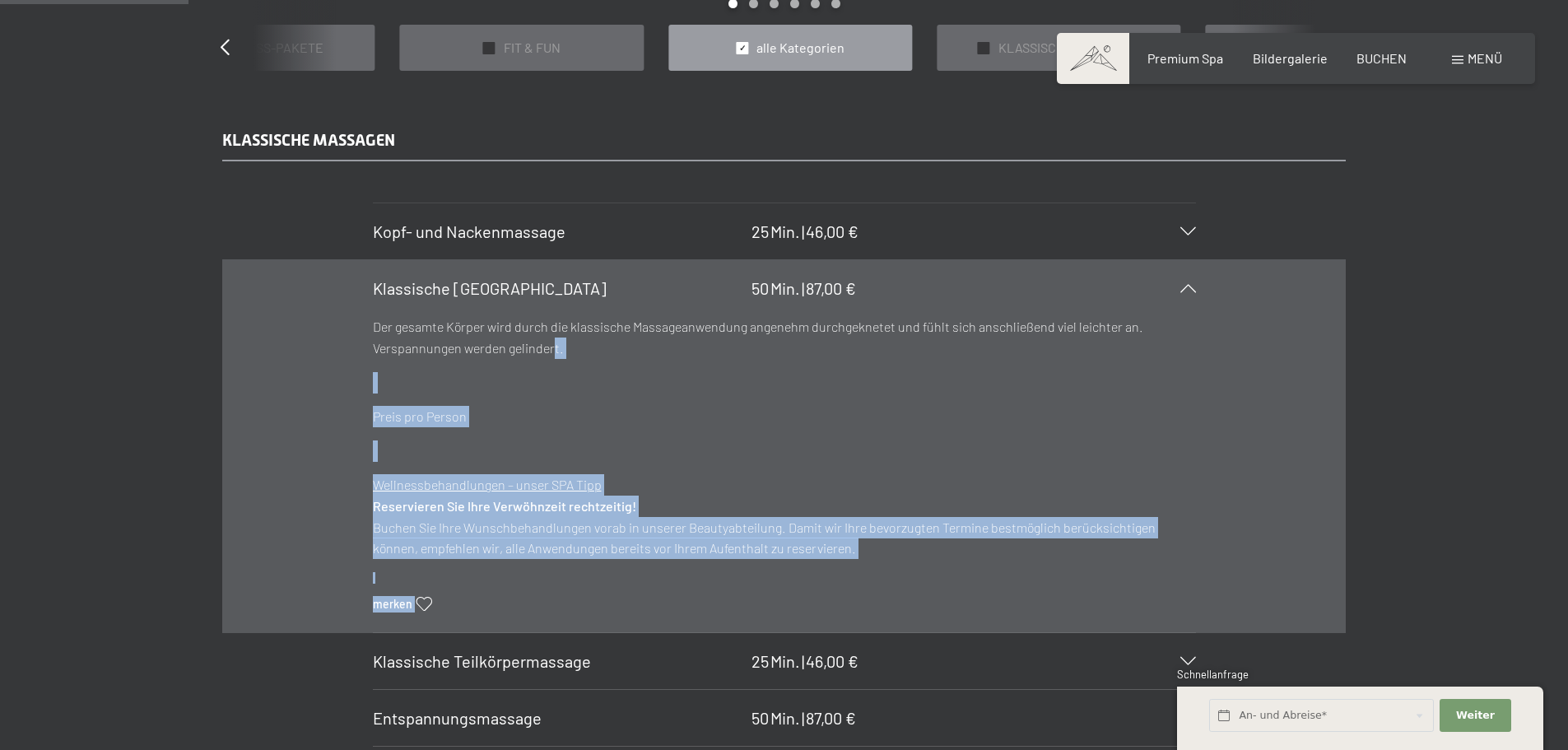
drag, startPoint x: 459, startPoint y: 342, endPoint x: 569, endPoint y: 345, distance: 110.0
click at [558, 345] on section "Klassische Ganzkörpermassage 50 Min. | 87,00 € Der gesamte Körper wird durch di…" at bounding box center [784, 446] width 823 height 374
click at [571, 345] on p "Der gesamte Körper wird durch die klassische Massageanwendung angenehm durchgek…" at bounding box center [784, 336] width 823 height 42
click at [587, 352] on p "Der gesamte Körper wird durch die klassische Massageanwendung angenehm durchgek…" at bounding box center [784, 336] width 823 height 42
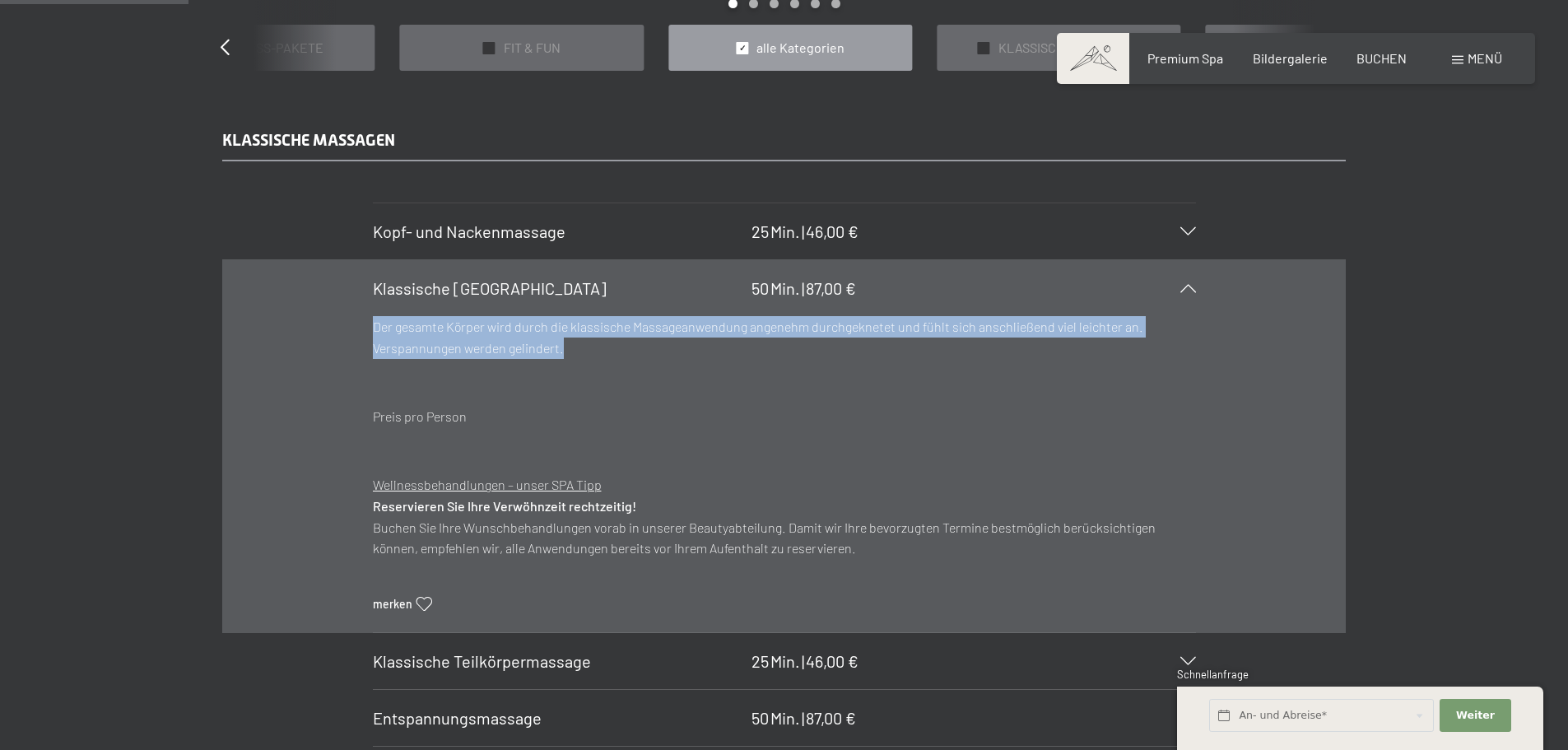
drag, startPoint x: 603, startPoint y: 357, endPoint x: 374, endPoint y: 334, distance: 230.2
click at [374, 334] on p "Der gesamte Körper wird durch die klassische Massageanwendung angenehm durchgek…" at bounding box center [784, 336] width 823 height 42
click at [374, 334] on p "Der gesamte Körper wird durch die klassische Massageanwendung angenehm durchgek…" at bounding box center [784, 336] width 823 height 42
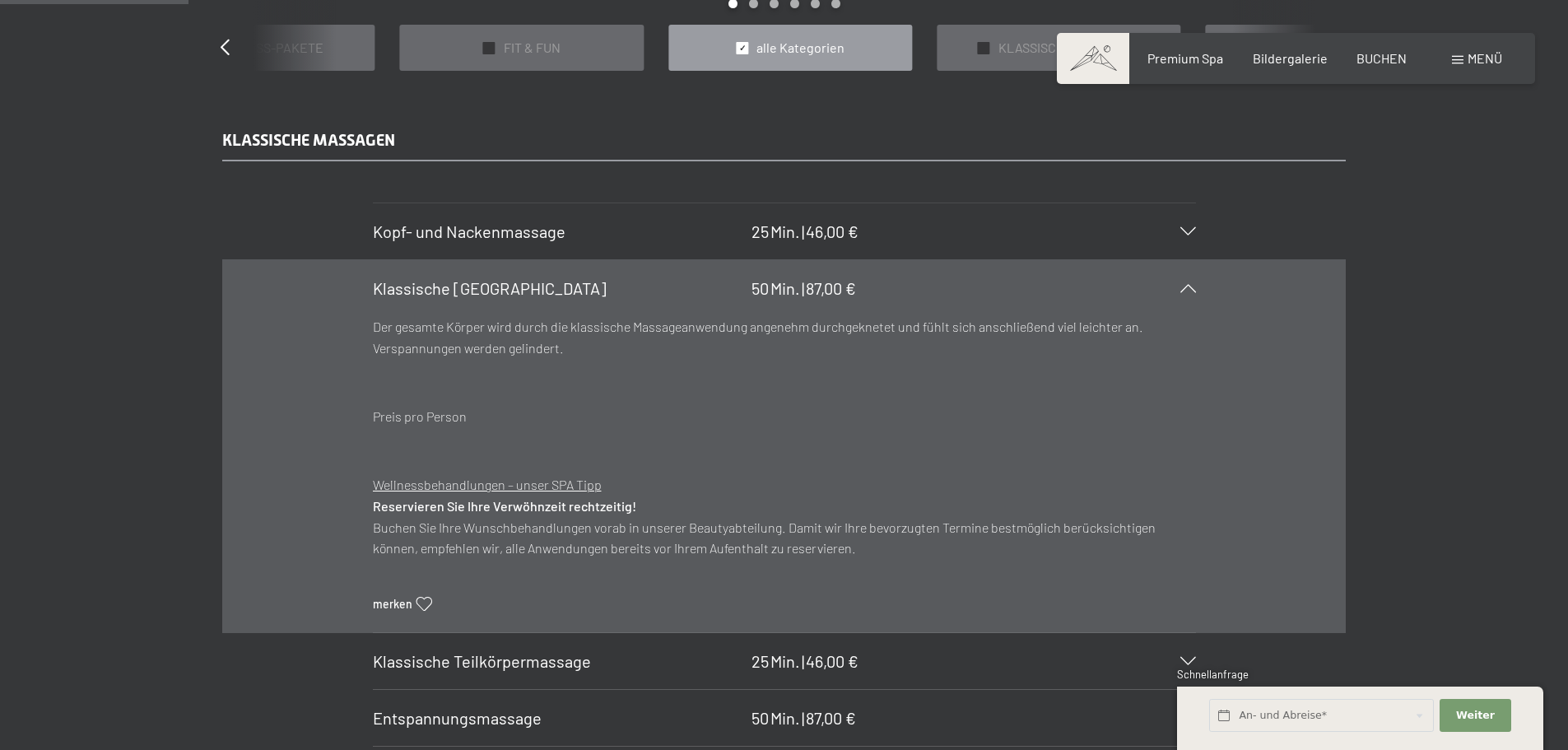
click at [485, 228] on span "Kopf- und Nackenmassage" at bounding box center [469, 231] width 193 height 20
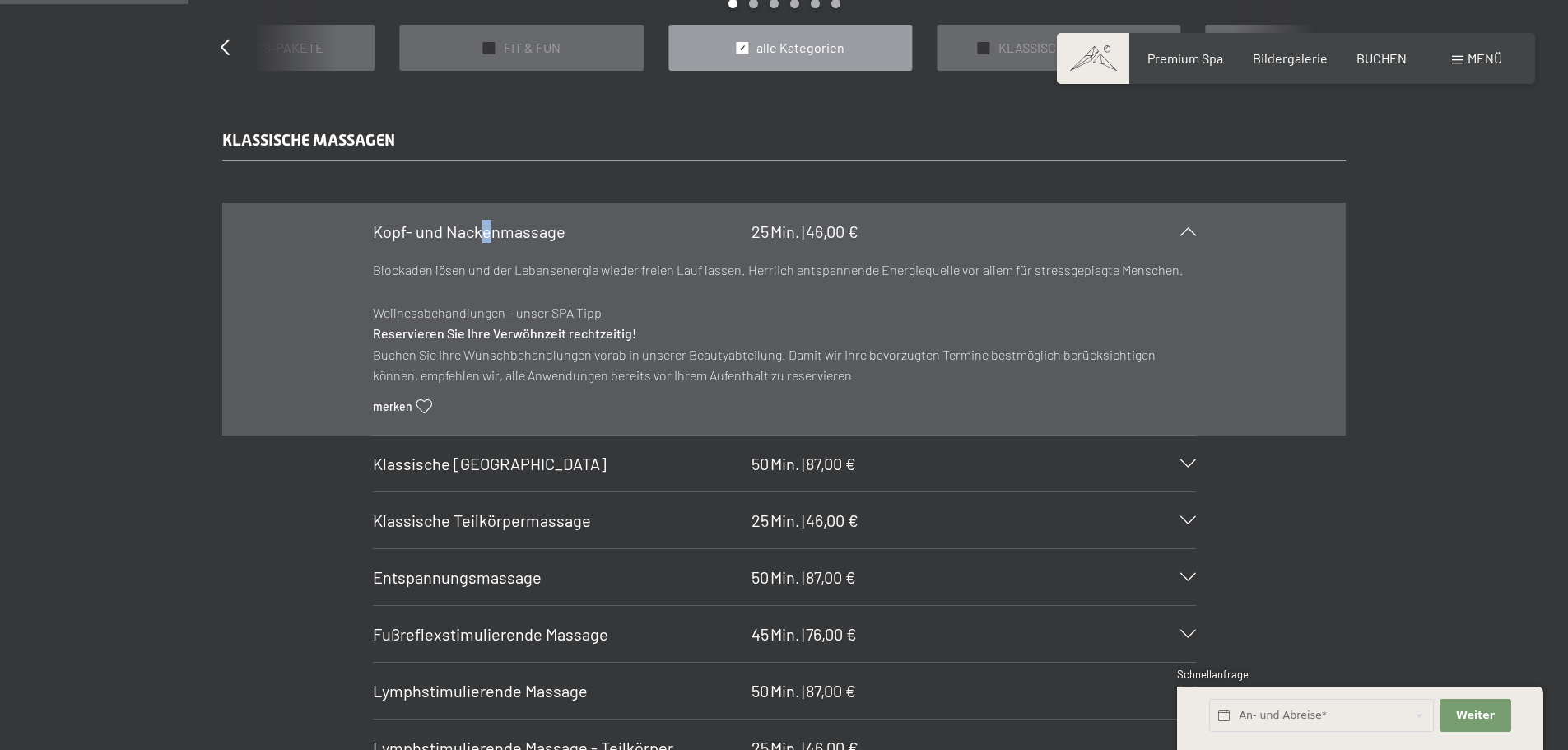
click at [486, 228] on span "Kopf- und Nackenmassage" at bounding box center [469, 231] width 193 height 20
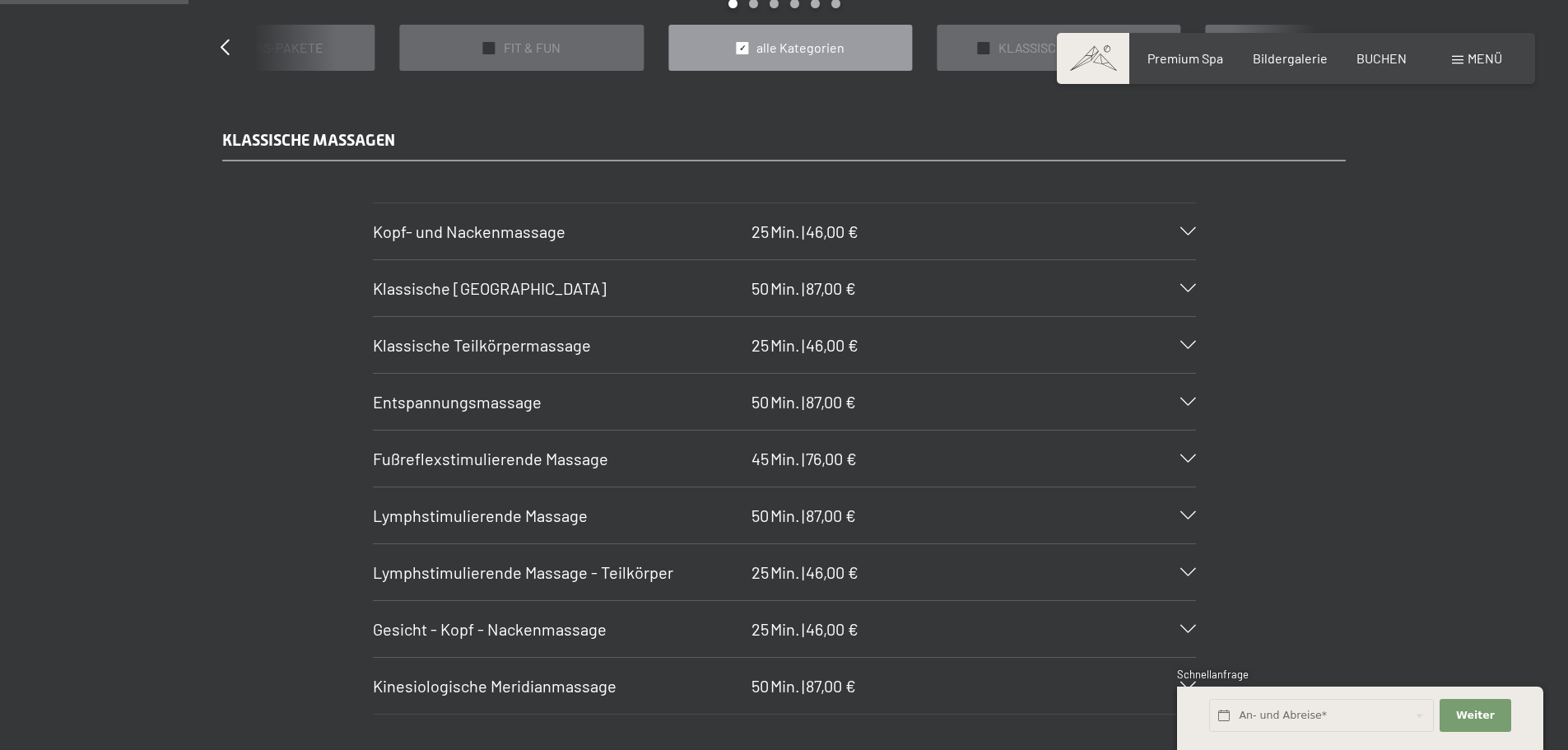
click at [479, 282] on span "Klassische Ganzkörpermassage" at bounding box center [490, 288] width 234 height 20
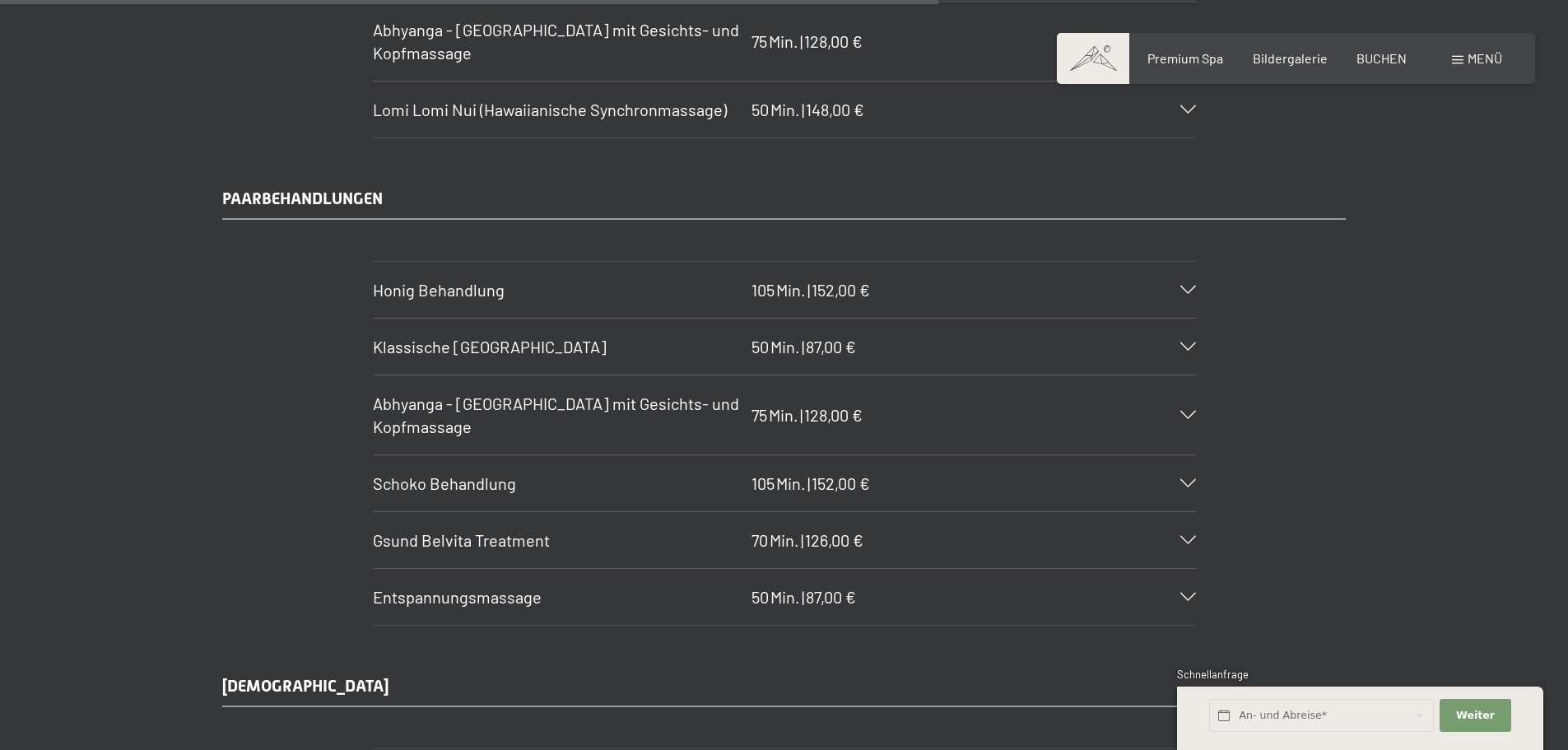
scroll to position [8121, 0]
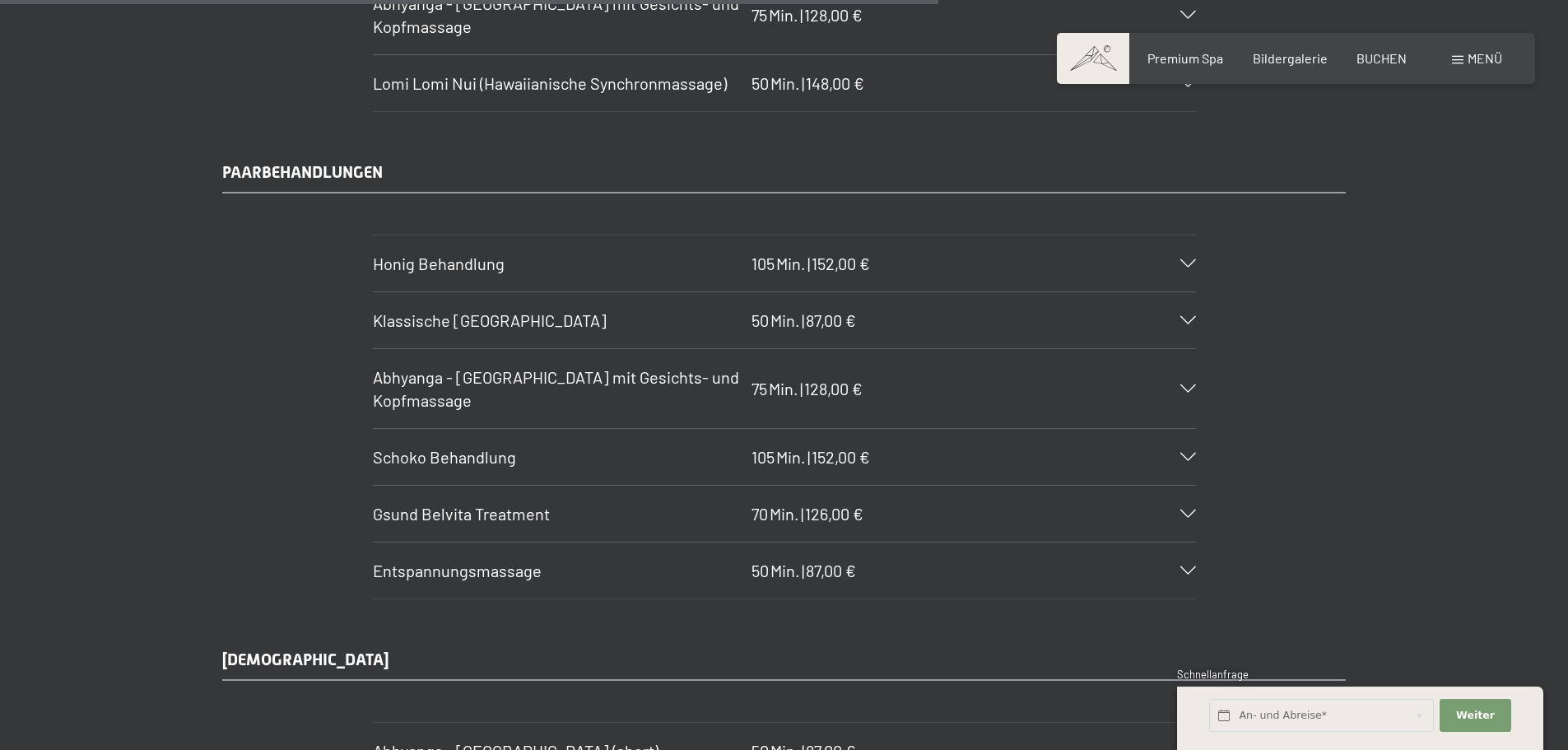
click at [508, 270] on h3 "Honig Behandlung" at bounding box center [558, 263] width 370 height 23
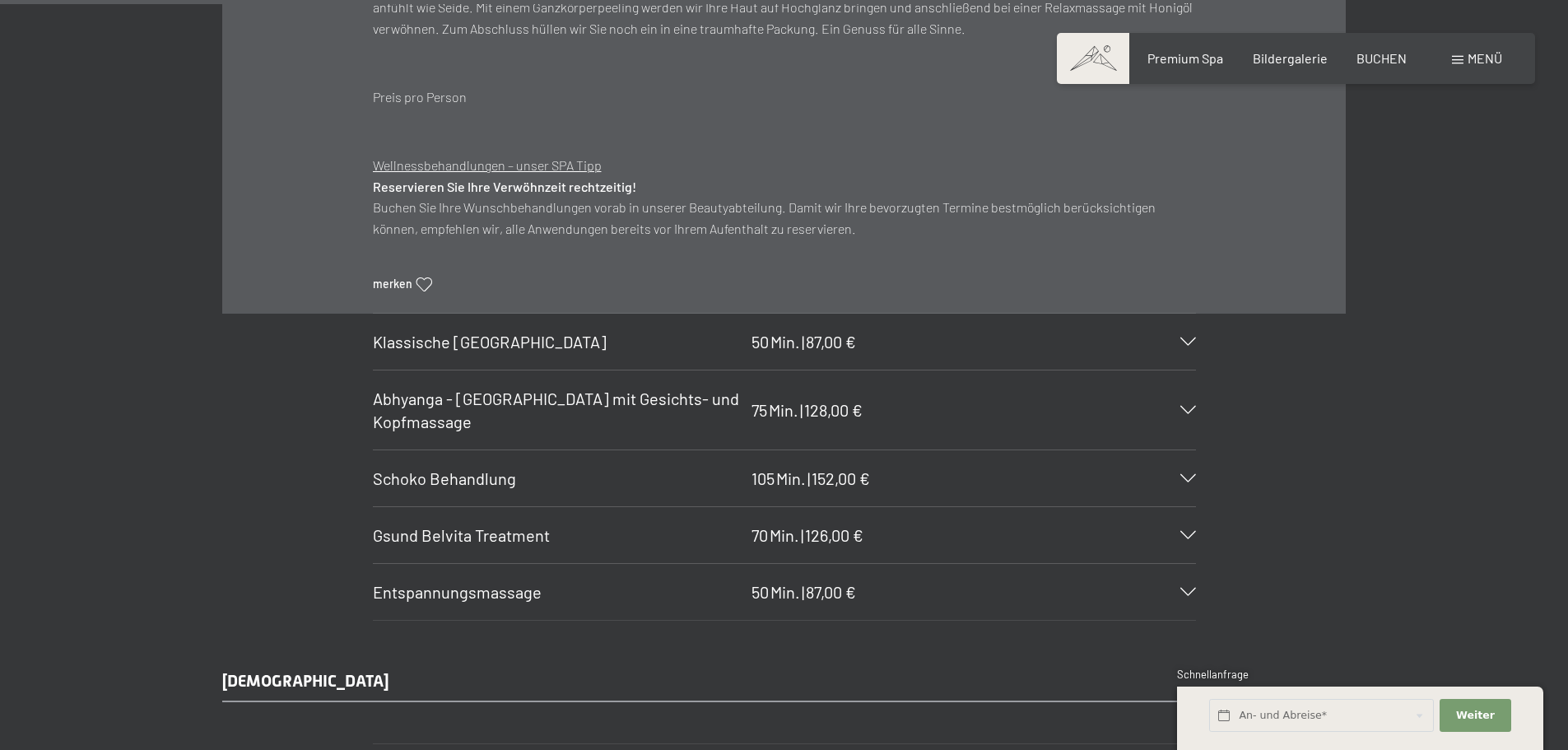
scroll to position [7805, 0]
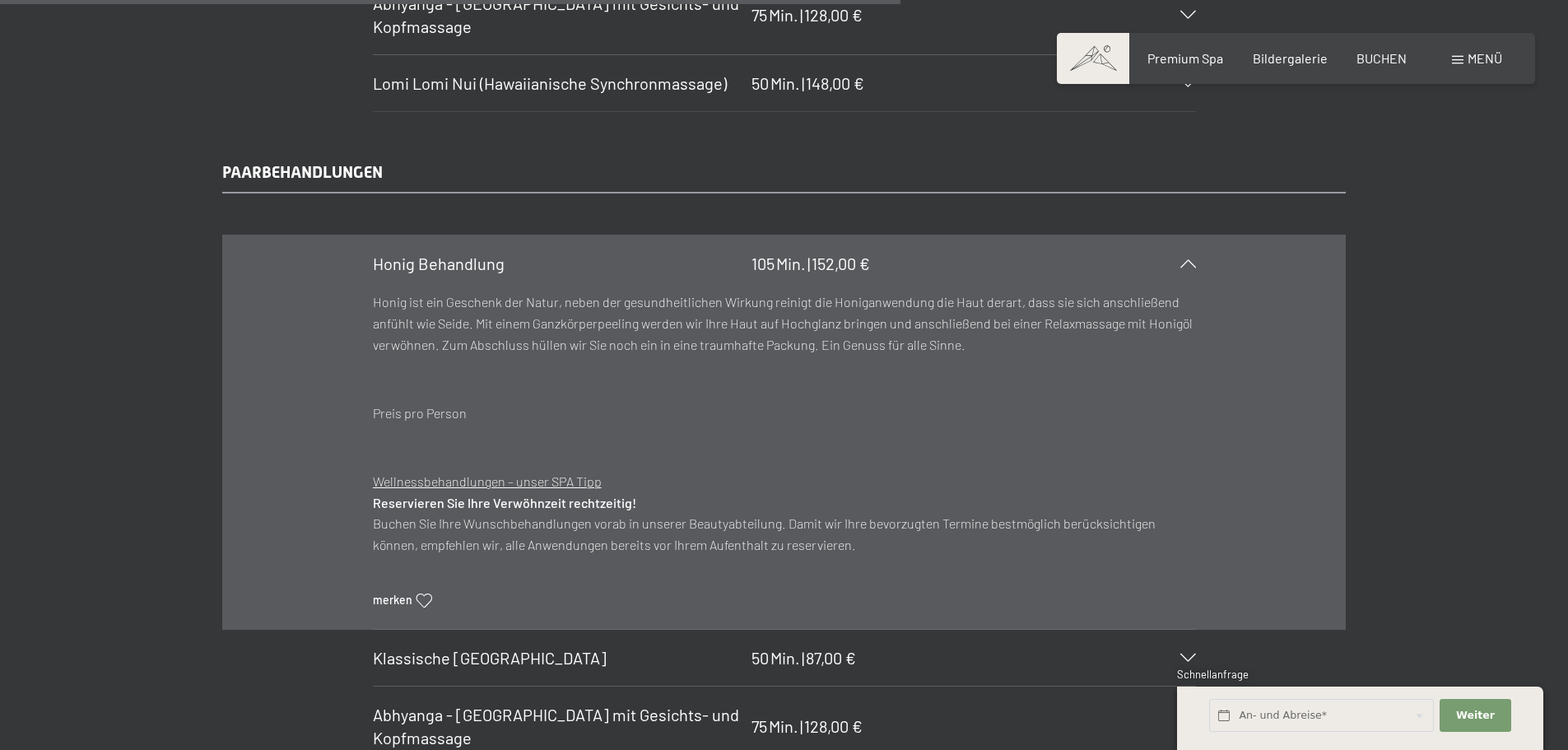
click at [509, 268] on h3 "Honig Behandlung" at bounding box center [558, 263] width 370 height 23
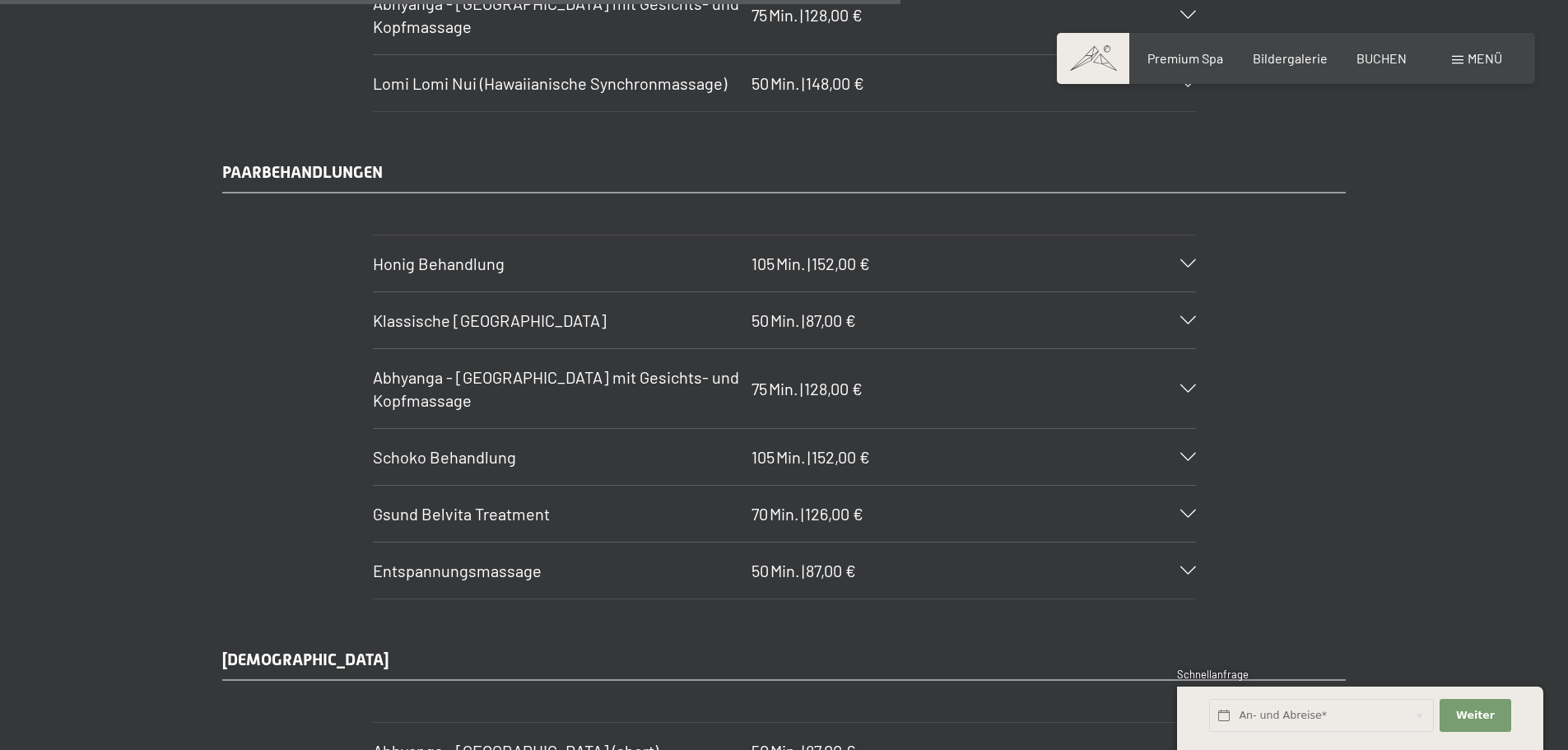
click at [455, 327] on span "Klassische Ganzkörpermassage" at bounding box center [490, 320] width 234 height 20
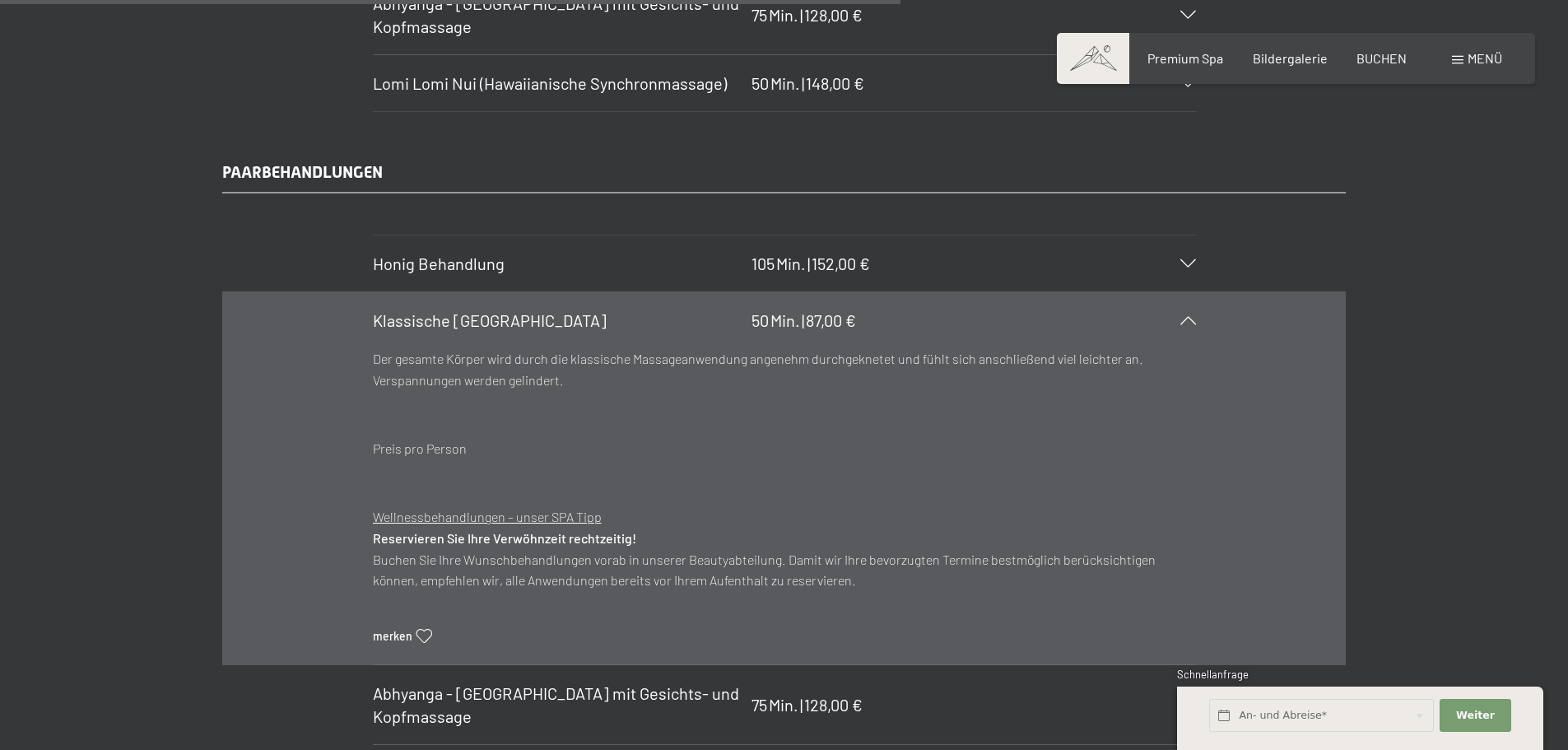
click at [446, 300] on div "Klassische Ganzkörpermassage 50 Min. | 87,00 €" at bounding box center [784, 320] width 823 height 56
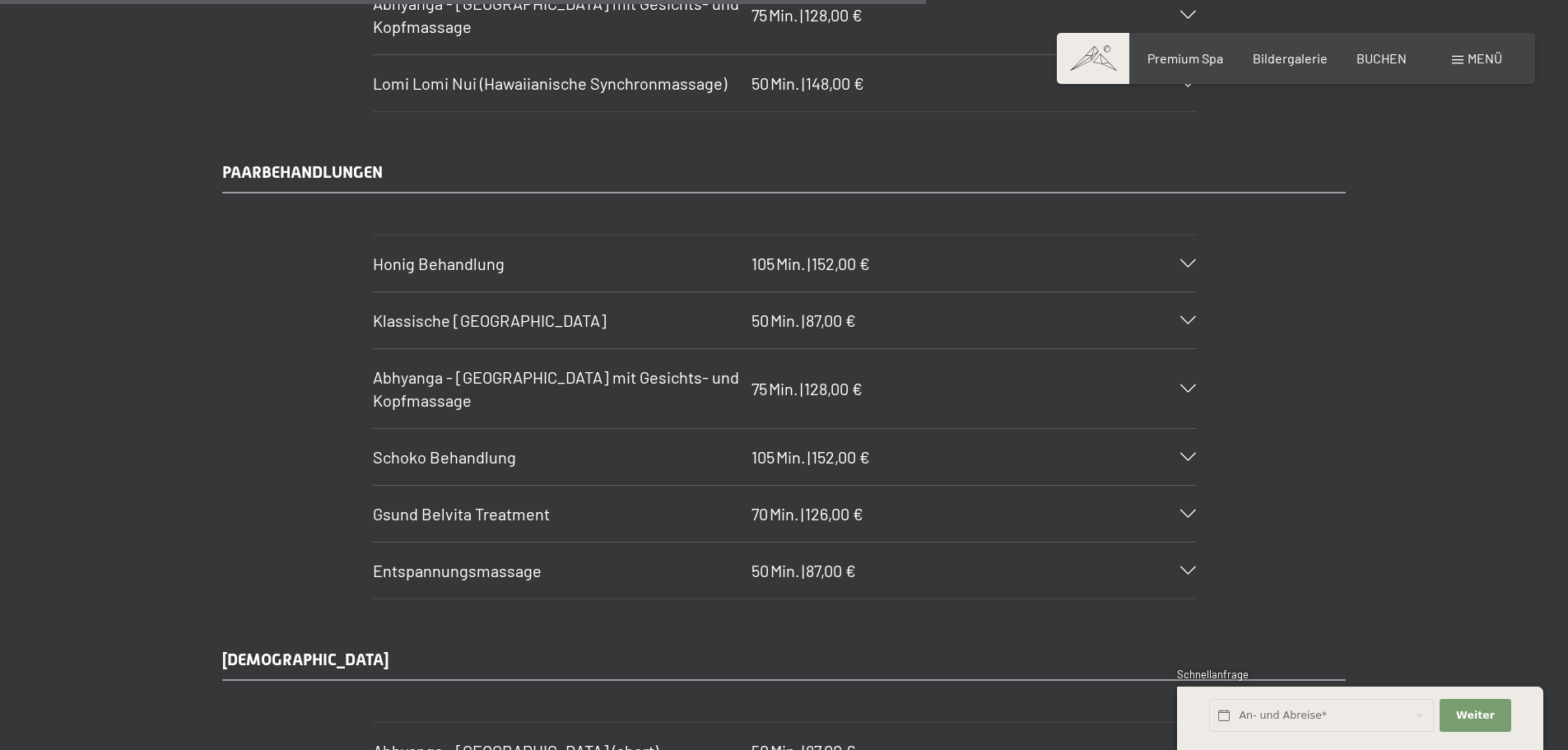
scroll to position [7887, 0]
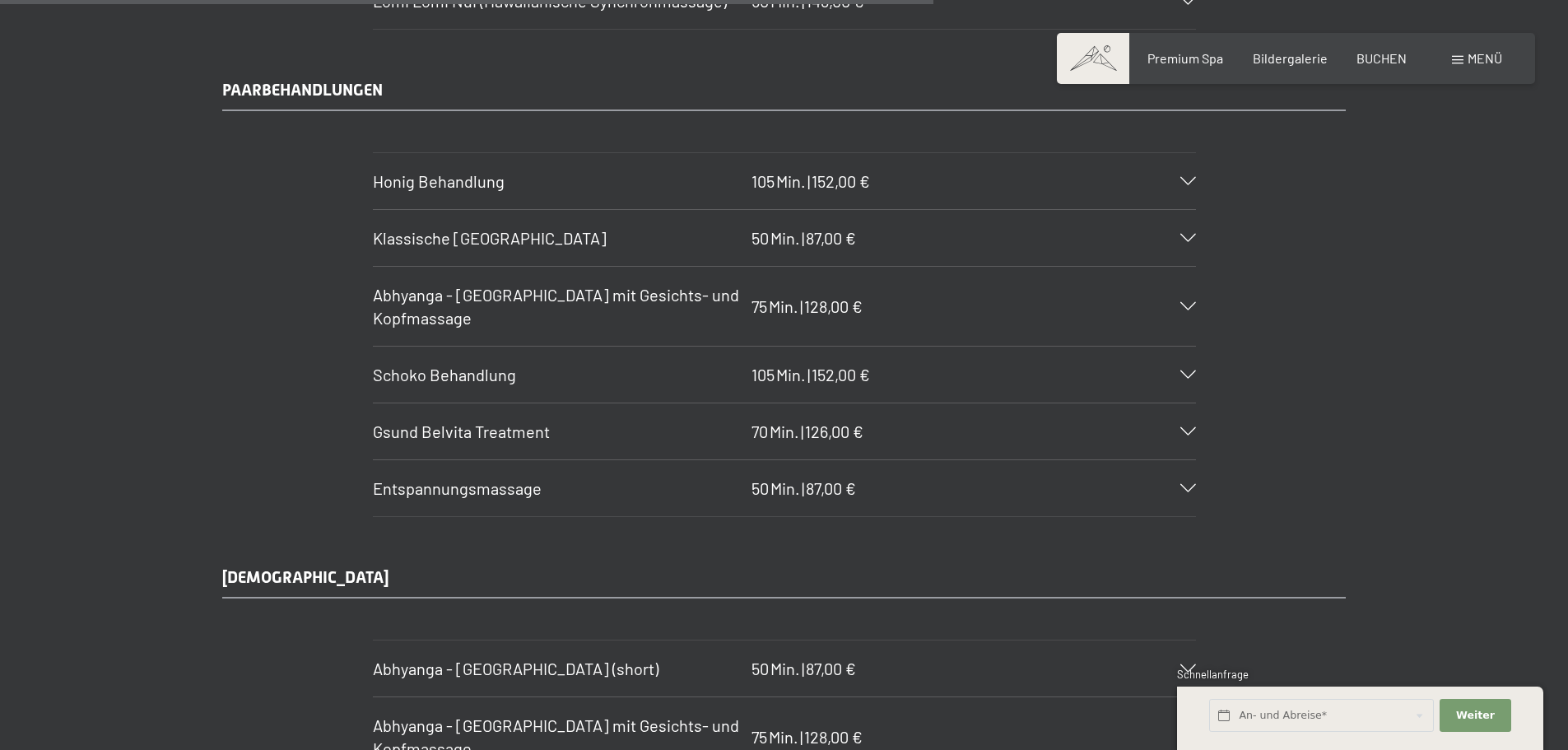
click at [423, 375] on span "Schoko Behandlung" at bounding box center [444, 374] width 143 height 20
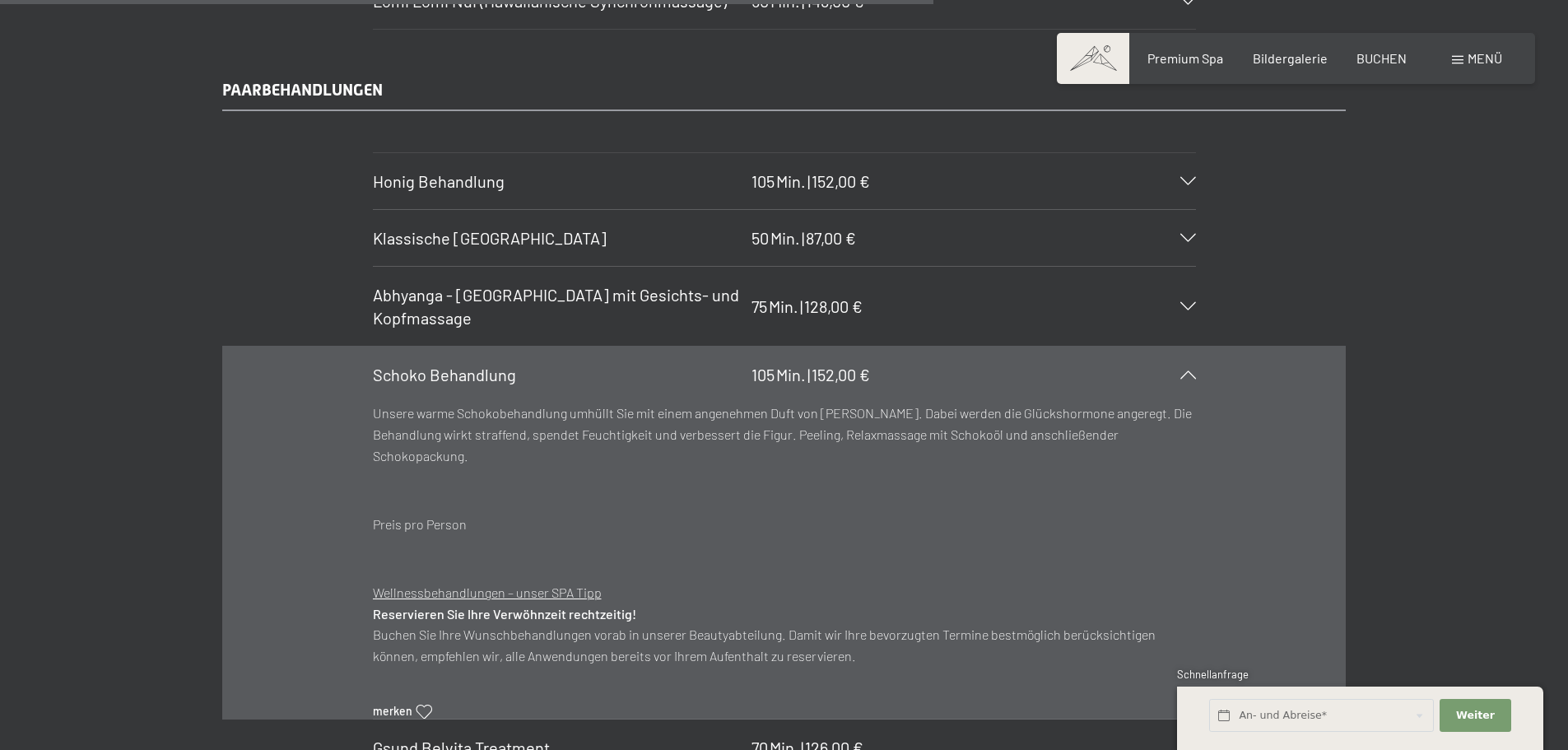
click at [452, 373] on span "Schoko Behandlung" at bounding box center [444, 374] width 143 height 20
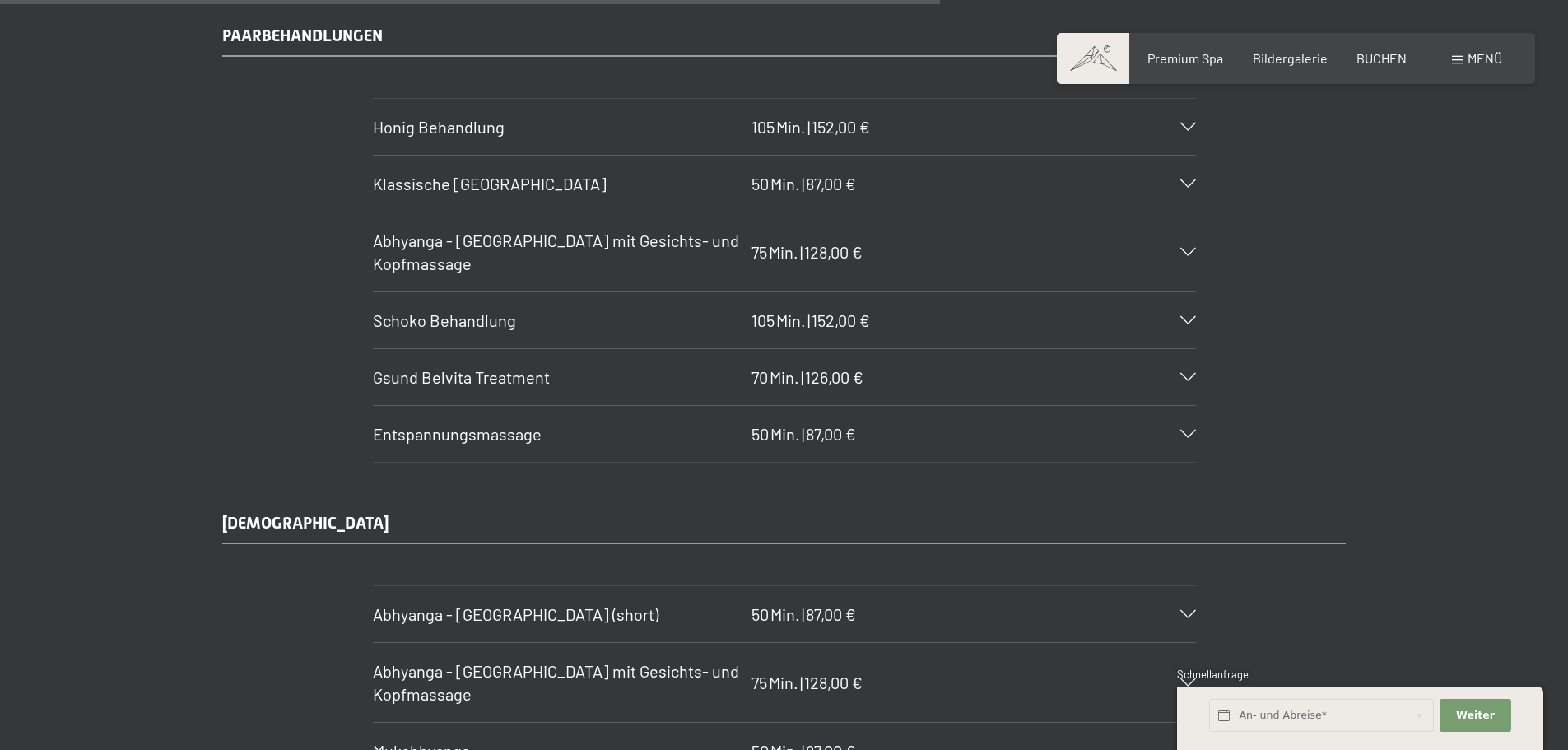
scroll to position [7969, 0]
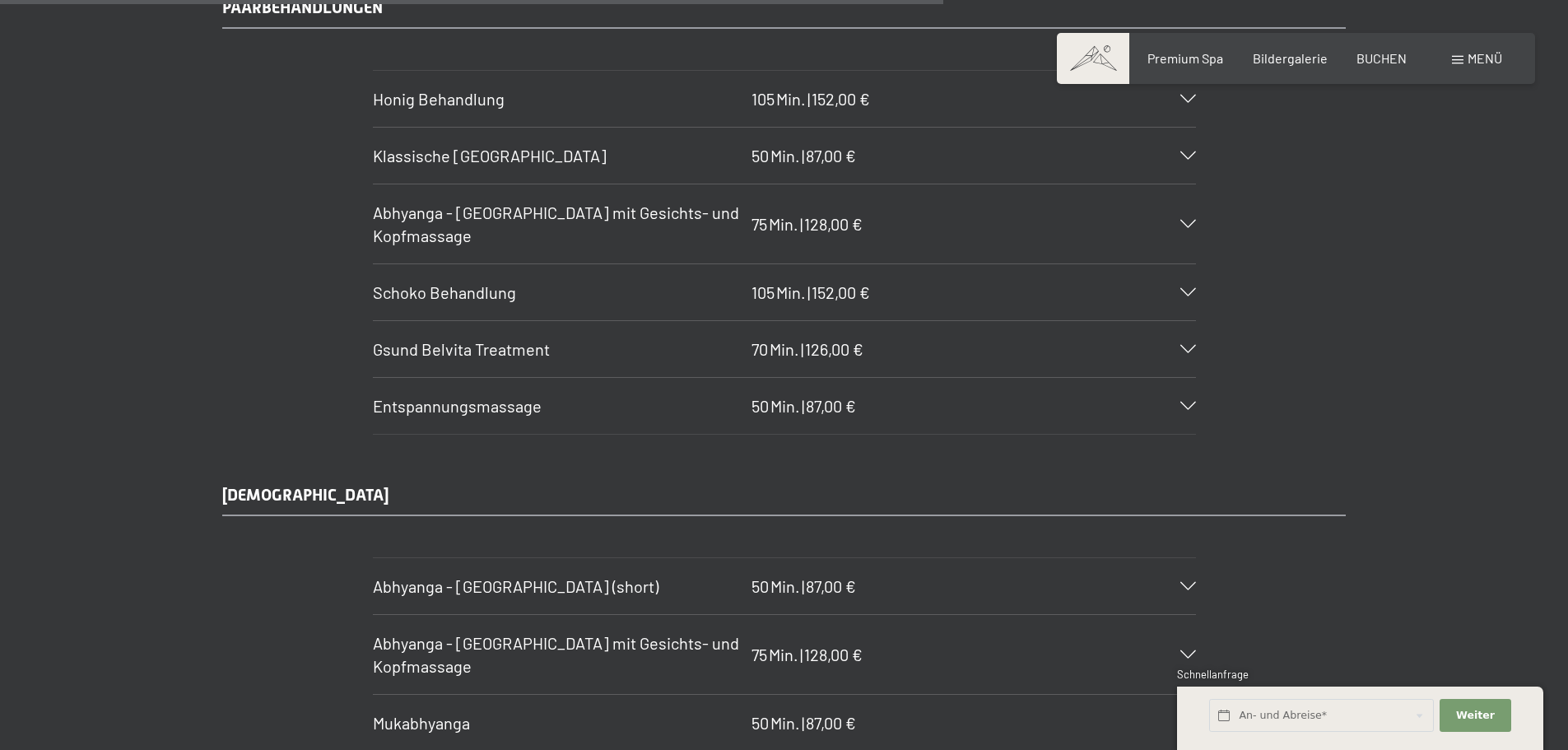
click at [466, 410] on span "Entspannungsmassage" at bounding box center [457, 405] width 169 height 20
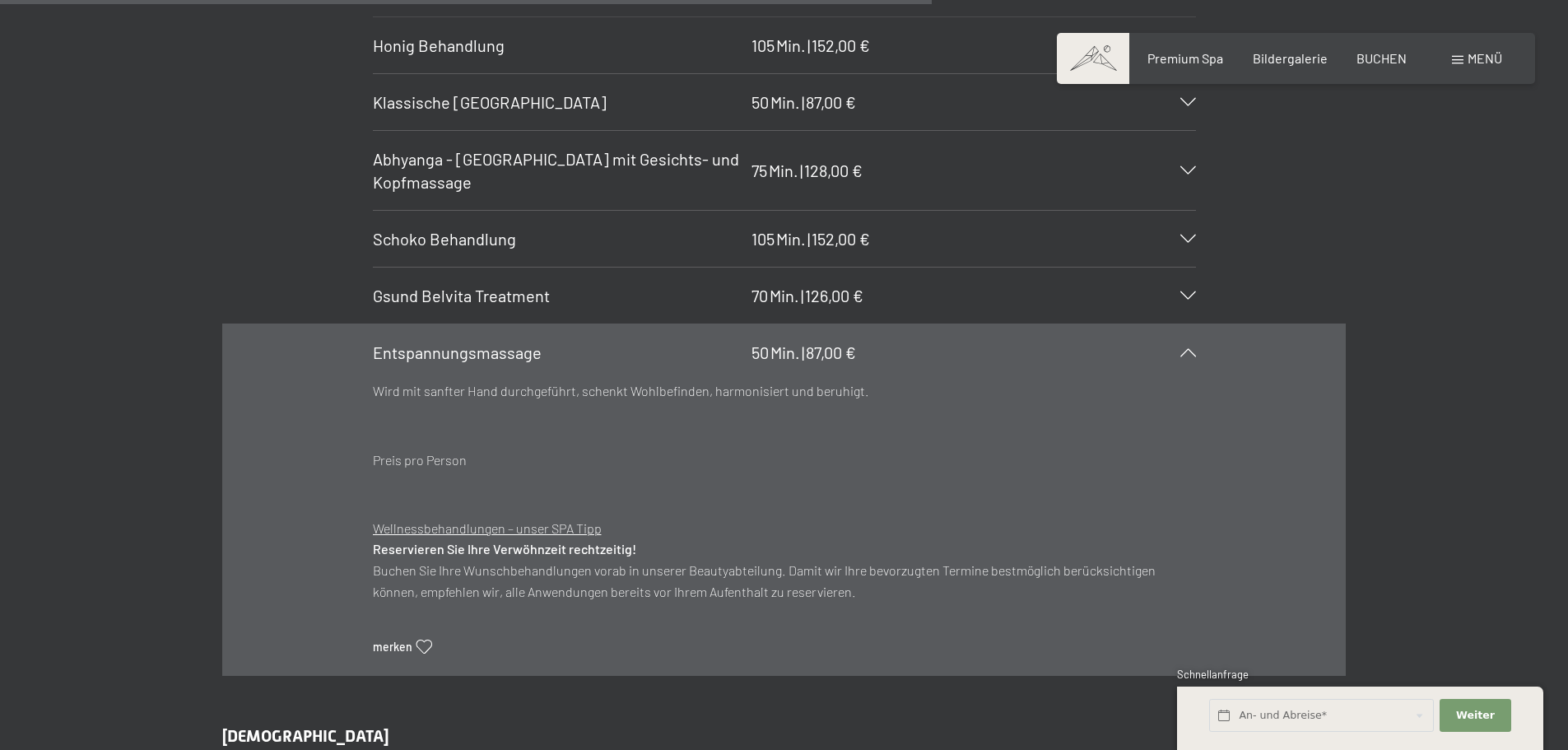
scroll to position [8052, 0]
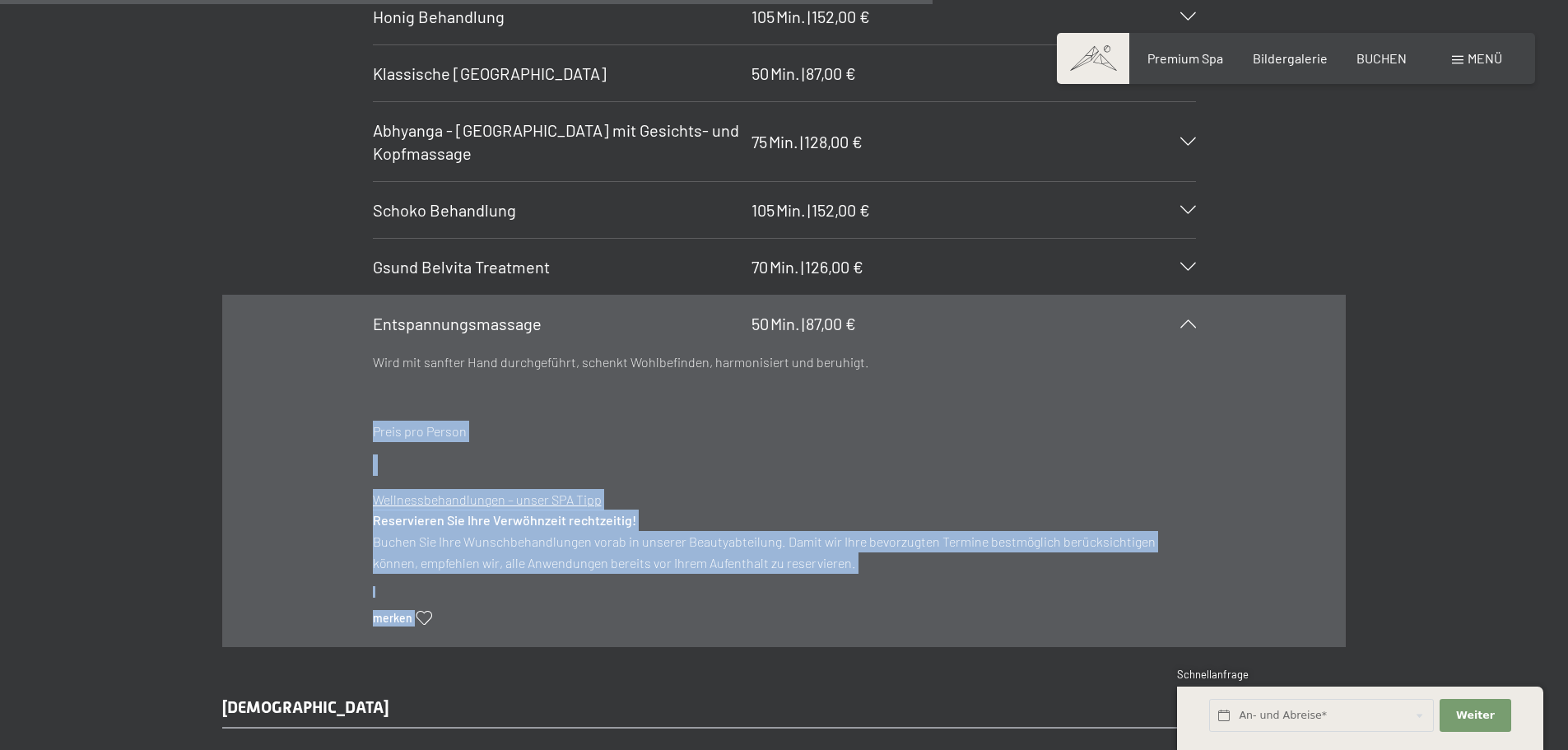
drag, startPoint x: 369, startPoint y: 358, endPoint x: 892, endPoint y: 378, distance: 523.4
click at [859, 381] on section "Entspannungsmassage 50 Min. | 87,00 € Wird mit sanfter Hand durchgeführt, schen…" at bounding box center [784, 470] width 823 height 352
click at [892, 378] on div "Wird mit sanfter Hand durchgeführt, schenkt Wohlbefinden, harmonisiert und beru…" at bounding box center [784, 413] width 823 height 124
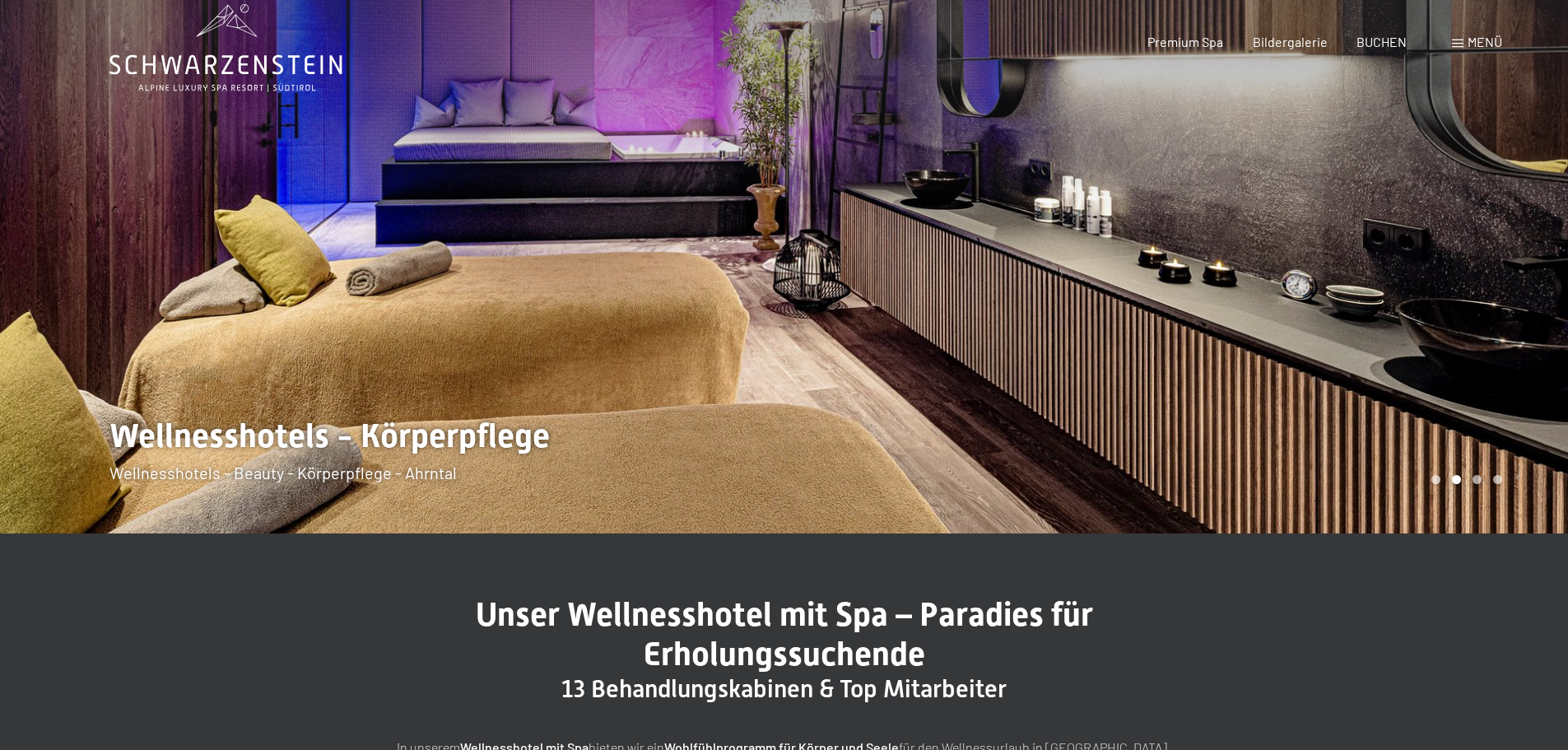
scroll to position [0, 0]
